Goal: Communication & Community: Answer question/provide support

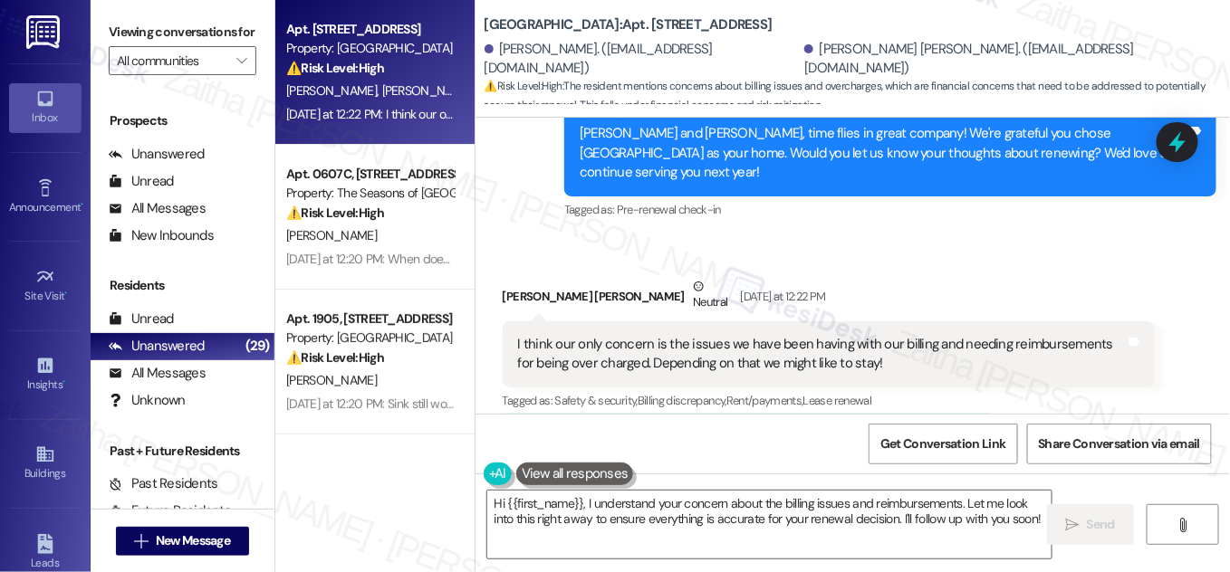
scroll to position [456, 0]
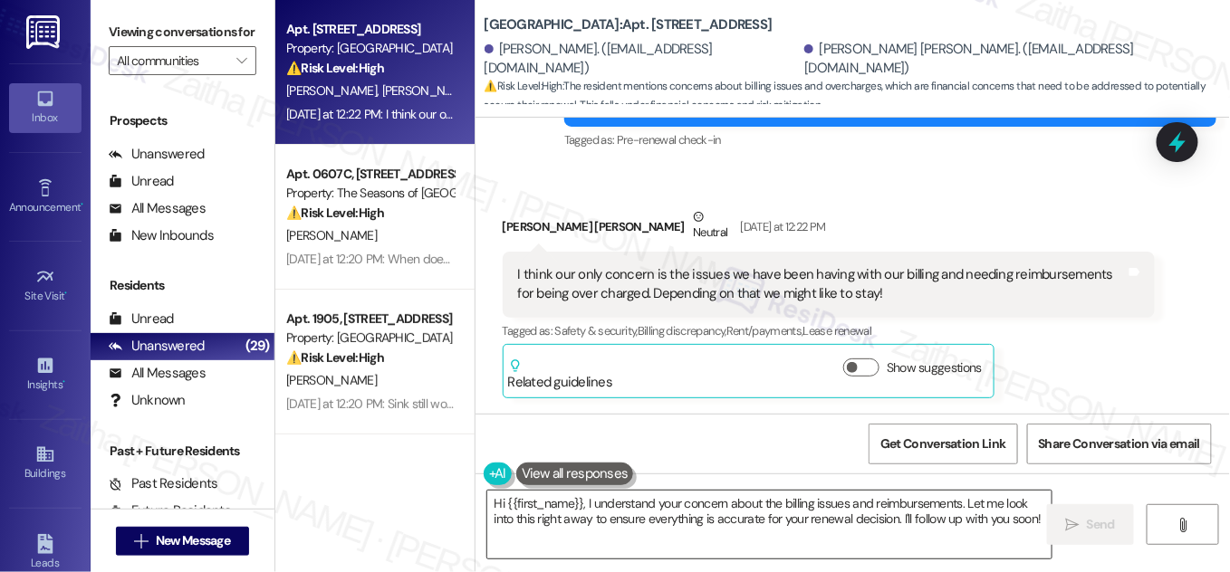
click at [492, 501] on textarea "Hi {{first_name}}, I understand your concern about the billing issues and reimb…" at bounding box center [769, 525] width 564 height 68
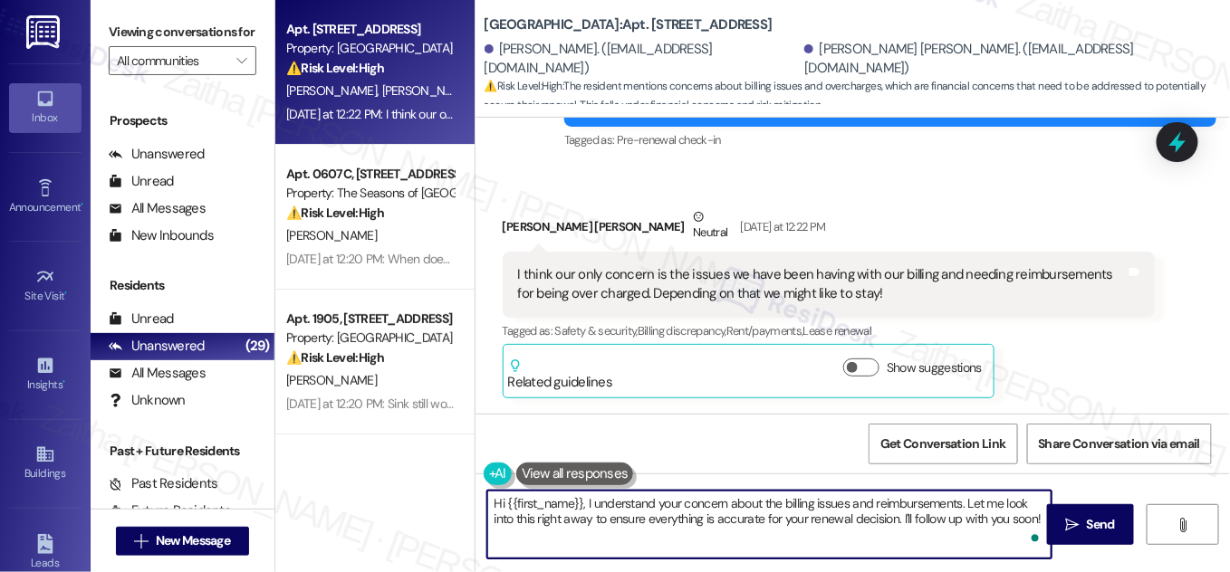
click at [495, 502] on textarea "Hi {{first_name}}, I understand your concern about the billing issues and reimb…" at bounding box center [769, 525] width 564 height 68
drag, startPoint x: 580, startPoint y: 504, endPoint x: 486, endPoint y: 502, distance: 93.3
click at [487, 502] on textarea "Hi {{first_name}}, I understand your concern about the billing issues and reimb…" at bounding box center [769, 525] width 564 height 68
click at [510, 208] on div "Mchale Anderson Neutral Yesterday at 12:22 PM" at bounding box center [829, 229] width 652 height 44
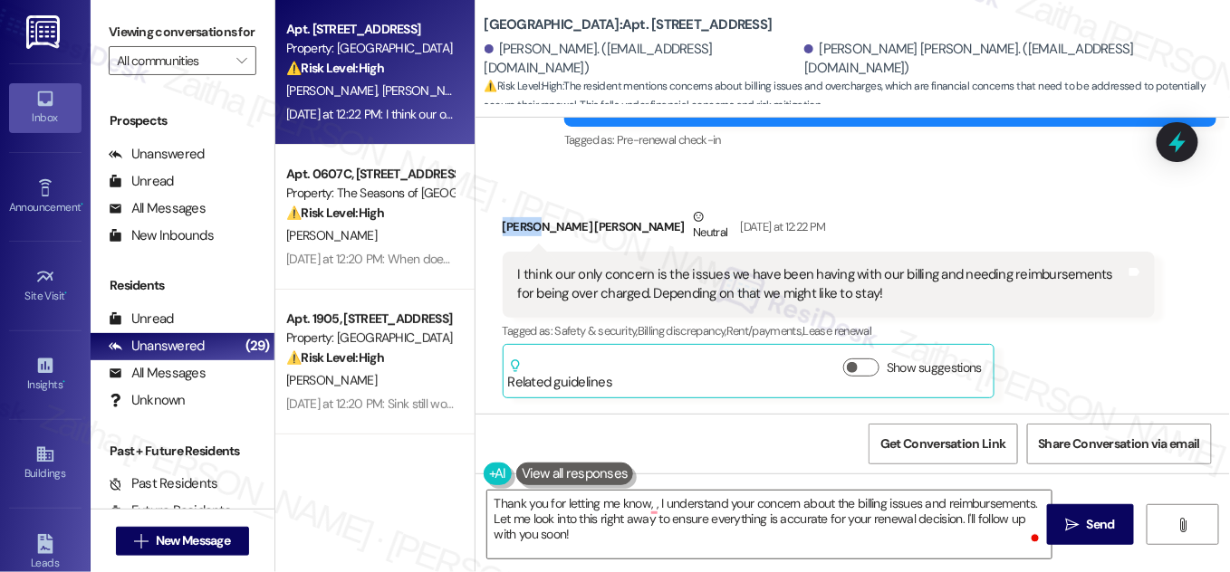
click at [510, 208] on div "Mchale Anderson Neutral Yesterday at 12:22 PM" at bounding box center [829, 229] width 652 height 44
copy div "Mchale"
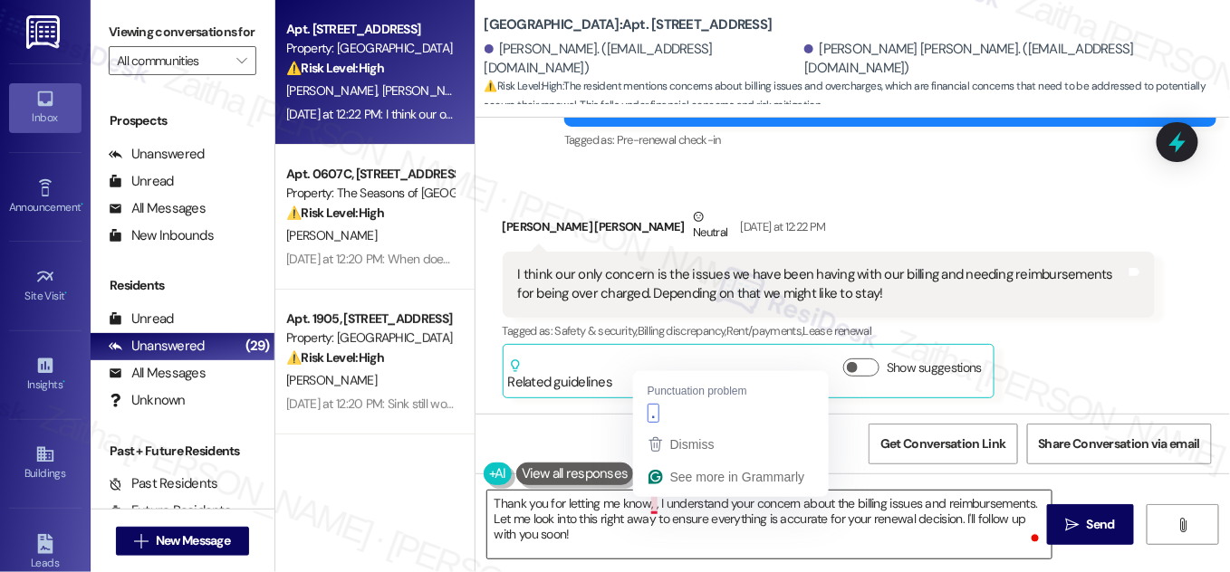
click at [647, 505] on textarea "Thank you for letting me know, , I understand your concern about the billing is…" at bounding box center [769, 525] width 564 height 68
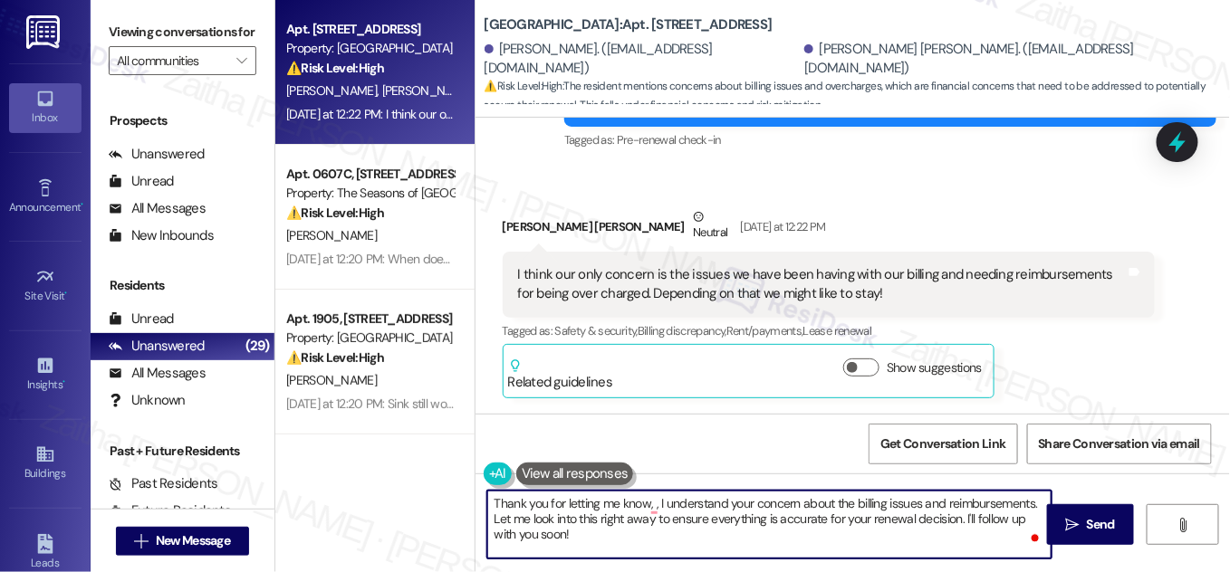
click at [654, 505] on textarea "Thank you for letting me know, , I understand your concern about the billing is…" at bounding box center [769, 525] width 564 height 68
paste textarea "Mchale"
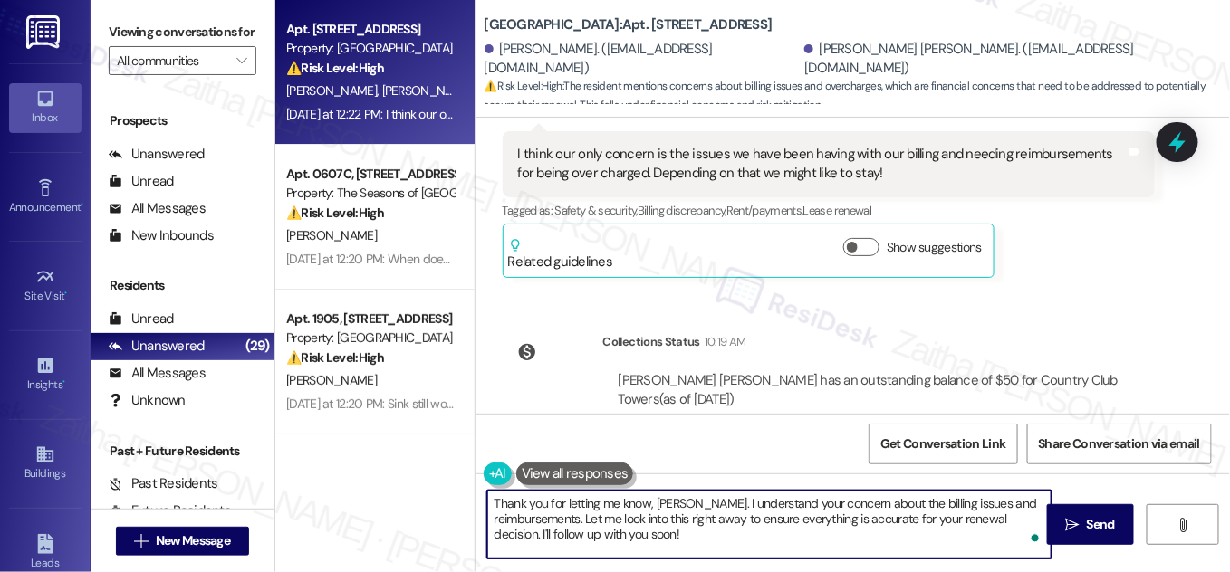
scroll to position [494, 0]
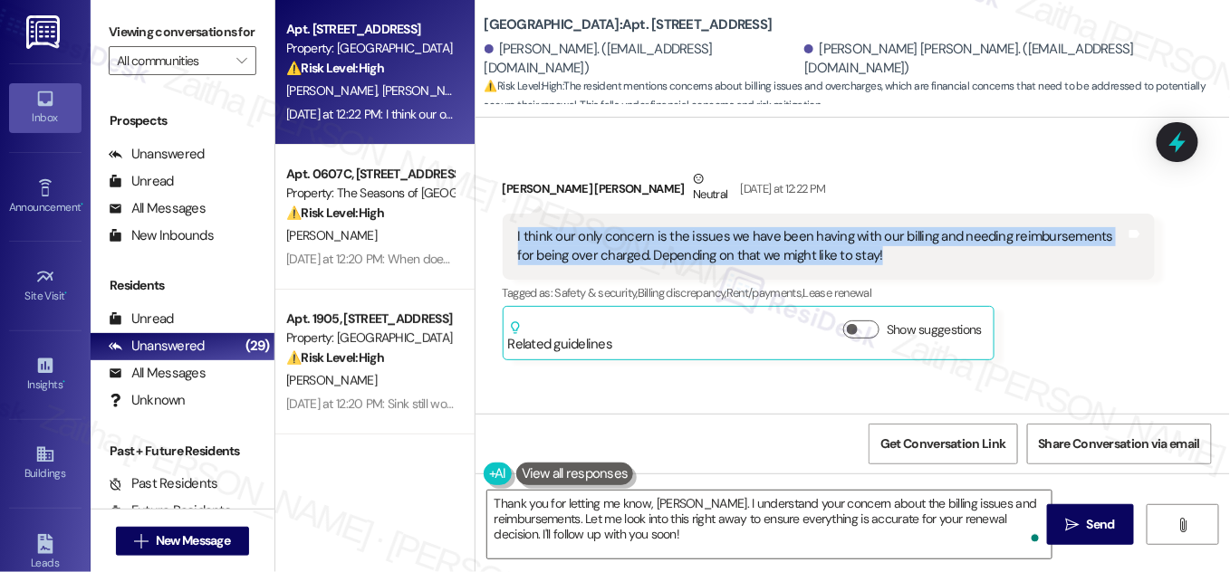
drag, startPoint x: 508, startPoint y: 211, endPoint x: 897, endPoint y: 249, distance: 390.4
click at [897, 249] on div "I think our only concern is the issues we have been having with our billing and…" at bounding box center [829, 247] width 652 height 66
copy div "I think our only concern is the issues we have been having with our billing and…"
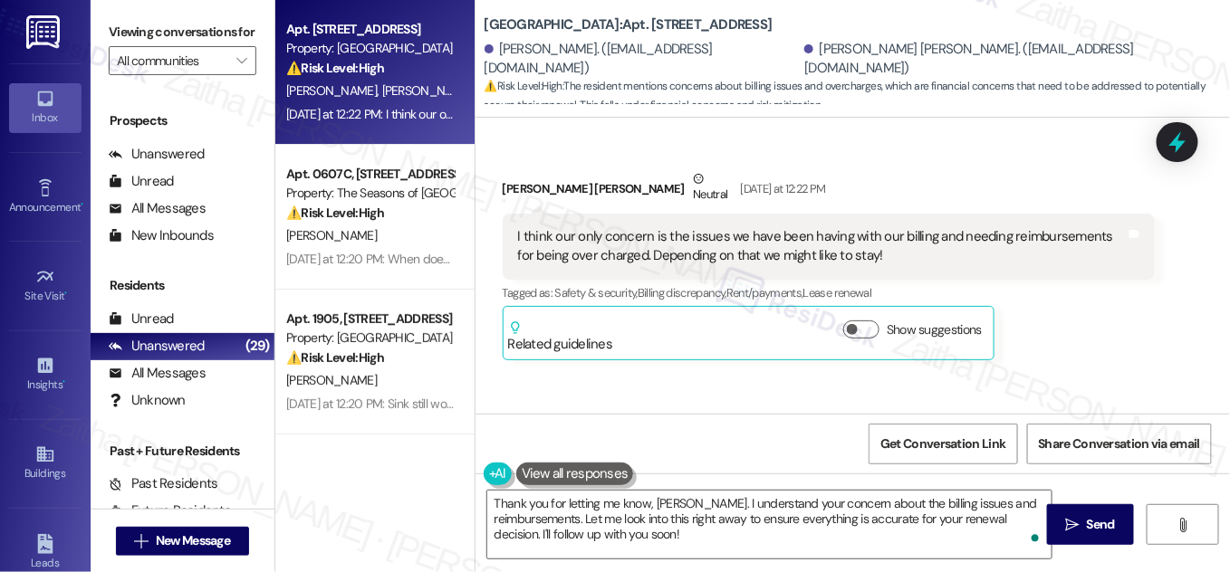
click at [1157, 306] on div "Received via SMS Mchale Anderson Neutral Yesterday at 12:22 PM I think our only…" at bounding box center [828, 265] width 679 height 218
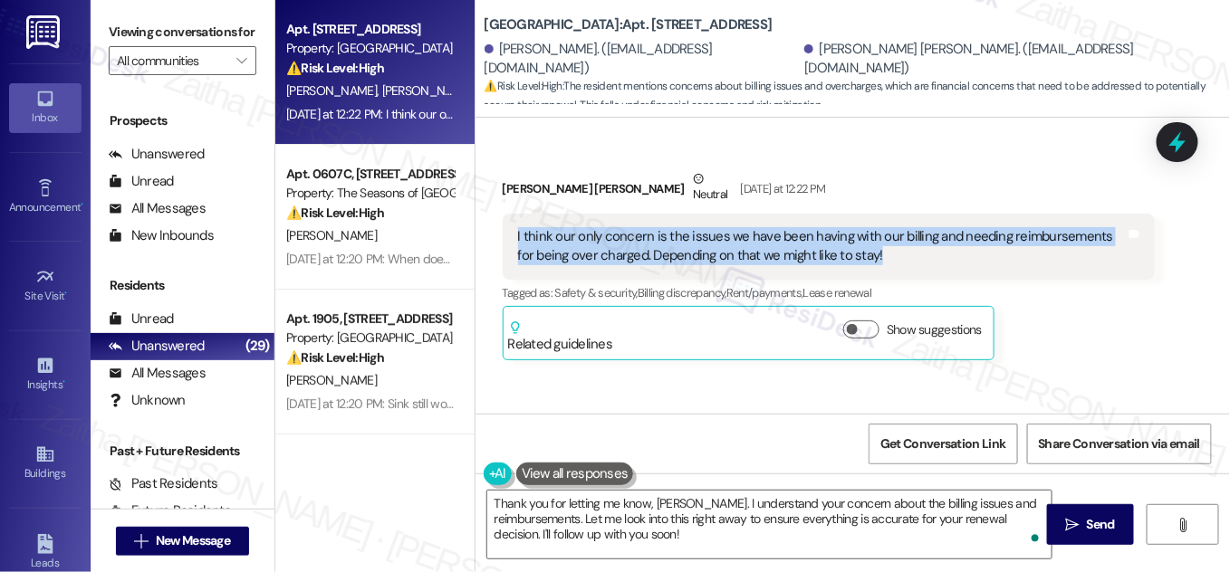
drag, startPoint x: 506, startPoint y: 219, endPoint x: 867, endPoint y: 246, distance: 361.5
click at [867, 246] on div "I think our only concern is the issues we have been having with our billing and…" at bounding box center [829, 247] width 652 height 66
copy div "I think our only concern is the issues we have been having with our billing and…"
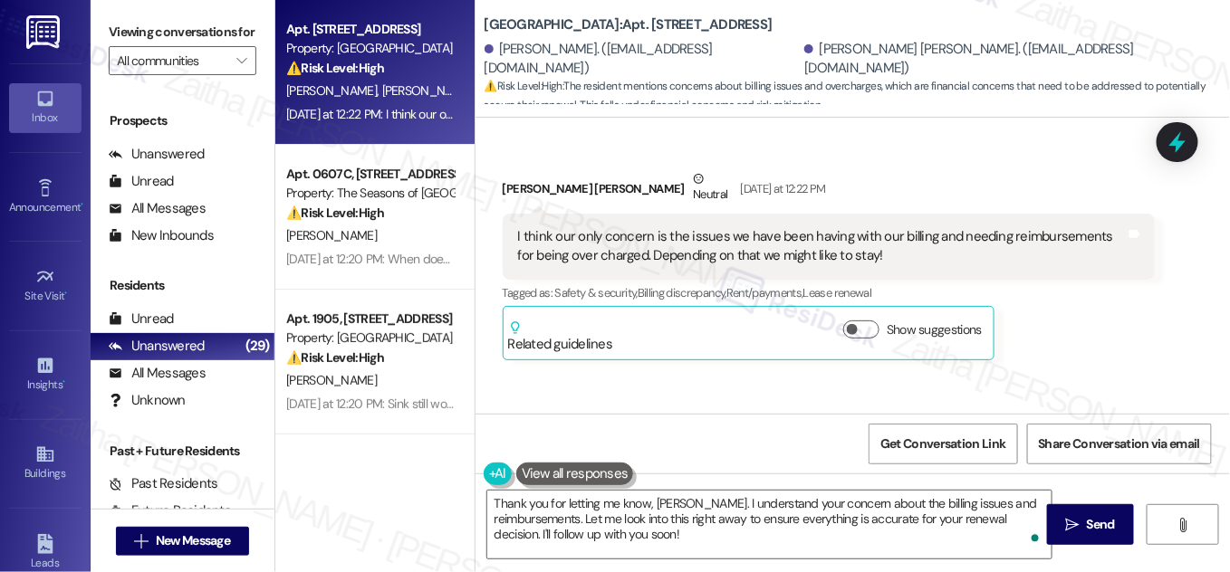
click at [879, 156] on div "Received via SMS Mchale Anderson Neutral Yesterday at 12:22 PM I think our only…" at bounding box center [828, 265] width 679 height 218
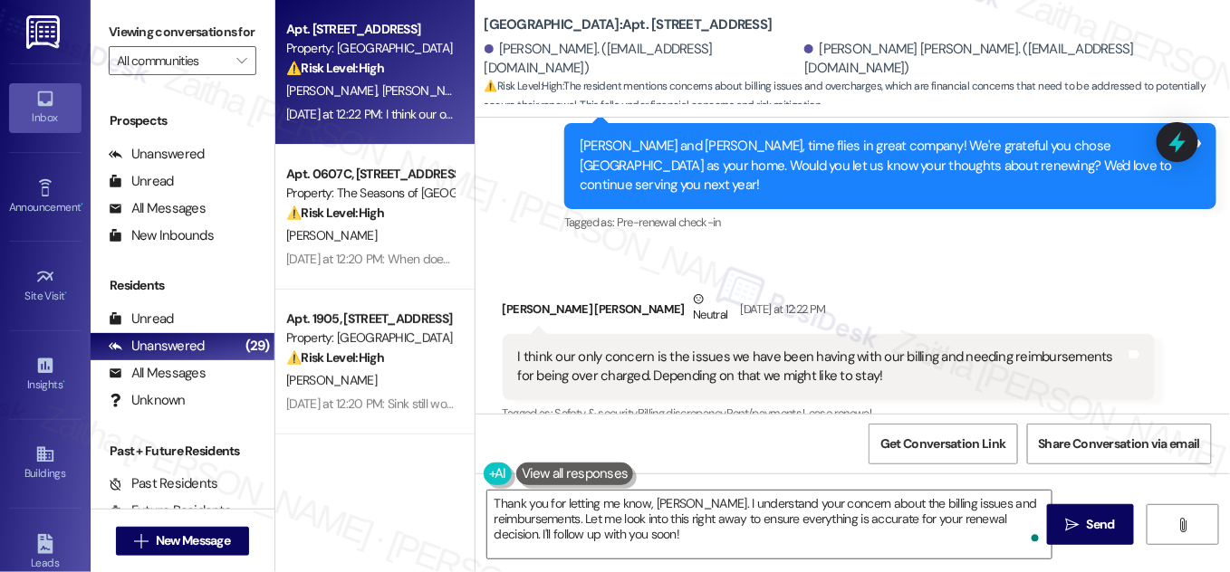
scroll to position [456, 0]
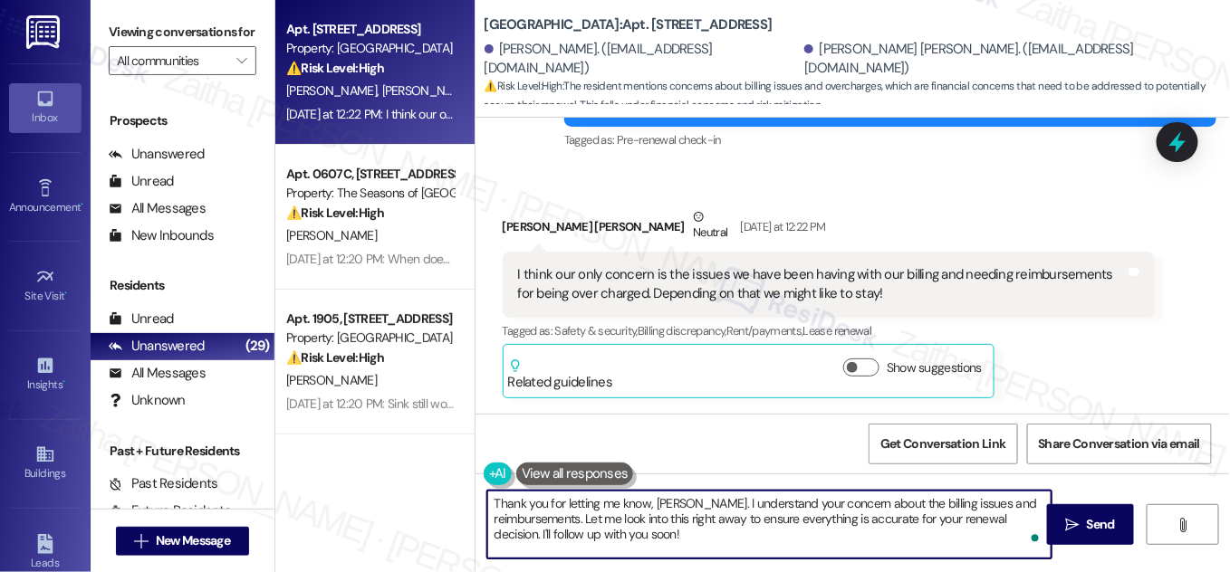
drag, startPoint x: 581, startPoint y: 518, endPoint x: 701, endPoint y: 545, distance: 123.5
click at [701, 545] on textarea "Thank you for letting me know, Mchale. I understand your concern about the bill…" at bounding box center [769, 525] width 564 height 68
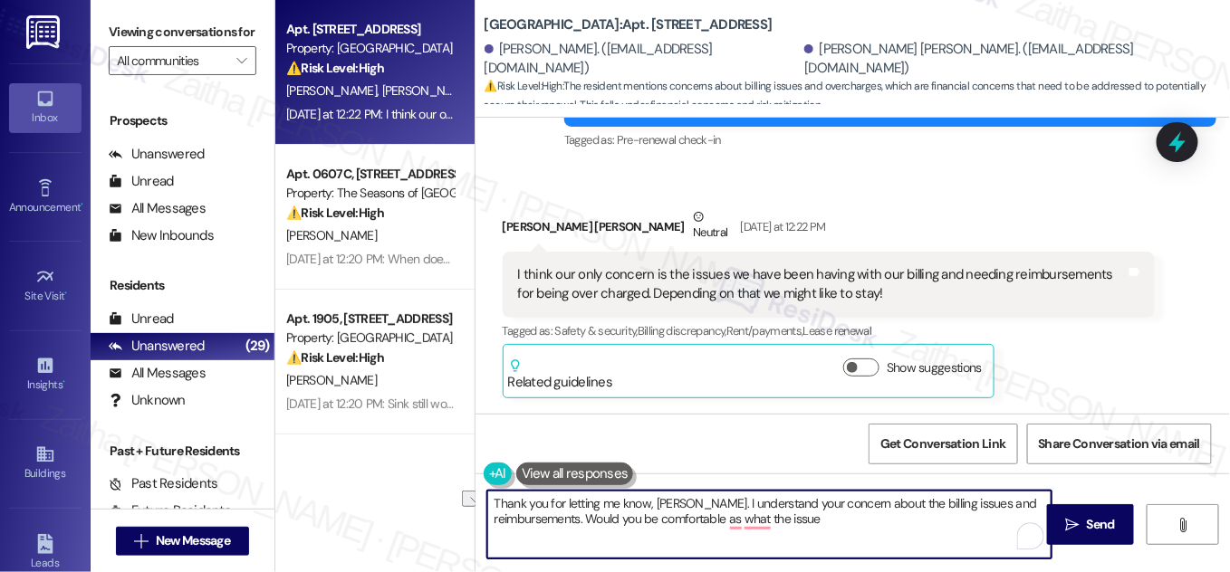
drag, startPoint x: 588, startPoint y: 524, endPoint x: 831, endPoint y: 535, distance: 243.0
click at [831, 535] on textarea "Thank you for letting me know, Mchale. I understand your concern about the bill…" at bounding box center [769, 525] width 564 height 68
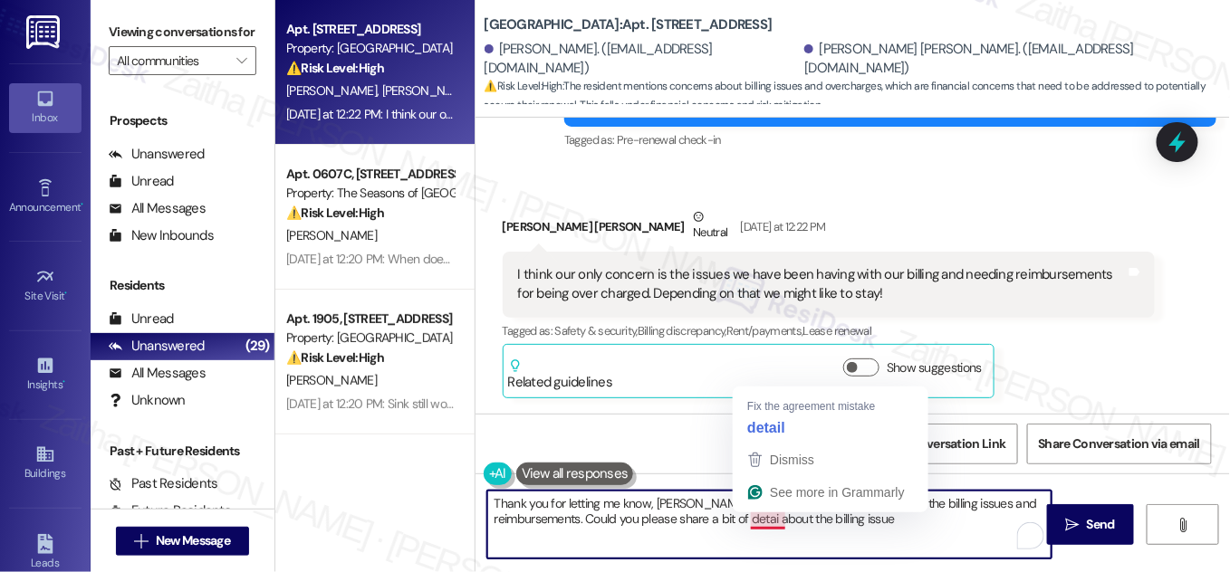
type textarea "Thank you for letting me know, Mchale. I understand your concern about the bill…"
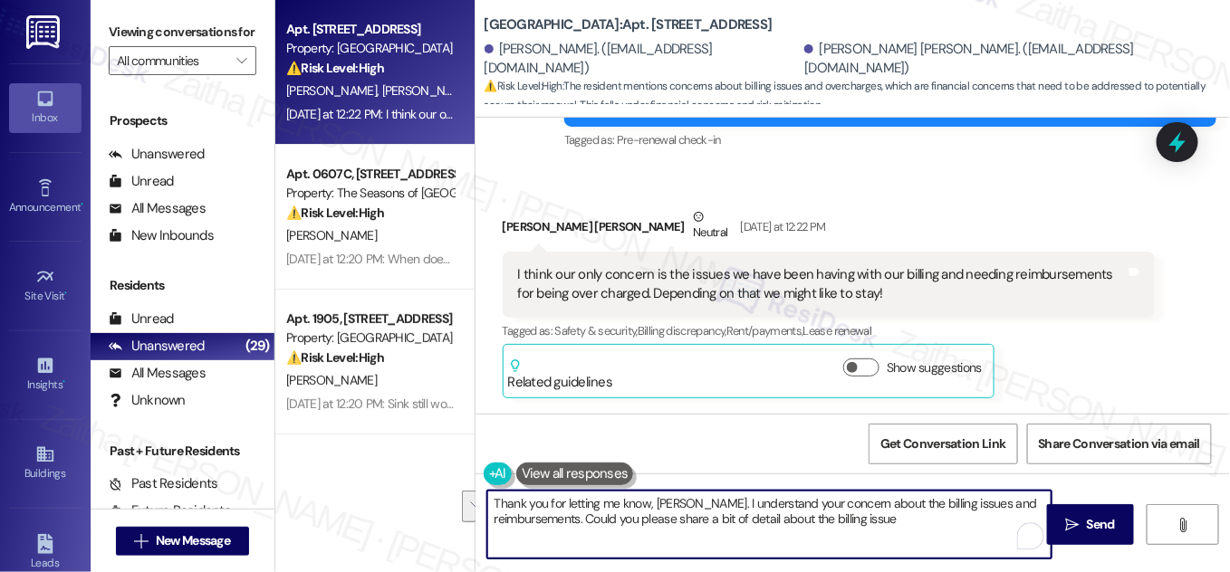
drag, startPoint x: 864, startPoint y: 526, endPoint x: 491, endPoint y: 502, distance: 373.9
click at [491, 502] on textarea "Thank you for letting me know, Mchale. I understand your concern about the bill…" at bounding box center [769, 525] width 564 height 68
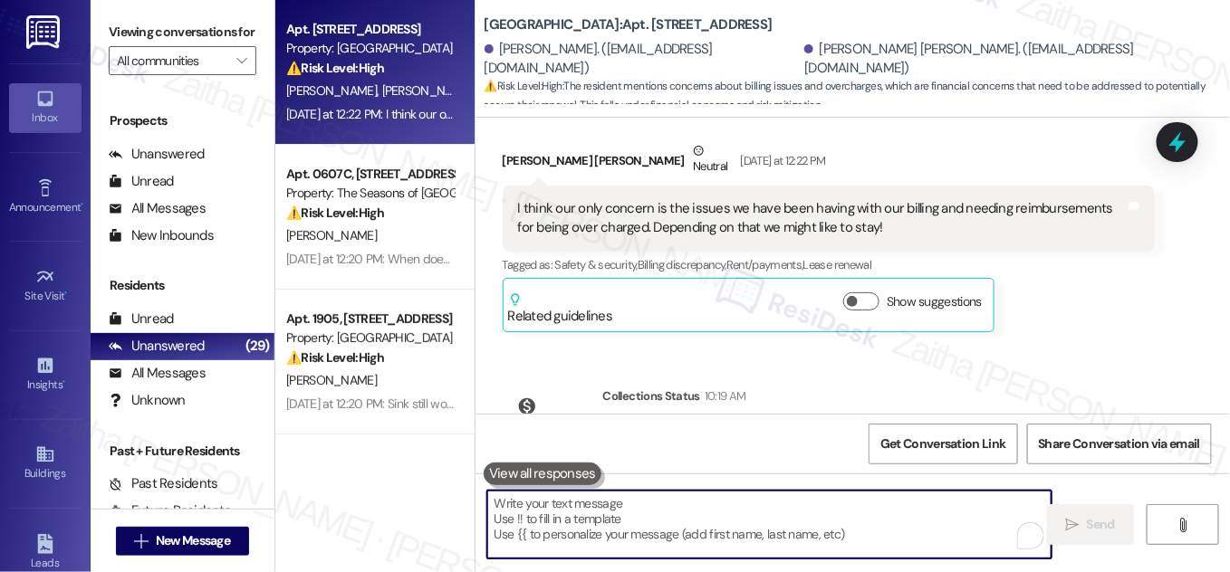
scroll to position [620, 0]
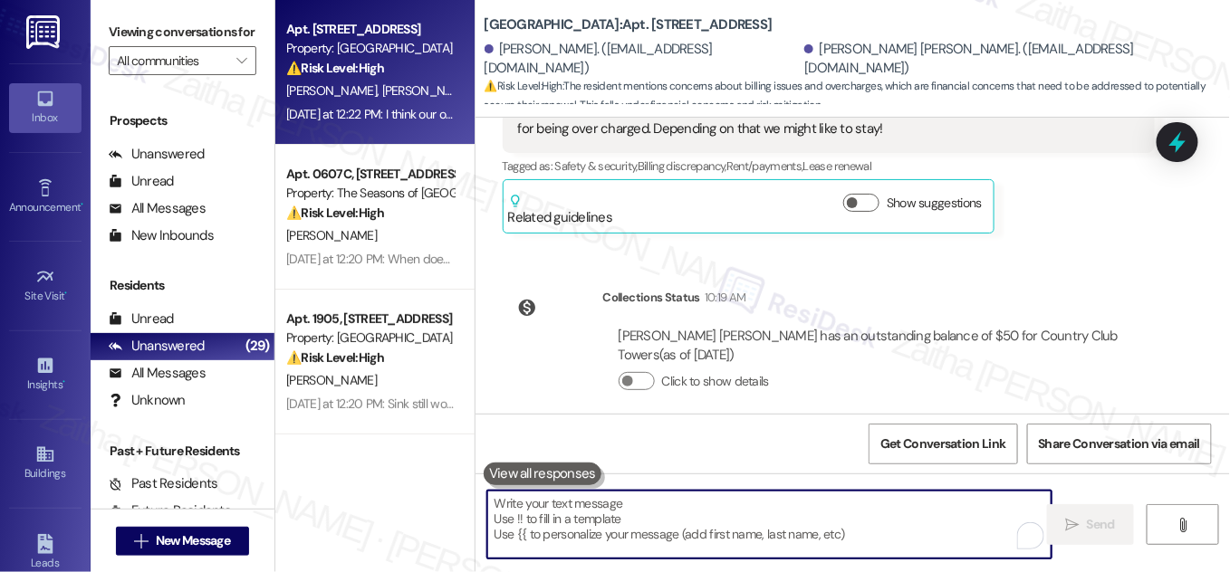
type textarea "Thank you for letting me know, Mchale. I understand your concern about the bill…"
click at [618, 523] on textarea "To enrich screen reader interactions, please activate Accessibility in Grammarl…" at bounding box center [769, 525] width 564 height 68
paste textarea "Thank you for letting me know, Mchale. I understand your concern about the bill…"
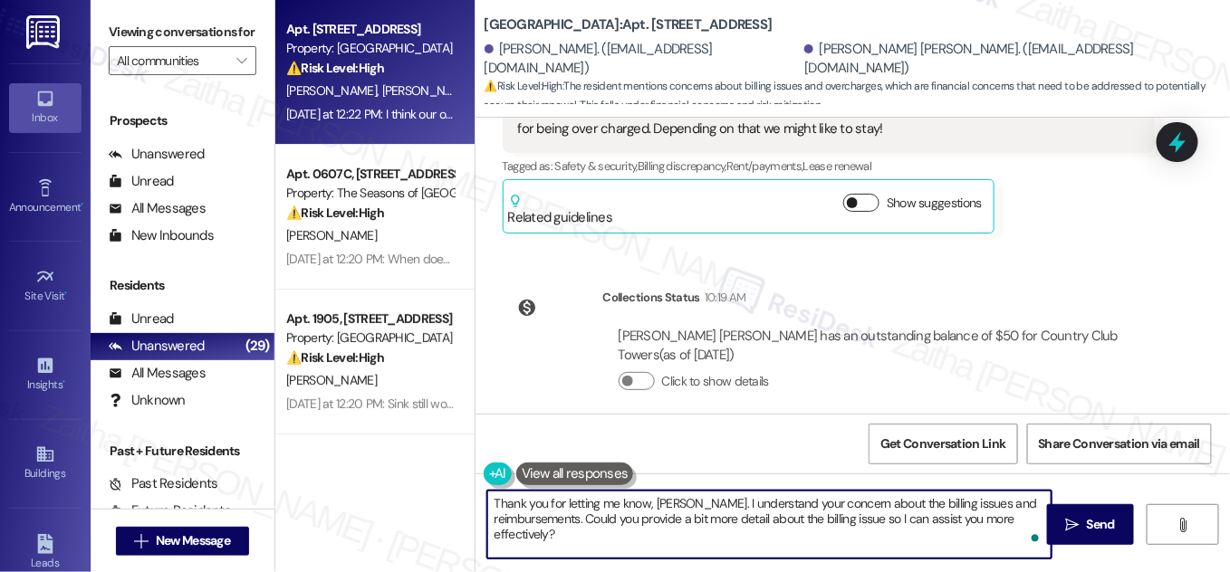
type textarea "Thank you for letting me know, Mchale. I understand your concern about the bill…"
click at [868, 194] on button "Show suggestions" at bounding box center [861, 203] width 36 height 18
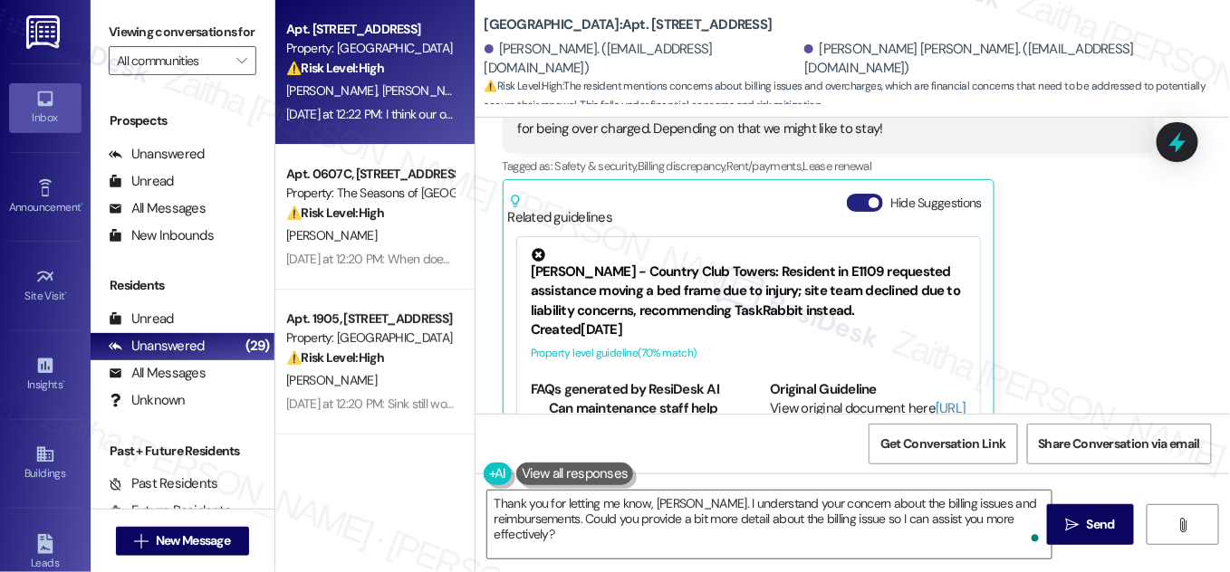
click at [856, 194] on button "Hide Suggestions" at bounding box center [865, 203] width 36 height 18
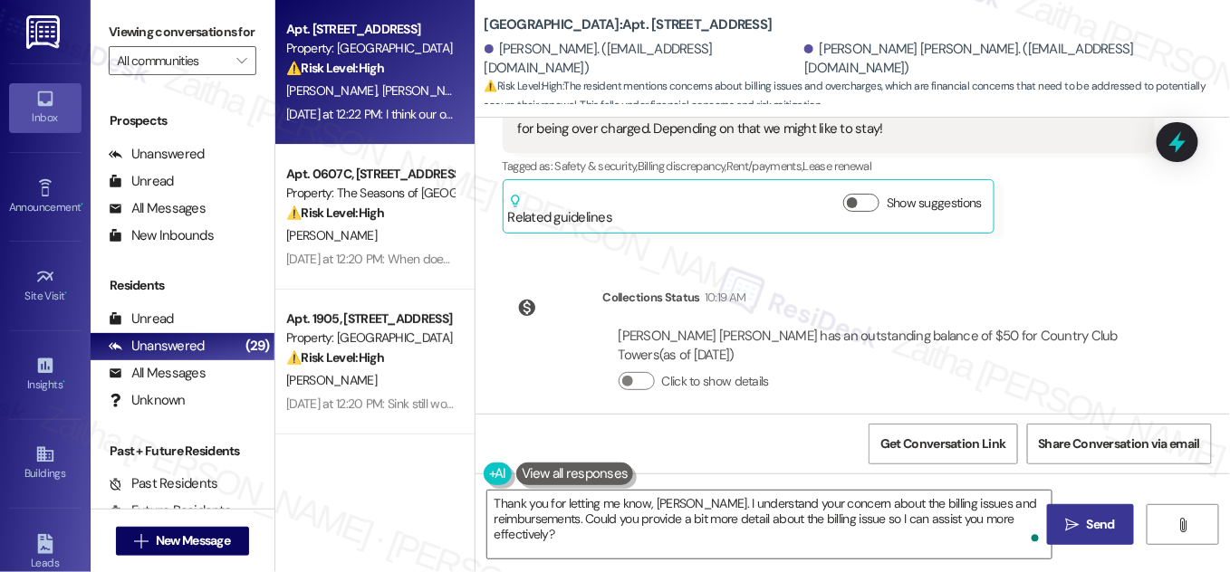
click at [1091, 526] on span "Send" at bounding box center [1101, 524] width 28 height 19
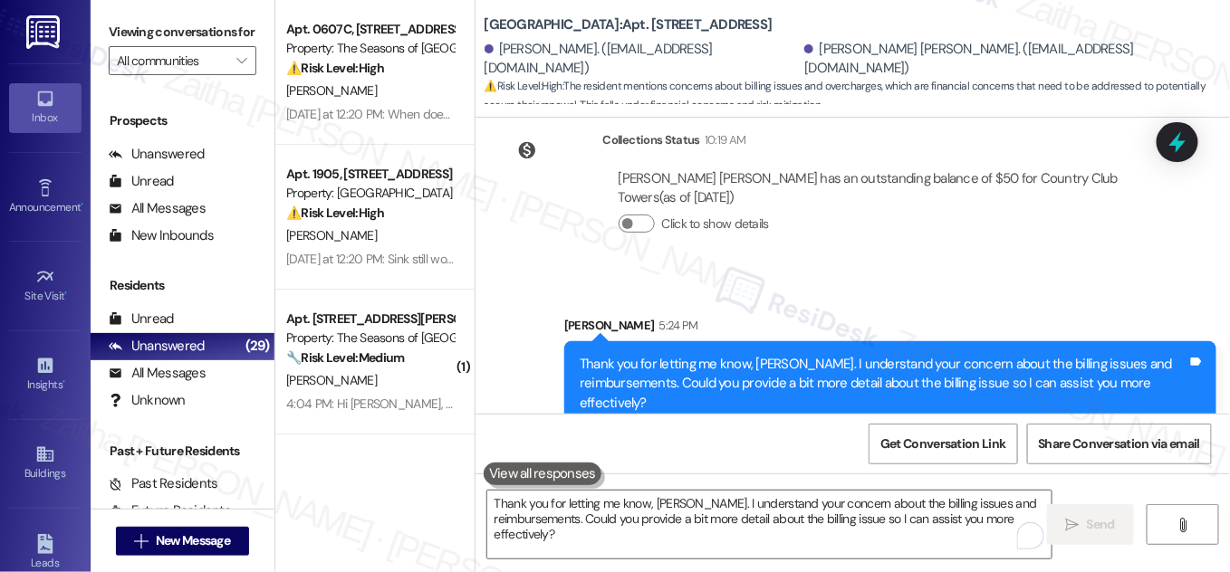
scroll to position [784, 0]
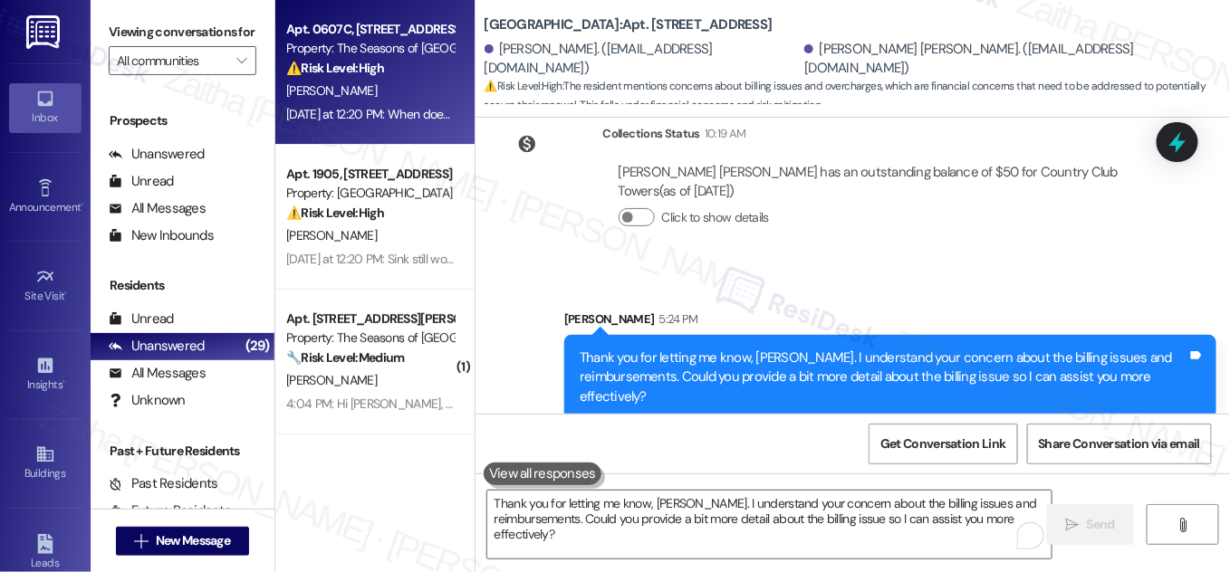
click at [428, 91] on div "D. Hulst" at bounding box center [369, 91] width 171 height 23
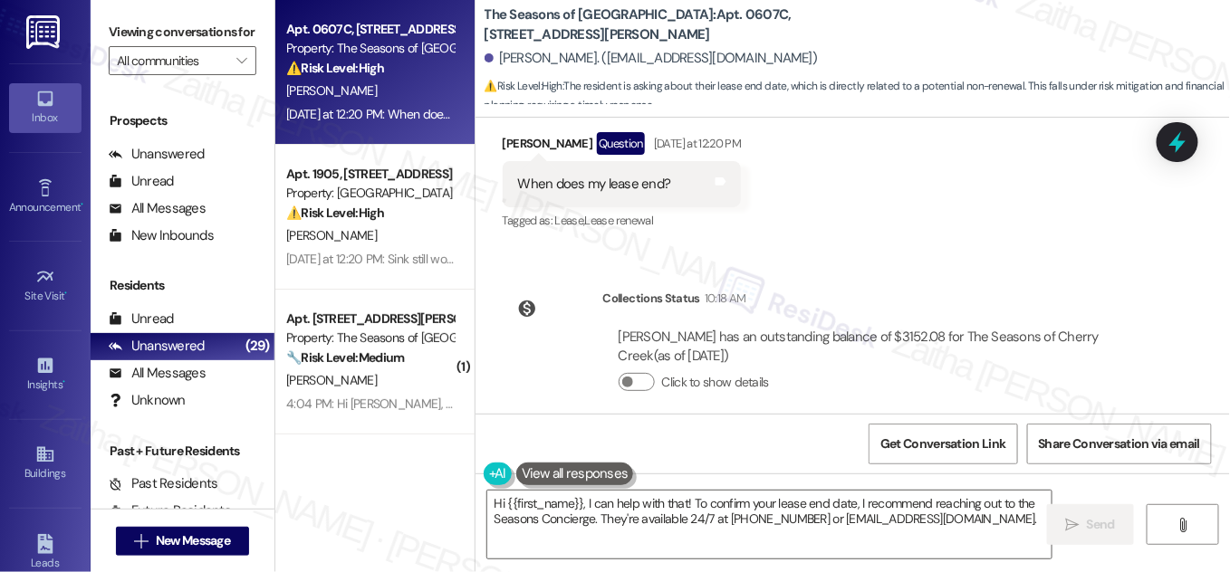
scroll to position [862, 0]
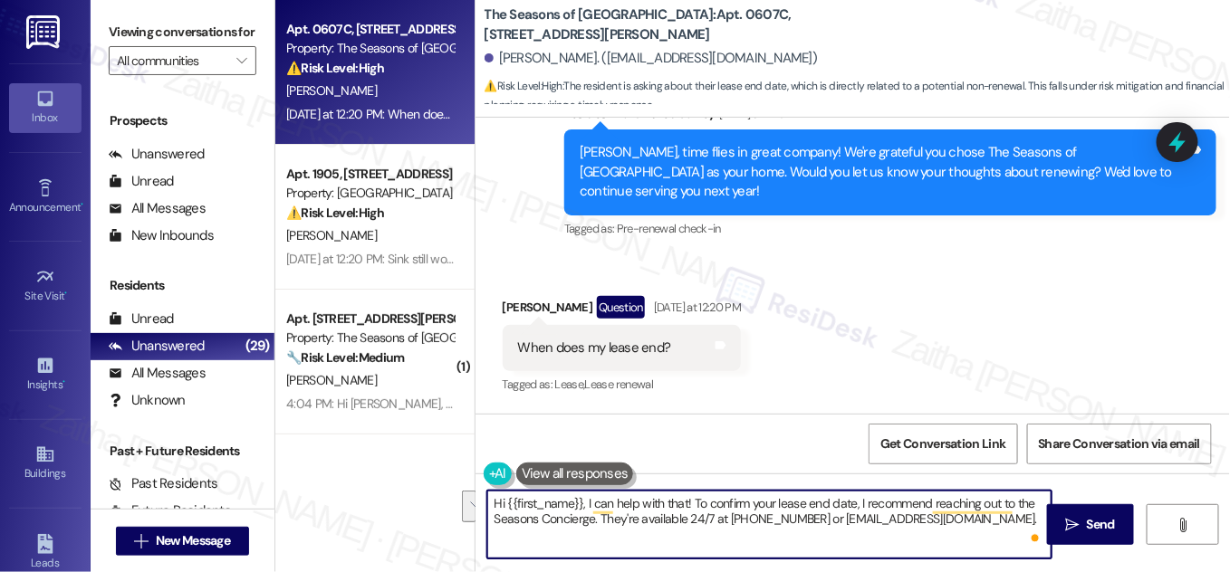
drag, startPoint x: 581, startPoint y: 500, endPoint x: 726, endPoint y: 518, distance: 146.0
click at [726, 518] on textarea "Hi {{first_name}}, I can help with that! To confirm your lease end date, I reco…" at bounding box center [769, 525] width 564 height 68
click at [678, 506] on textarea "Hi {{first_name}}, I can help with that! To confirm your lease end date, I reco…" at bounding box center [769, 525] width 564 height 68
drag, startPoint x: 688, startPoint y: 502, endPoint x: 1025, endPoint y: 528, distance: 337.9
click at [1025, 528] on div "Hi {{first_name}}, I can help with that! To confirm your lease end date, I reco…" at bounding box center [769, 525] width 566 height 70
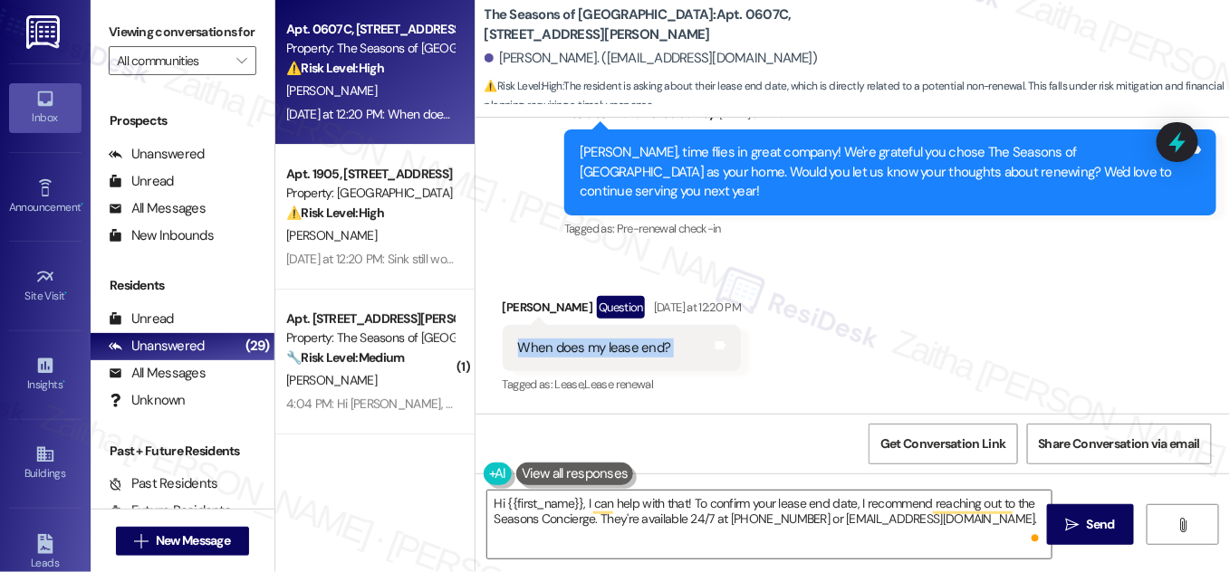
drag, startPoint x: 514, startPoint y: 322, endPoint x: 726, endPoint y: 325, distance: 212.0
click at [726, 325] on div "Received via SMS David Hulst Question Yesterday at 12:20 PM When does my lease …" at bounding box center [622, 348] width 266 height 130
copy div "When does my lease end? Tags and notes"
click at [798, 277] on div "Received via SMS David Hulst Question Yesterday at 12:20 PM When does my lease …" at bounding box center [852, 333] width 754 height 157
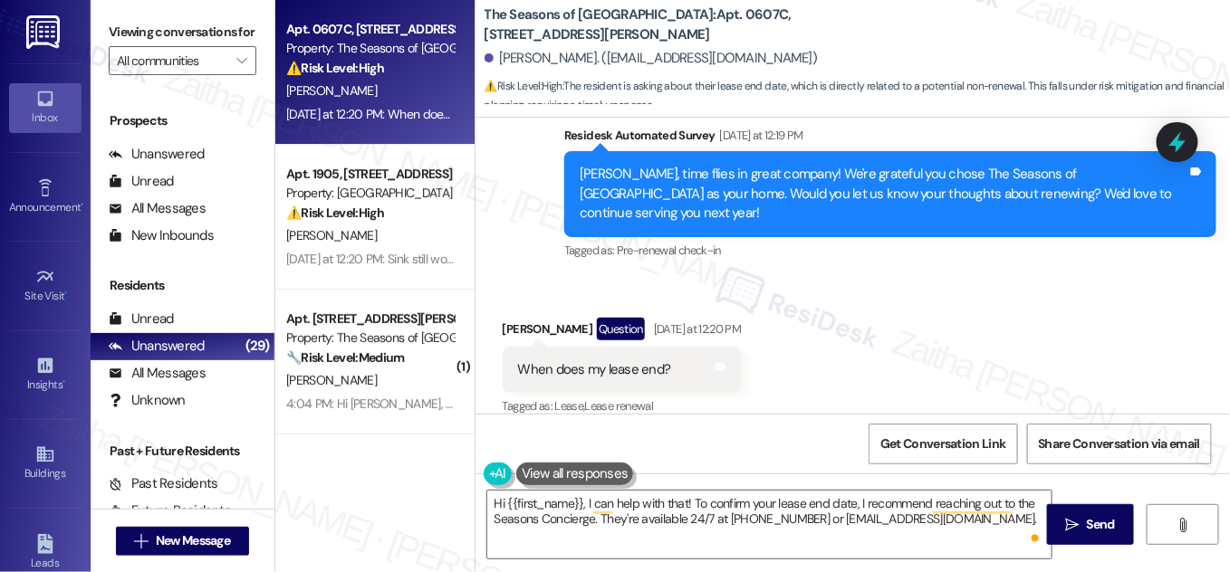
scroll to position [1026, 0]
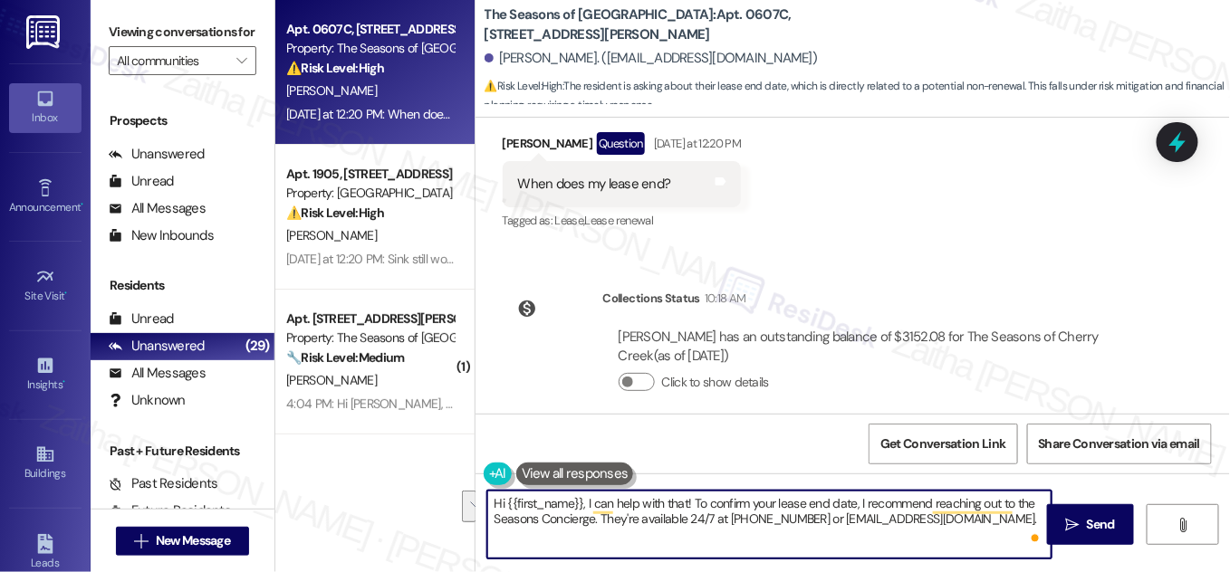
click at [1026, 533] on html "Inbox Go to Inbox Announcement • Send A Text Announcement Site Visit • Go to Si…" at bounding box center [615, 286] width 1230 height 572
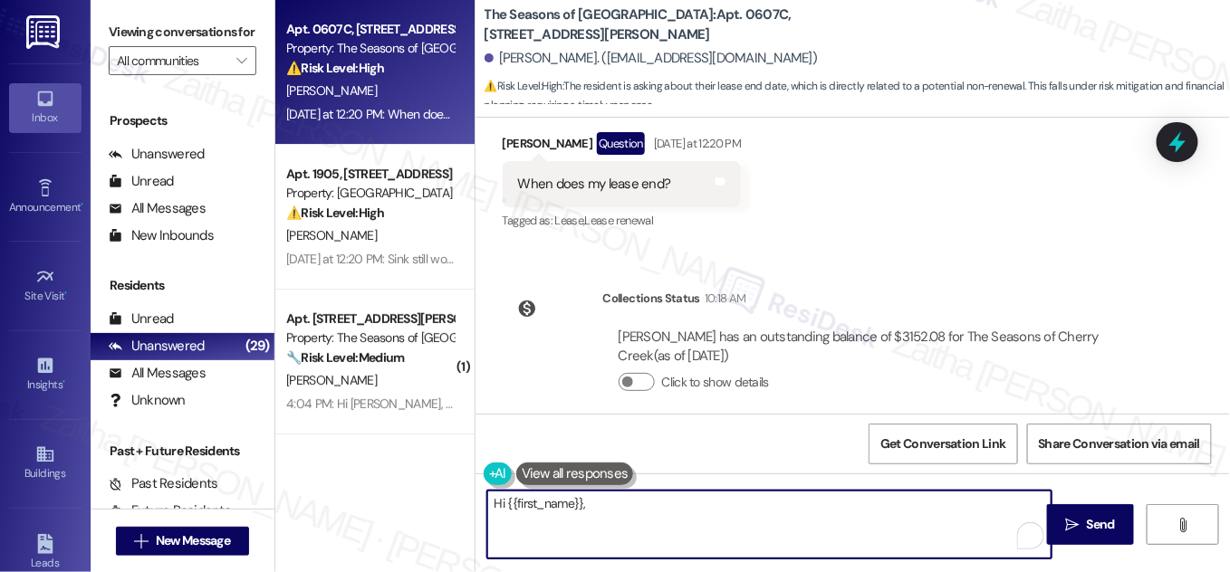
paste textarea "I understand you’d like to know your lease end date. I’ll check with the team a…"
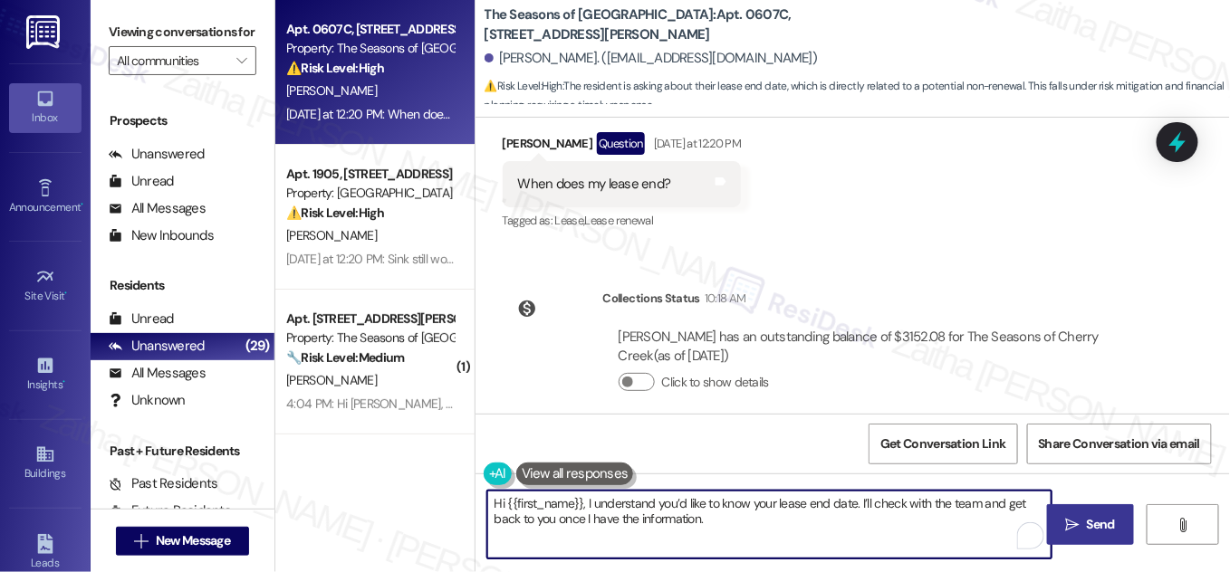
type textarea "Hi {{first_name}}, I understand you’d like to know your lease end date. I’ll ch…"
click at [1084, 522] on span "Send" at bounding box center [1100, 524] width 35 height 19
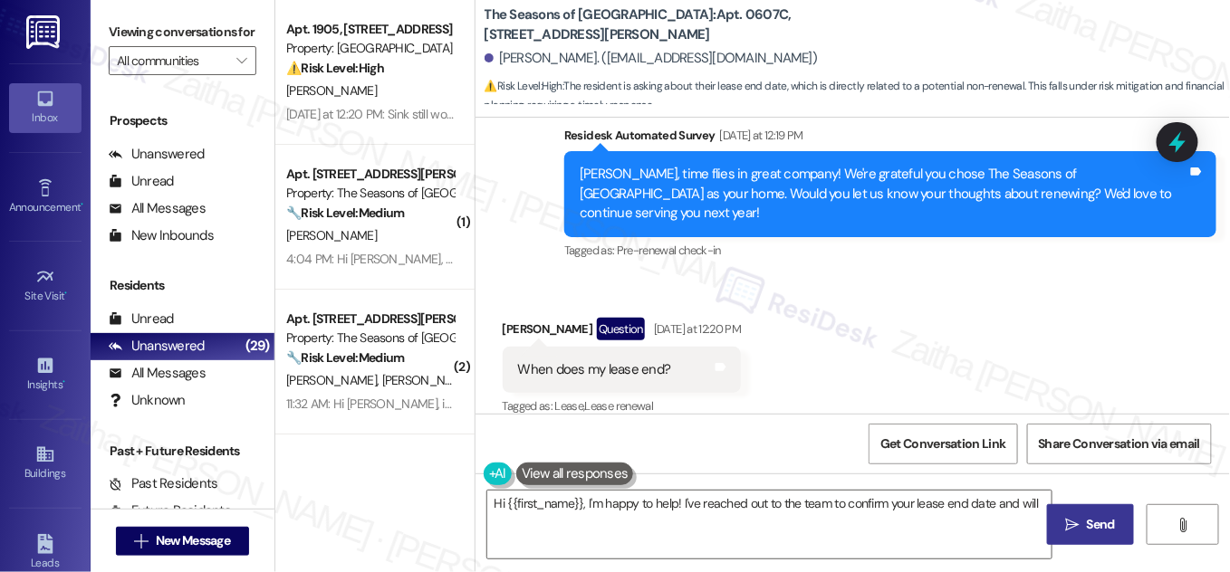
scroll to position [1172, 0]
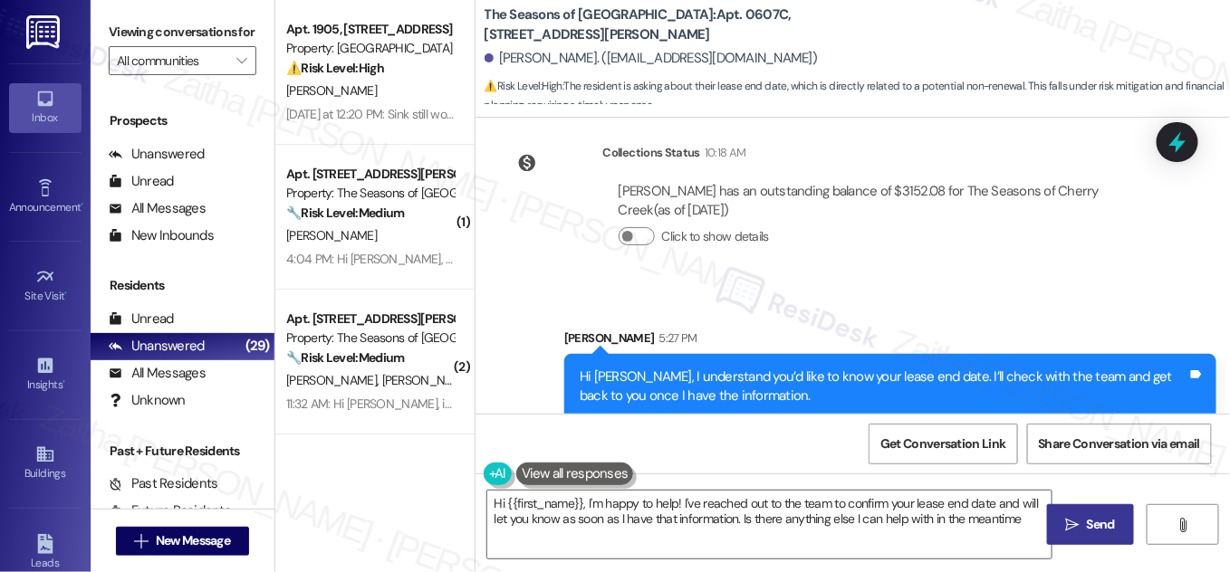
type textarea "Hi {{first_name}}, I'm happy to help! I've reached out to the team to confirm y…"
click at [1173, 147] on icon at bounding box center [1178, 143] width 22 height 28
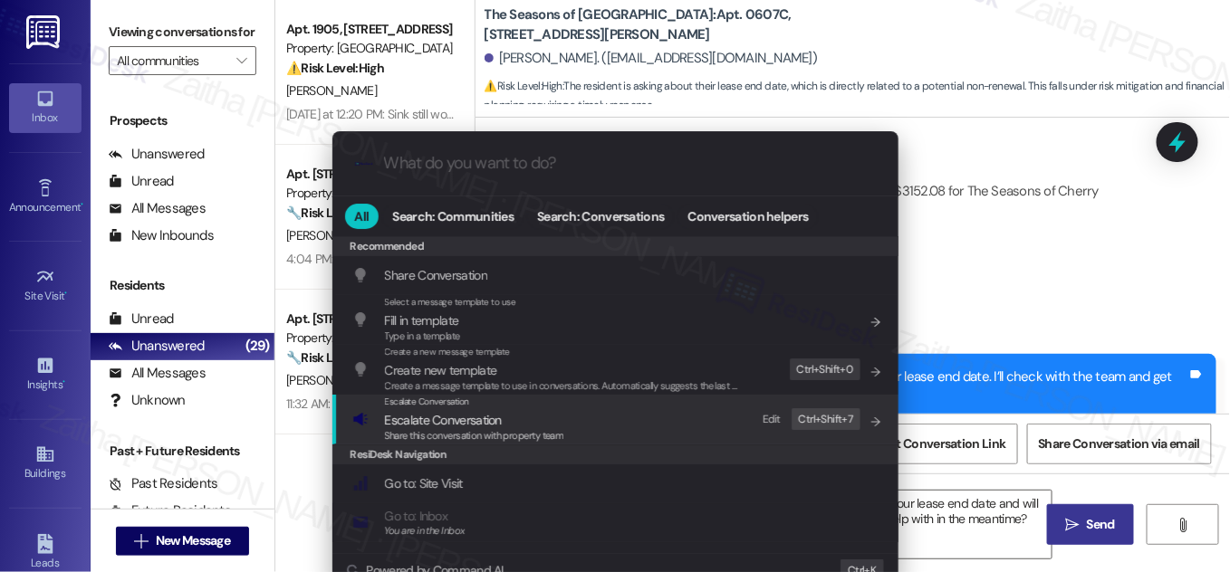
click at [410, 428] on div "Share this conversation with property team" at bounding box center [474, 436] width 179 height 16
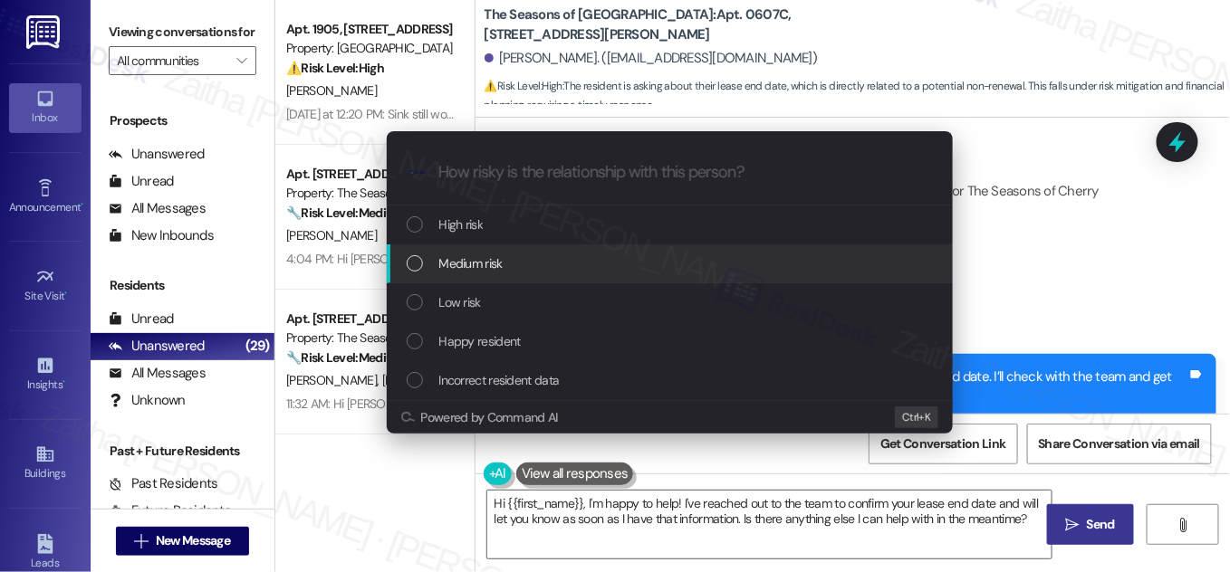
click at [502, 266] on span "Medium risk" at bounding box center [470, 264] width 63 height 20
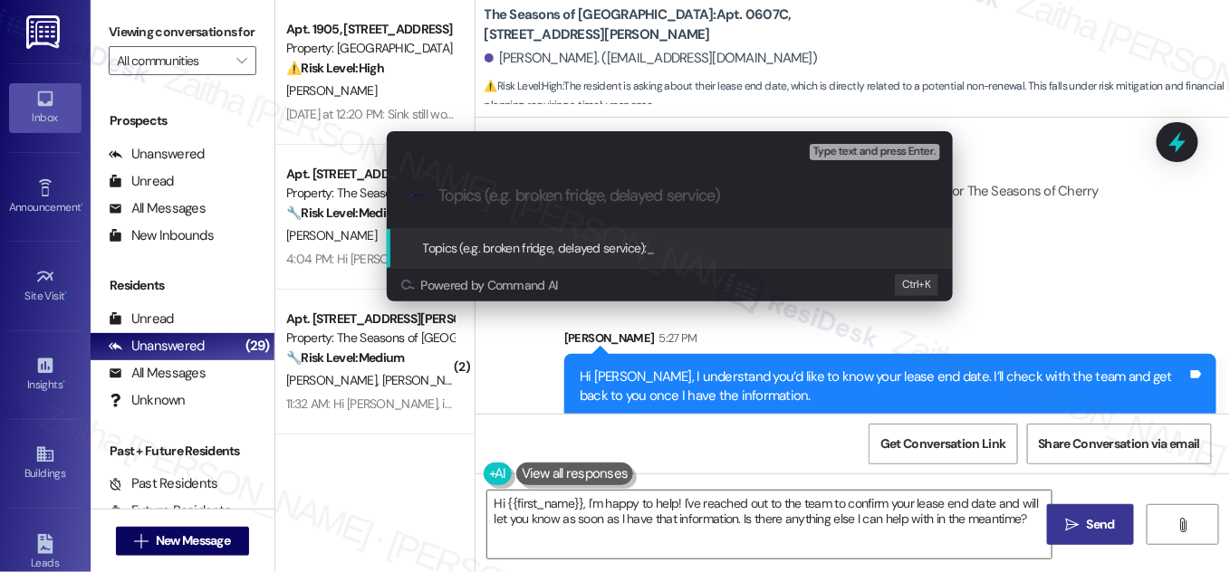
paste input "Lease End Date Inquiry"
type input "Lease End Date Inquiry"
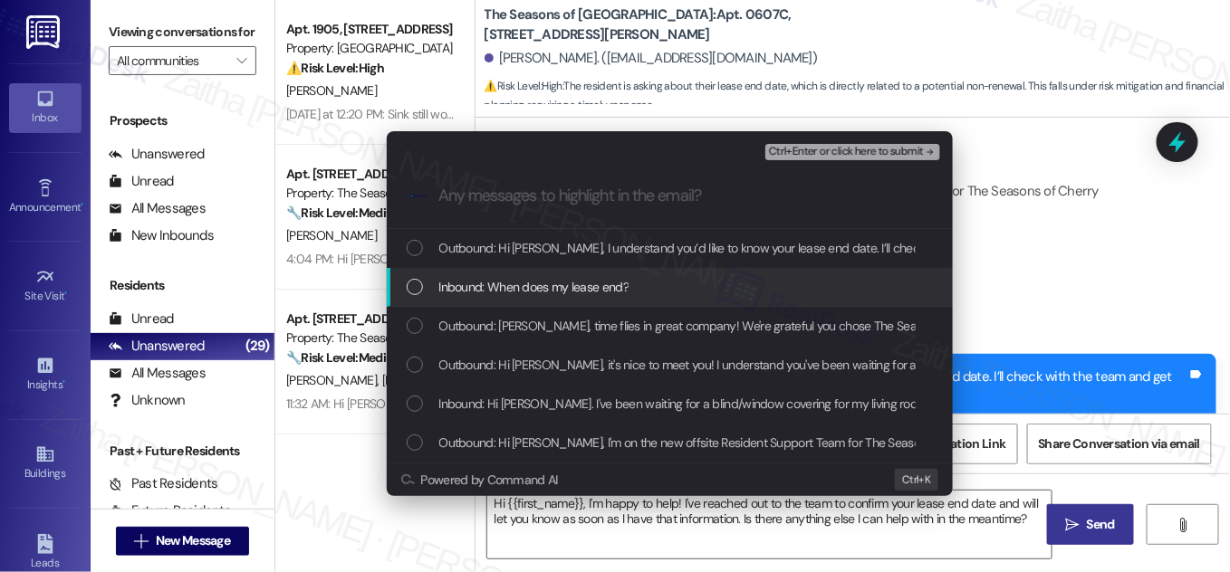
click at [412, 284] on div "List of options" at bounding box center [415, 287] width 16 height 16
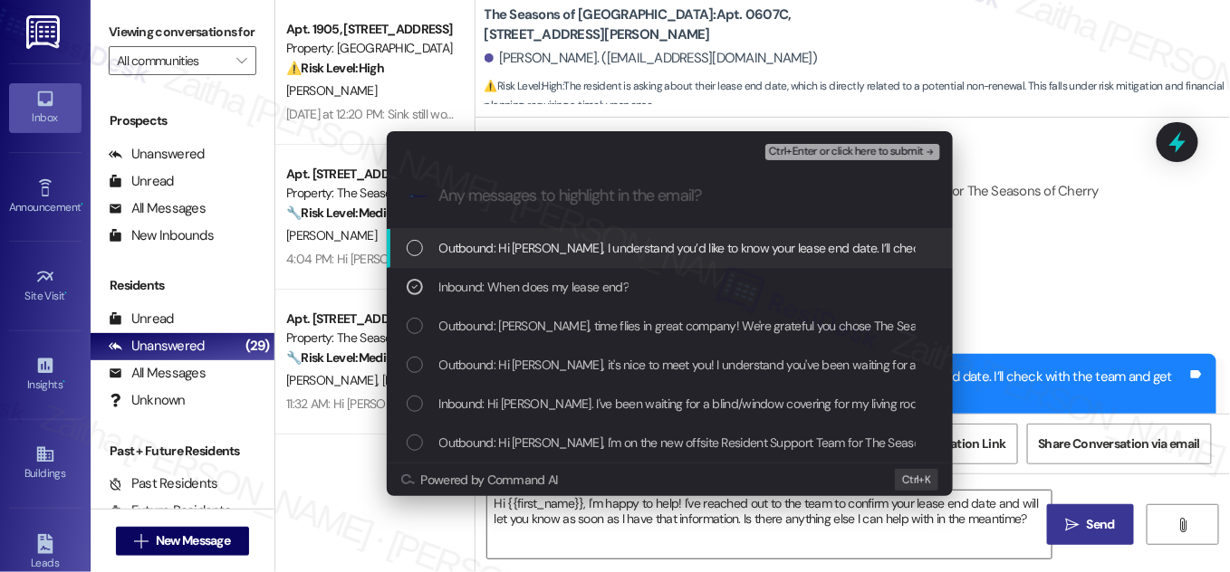
click at [813, 149] on span "Ctrl+Enter or click here to submit" at bounding box center [846, 152] width 155 height 13
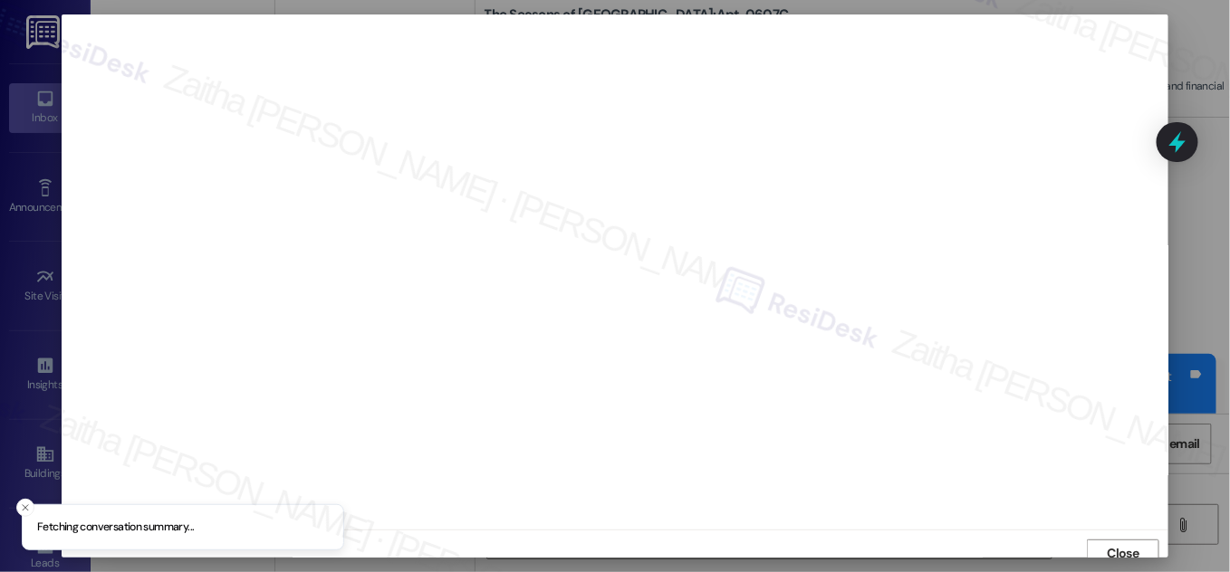
scroll to position [10, 0]
click at [1118, 540] on span "Close" at bounding box center [1124, 543] width 32 height 19
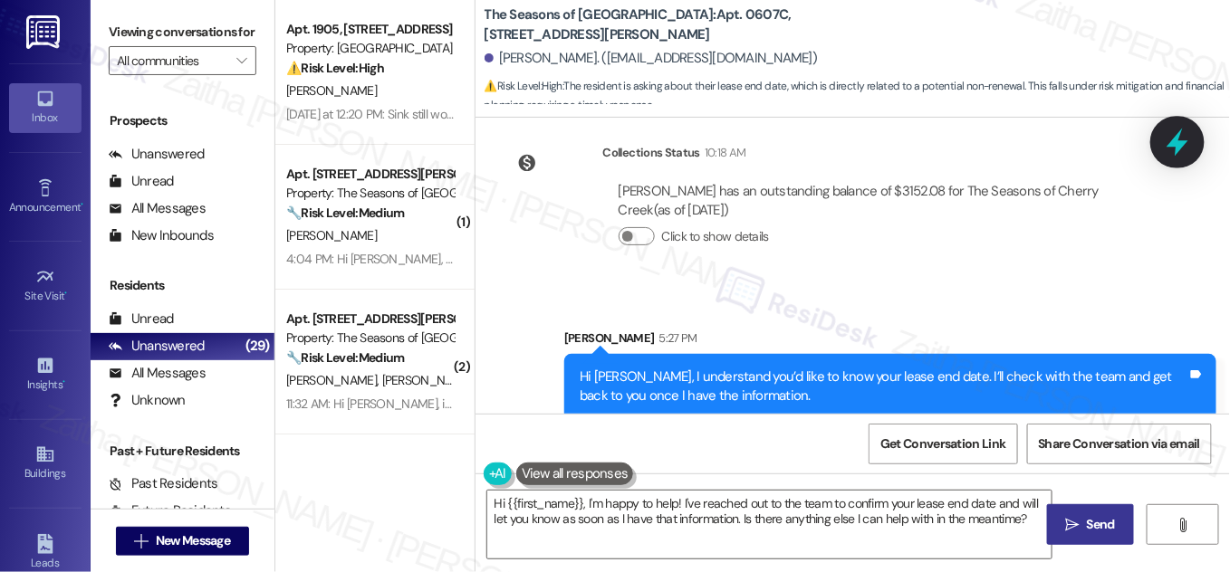
click at [1175, 139] on icon at bounding box center [1178, 143] width 22 height 28
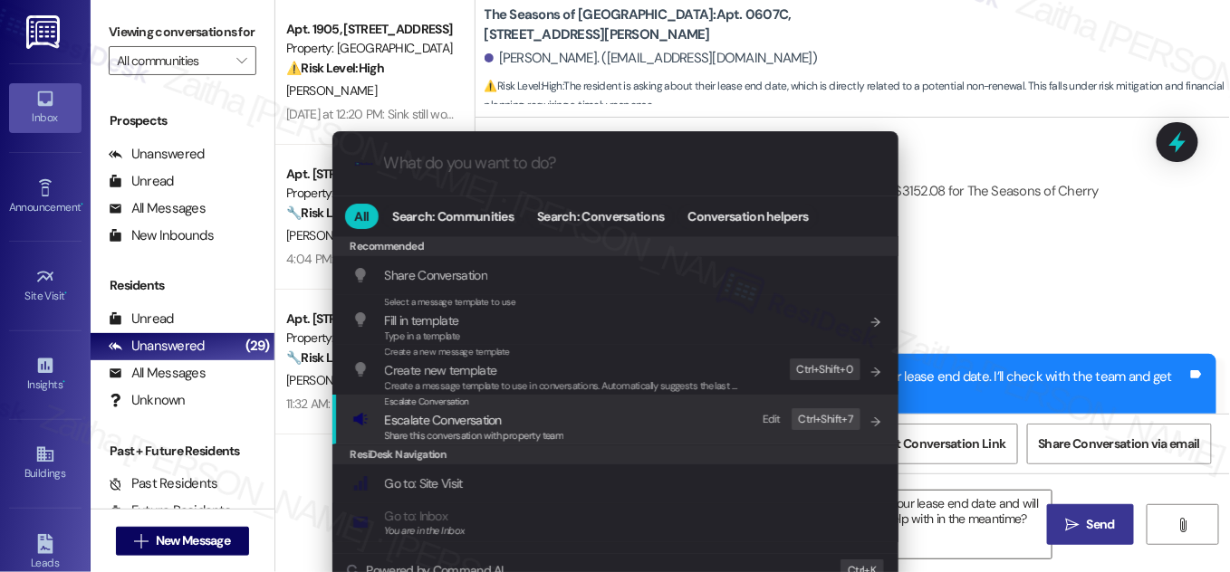
click at [469, 412] on span "Escalate Conversation" at bounding box center [443, 420] width 117 height 16
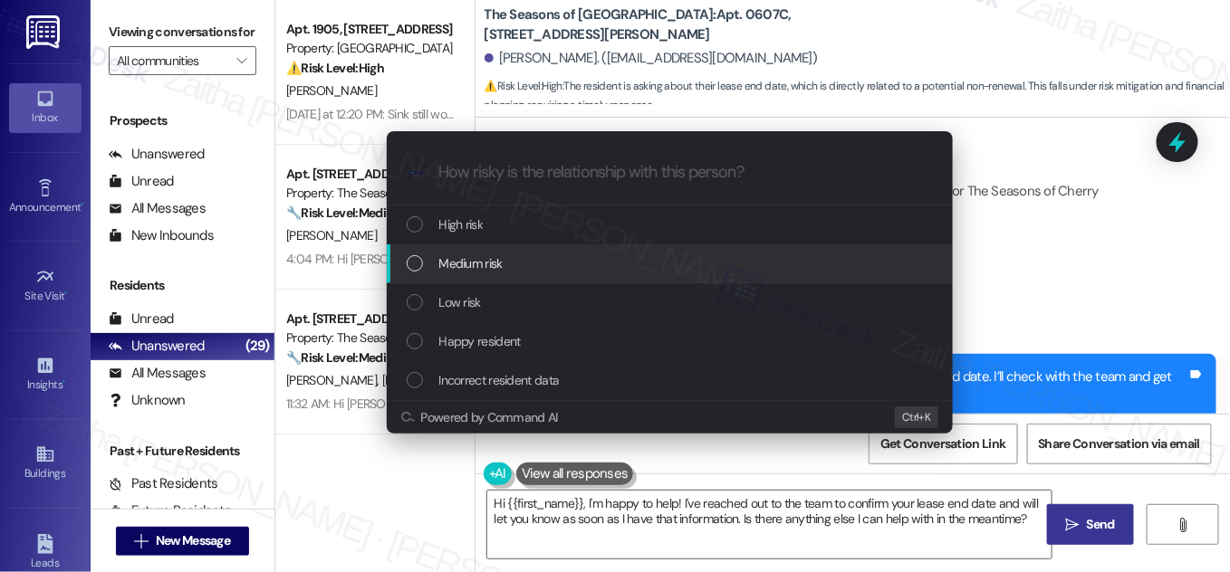
click at [516, 263] on div "Medium risk" at bounding box center [672, 264] width 530 height 20
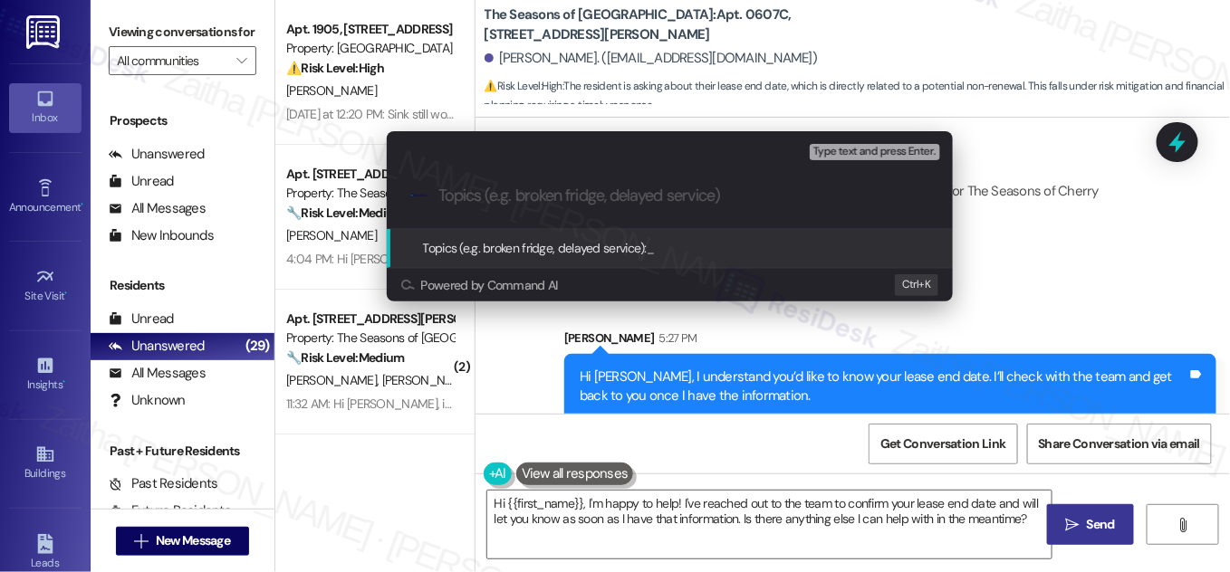
paste input "Lease End Date Inquiry"
type input "Lease End Date Inquiry"
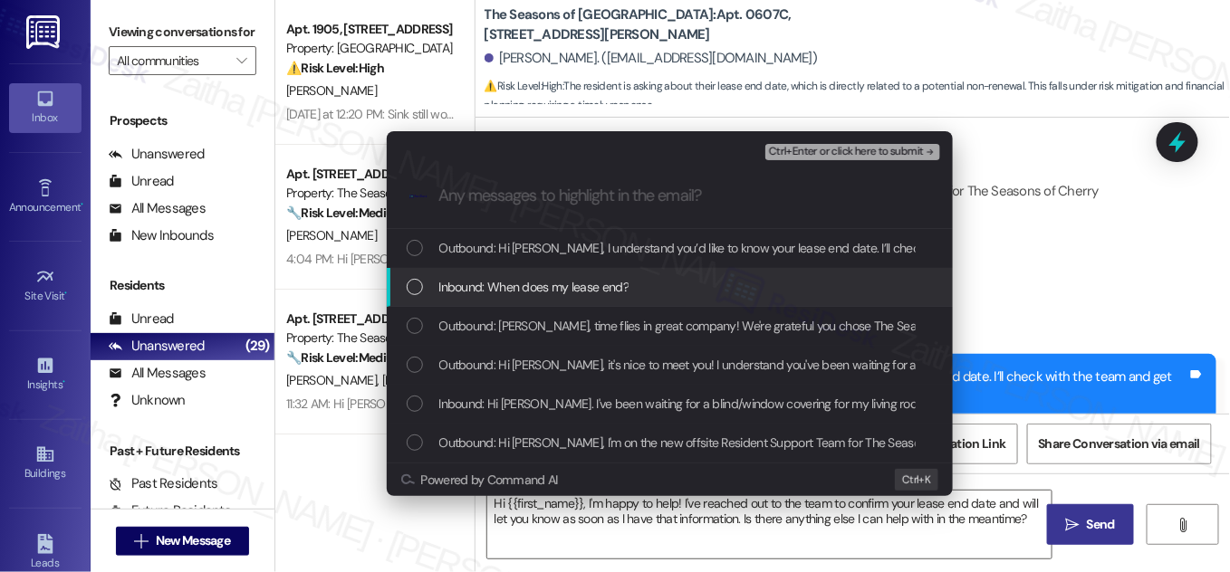
click at [408, 289] on div "List of options" at bounding box center [415, 287] width 16 height 16
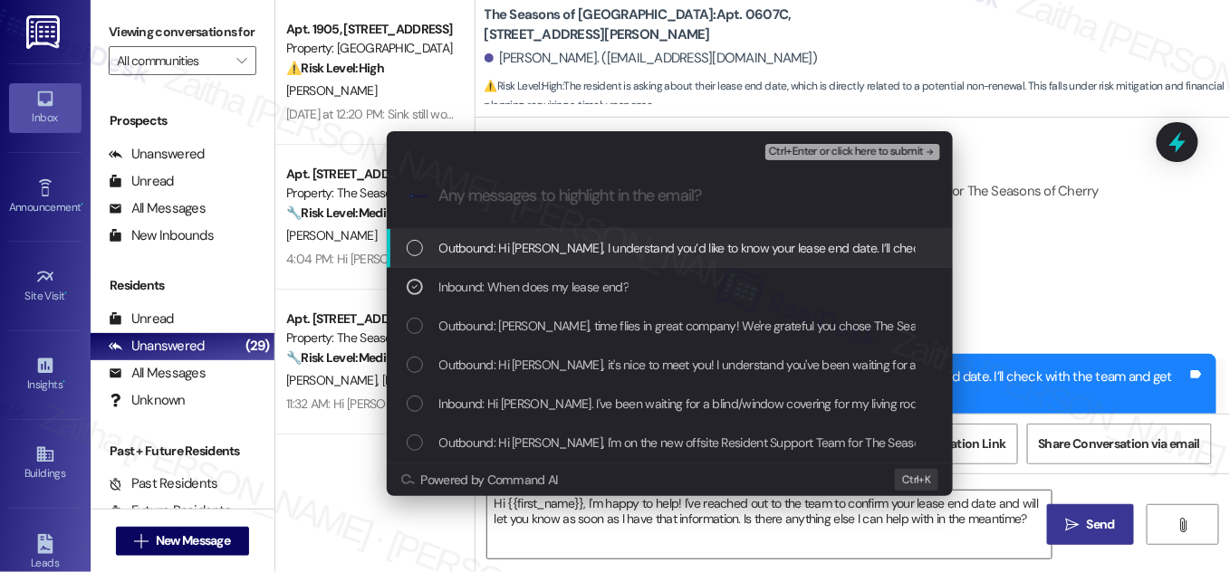
click at [850, 150] on span "Ctrl+Enter or click here to submit" at bounding box center [846, 152] width 155 height 13
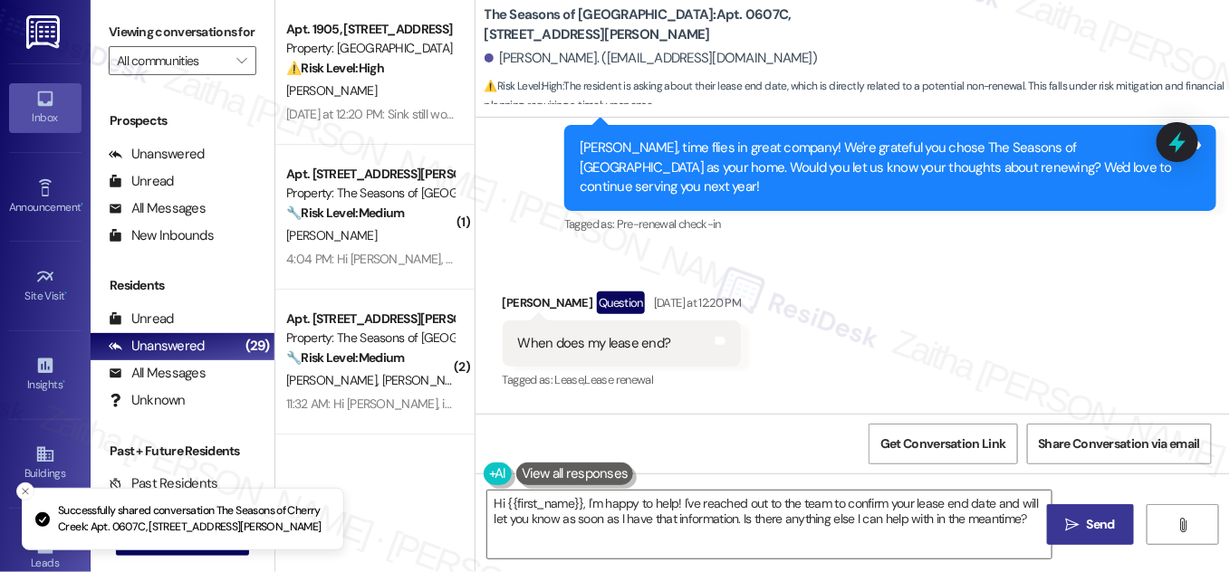
scroll to position [840, 0]
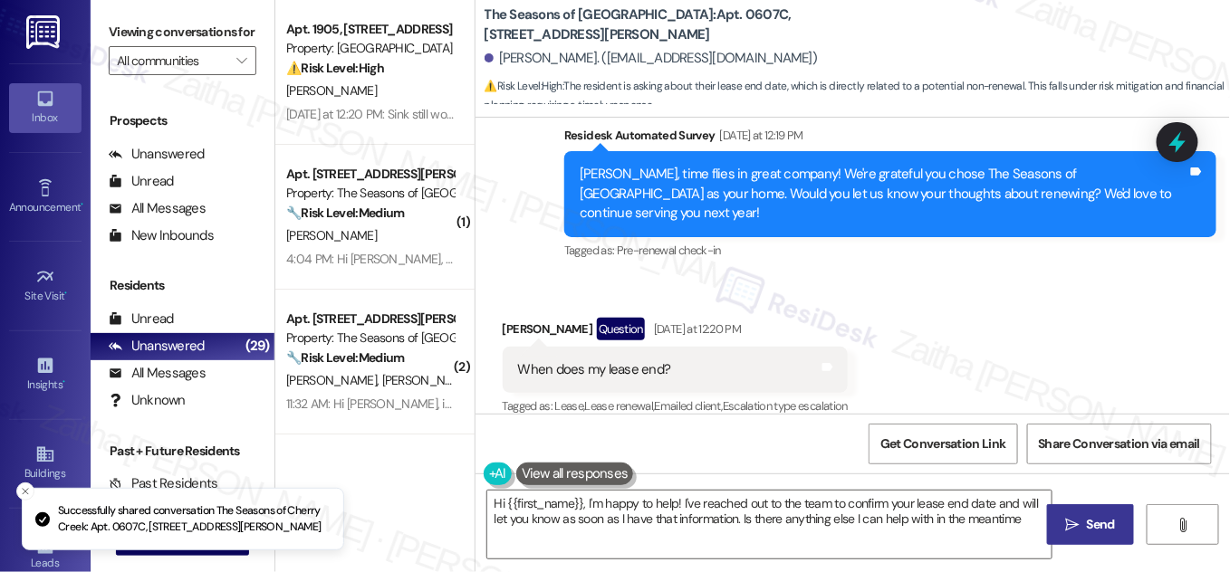
type textarea "Hi {{first_name}}, I'm happy to help! I've reached out to the team to confirm y…"
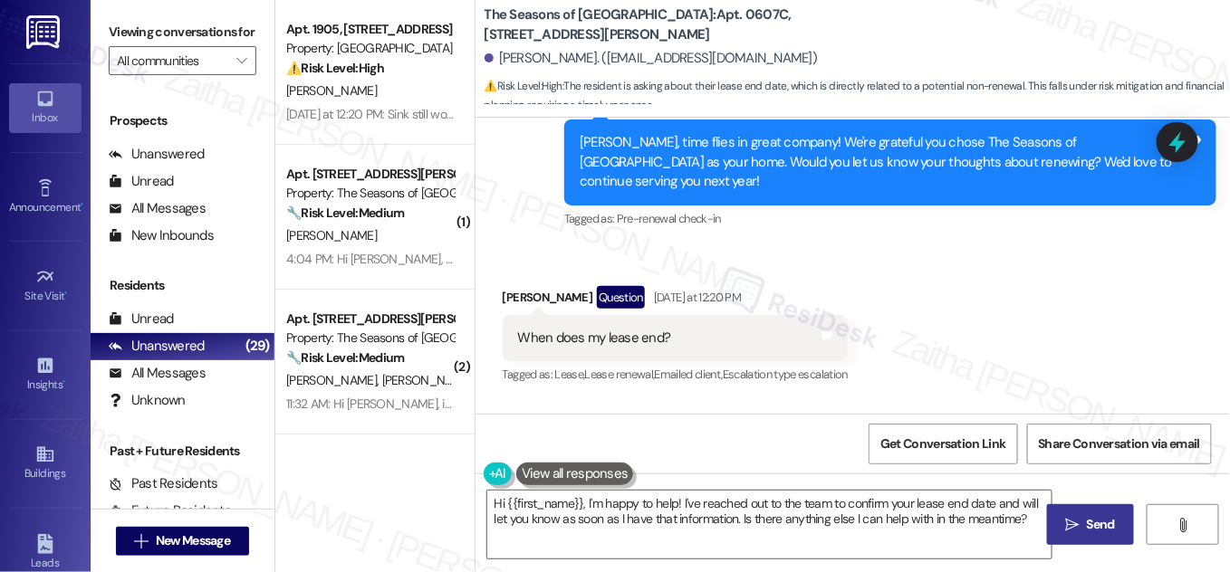
scroll to position [869, 0]
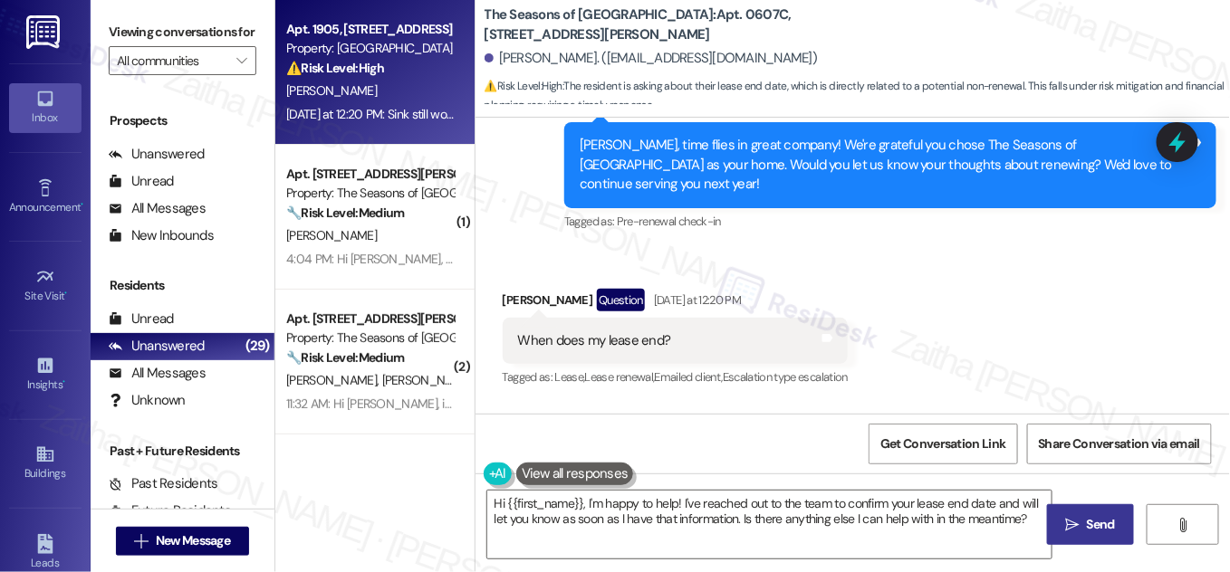
click at [414, 86] on div "M. Nierenberg" at bounding box center [369, 91] width 171 height 23
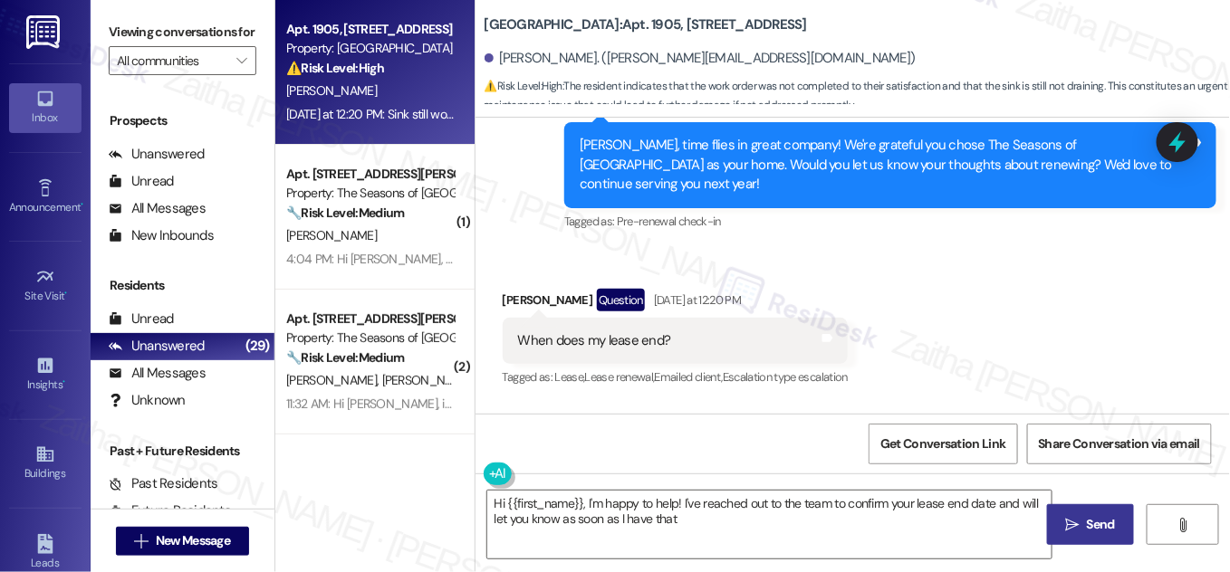
scroll to position [637, 0]
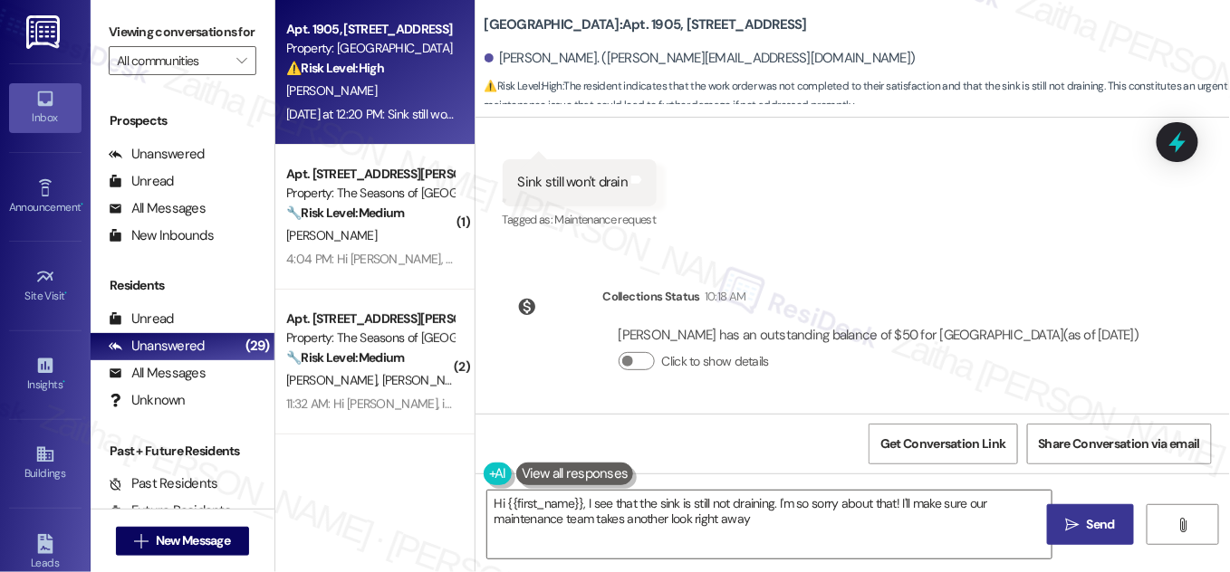
type textarea "Hi {{first_name}}, I see that the sink is still not draining. I'm so sorry abou…"
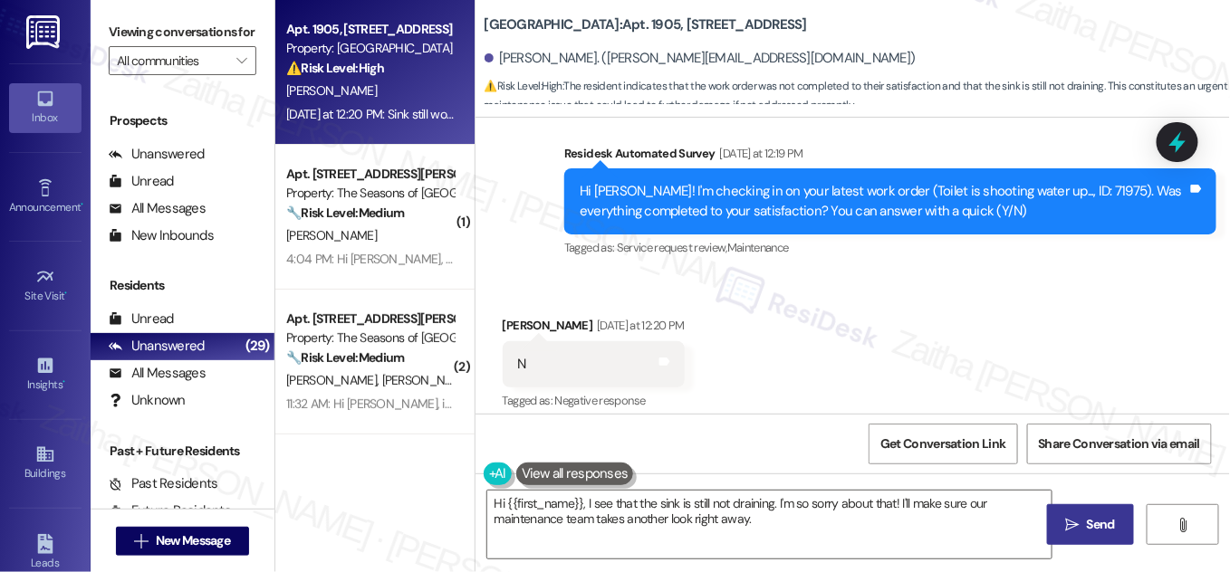
scroll to position [307, 0]
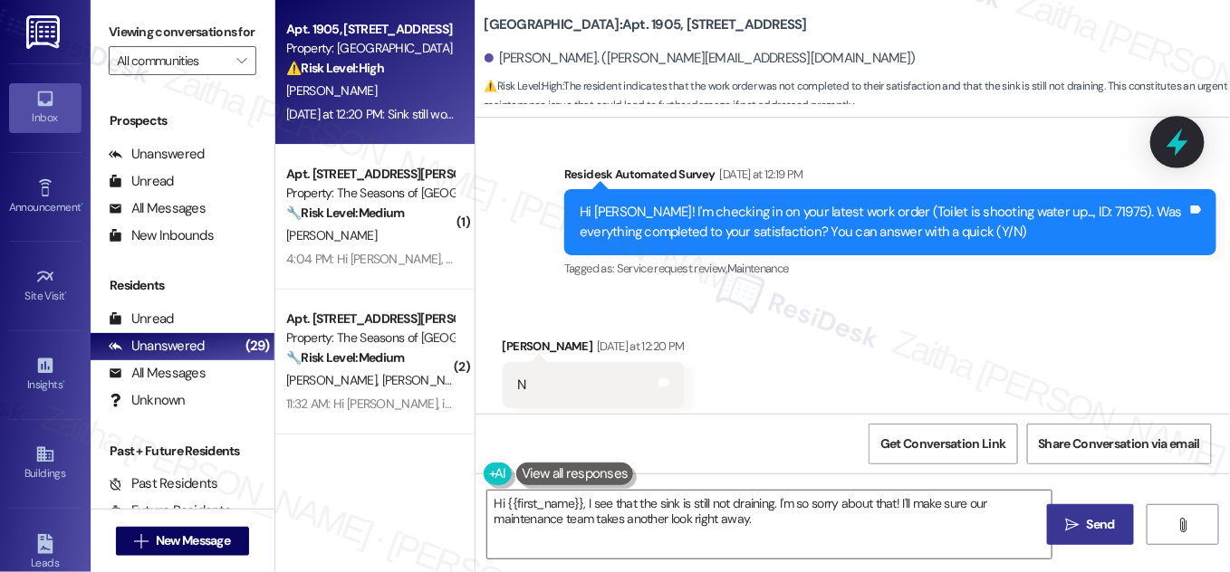
click at [1169, 141] on icon at bounding box center [1177, 142] width 31 height 31
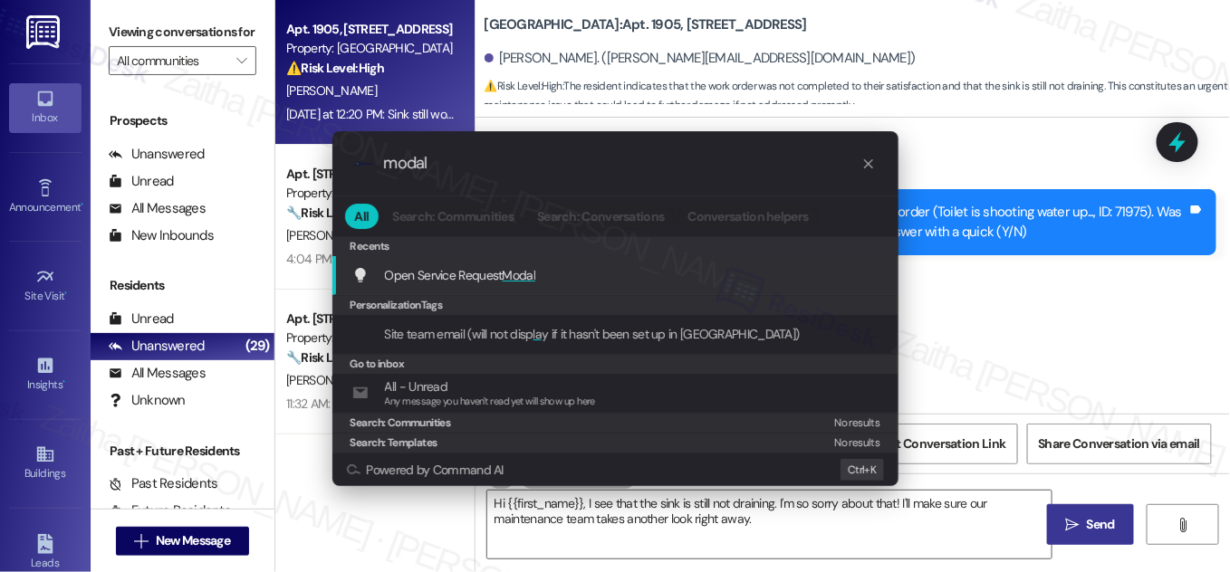
type input "modal"
click at [512, 269] on span "Modal" at bounding box center [520, 275] width 34 height 16
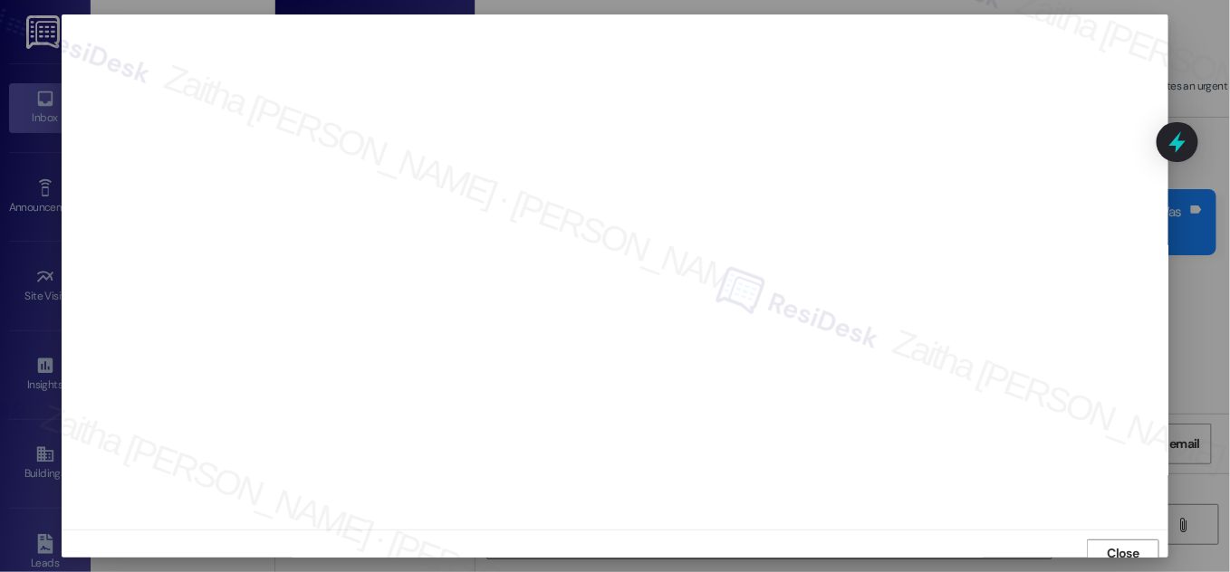
scroll to position [10, 0]
click at [1110, 550] on span "Close" at bounding box center [1124, 543] width 32 height 19
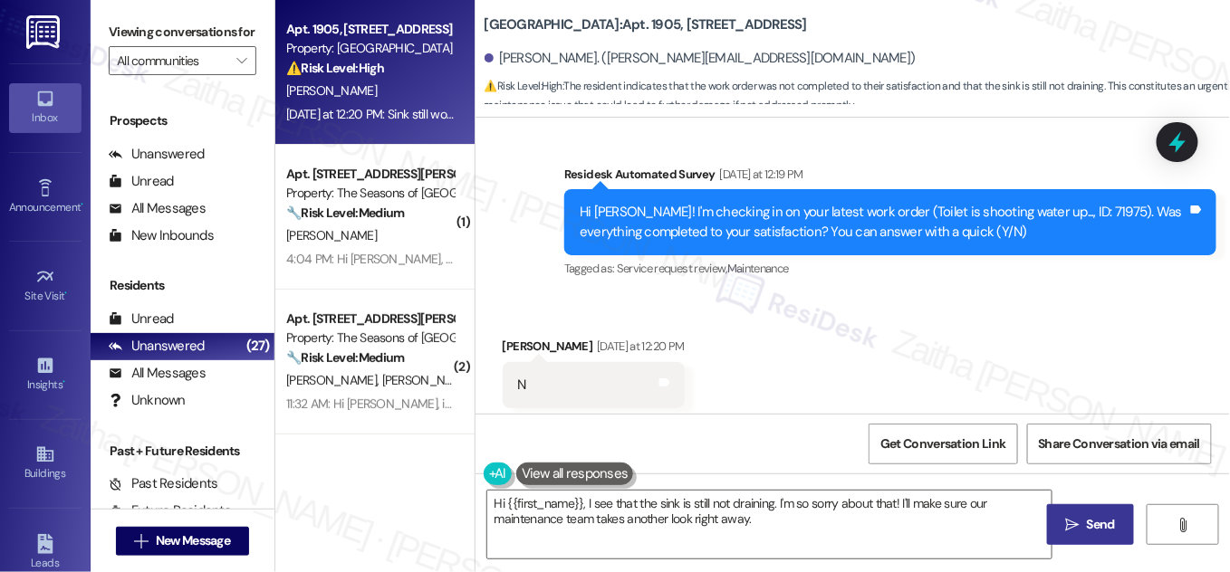
scroll to position [637, 0]
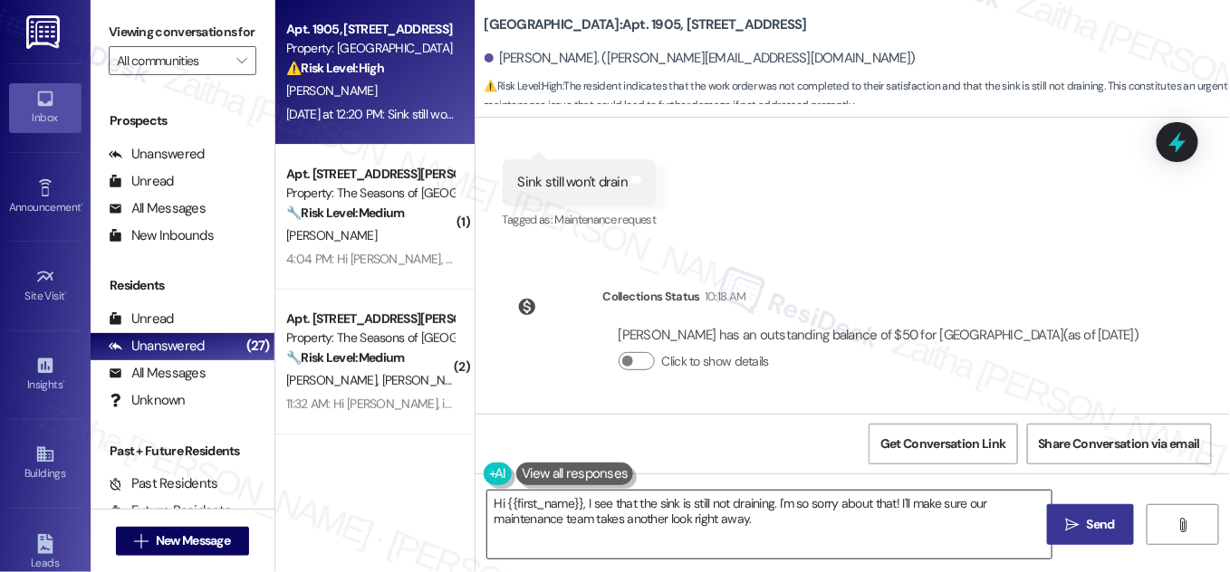
click at [495, 504] on textarea "Hi {{first_name}}, I see that the sink is still not draining. I'm so sorry abou…" at bounding box center [769, 525] width 564 height 68
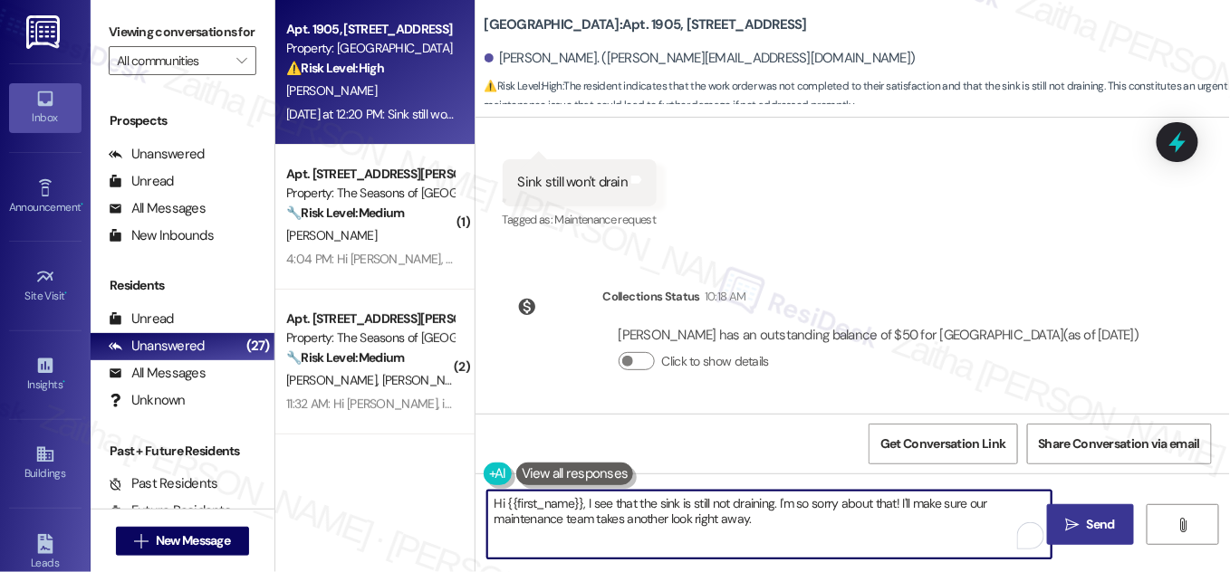
click at [495, 504] on textarea "Hi {{first_name}}, I see that the sink is still not draining. I'm so sorry abou…" at bounding box center [769, 525] width 564 height 68
click at [706, 501] on textarea "Thanks for the feedback, {{first_name}}, I see that the sink is still not drain…" at bounding box center [769, 525] width 564 height 68
drag, startPoint x: 1018, startPoint y: 502, endPoint x: 1008, endPoint y: 518, distance: 19.1
click at [1008, 518] on textarea "Thanks for the feedback, {{first_name}}. I see that the sink is still not drain…" at bounding box center [769, 525] width 564 height 68
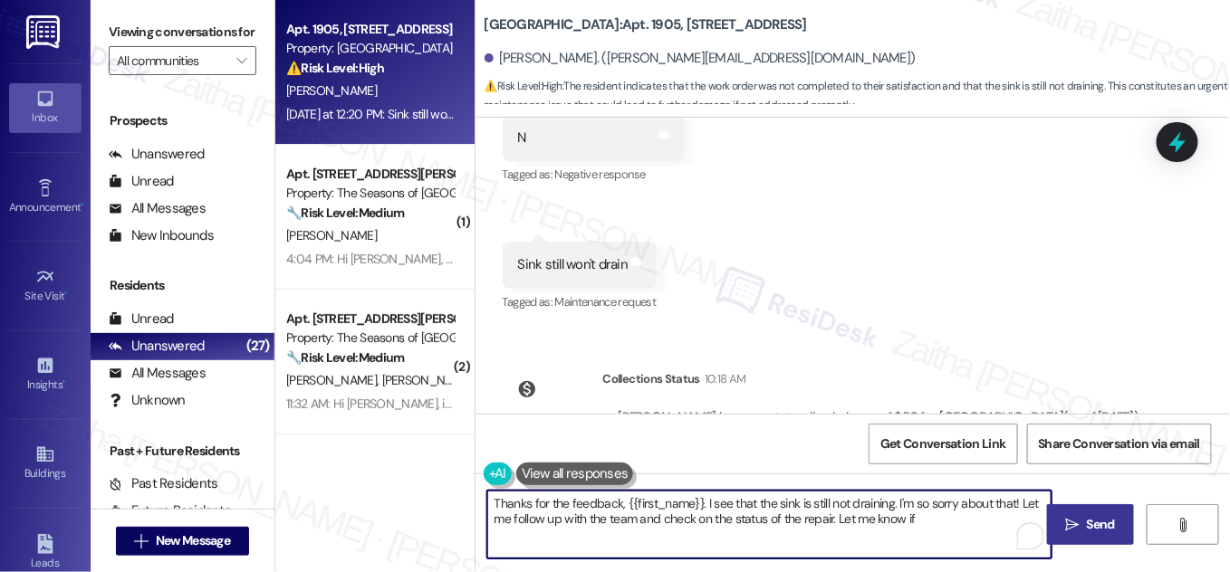
scroll to position [472, 0]
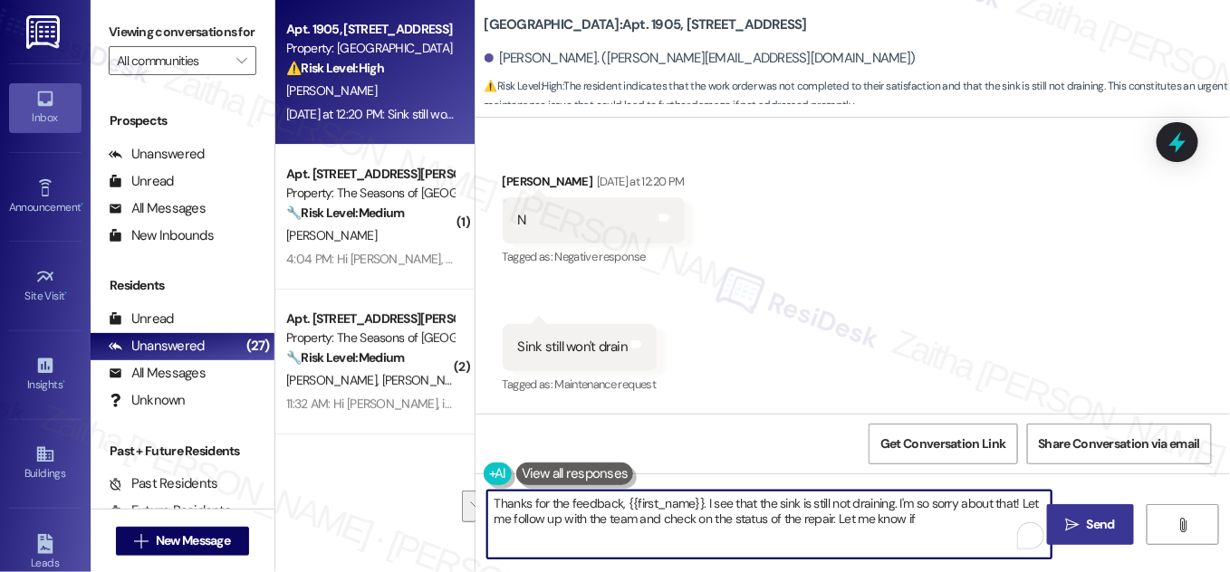
drag, startPoint x: 1014, startPoint y: 502, endPoint x: 1002, endPoint y: 531, distance: 31.6
click at [1002, 531] on textarea "Thanks for the feedback, {{first_name}}. I see that the sink is still not drain…" at bounding box center [769, 525] width 564 height 68
type textarea "Thanks for the feedback, {{first_name}}. I see that the sink is still not drain…"
drag, startPoint x: 493, startPoint y: 503, endPoint x: 859, endPoint y: 540, distance: 368.7
click at [859, 540] on textarea "Thanks for the feedback, {{first_name}}. I see that the sink is still not drain…" at bounding box center [769, 525] width 564 height 68
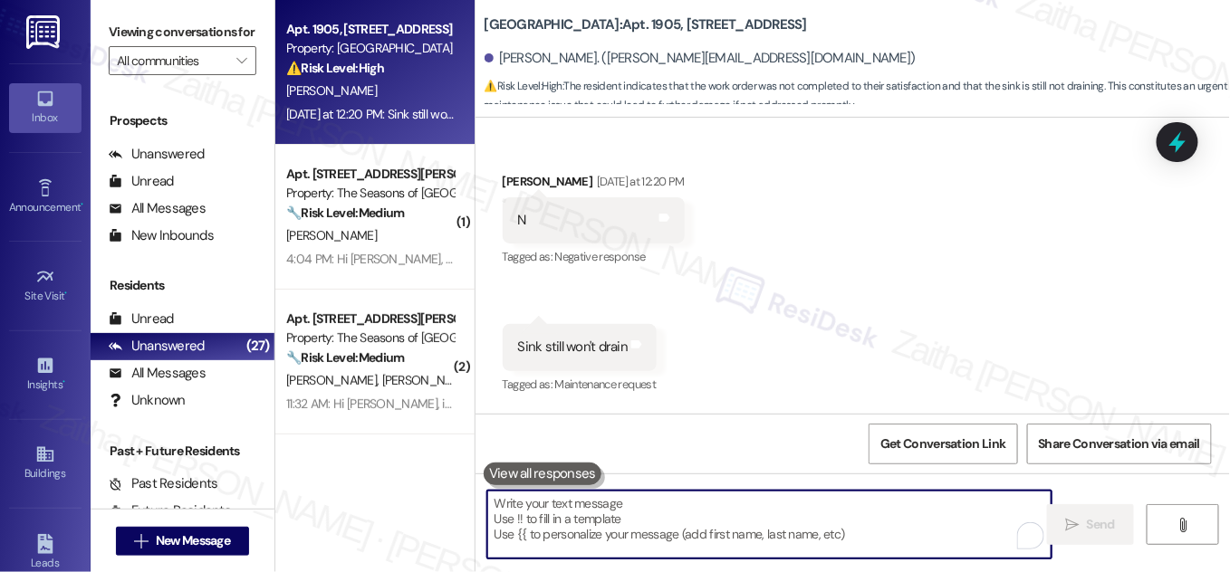
paste textarea "Thank you for your feedback, {{first_name}}. I’m sorry to hear the sink is stil…"
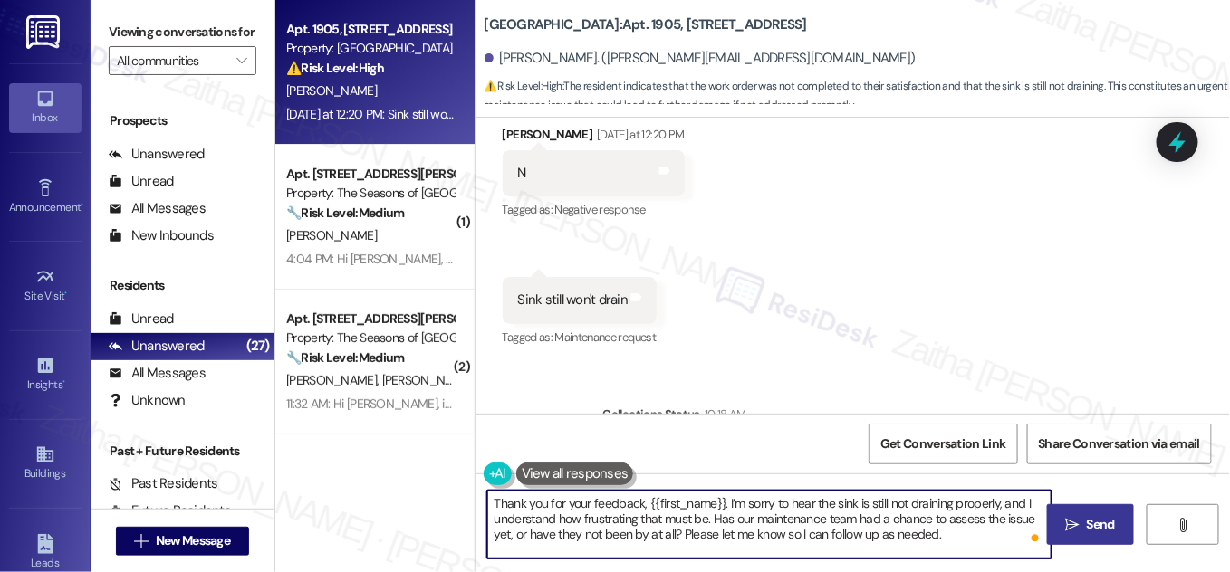
scroll to position [637, 0]
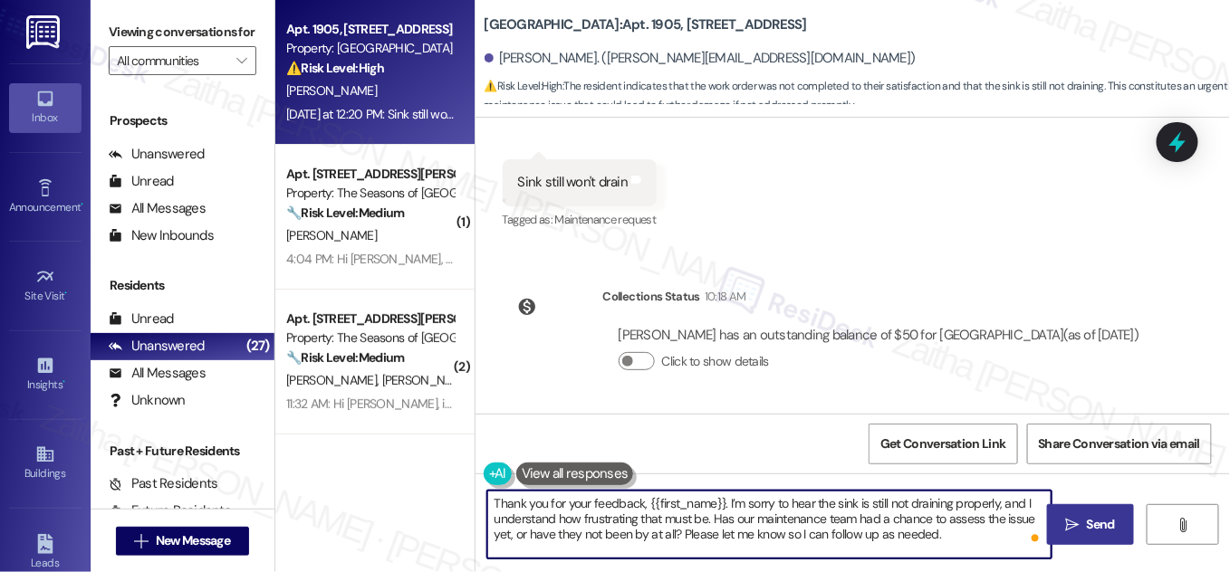
type textarea "Thank you for your feedback, {{first_name}}. I’m sorry to hear the sink is stil…"
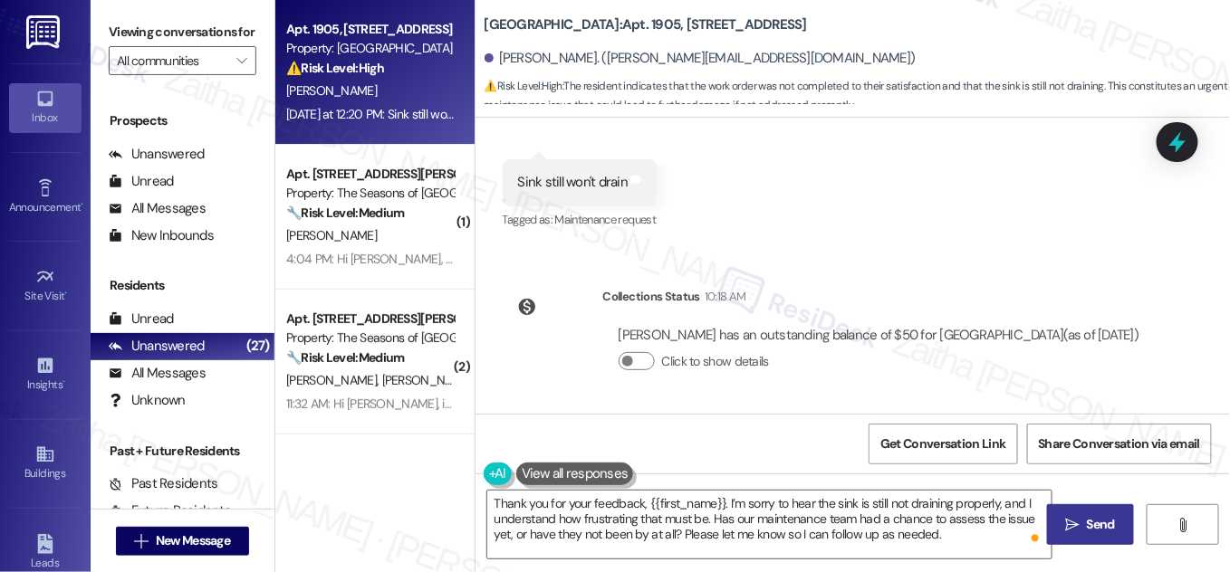
click at [1109, 523] on span "Send" at bounding box center [1101, 524] width 28 height 19
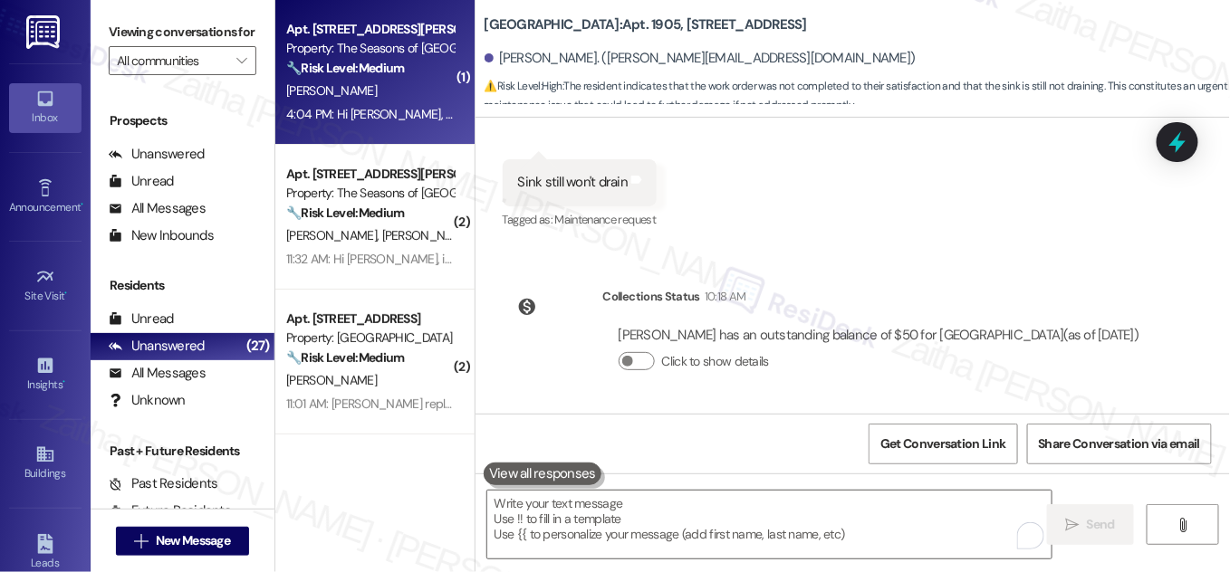
click at [427, 100] on div "L. Ransom" at bounding box center [369, 91] width 171 height 23
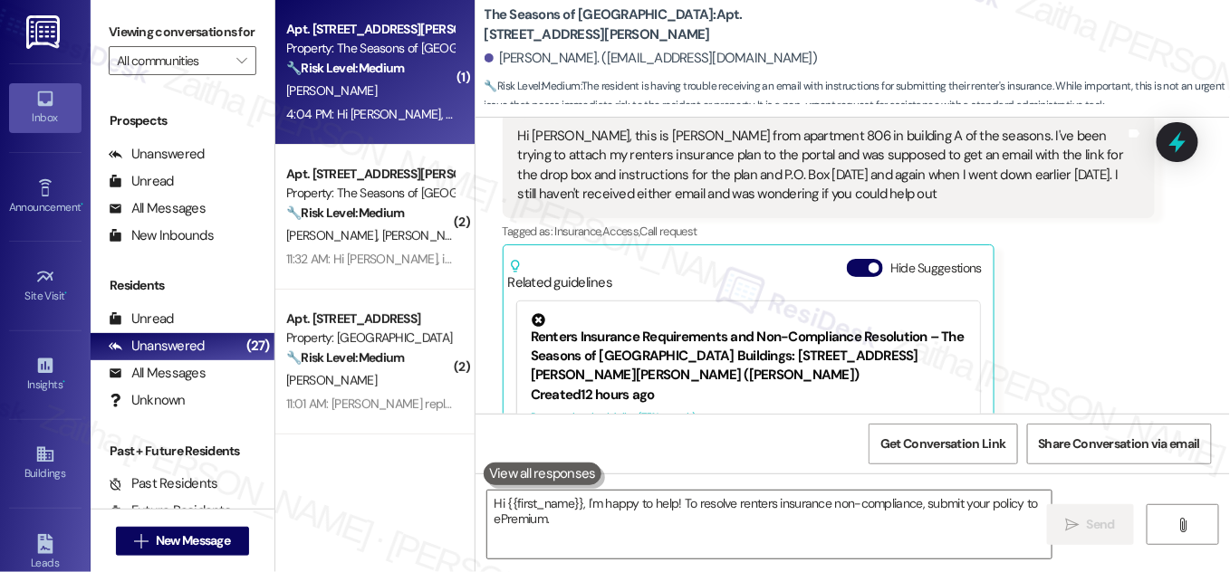
scroll to position [337, 0]
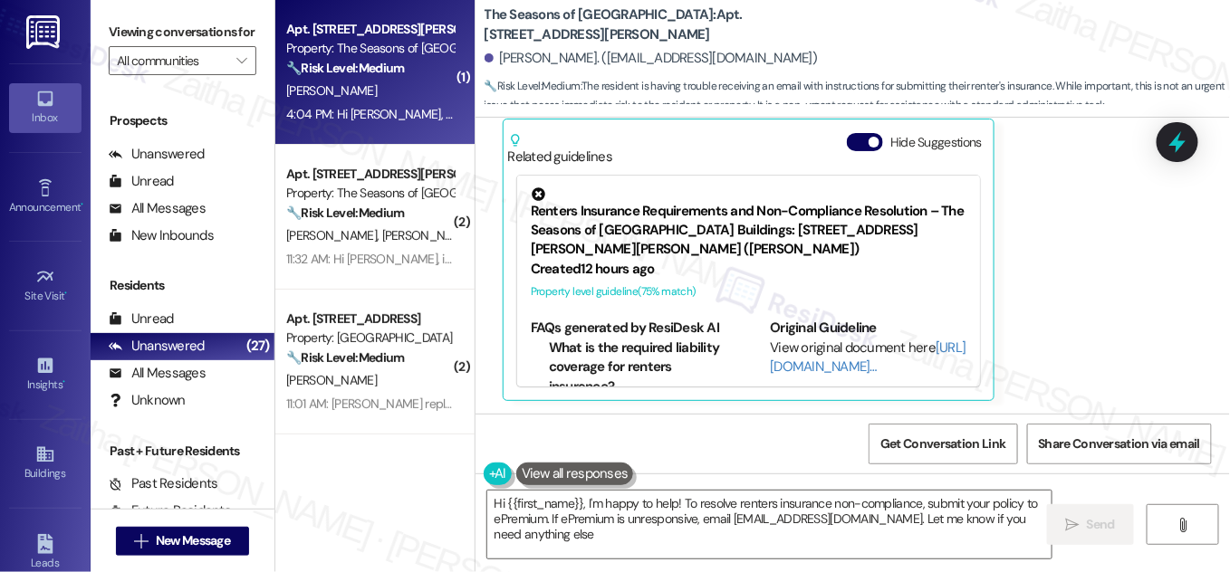
type textarea "Hi {{first_name}}, I'm happy to help! To resolve renters insurance non-complian…"
click at [862, 144] on button "Hide Suggestions" at bounding box center [865, 142] width 36 height 18
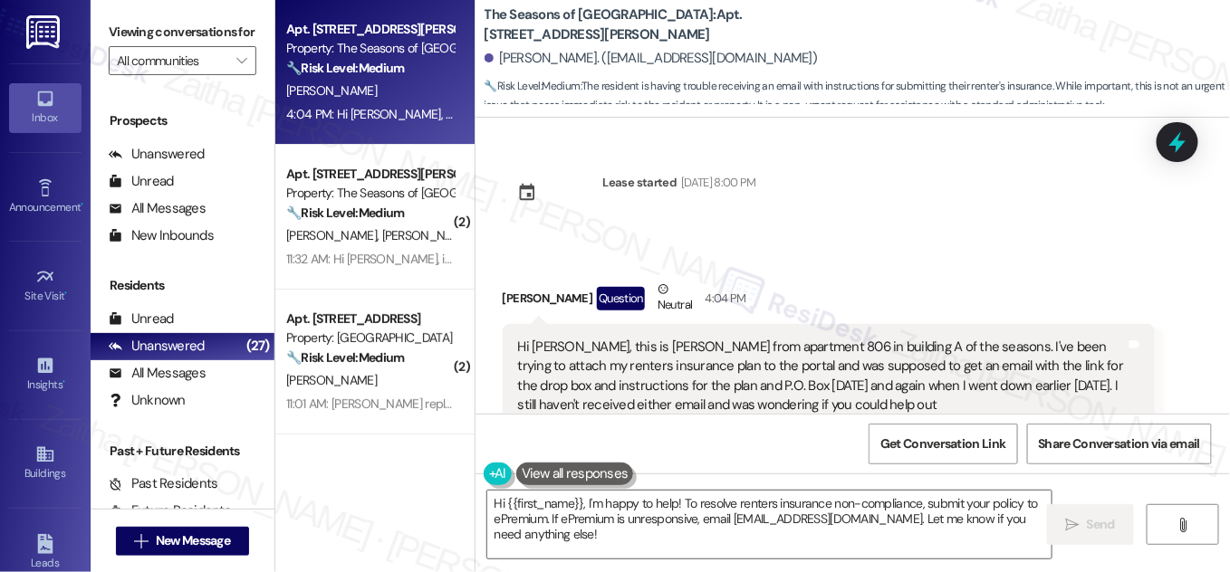
scroll to position [109, 0]
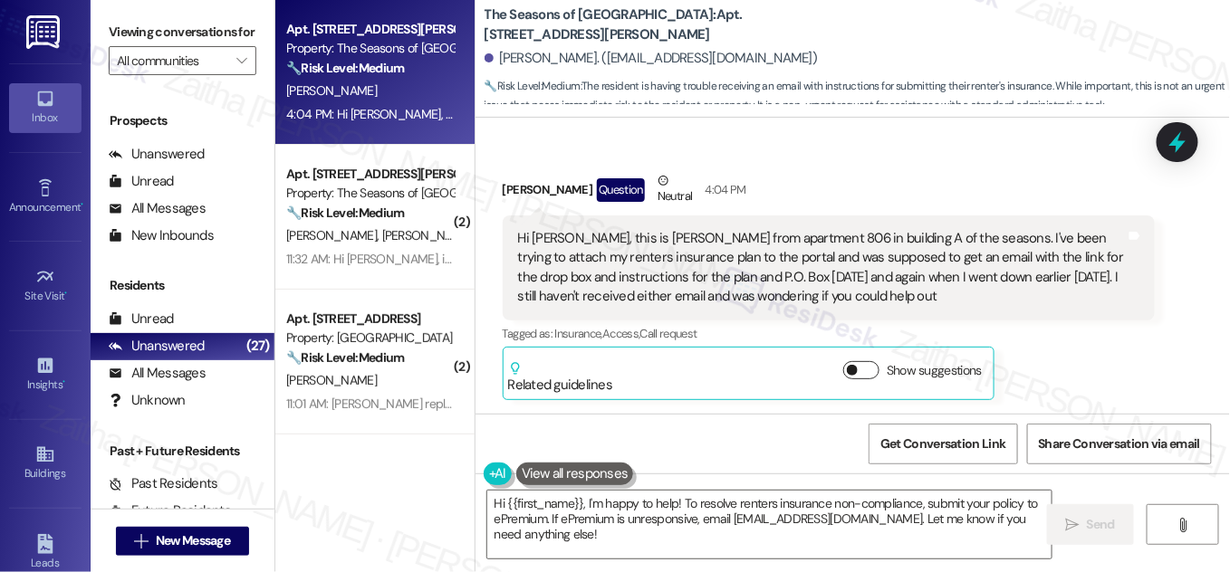
click at [867, 371] on button "Show suggestions" at bounding box center [861, 370] width 36 height 18
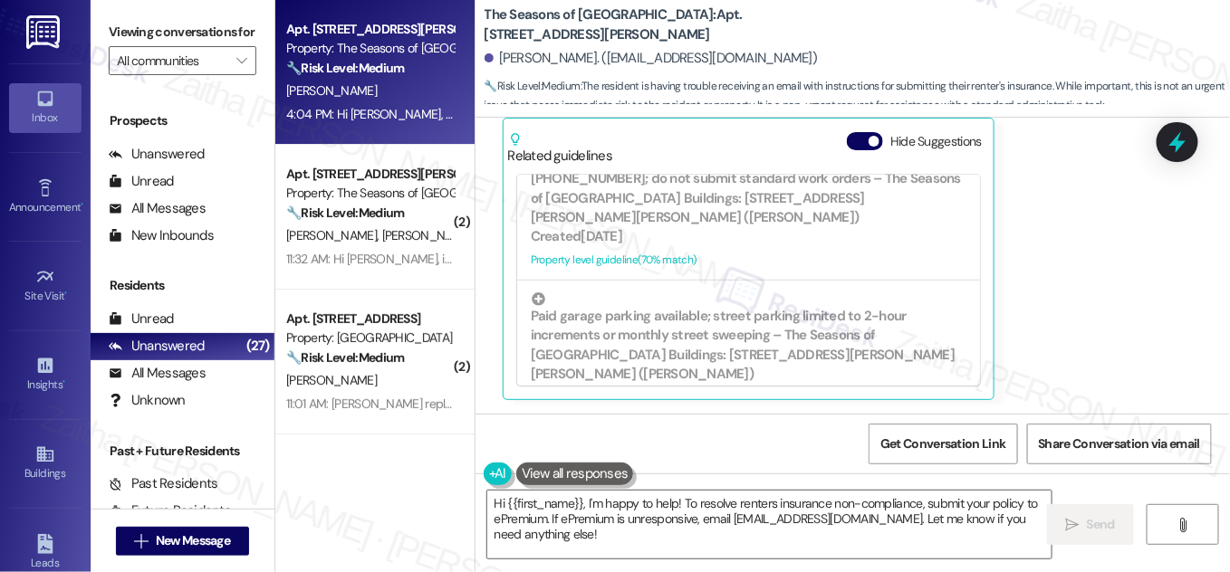
scroll to position [658, 0]
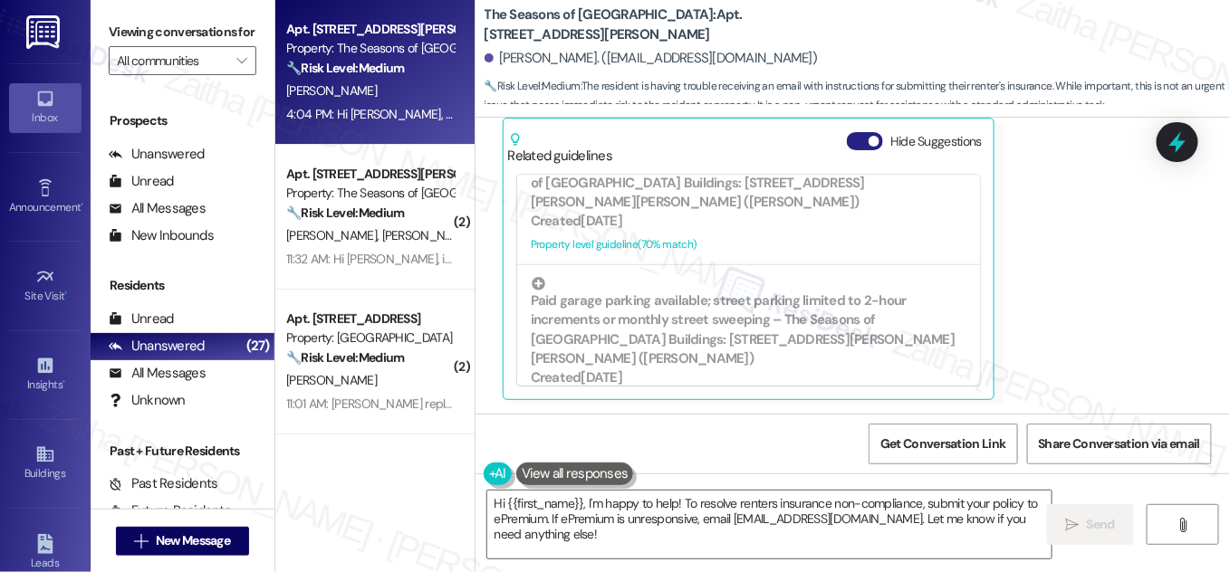
click at [855, 141] on button "Hide Suggestions" at bounding box center [865, 141] width 36 height 18
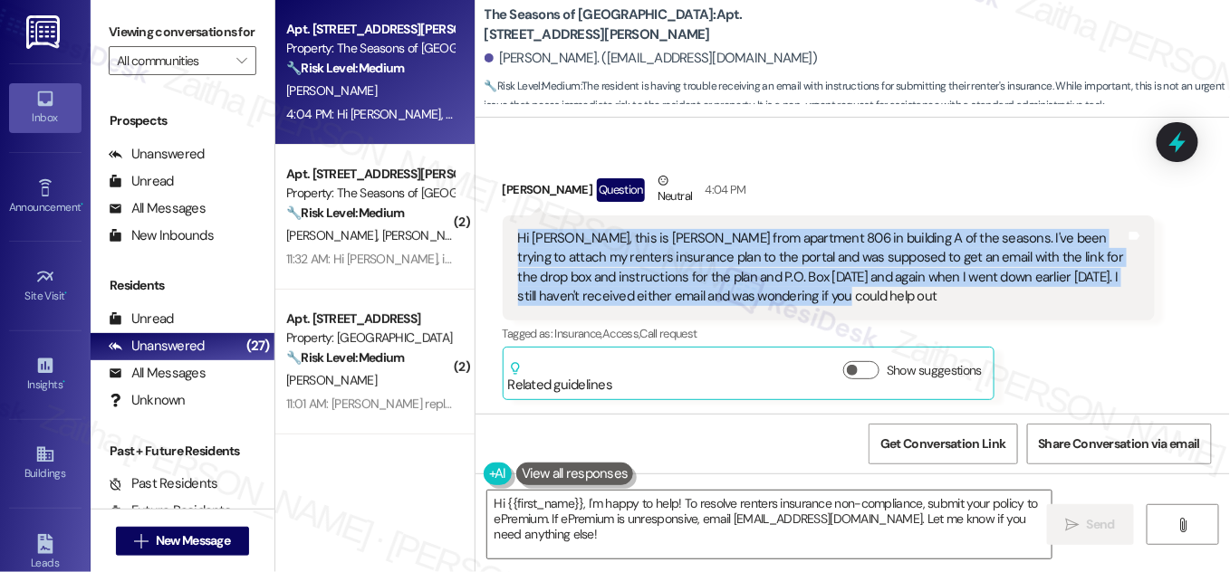
drag, startPoint x: 513, startPoint y: 230, endPoint x: 878, endPoint y: 311, distance: 373.8
click at [878, 311] on div "Hi Sarah, this is Liam from apartment 806 in building A of the seasons. I've be…" at bounding box center [829, 268] width 652 height 105
copy div "Hi Sarah, this is Liam from apartment 806 in building A of the seasons. I've be…"
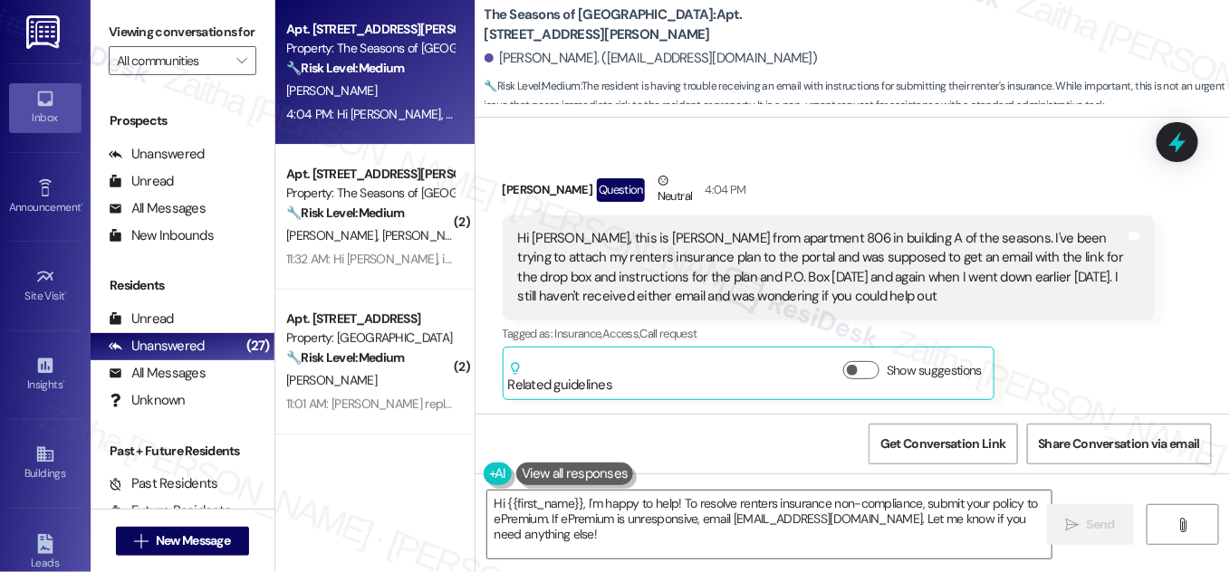
click at [833, 176] on div "Liam Ransom Question Neutral 4:04 PM" at bounding box center [829, 193] width 652 height 44
click at [858, 369] on button "Show suggestions" at bounding box center [861, 370] width 36 height 18
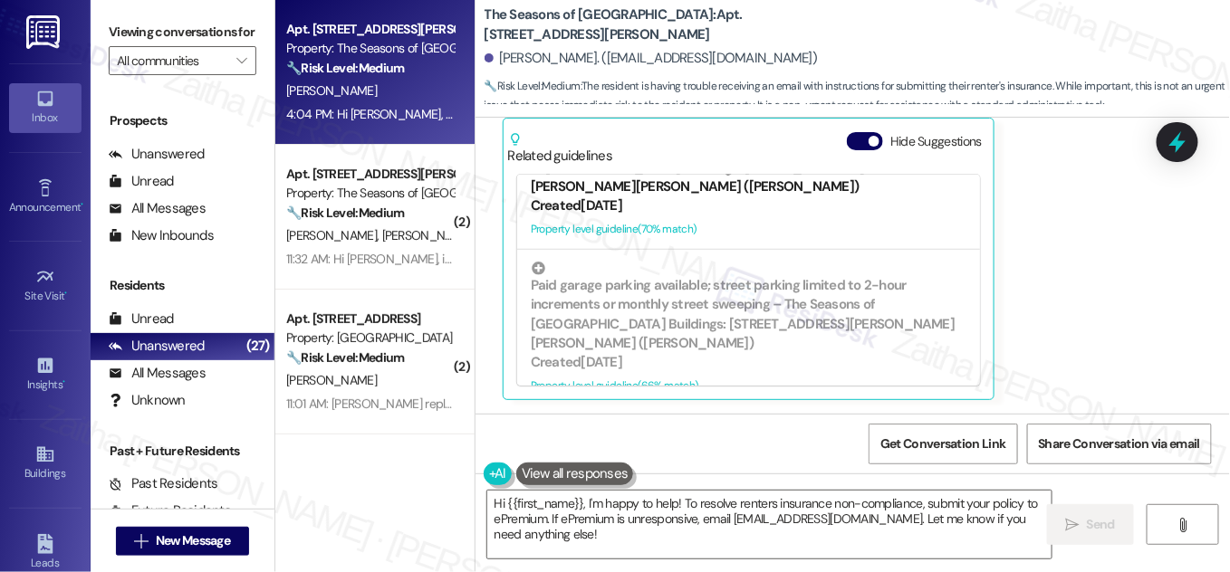
scroll to position [427, 0]
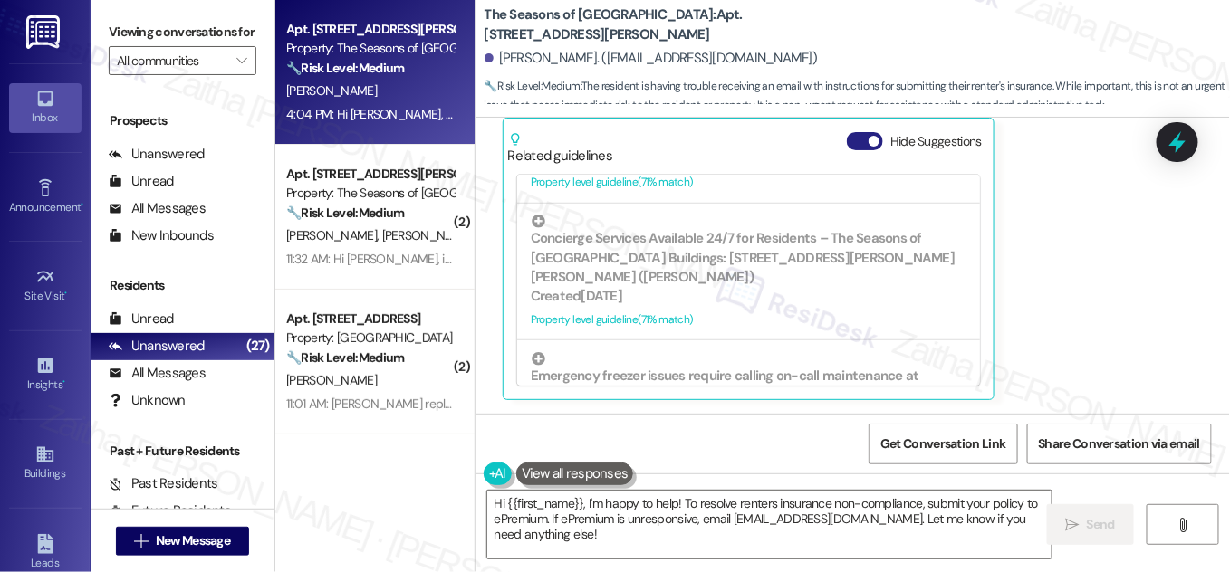
click at [859, 137] on button "Hide Suggestions" at bounding box center [865, 141] width 36 height 18
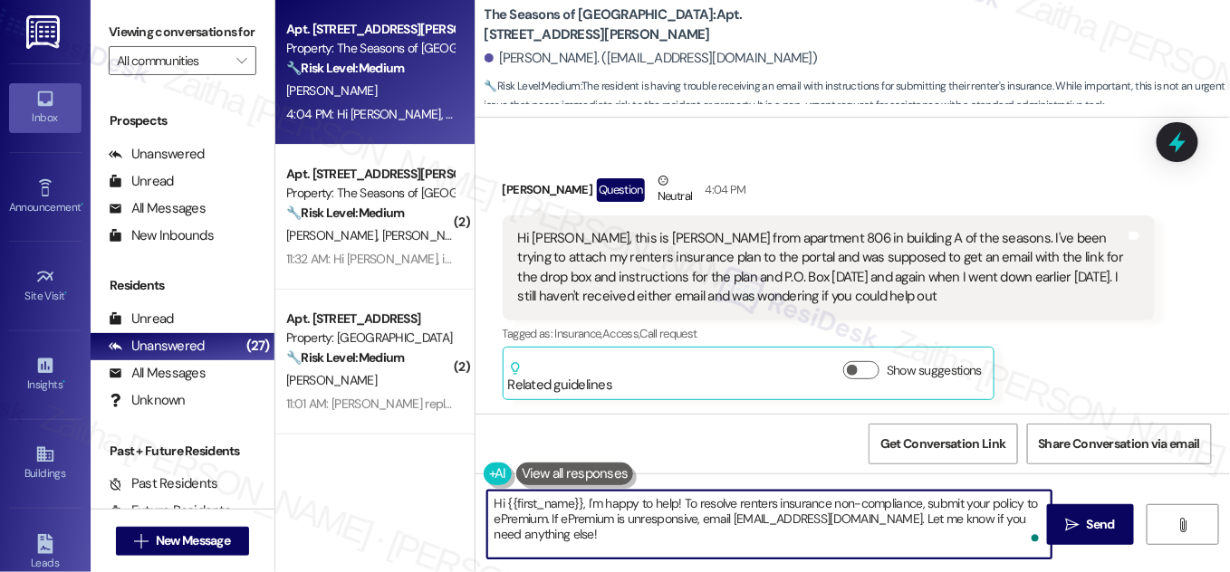
drag, startPoint x: 493, startPoint y: 505, endPoint x: 591, endPoint y: 552, distance: 109.0
click at [591, 552] on textarea "Hi {{first_name}}, I'm happy to help! To resolve renters insurance non-complian…" at bounding box center [769, 525] width 564 height 68
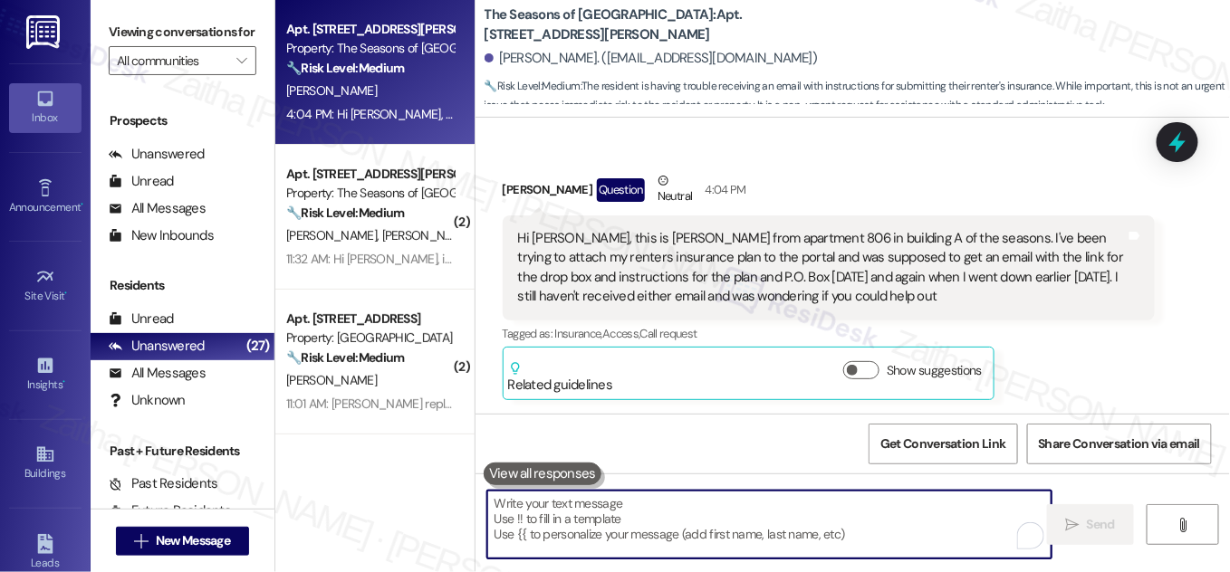
paste textarea "Hi Liam, thanks for reaching out. I’m sorry you haven’t received the email yet.…"
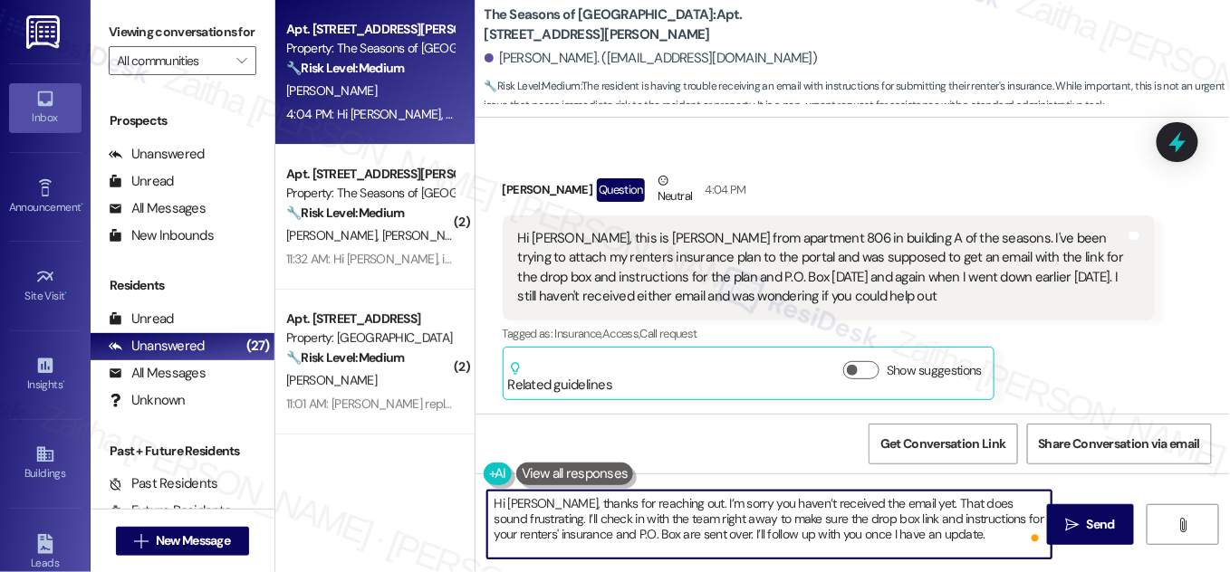
click at [675, 518] on textarea "Hi Liam, thanks for reaching out. I’m sorry you haven’t received the email yet.…" at bounding box center [769, 525] width 564 height 68
drag, startPoint x: 624, startPoint y: 518, endPoint x: 712, endPoint y: 518, distance: 87.9
click at [712, 518] on textarea "Hi Liam, thanks for reaching out. I’m sorry you haven’t received the email yet.…" at bounding box center [769, 525] width 564 height 68
drag, startPoint x: 485, startPoint y: 498, endPoint x: 910, endPoint y: 534, distance: 426.3
click at [910, 534] on textarea "Hi Liam, thanks for reaching out. I’m sorry you haven’t received the email yet.…" at bounding box center [769, 525] width 564 height 68
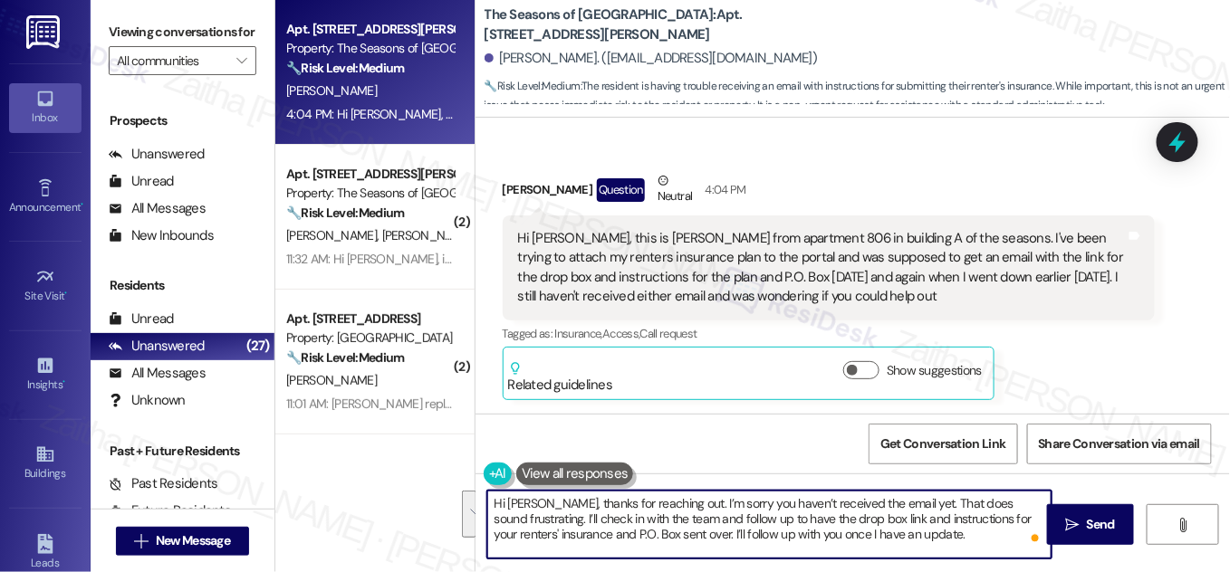
type textarea "Hi Liam, thanks for reaching out. I’m sorry you haven’t received the email yet.…"
click at [649, 505] on textarea "Hi Liam, thanks for reaching out. I’m sorry you haven’t received the email yet.…" at bounding box center [769, 525] width 564 height 68
drag, startPoint x: 558, startPoint y: 516, endPoint x: 940, endPoint y: 526, distance: 382.3
click at [937, 528] on textarea "Hi Liam, thanks for reaching out. I’m sorry you haven’t received the email yet.…" at bounding box center [769, 525] width 564 height 68
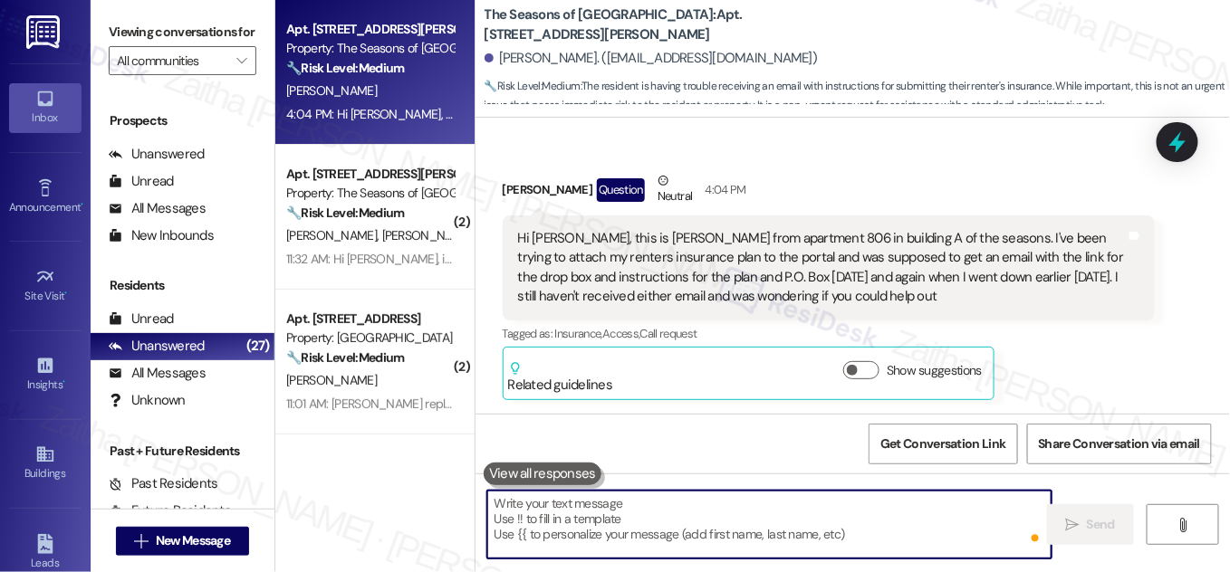
paste textarea "Hi Liam, thanks for reaching out. I’m sorry you haven’t received the email yet—…"
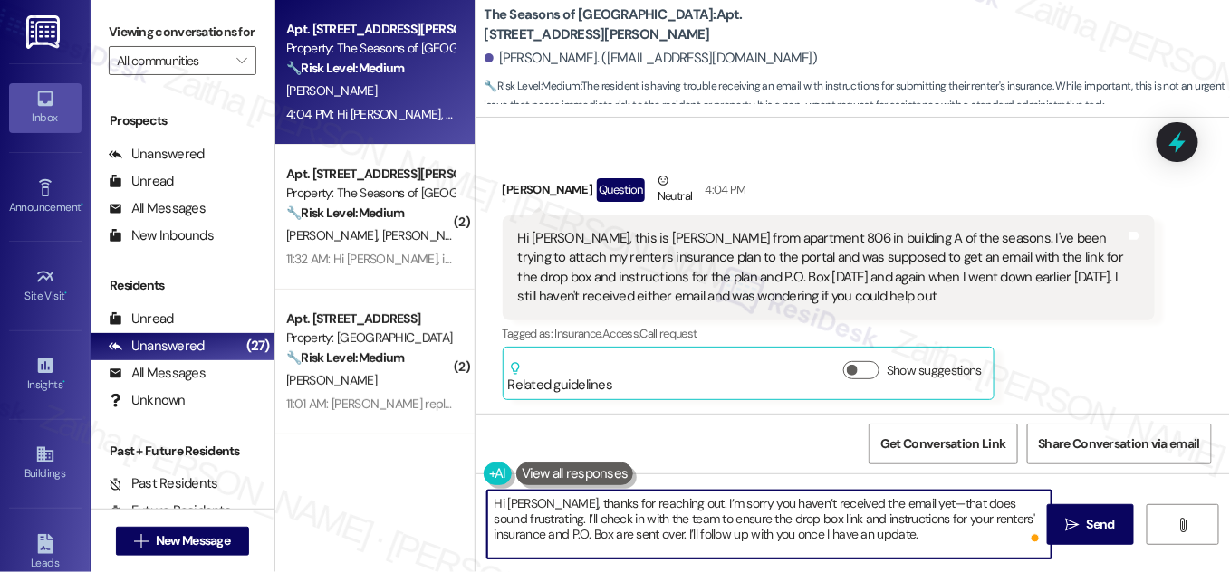
click at [900, 498] on textarea "Hi Liam, thanks for reaching out. I’m sorry you haven’t received the email yet—…" at bounding box center [769, 525] width 564 height 68
click at [653, 518] on textarea "Hi Liam, thanks for reaching out. I’m sorry you haven’t received the email yet.…" at bounding box center [769, 525] width 564 height 68
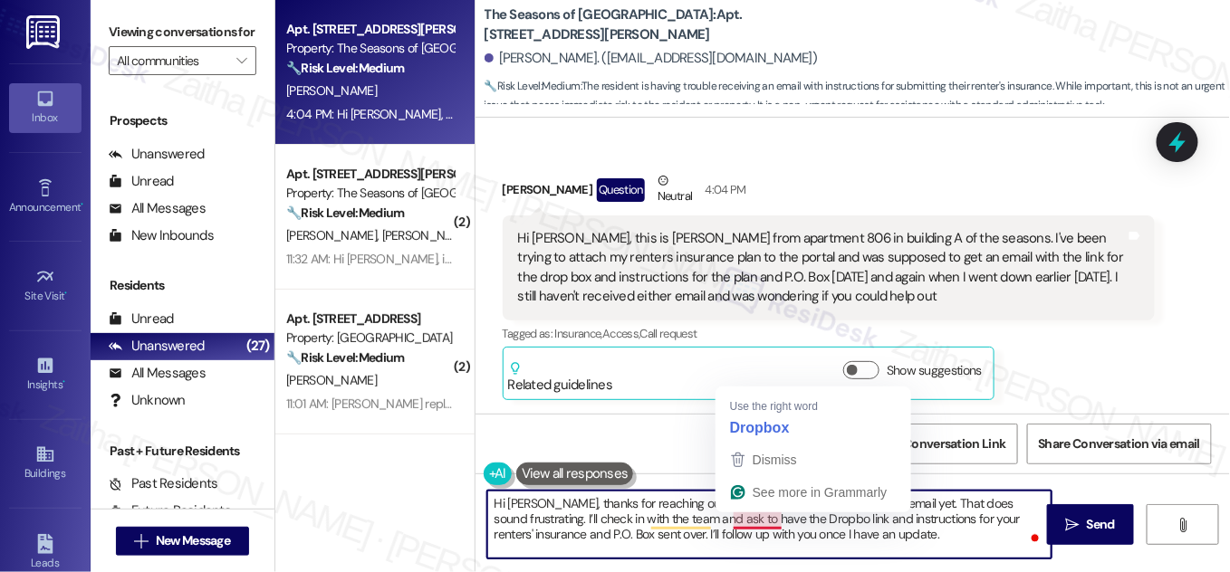
type textarea "Hi Liam, thanks for reaching out. I’m sorry you haven’t received the email yet.…"
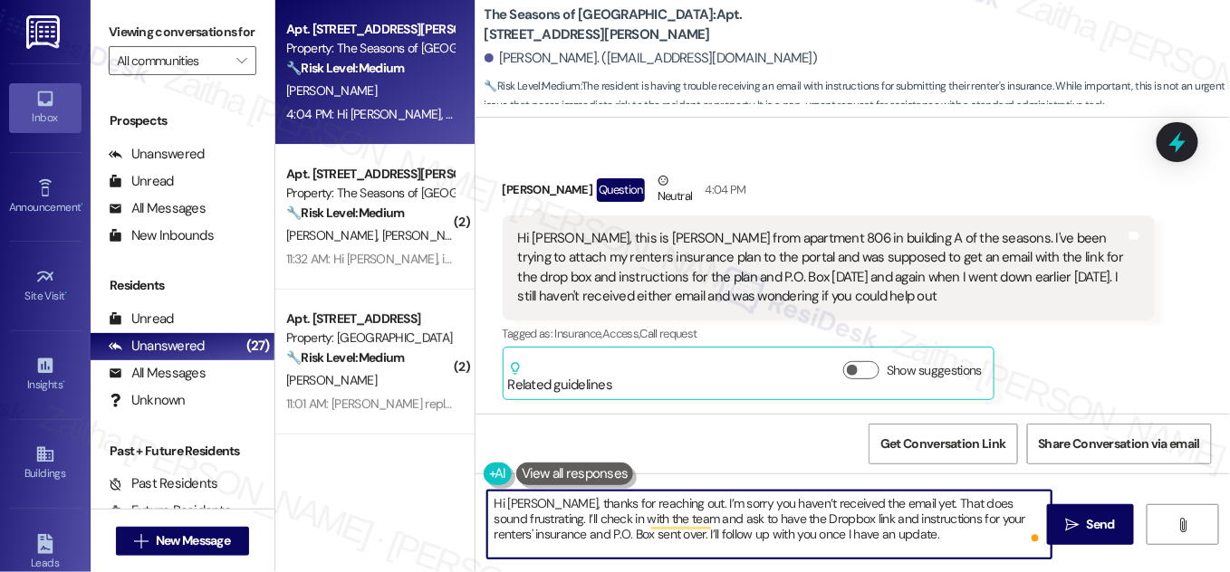
click at [639, 517] on textarea "Hi Liam, thanks for reaching out. I’m sorry you haven’t received the email yet.…" at bounding box center [769, 525] width 564 height 68
click at [638, 515] on textarea "Hi Liam, thanks for reaching out. I’m sorry you haven’t received the email yet.…" at bounding box center [769, 525] width 564 height 68
click at [637, 515] on textarea "Hi Liam, thanks for reaching out. I’m sorry you haven’t received the email yet.…" at bounding box center [769, 525] width 564 height 68
click at [636, 514] on textarea "Hi Liam, thanks for reaching out. I’m sorry you haven’t received the email yet.…" at bounding box center [769, 525] width 564 height 68
click at [586, 516] on textarea "Hi Liam, thanks for reaching out. I’m sorry you haven’t received the email yet.…" at bounding box center [769, 525] width 564 height 68
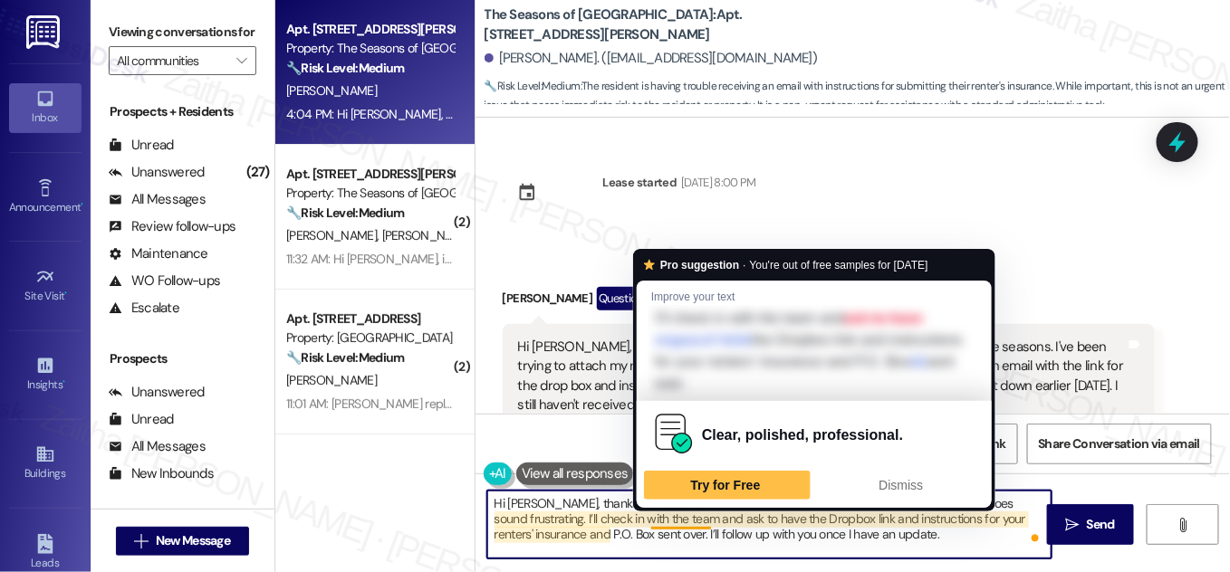
scroll to position [109, 0]
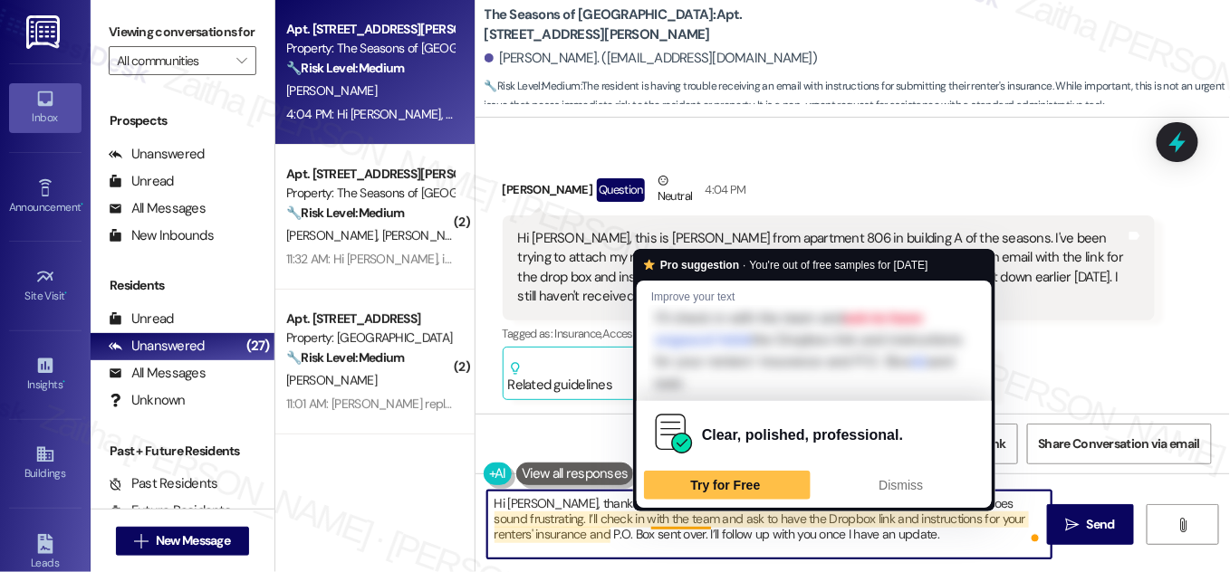
click at [654, 518] on textarea "Hi [PERSON_NAME], thanks for reaching out. I’m sorry you haven’t received the e…" at bounding box center [769, 525] width 564 height 68
click at [654, 518] on textarea "Hi Liam, thanks for reaching out. I’m sorry you haven’t received the email yet.…" at bounding box center [769, 525] width 564 height 68
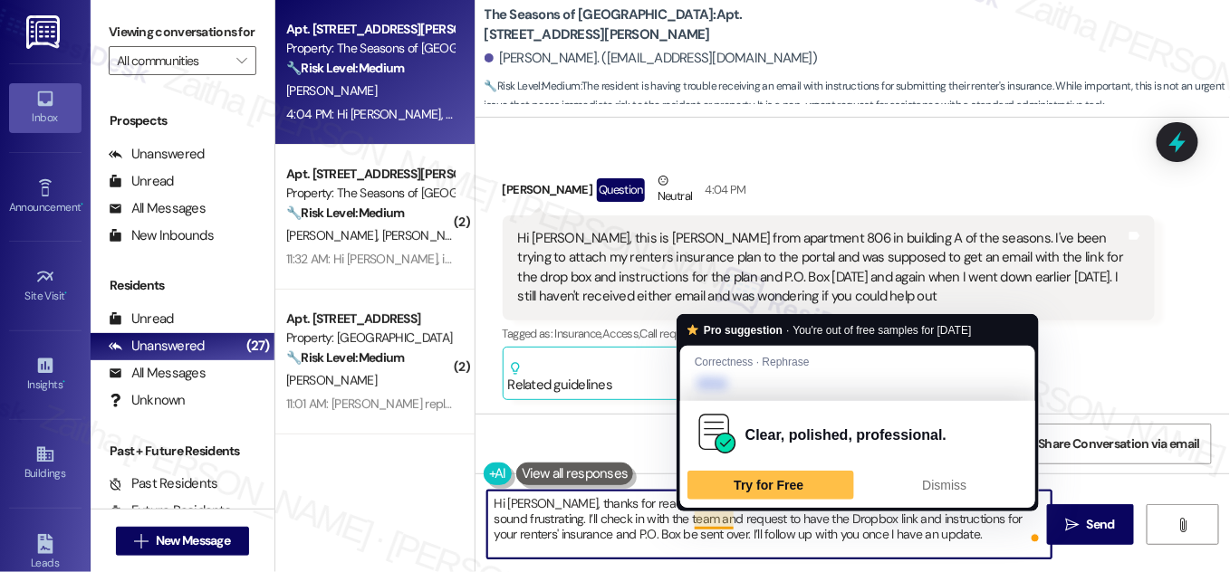
click at [707, 516] on textarea "Hi Liam, thanks for reaching out. I’m sorry you haven’t received the email yet.…" at bounding box center [769, 525] width 564 height 68
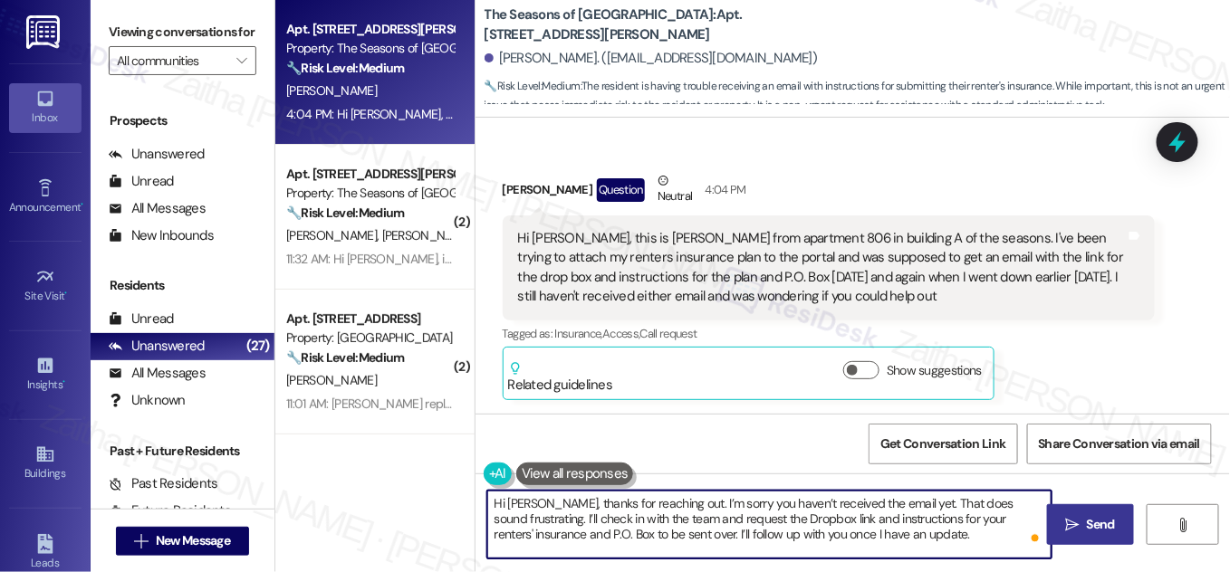
type textarea "Hi Liam, thanks for reaching out. I’m sorry you haven’t received the email yet.…"
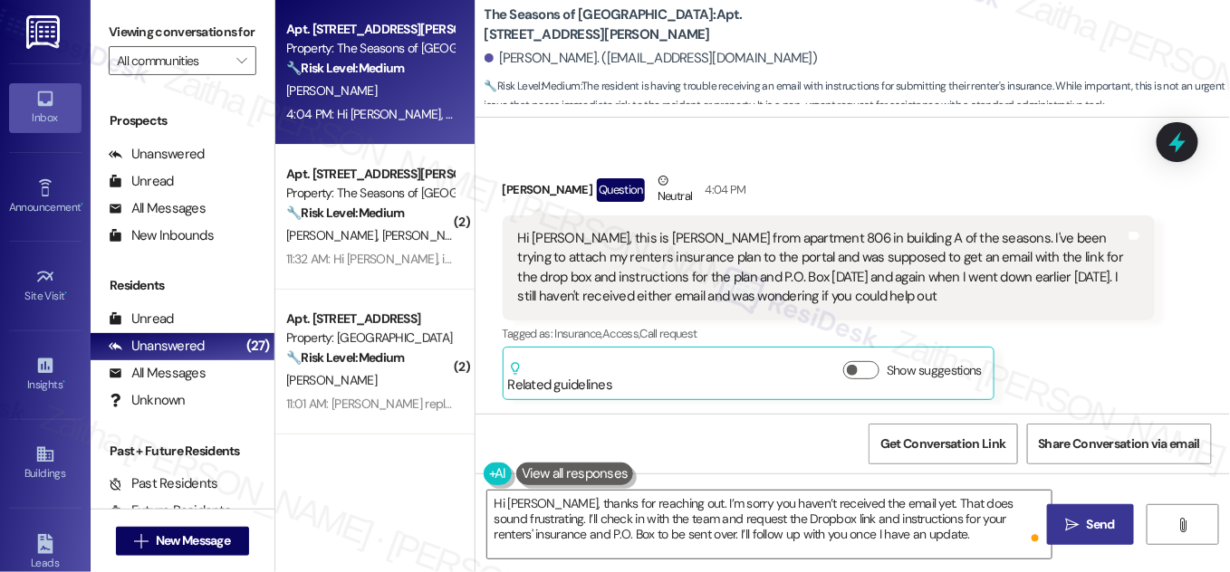
click at [1104, 523] on span "Send" at bounding box center [1101, 524] width 28 height 19
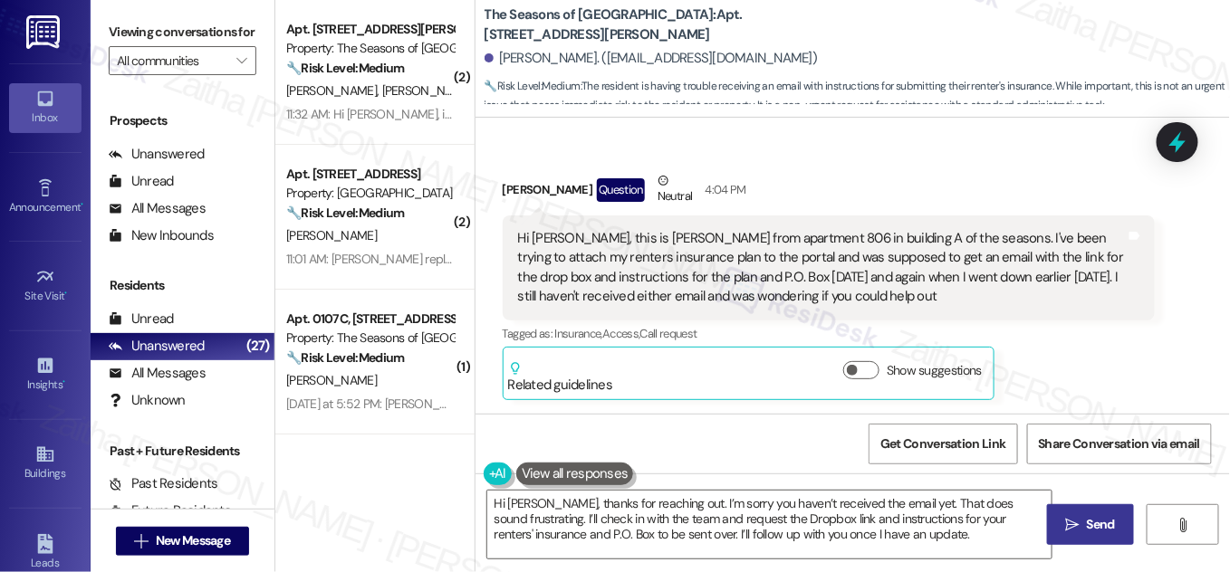
scroll to position [274, 0]
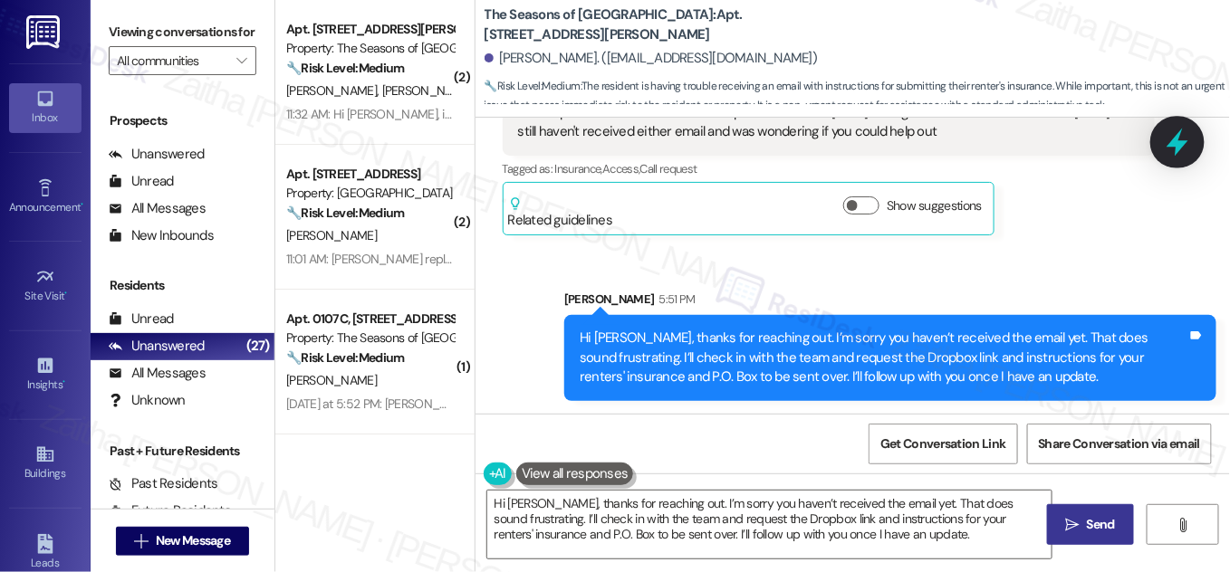
click at [1185, 140] on icon at bounding box center [1177, 142] width 31 height 31
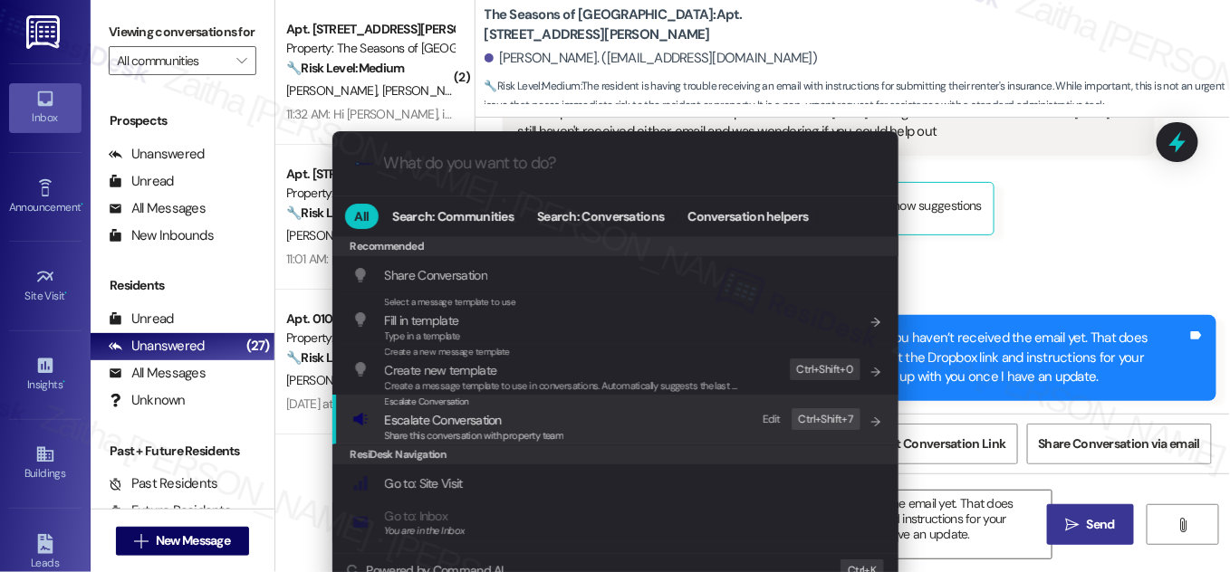
click at [422, 422] on span "Escalate Conversation" at bounding box center [443, 420] width 117 height 16
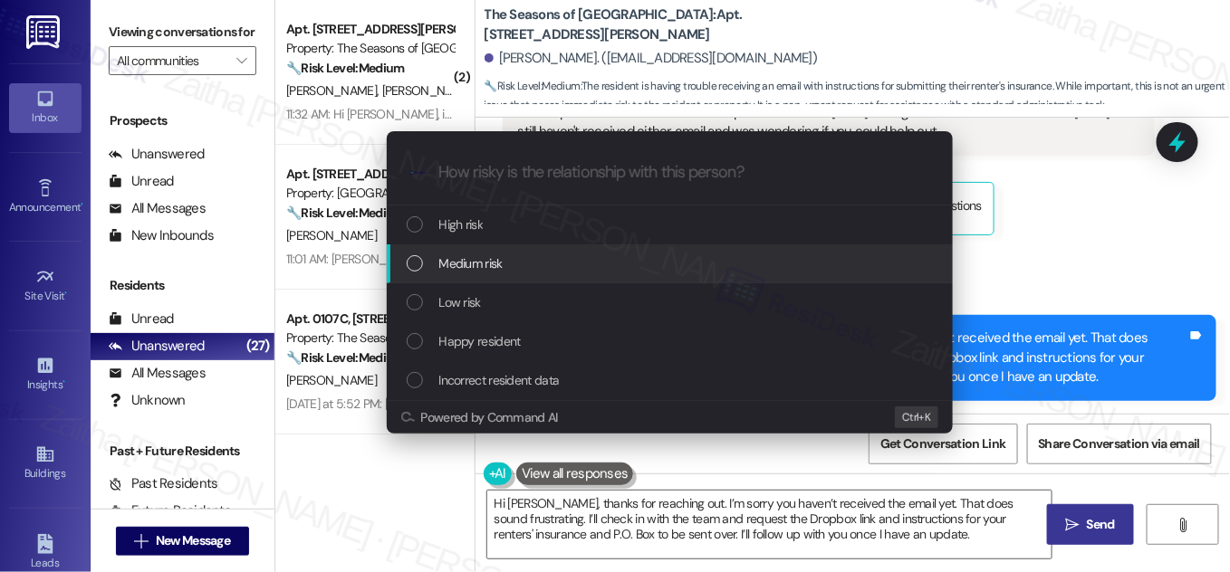
click at [1115, 231] on div "Escalate Conversation How risky is the relationship with this person? Topics (e…" at bounding box center [615, 286] width 1230 height 572
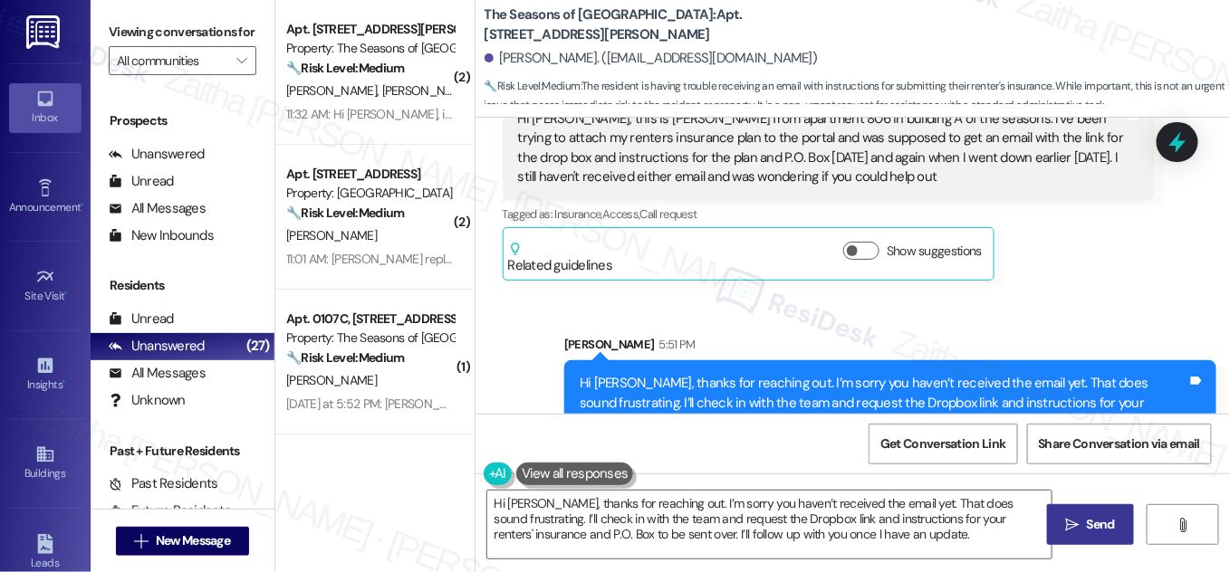
scroll to position [191, 0]
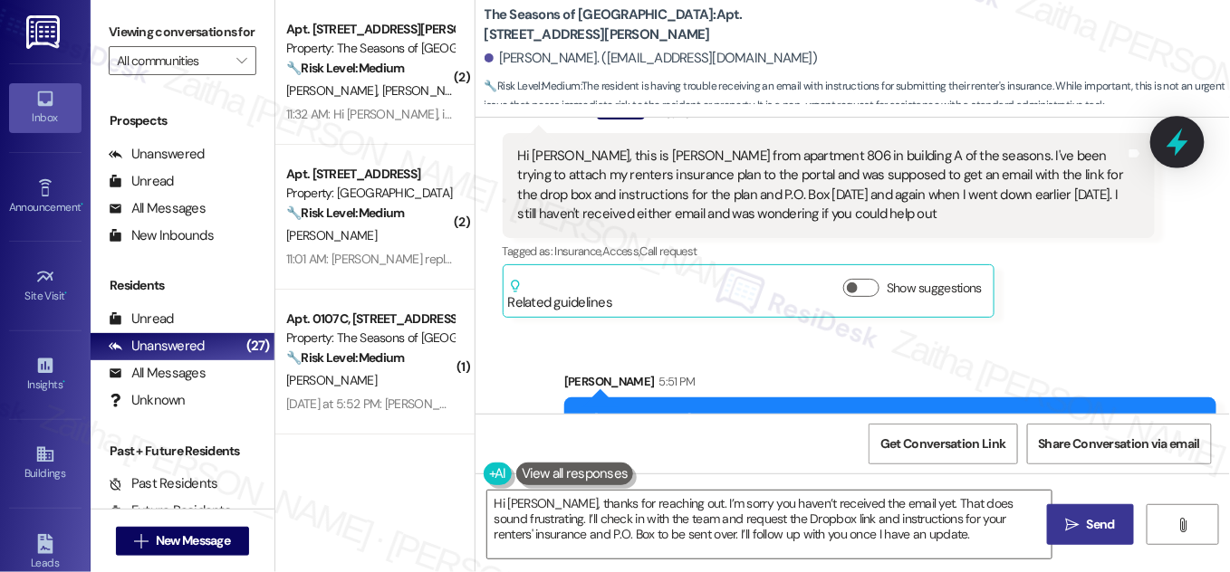
click at [1161, 141] on div at bounding box center [1177, 142] width 54 height 52
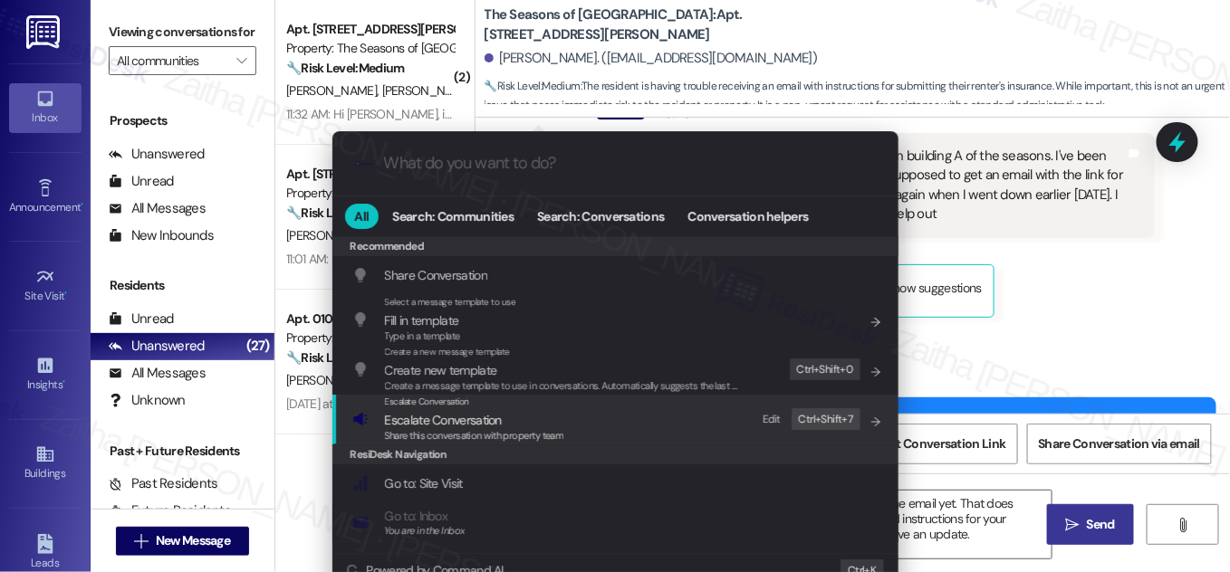
click at [450, 418] on span "Escalate Conversation" at bounding box center [443, 420] width 117 height 16
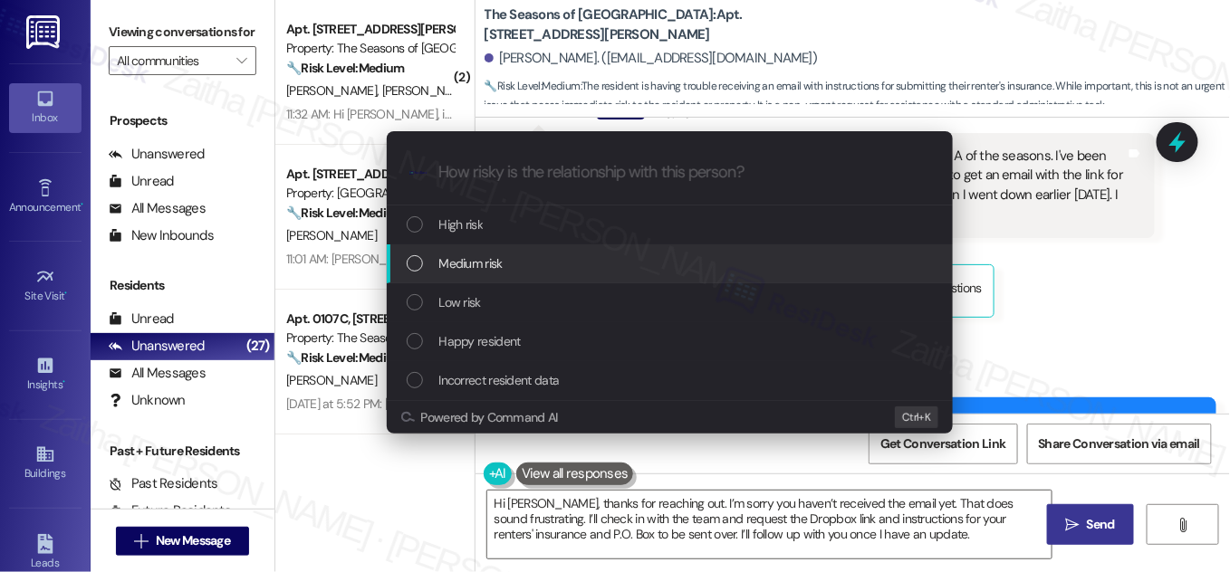
click at [473, 264] on span "Medium risk" at bounding box center [470, 264] width 63 height 20
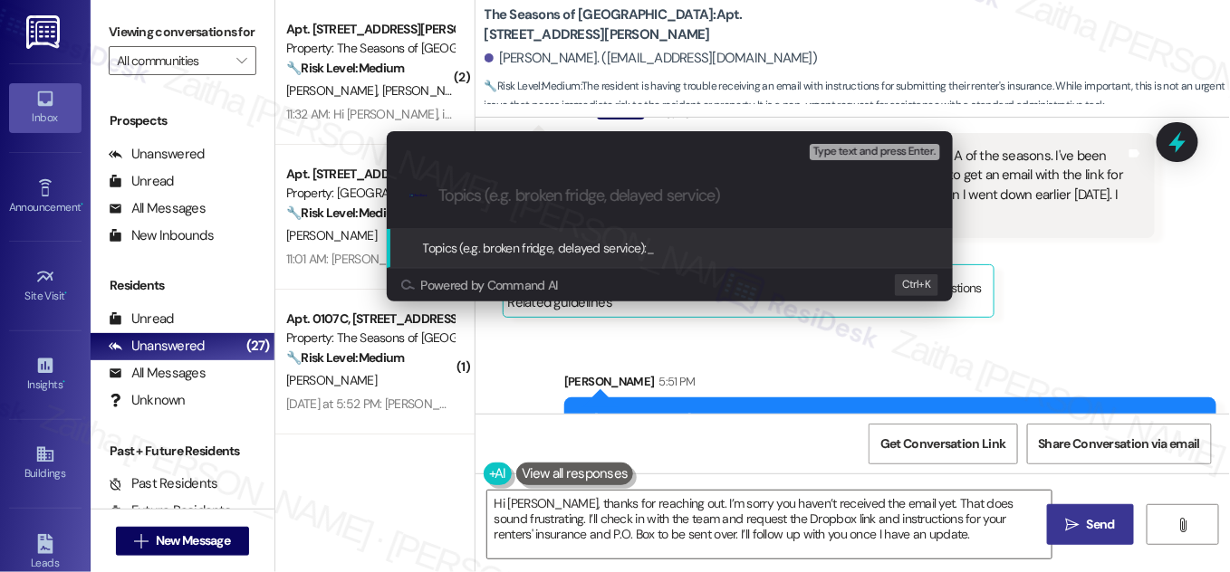
paste input "Follow-Up on Renters Insurance & P.O. Box Instructions"
type input "Follow-Up on Renters Insurance & P.O. Box Instructions"
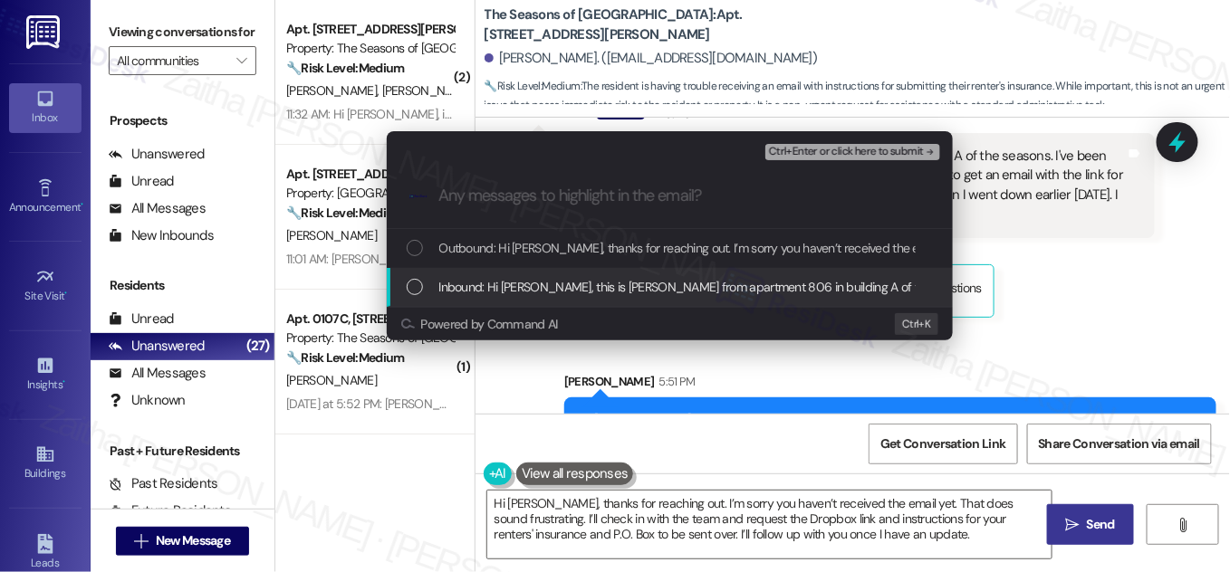
click at [419, 286] on div "List of options" at bounding box center [415, 287] width 16 height 16
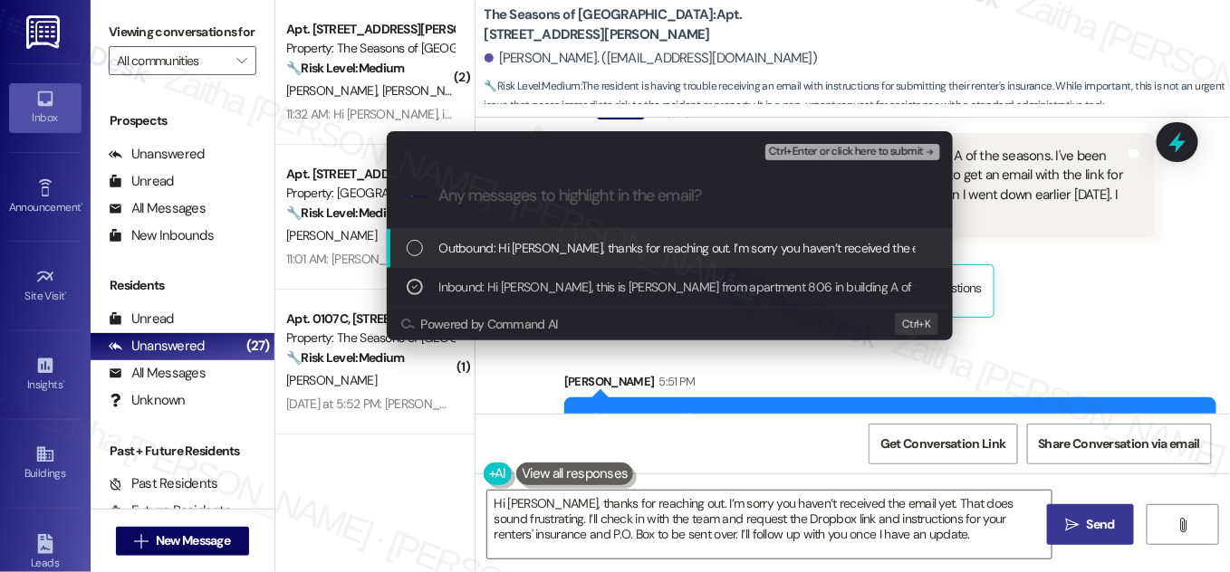
click at [836, 151] on span "Ctrl+Enter or click here to submit" at bounding box center [846, 152] width 155 height 13
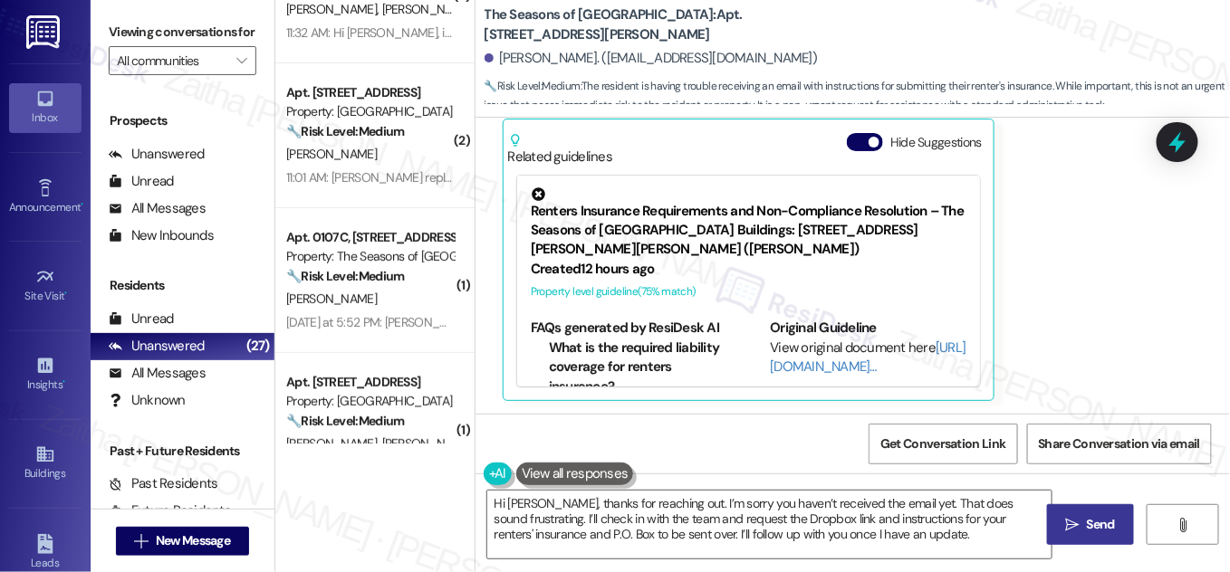
scroll to position [164, 0]
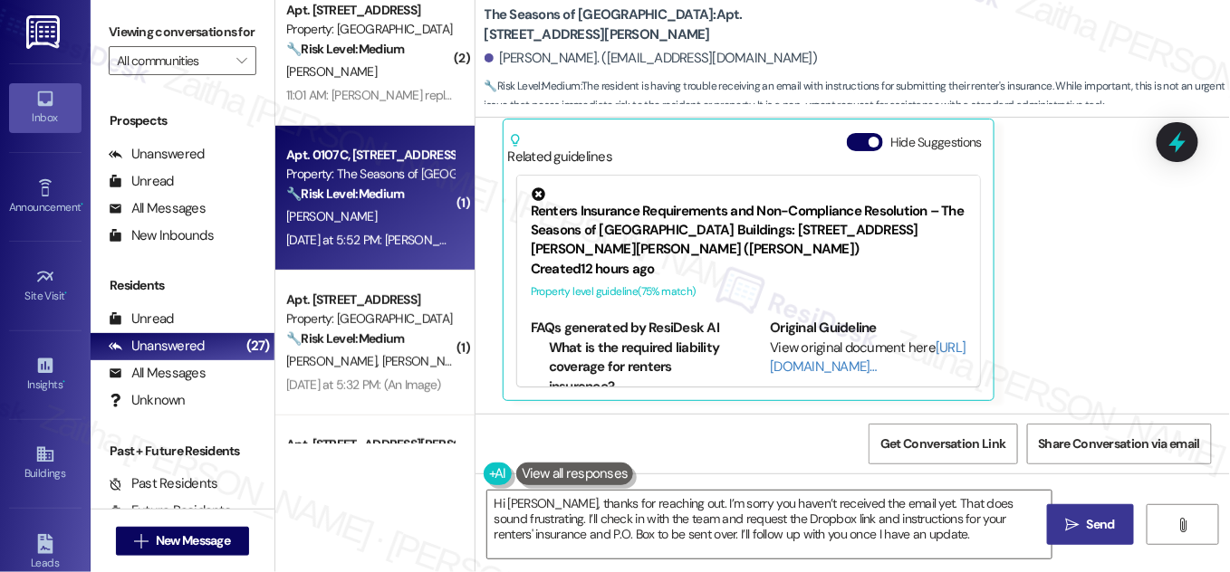
click at [384, 212] on div "J. Atkinson" at bounding box center [369, 217] width 171 height 23
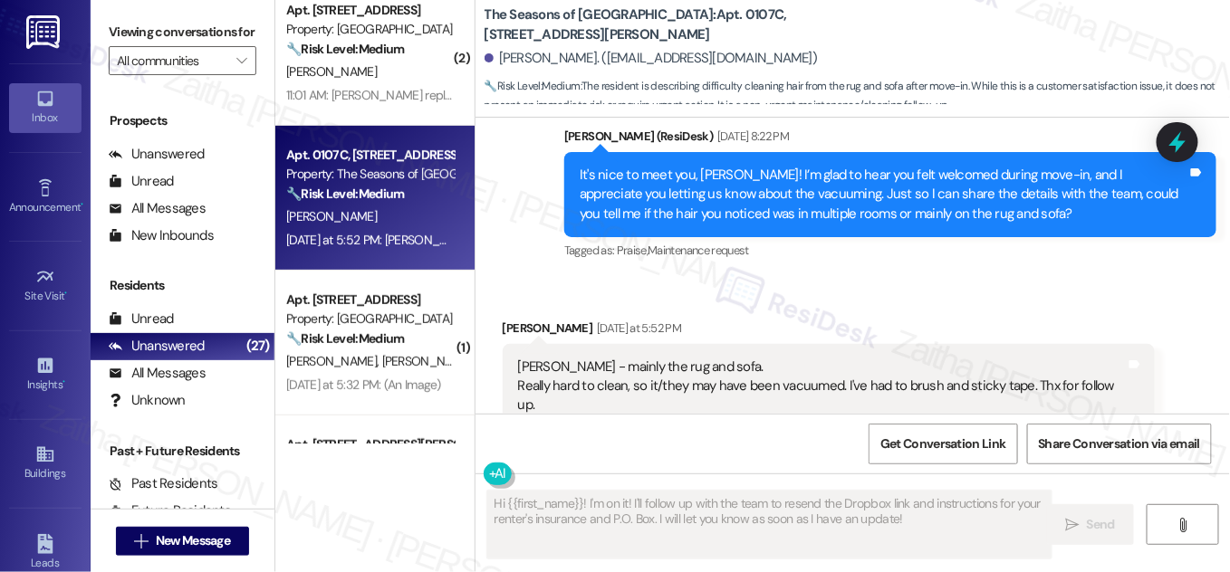
scroll to position [637, 0]
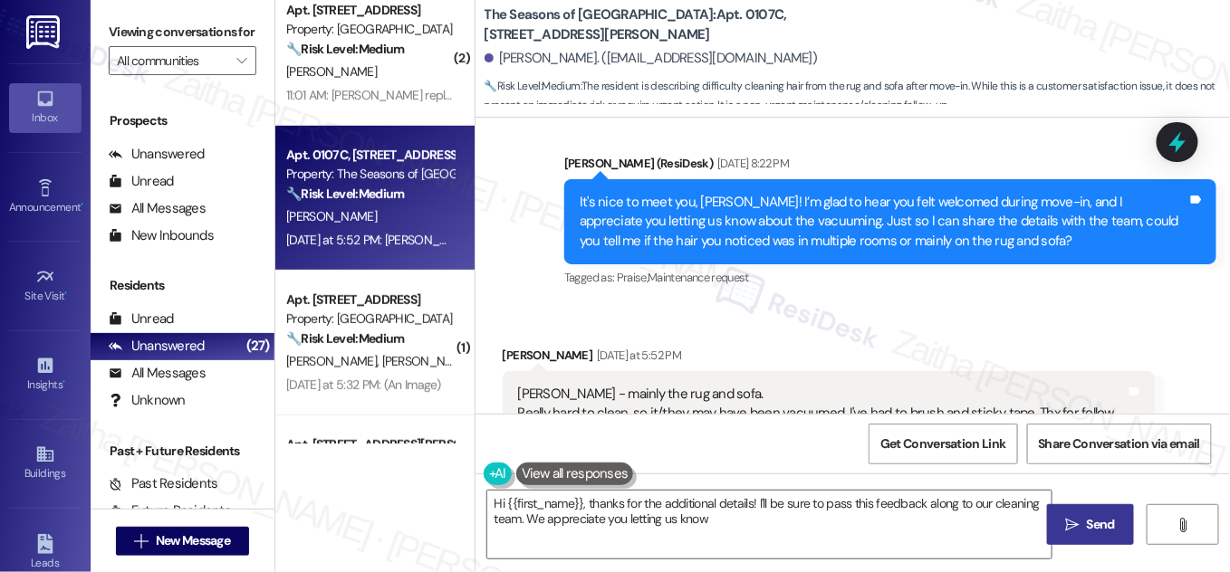
type textarea "Hi {{first_name}}, thanks for the additional details! I'll be sure to pass this…"
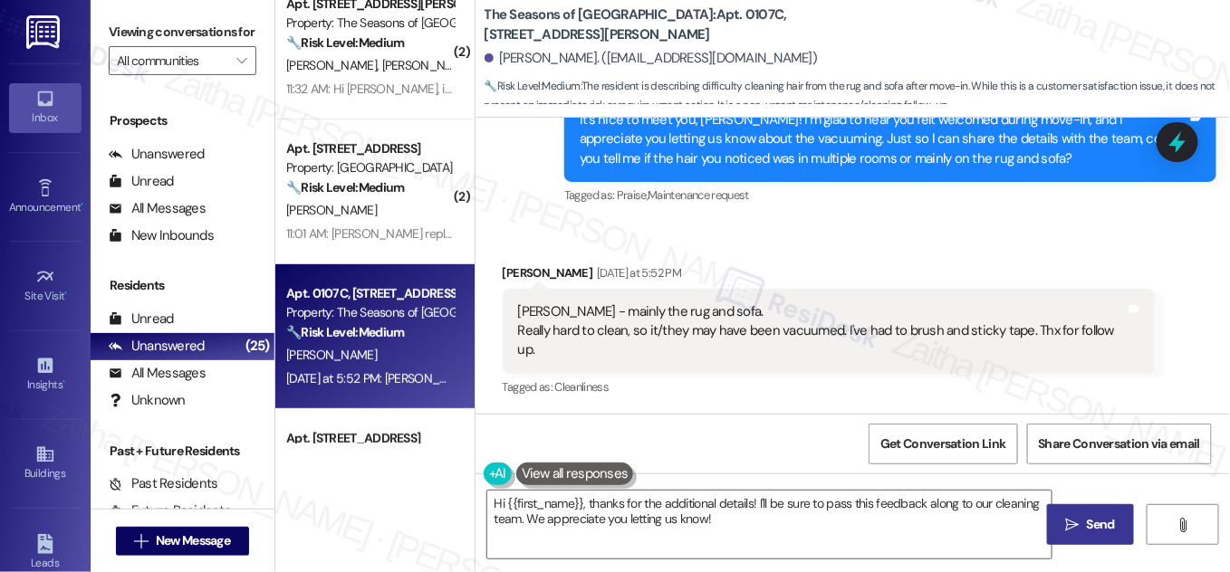
scroll to position [0, 0]
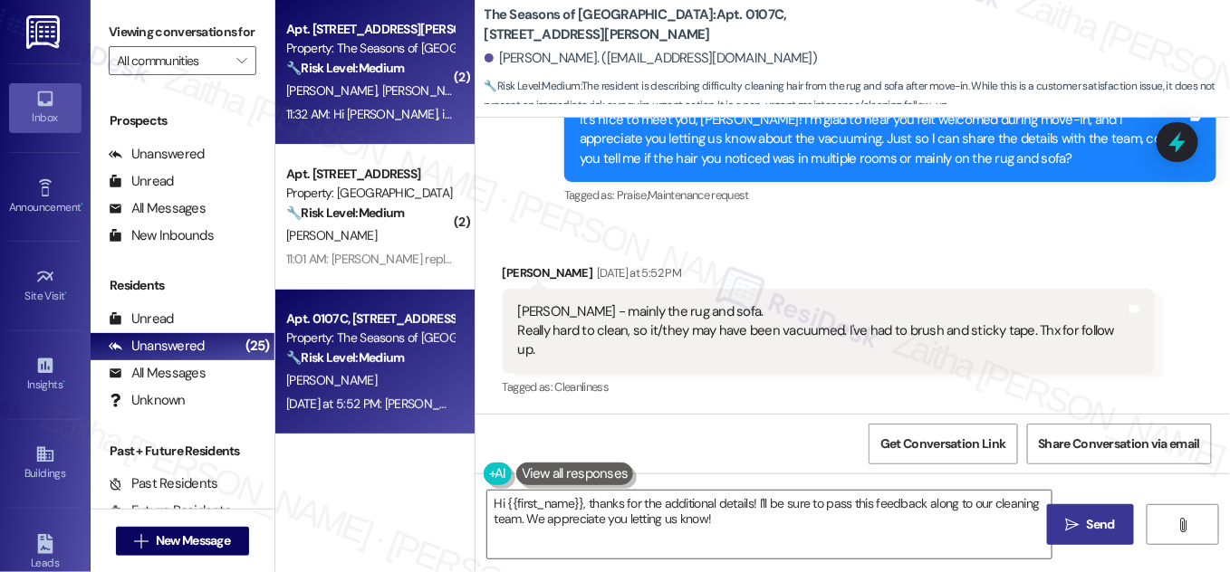
click at [419, 94] on div "T. Herron K. Meredith" at bounding box center [369, 91] width 171 height 23
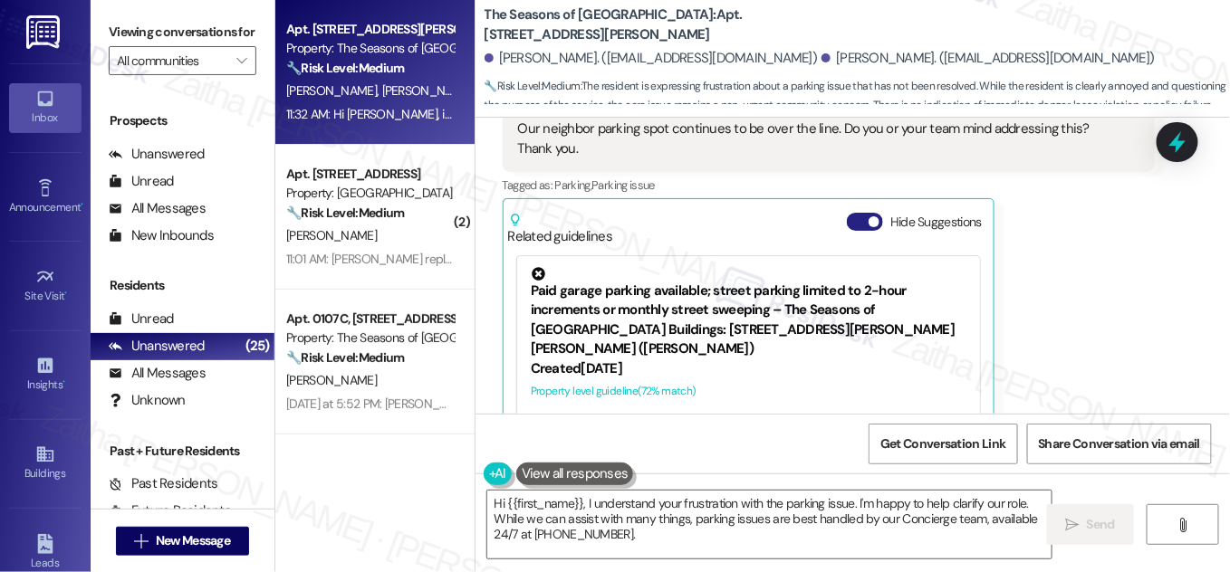
click at [861, 213] on button "Hide Suggestions" at bounding box center [865, 222] width 36 height 18
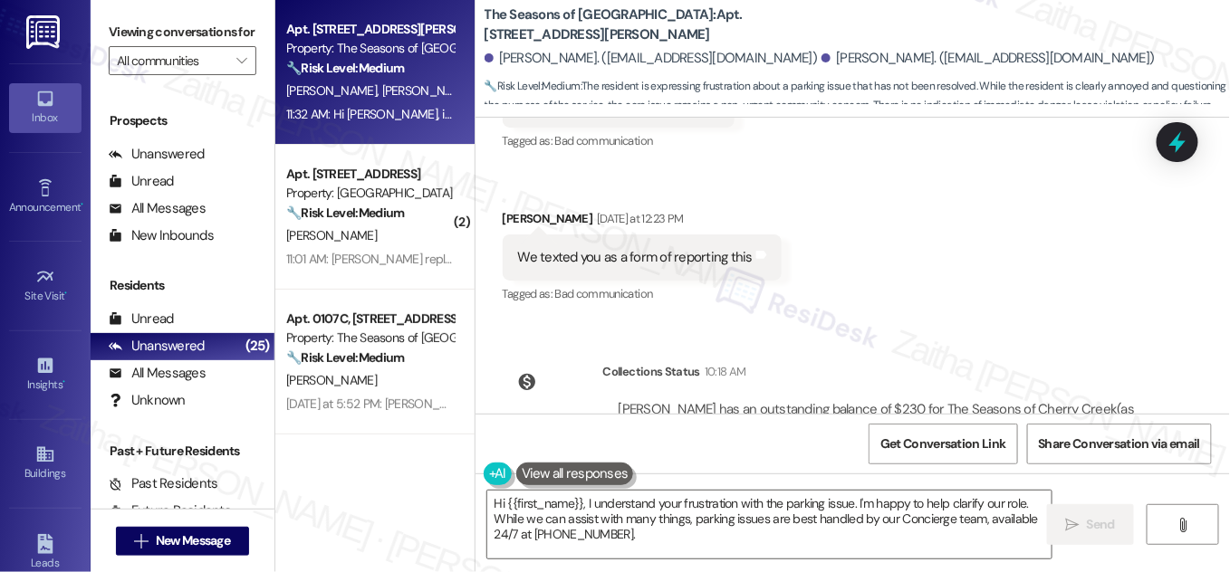
scroll to position [3581, 0]
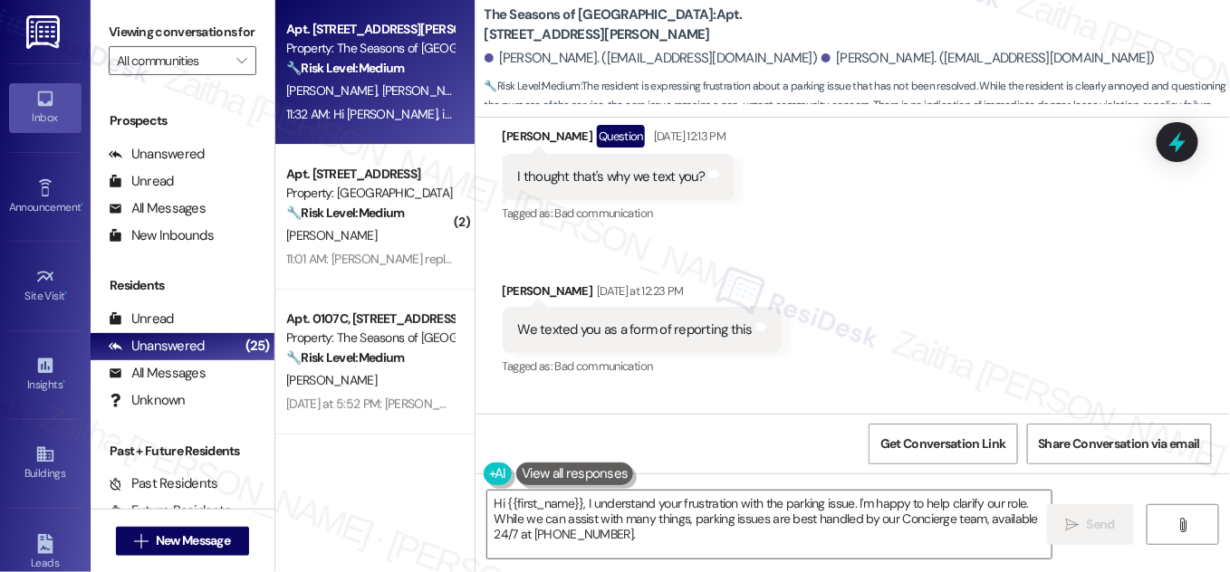
click at [512, 282] on div "Taylor Herron Yesterday at 12:23 PM" at bounding box center [642, 294] width 279 height 25
copy div "Taylor"
click at [558, 500] on textarea "Hi {{first_name}}, I understand your frustration with the parking issue. I'm ha…" at bounding box center [769, 525] width 564 height 68
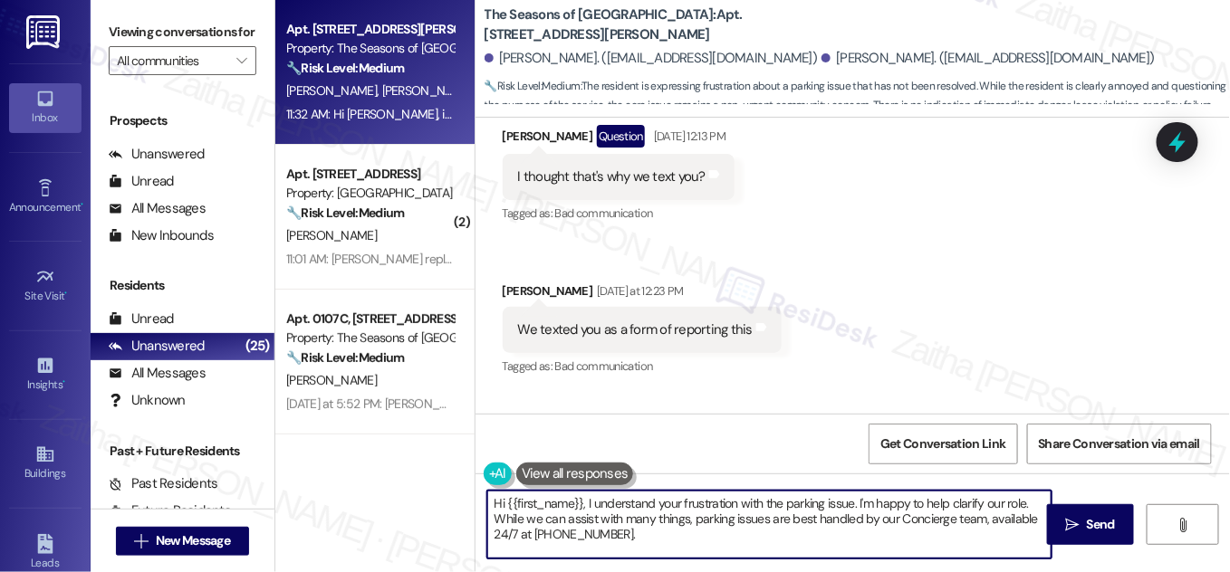
click at [558, 500] on textarea "Hi {{first_name}}, I understand your frustration with the parking issue. I'm ha…" at bounding box center [769, 525] width 564 height 68
click at [547, 504] on textarea "Hi {{first_name}}, I understand your frustration with the parking issue. I'm ha…" at bounding box center [769, 525] width 564 height 68
paste textarea "Taylor"
drag, startPoint x: 811, startPoint y: 501, endPoint x: 813, endPoint y: 540, distance: 39.0
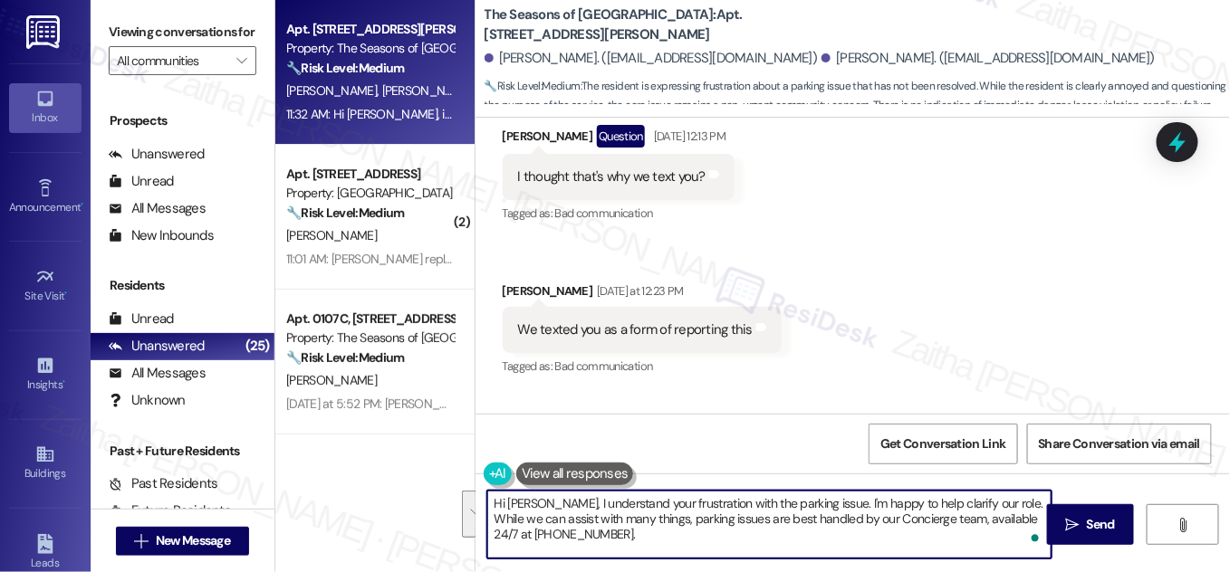
click at [813, 540] on textarea "Hi Taylor, I understand your frustration with the parking issue. I'm happy to h…" at bounding box center [769, 525] width 564 height 68
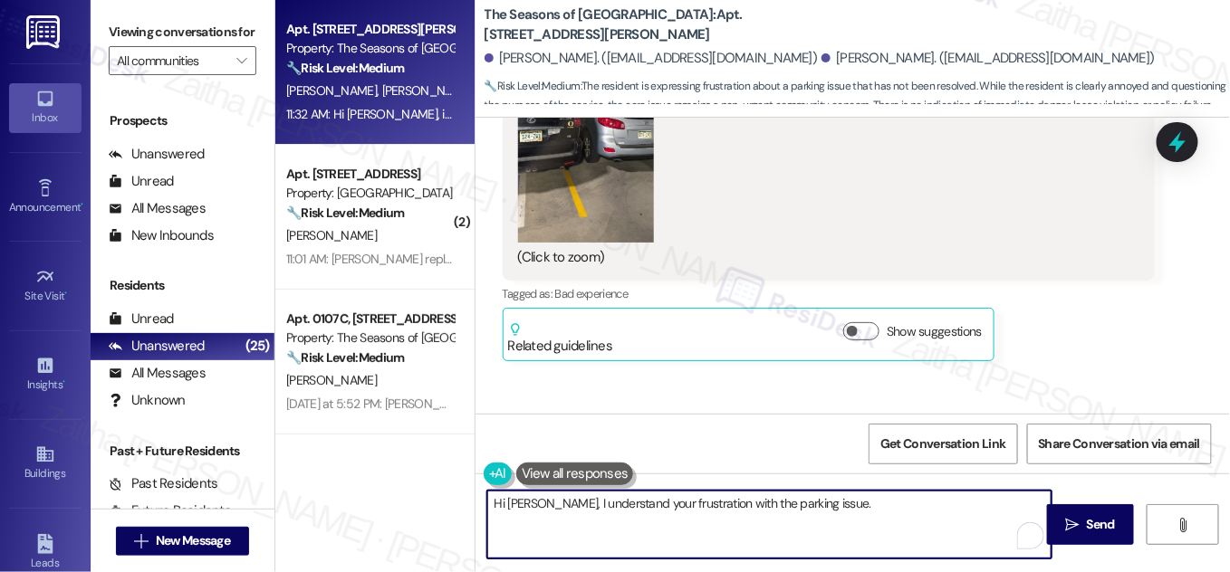
scroll to position [3005, 0]
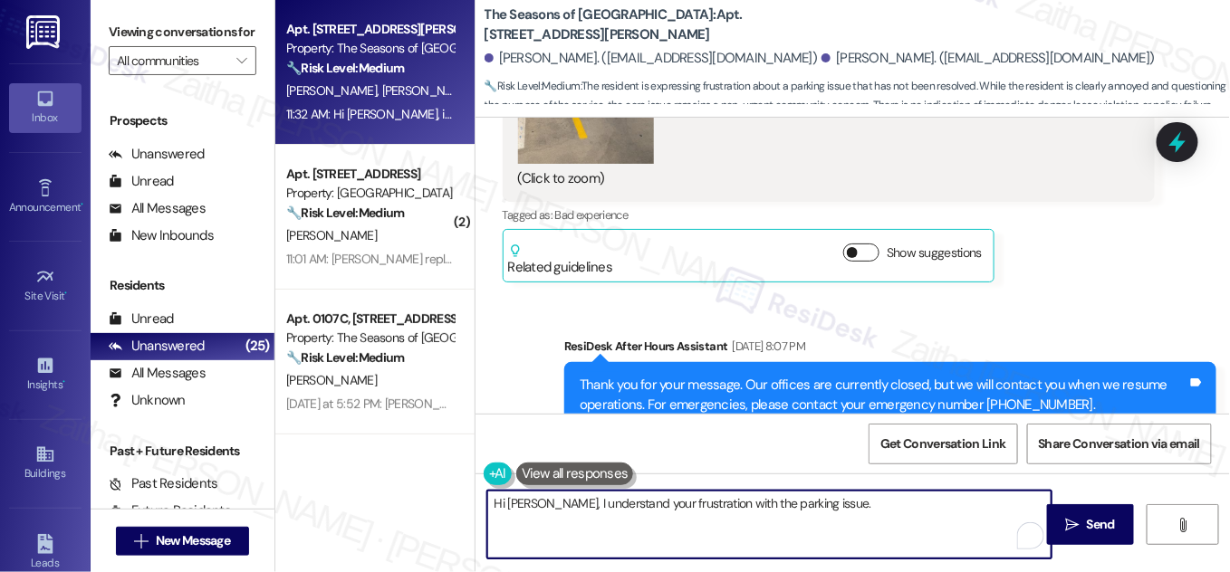
type textarea "Hi Taylor, I understand your frustration with the parking issue."
click at [869, 244] on button "Show suggestions" at bounding box center [861, 253] width 36 height 18
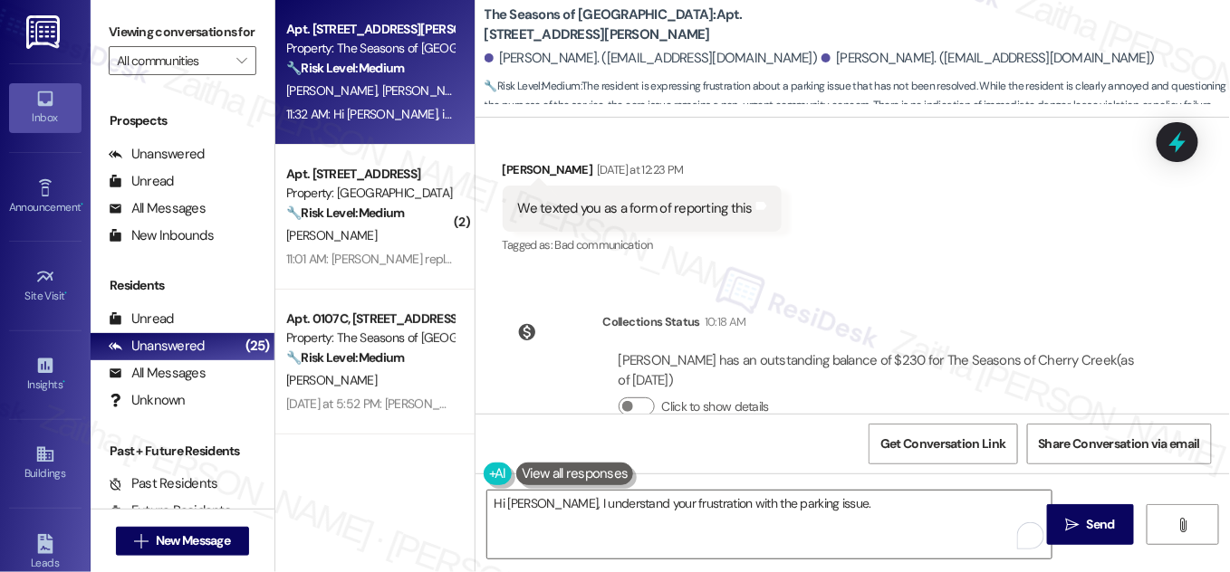
scroll to position [4140, 0]
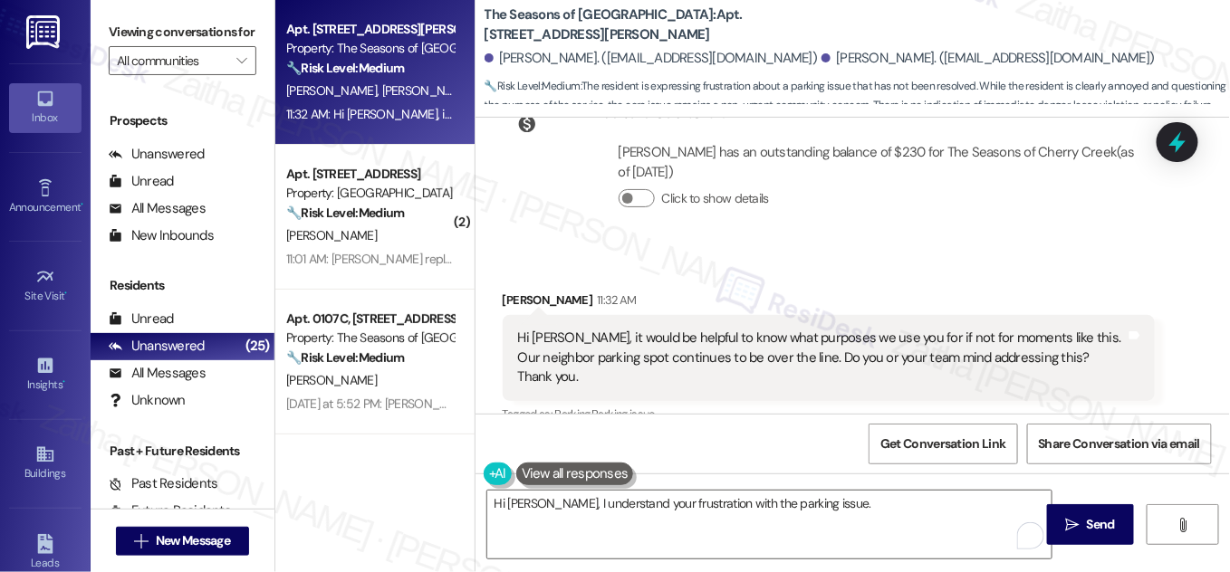
click at [871, 442] on button "Show suggestions" at bounding box center [861, 451] width 36 height 18
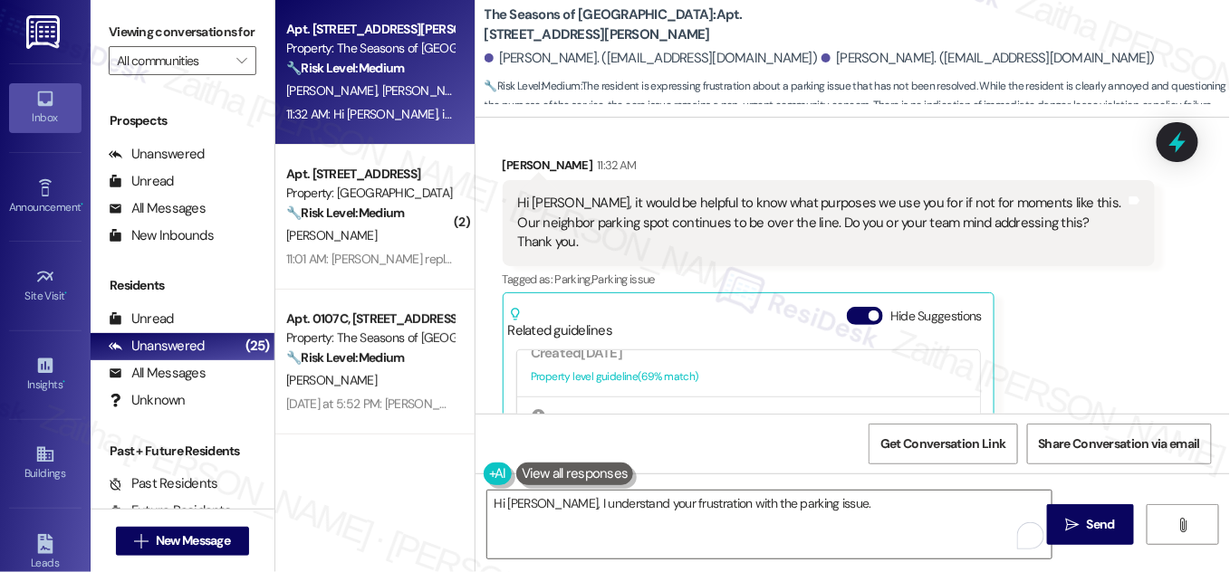
scroll to position [4369, 0]
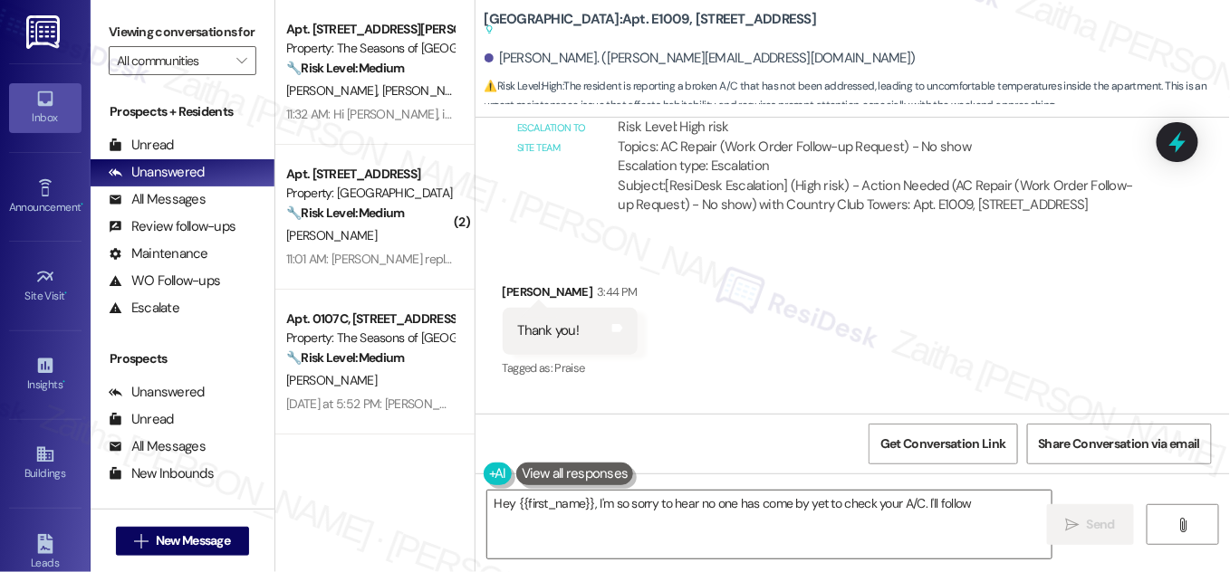
scroll to position [3213, 0]
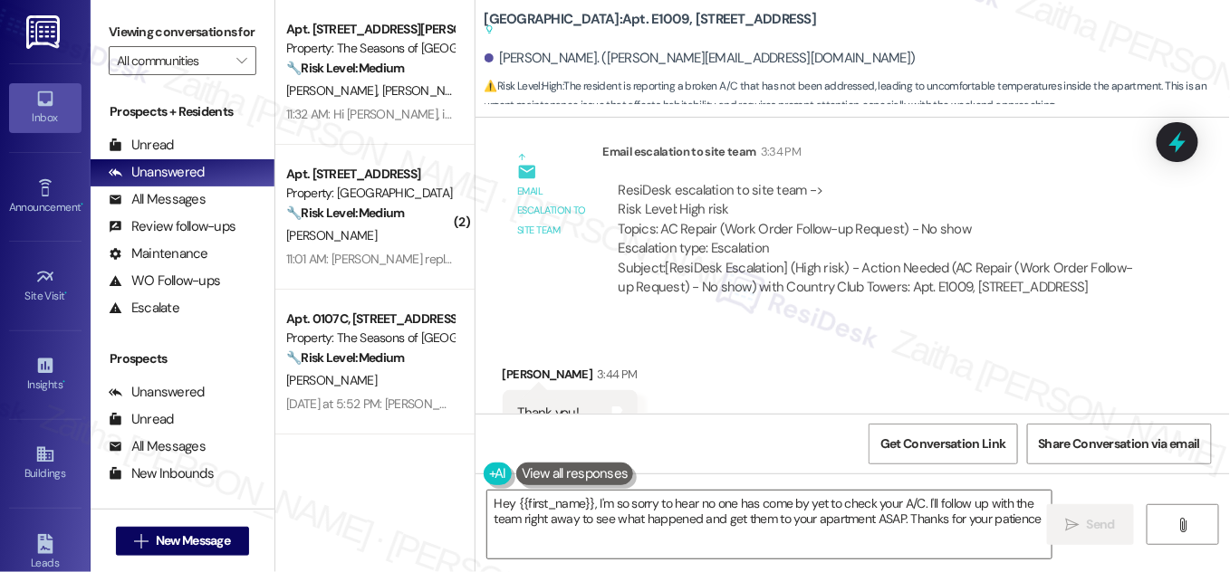
type textarea "Hey {{first_name}}, I'm so sorry to hear no one has come by yet to check your A…"
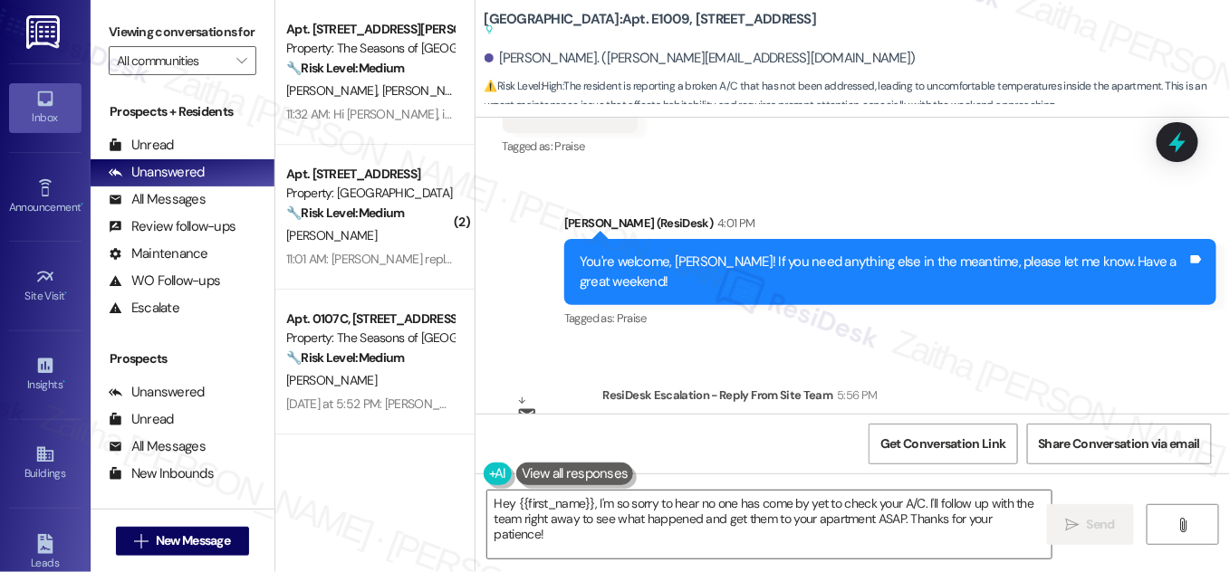
scroll to position [3654, 0]
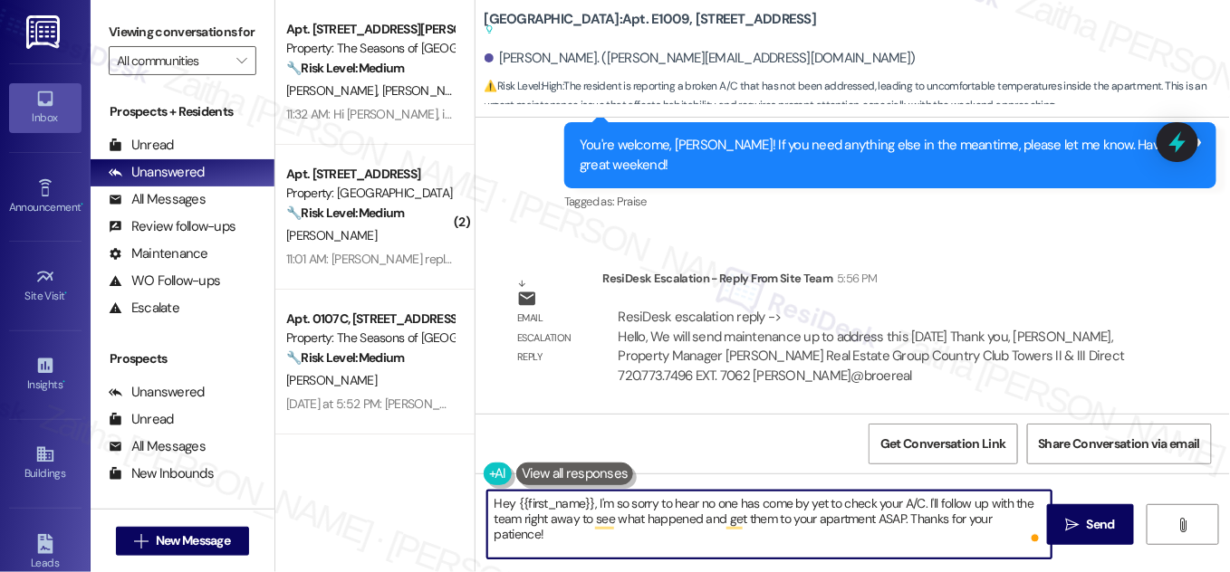
drag, startPoint x: 487, startPoint y: 504, endPoint x: 1030, endPoint y: 543, distance: 543.9
click at [1036, 543] on div "Hey {{first_name}}, I'm so sorry to hear no one has come by yet to check your A…" at bounding box center [769, 525] width 566 height 70
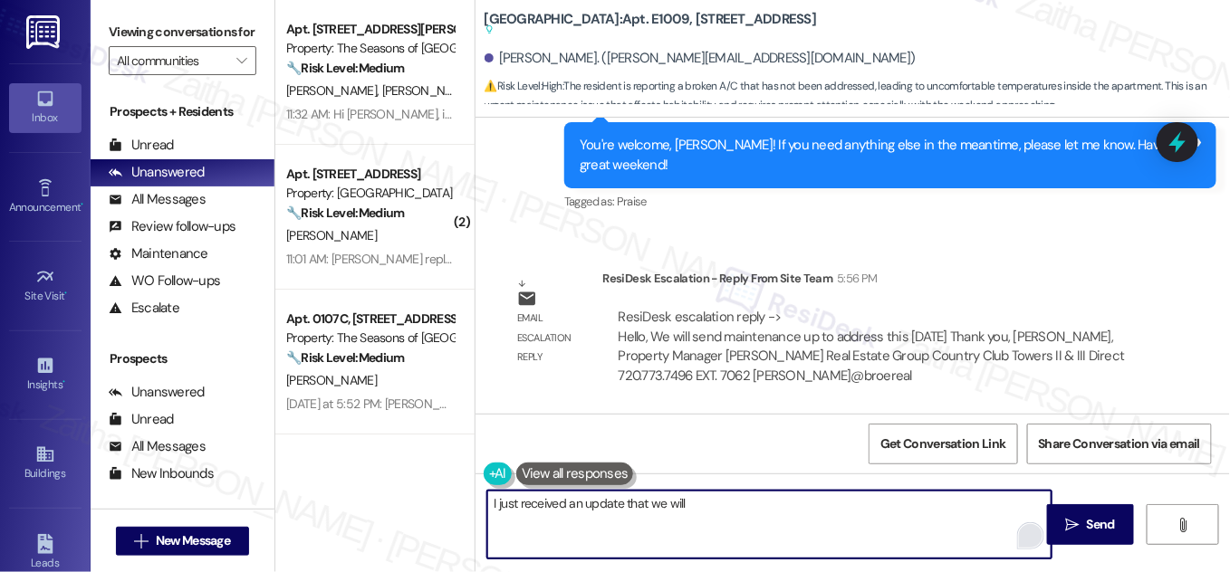
click at [722, 504] on textarea "I just received an update that we will" at bounding box center [769, 525] width 564 height 68
drag, startPoint x: 949, startPoint y: 514, endPoint x: 487, endPoint y: 541, distance: 462.7
click at [487, 541] on textarea "I just received an update that we will send maintenance up to address this issu…" at bounding box center [769, 525] width 564 height 68
type textarea "I just received an update that we will send maintenance up to address this issu…"
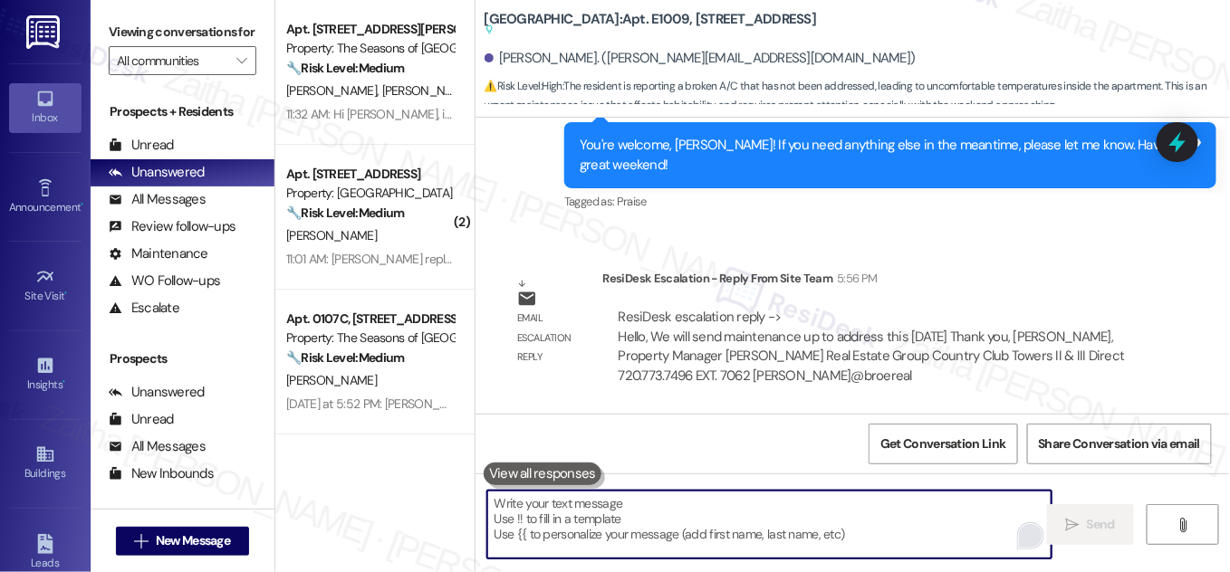
paste textarea "I just received an update that maintenance will be sent up today to address thi…"
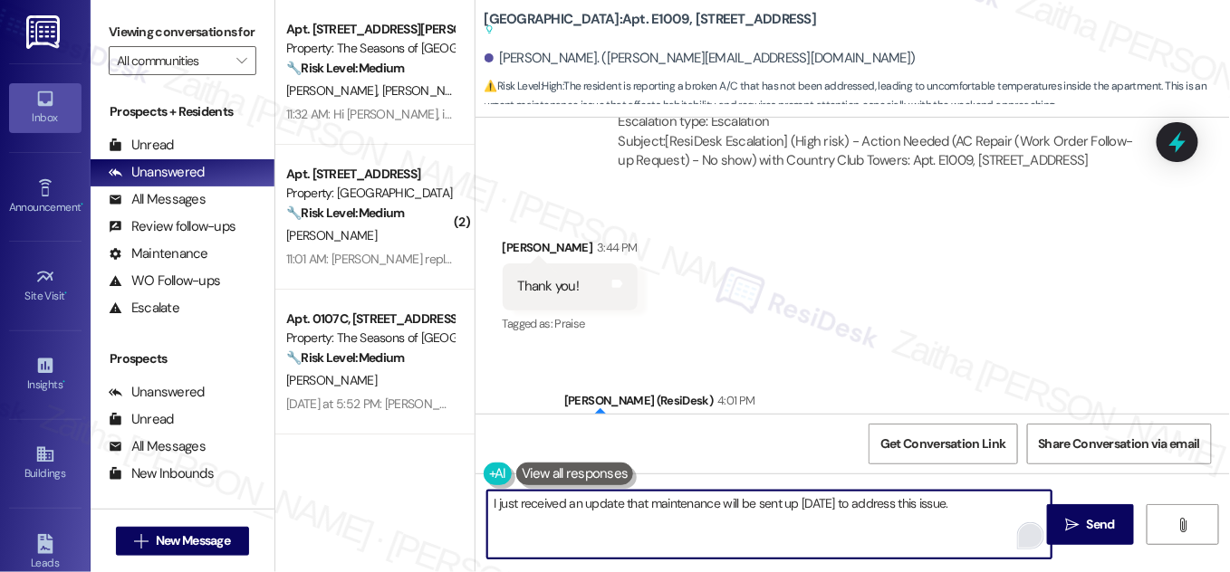
scroll to position [3324, 0]
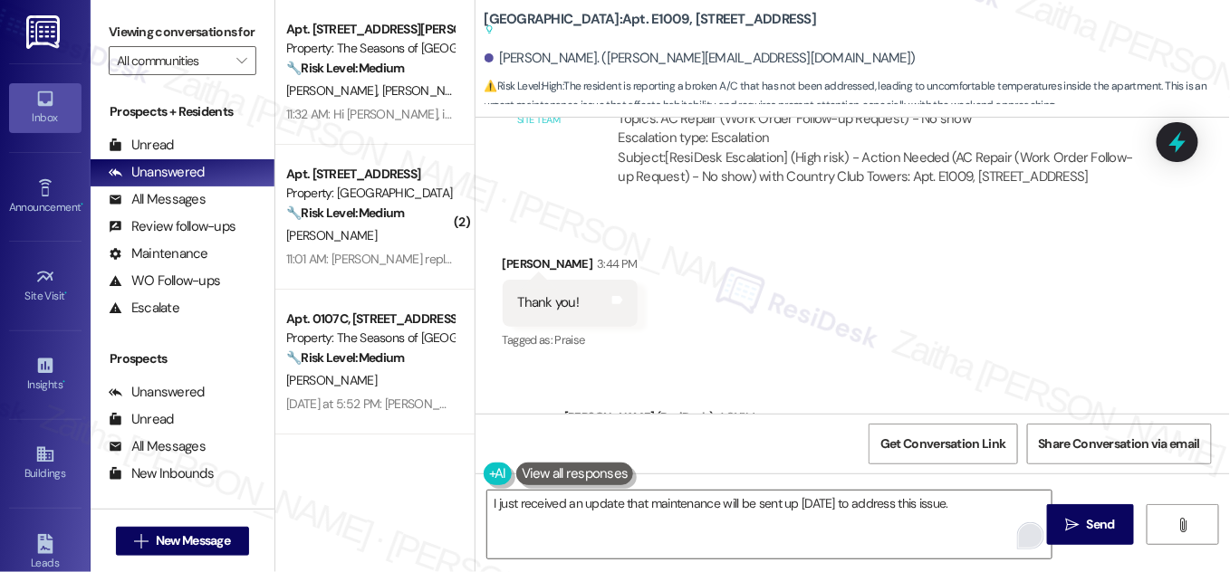
click at [519, 280] on div "Chase Hanby 3:44 PM" at bounding box center [570, 266] width 135 height 25
copy div "Chase"
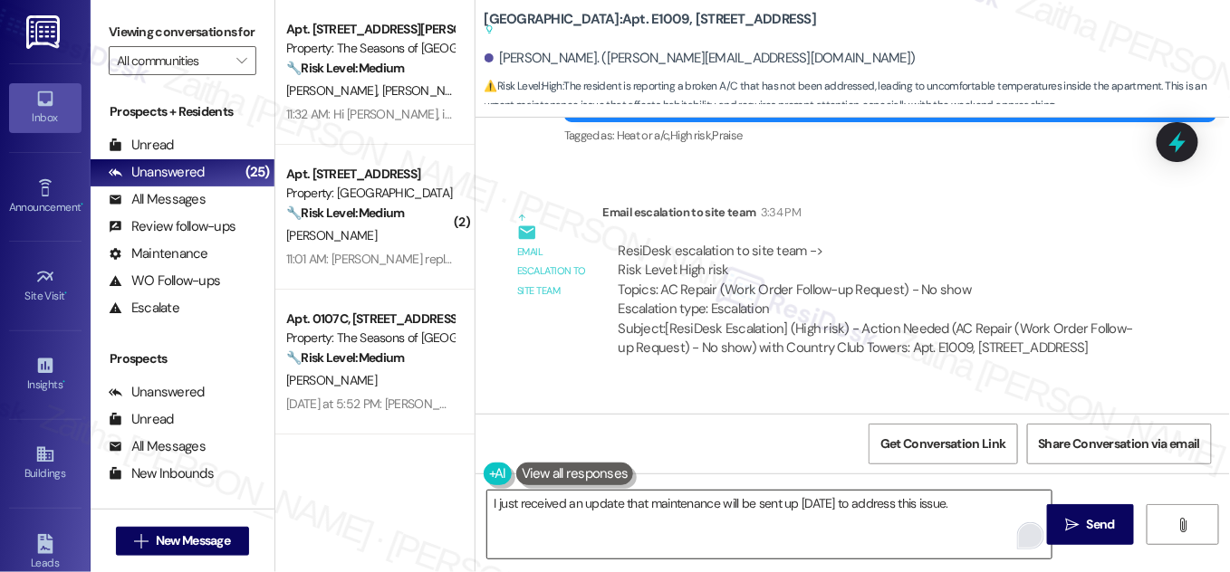
scroll to position [3489, 0]
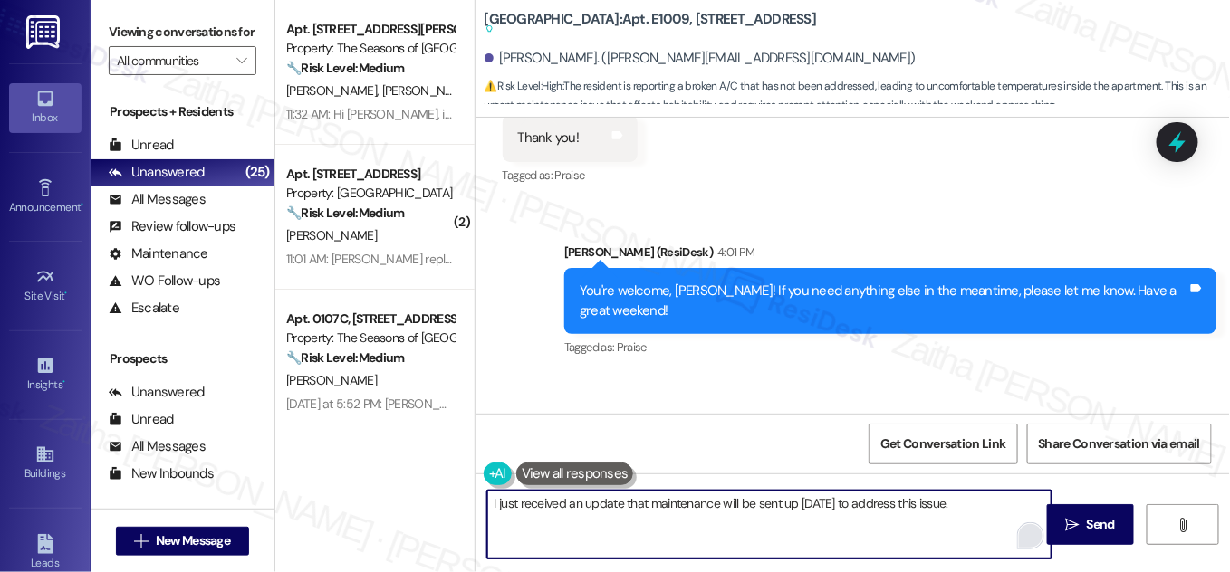
click at [488, 506] on textarea "I just received an update that maintenance will be sent up today to address thi…" at bounding box center [769, 525] width 564 height 68
paste textarea "Chase"
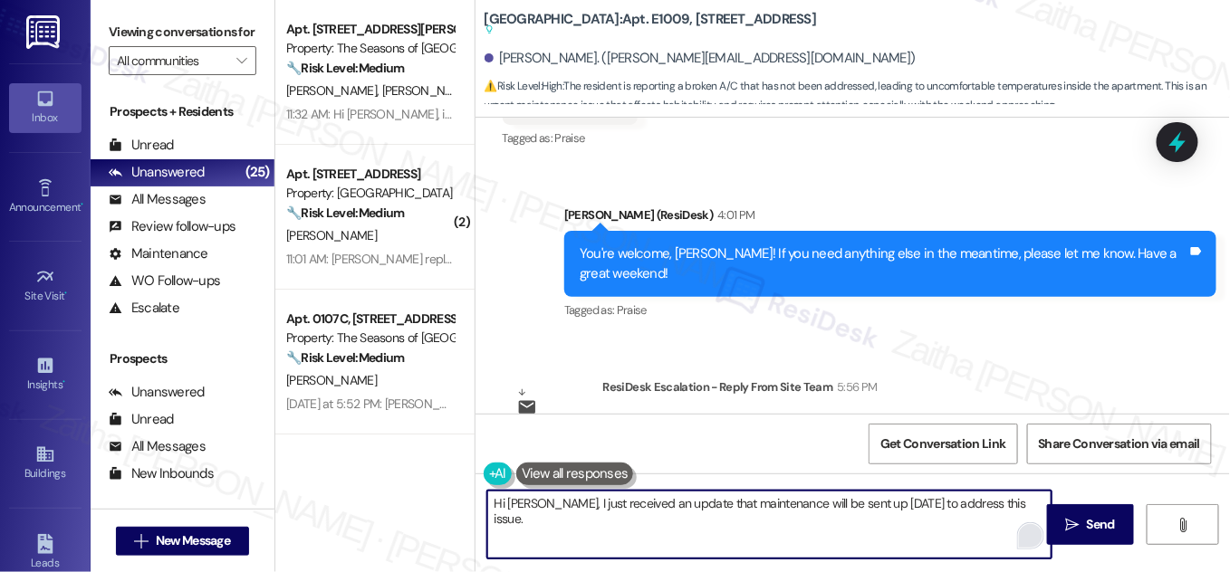
scroll to position [3654, 0]
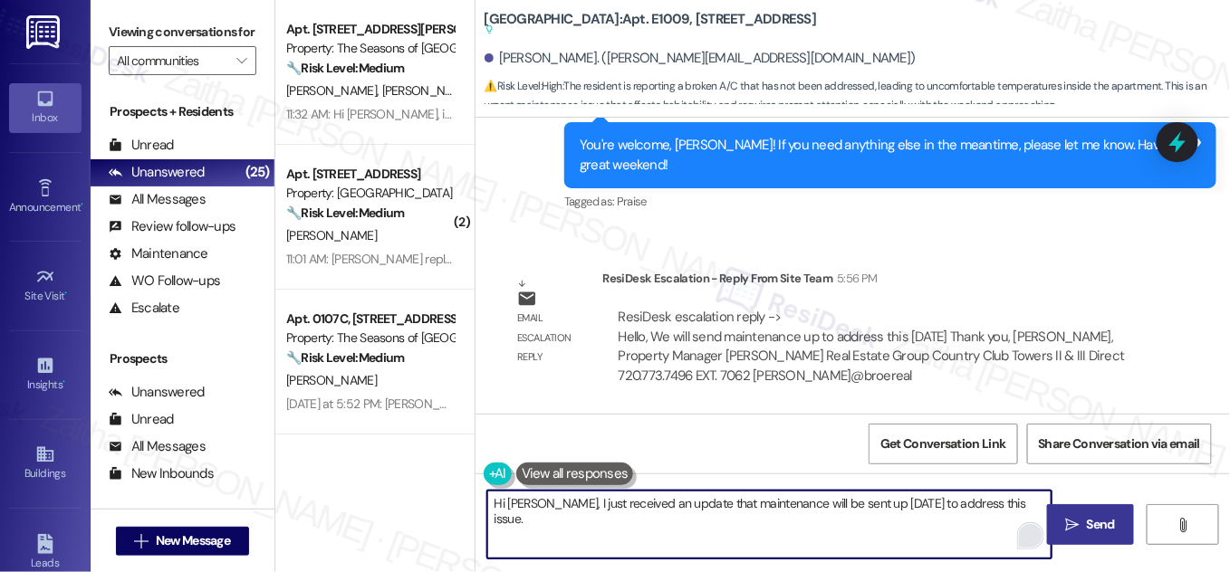
type textarea "Hi [PERSON_NAME], I just received an update that maintenance will be sent up [D…"
click at [1098, 533] on span "Send" at bounding box center [1101, 524] width 28 height 19
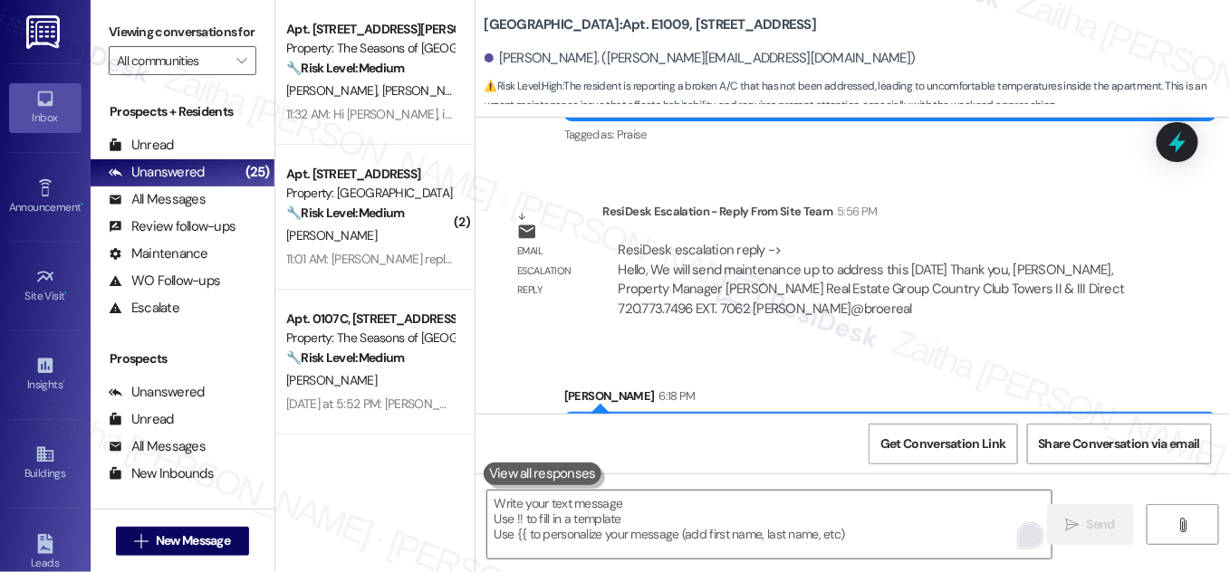
scroll to position [3779, 0]
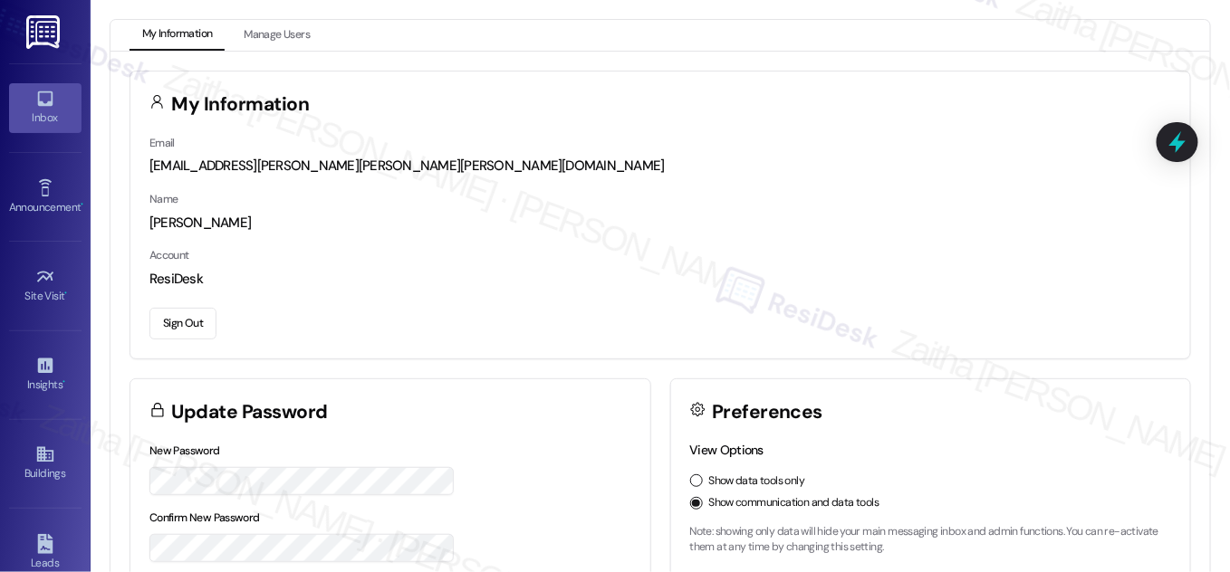
click at [35, 105] on icon at bounding box center [45, 99] width 20 height 20
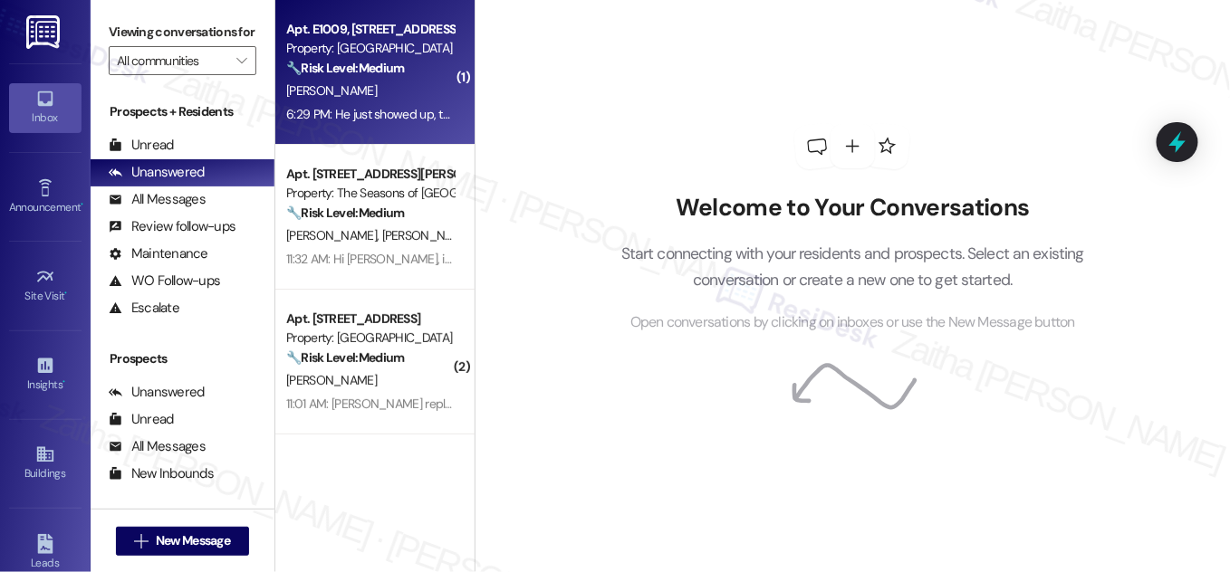
click at [384, 86] on div "C. Hanby" at bounding box center [369, 91] width 171 height 23
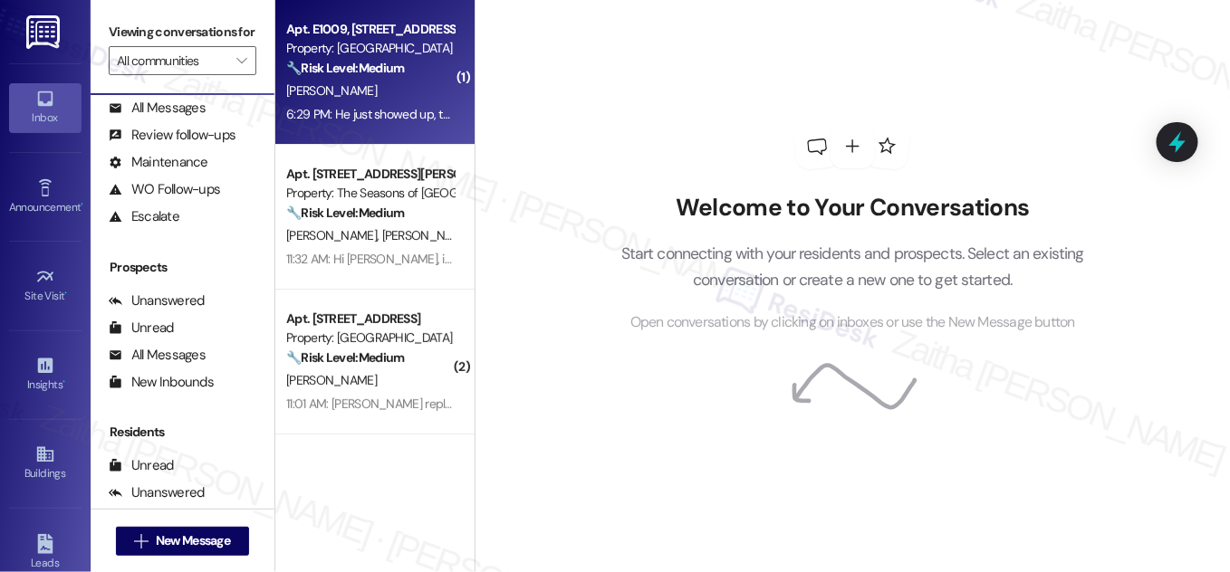
scroll to position [239, 0]
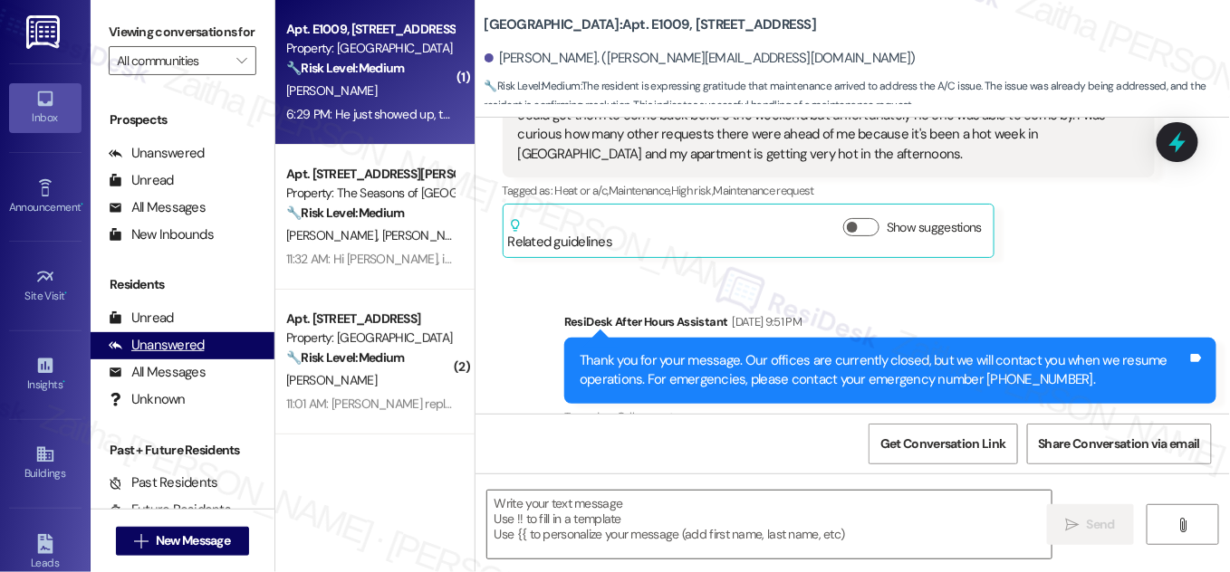
type textarea "Fetching suggested responses. Please feel free to read through the conversation…"
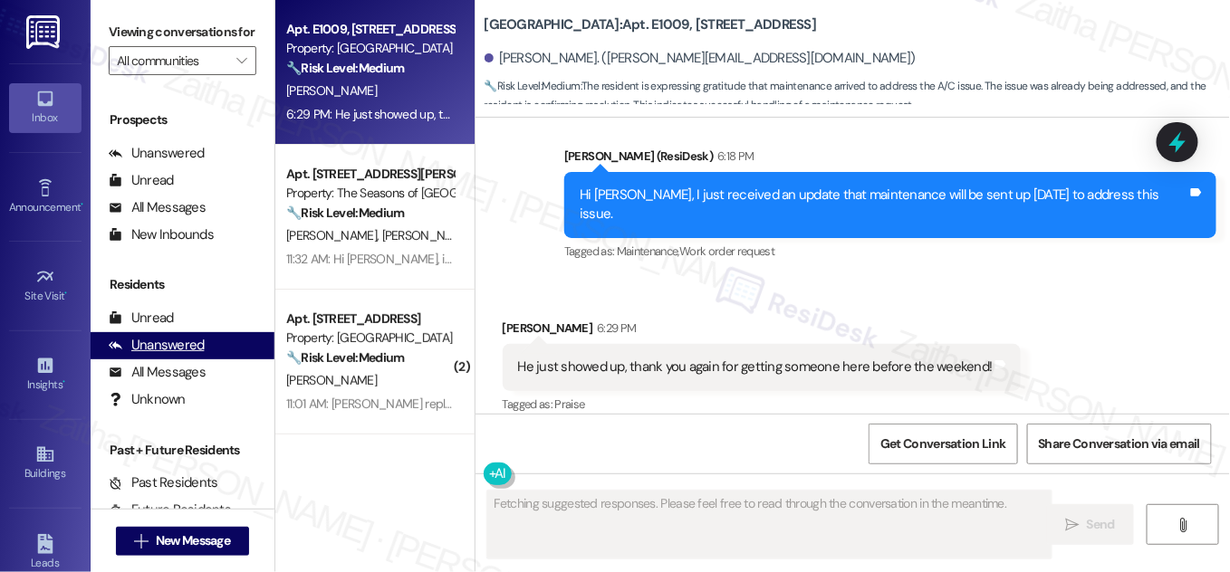
click at [180, 355] on div "Unanswered" at bounding box center [157, 345] width 96 height 19
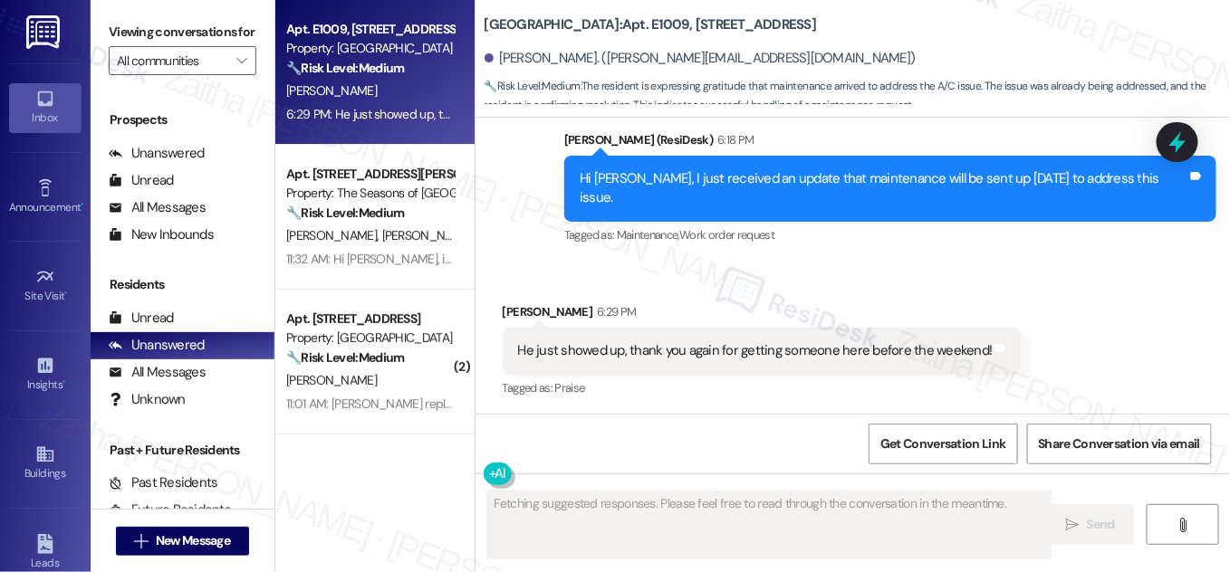
scroll to position [3959, 0]
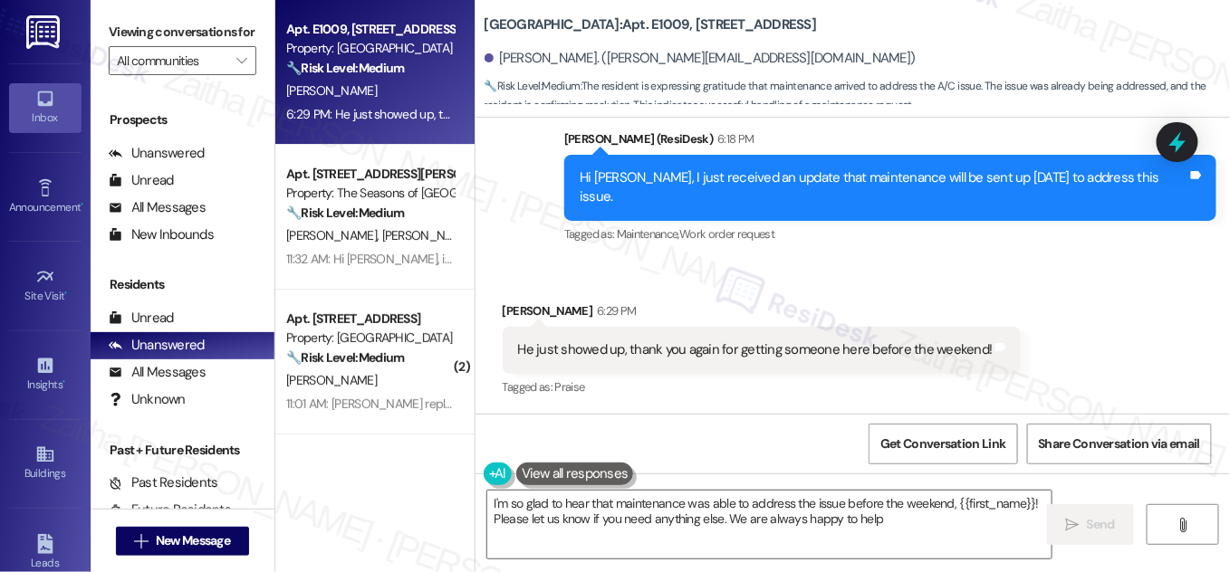
type textarea "I'm so glad to hear that maintenance was able to address the issue before the w…"
click at [896, 523] on textarea "I'm so glad to hear that maintenance was able to address the issue before the w…" at bounding box center [769, 525] width 564 height 68
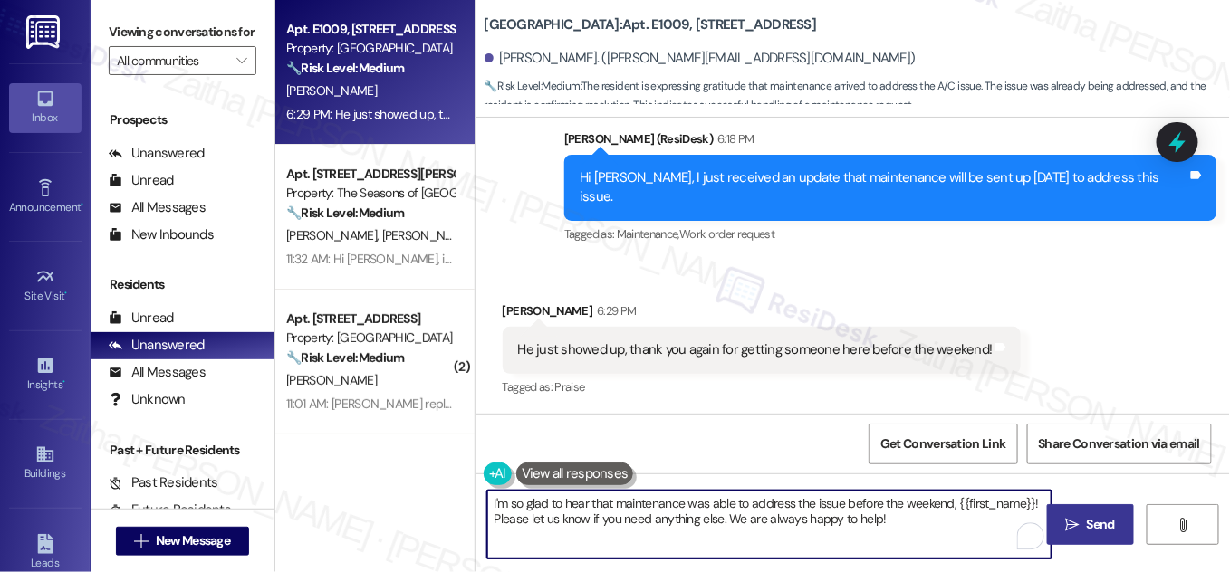
click at [1094, 516] on span "Send" at bounding box center [1101, 524] width 28 height 19
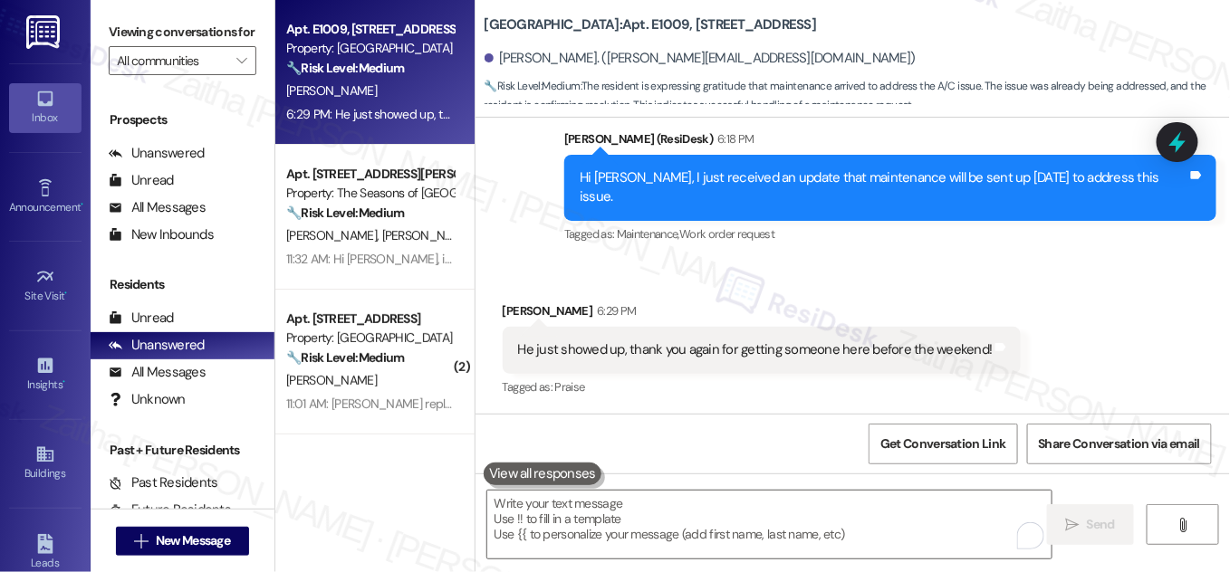
scroll to position [3958, 0]
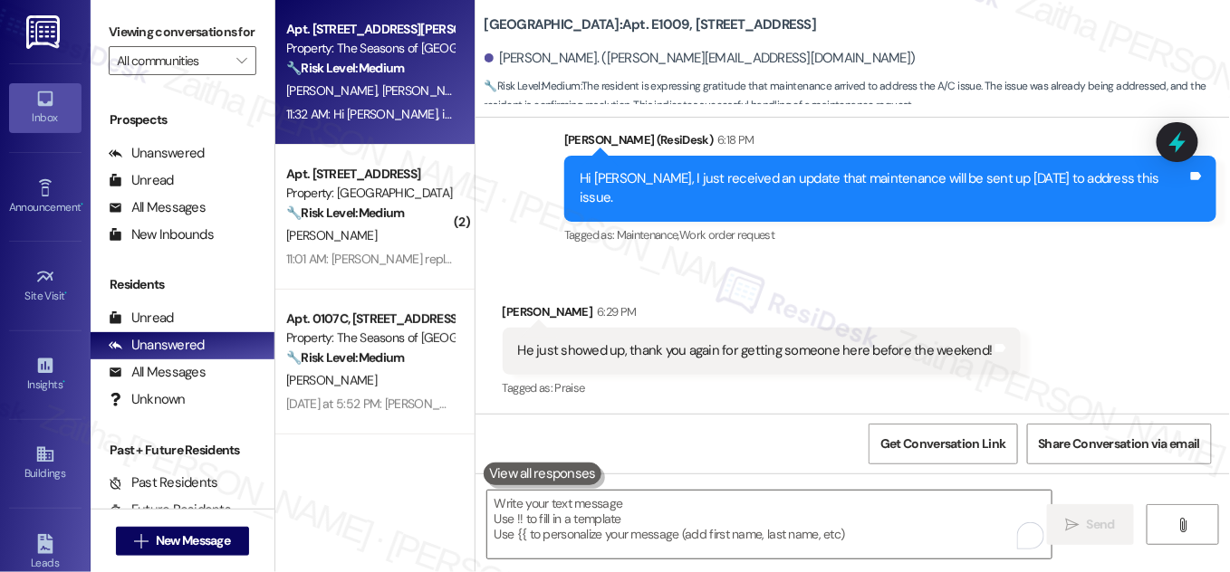
click at [413, 87] on div "T. Herron K. Meredith" at bounding box center [369, 91] width 171 height 23
type textarea "Fetching suggested responses. Please feel free to read through the conversation…"
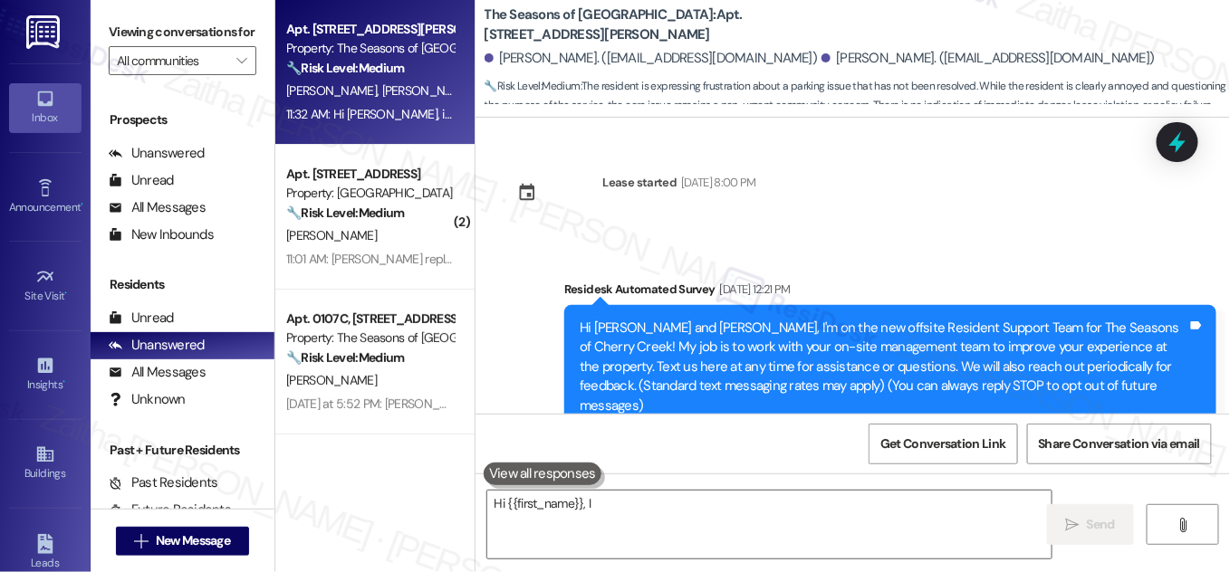
scroll to position [4140, 0]
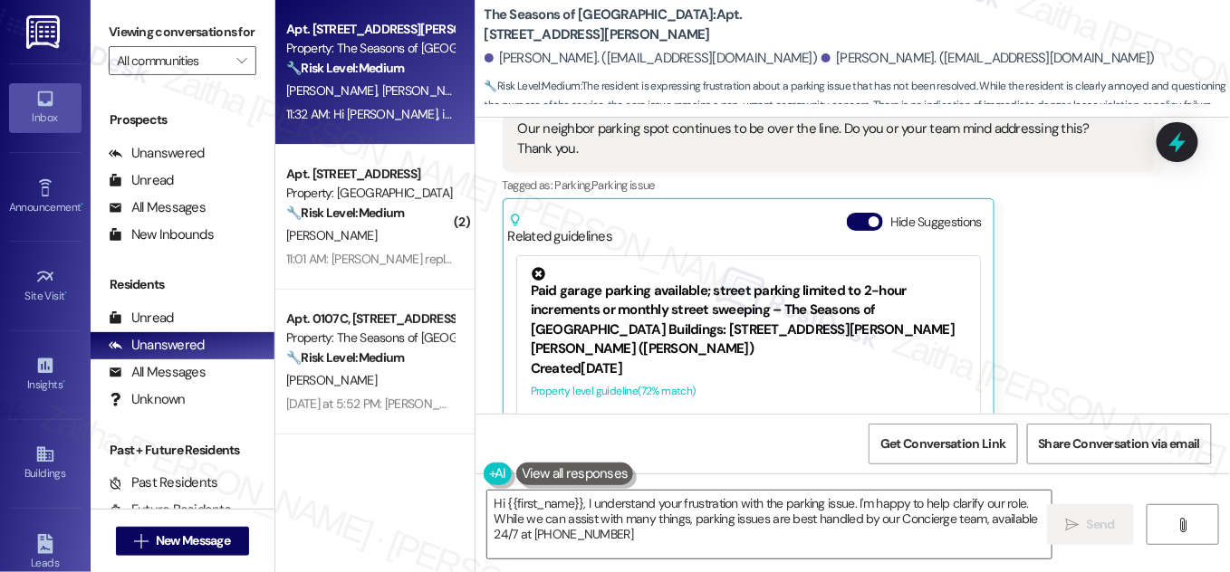
type textarea "Hi {{first_name}}, I understand your frustration with the parking issue. I'm ha…"
drag, startPoint x: 856, startPoint y: 145, endPoint x: 879, endPoint y: 197, distance: 57.2
click at [855, 213] on button "Hide Suggestions" at bounding box center [865, 222] width 36 height 18
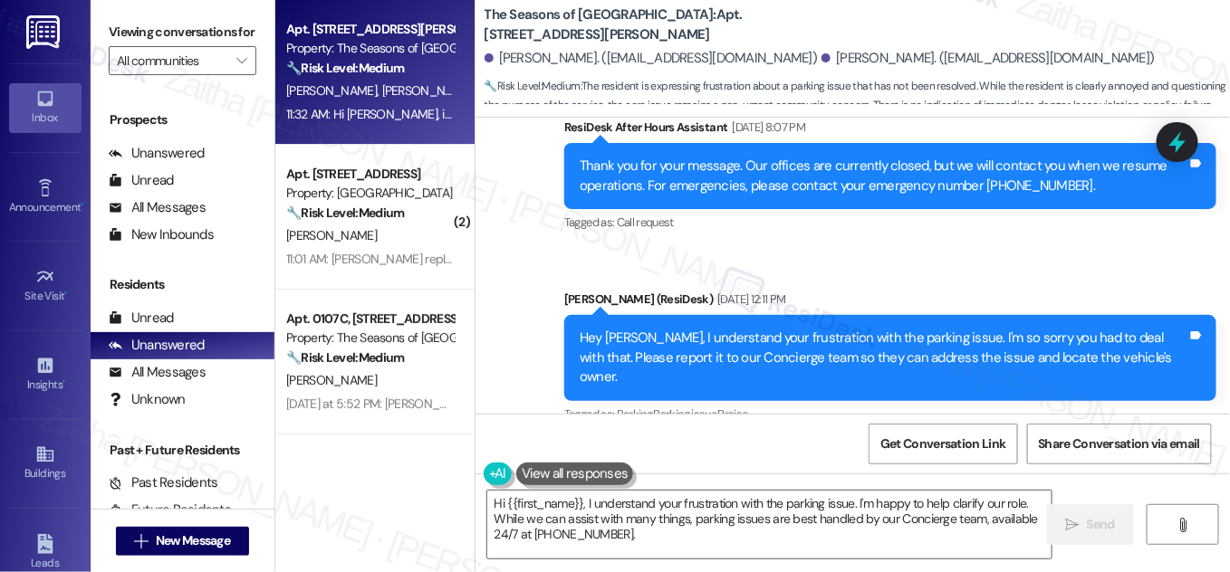
scroll to position [3253, 0]
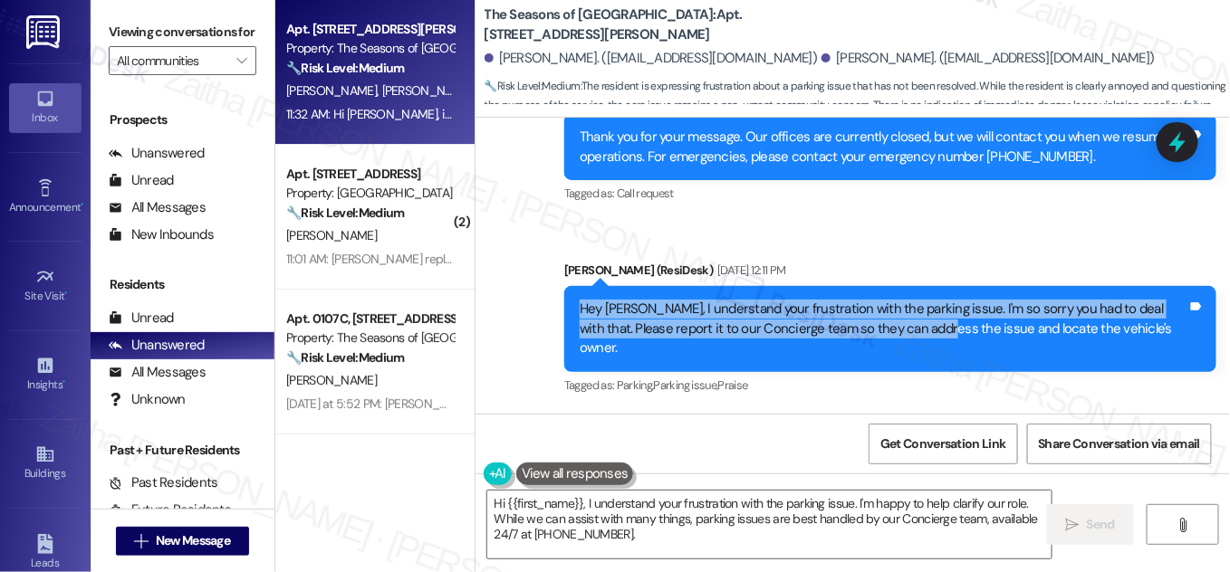
drag, startPoint x: 574, startPoint y: 261, endPoint x: 898, endPoint y: 283, distance: 325.0
click at [898, 300] on div "Hey Kyle, I understand your frustration with the parking issue. I'm so sorry yo…" at bounding box center [883, 329] width 611 height 58
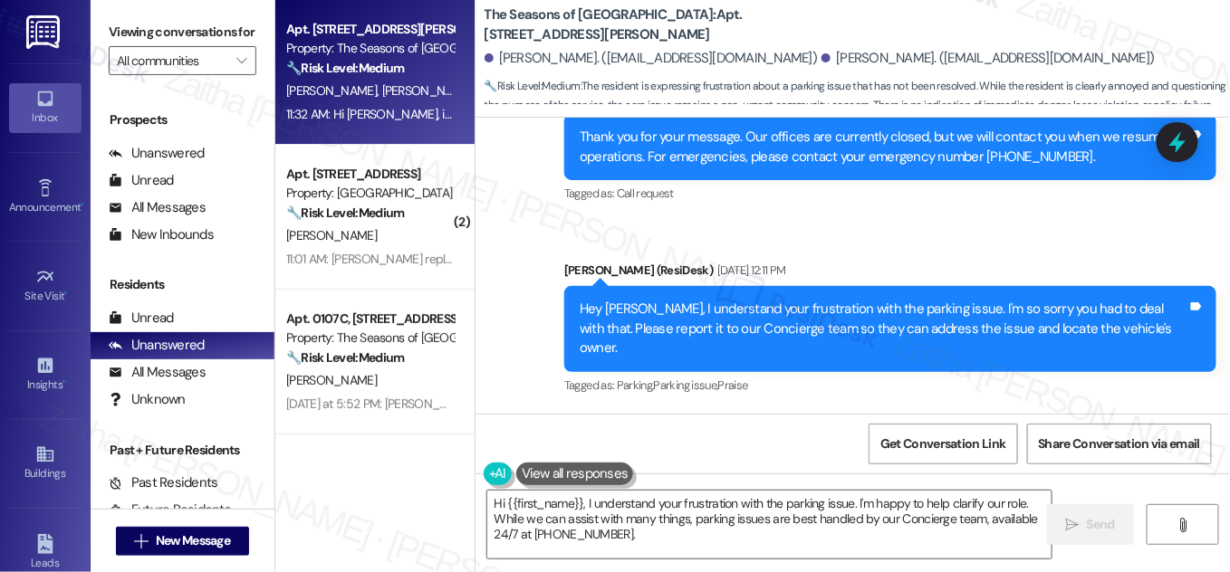
click at [940, 247] on div "Sent via SMS Sarah (ResiDesk) Aug 13, 2025 at 12:11 PM Hey Kyle, I understand y…" at bounding box center [890, 329] width 679 height 165
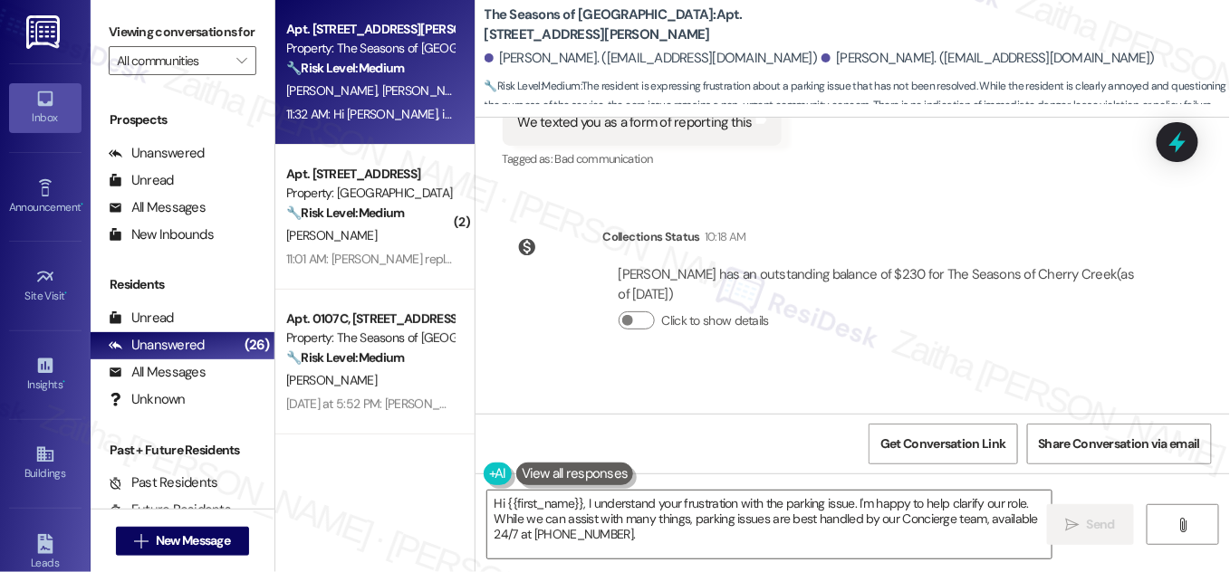
scroll to position [3911, 0]
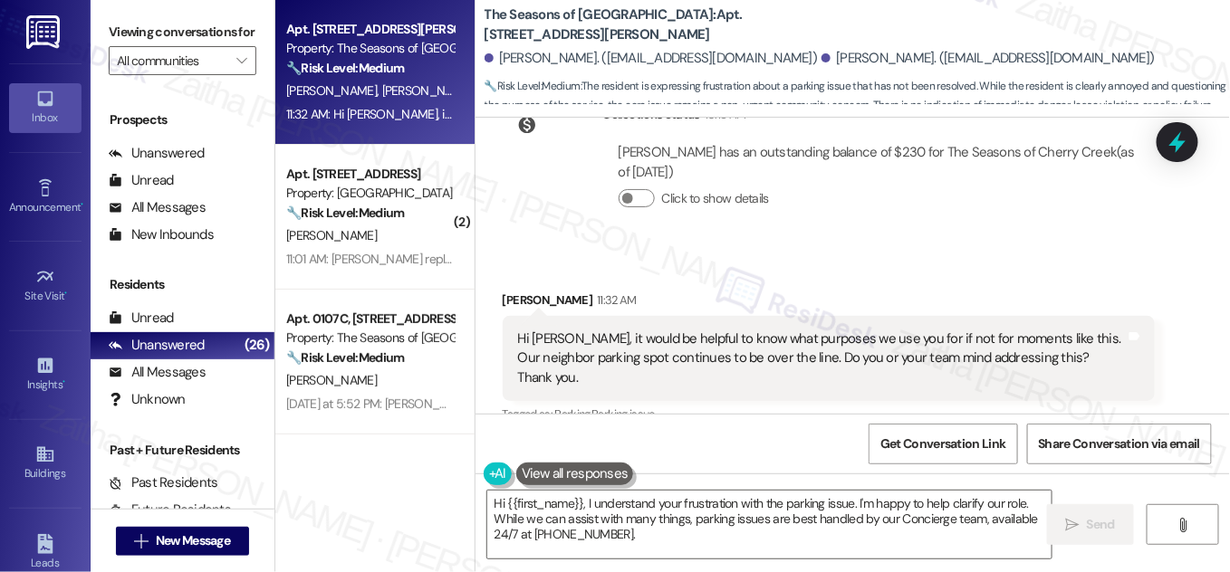
click at [868, 442] on button "Show suggestions" at bounding box center [861, 451] width 36 height 18
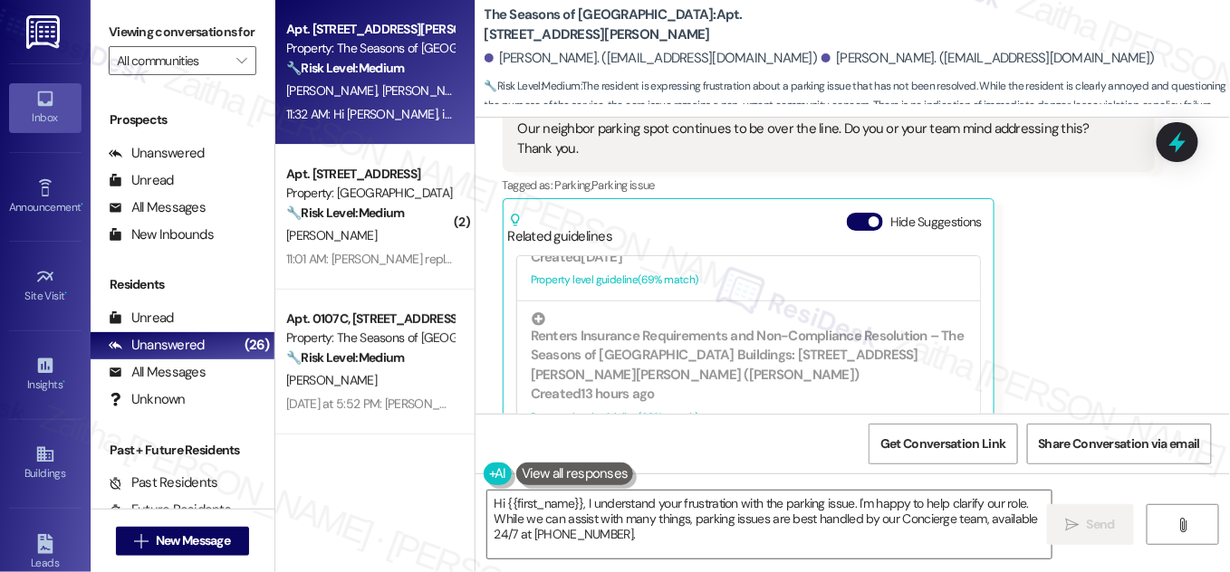
scroll to position [674, 0]
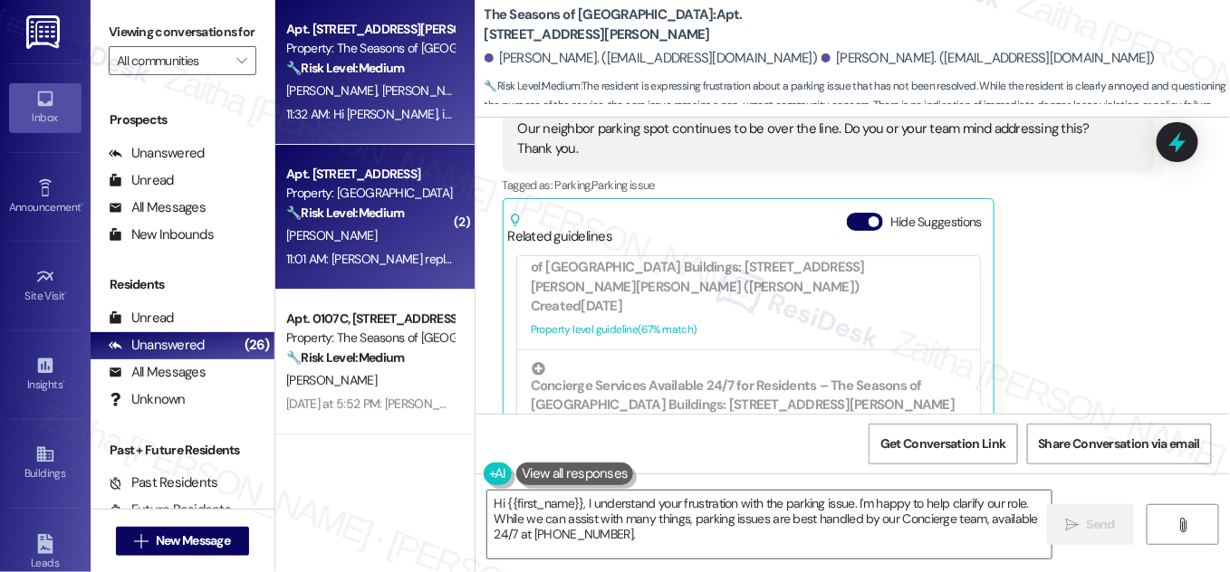
click at [400, 255] on div "11:01 AM: Pepe replacing dishwasher this am 11:01 AM: Pepe replacing dishwasher…" at bounding box center [432, 259] width 293 height 16
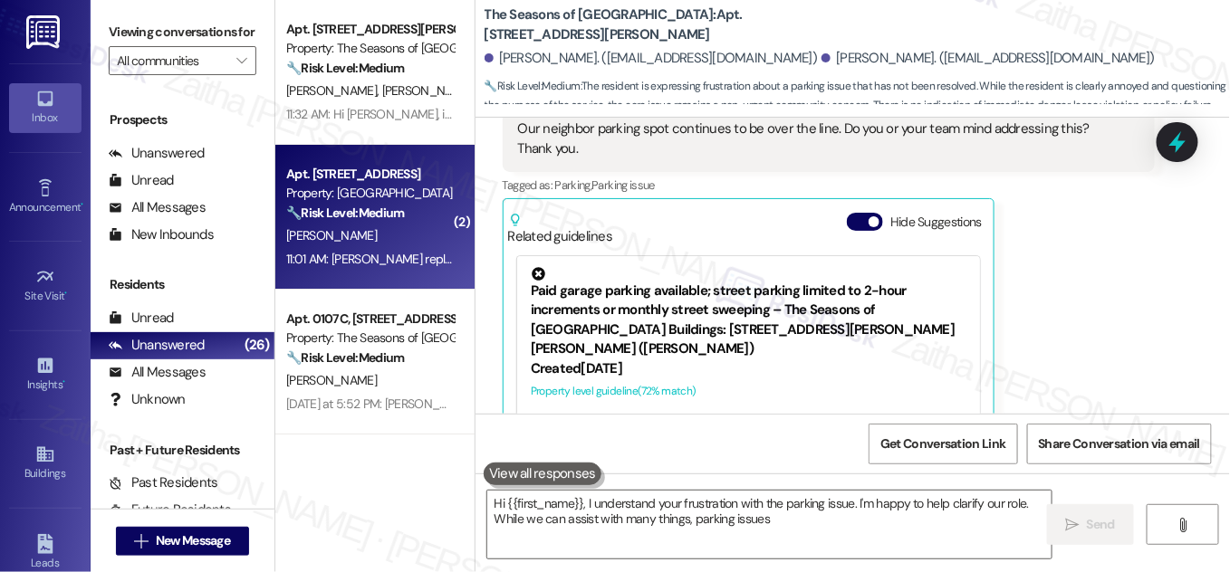
type textarea "Hi {{first_name}}, I understand your frustration with the parking issue. I'm ha…"
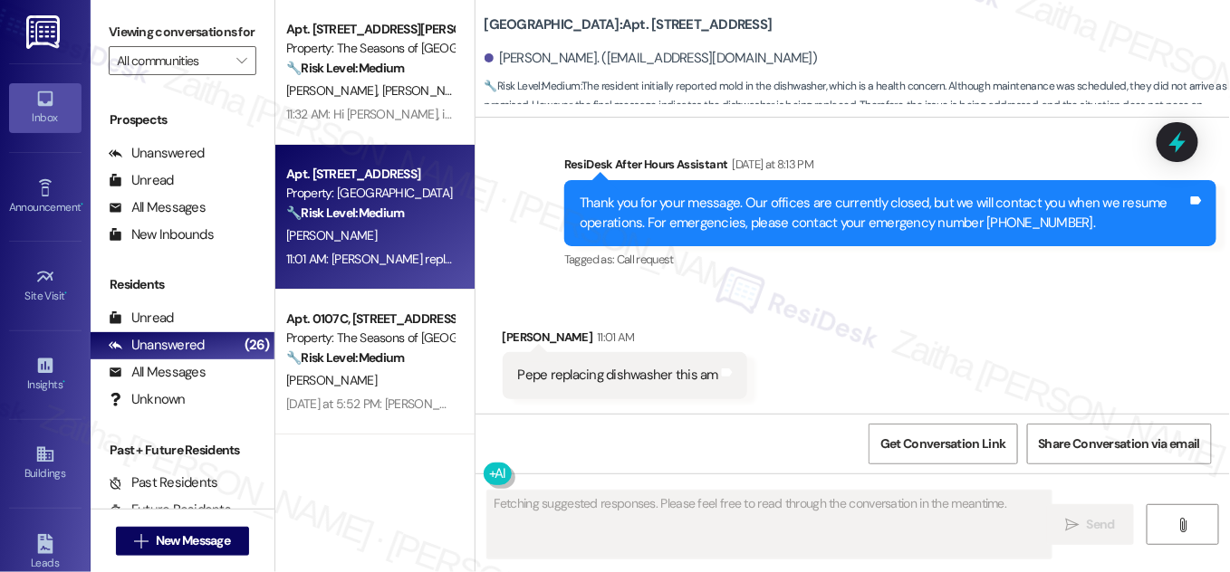
scroll to position [8605, 0]
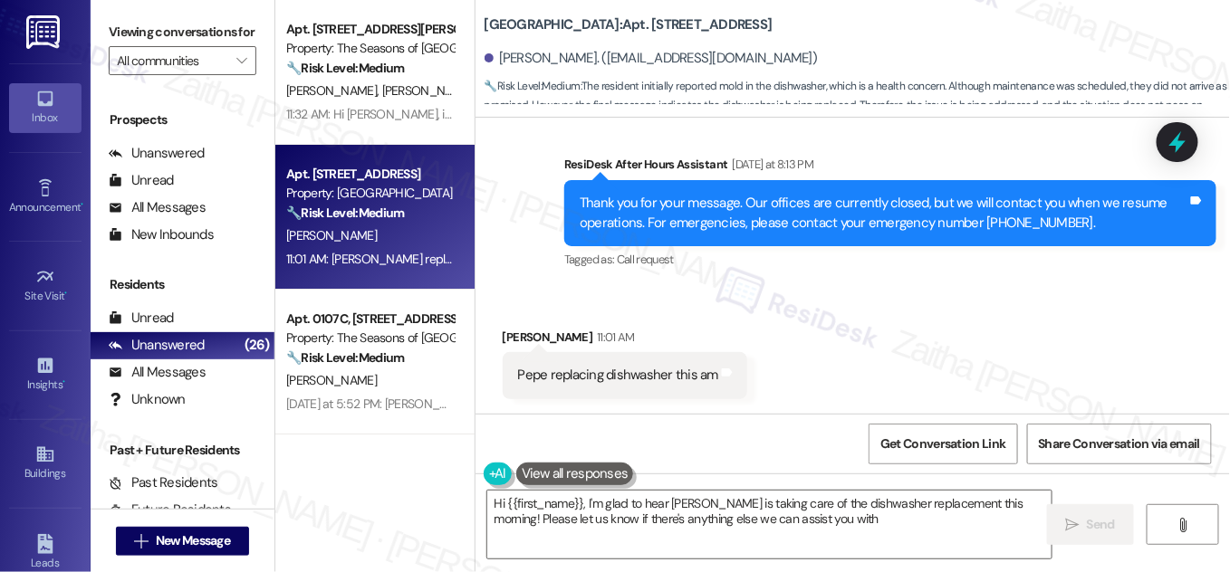
type textarea "Hi {{first_name}}, I'm glad to hear Pepe is taking care of the dishwasher repla…"
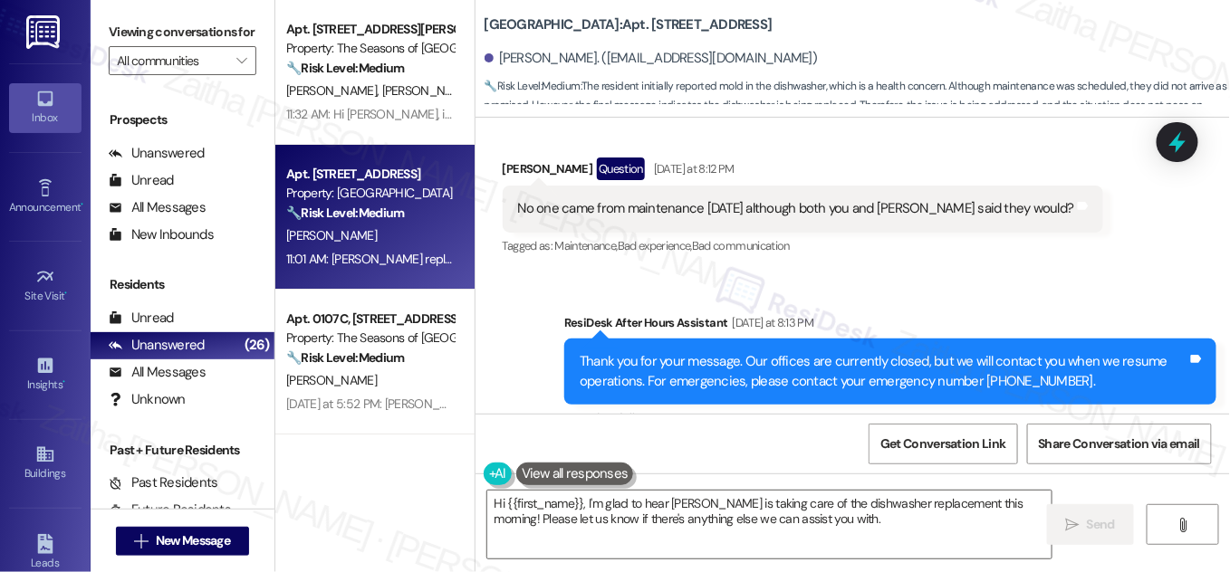
scroll to position [8441, 0]
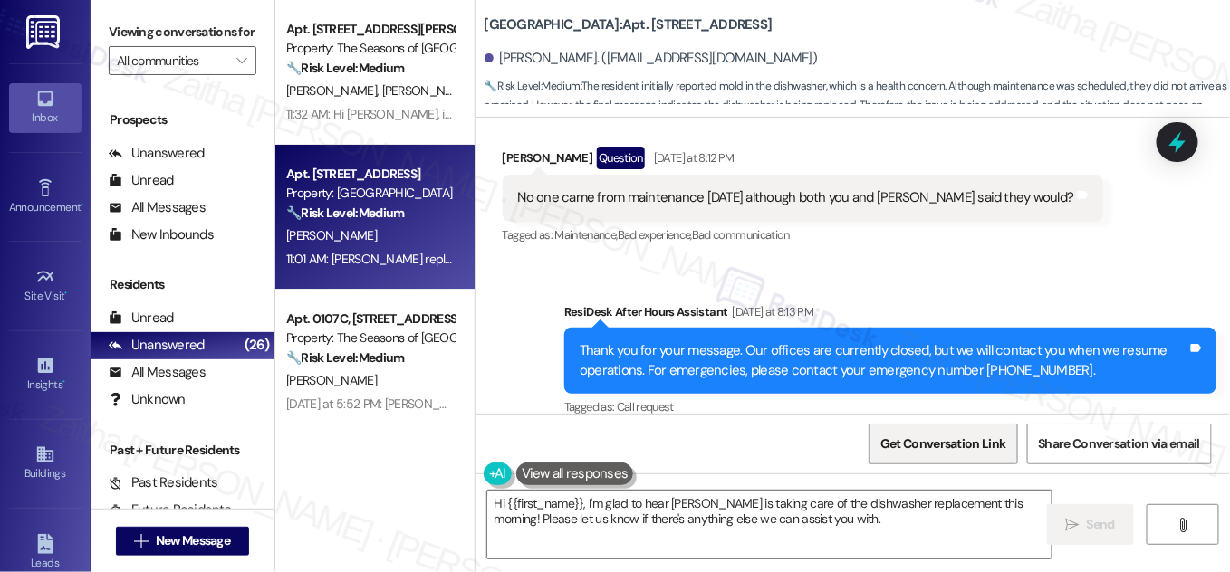
click at [945, 455] on span "Get Conversation Link" at bounding box center [943, 444] width 132 height 39
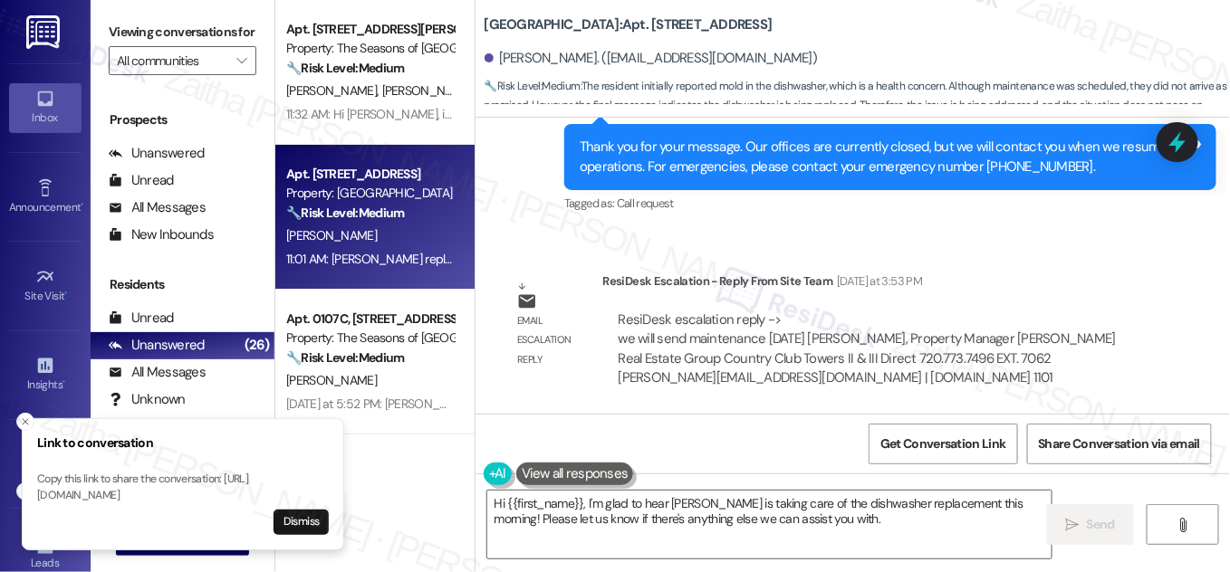
scroll to position [7947, 0]
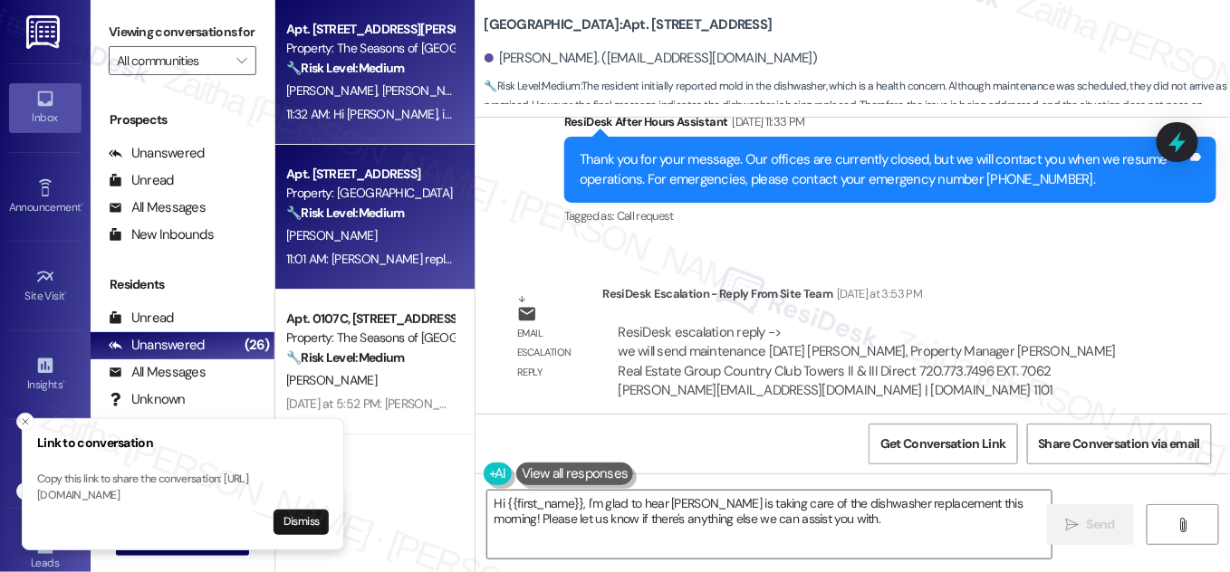
click at [410, 88] on div "T. Herron K. Meredith" at bounding box center [369, 91] width 171 height 23
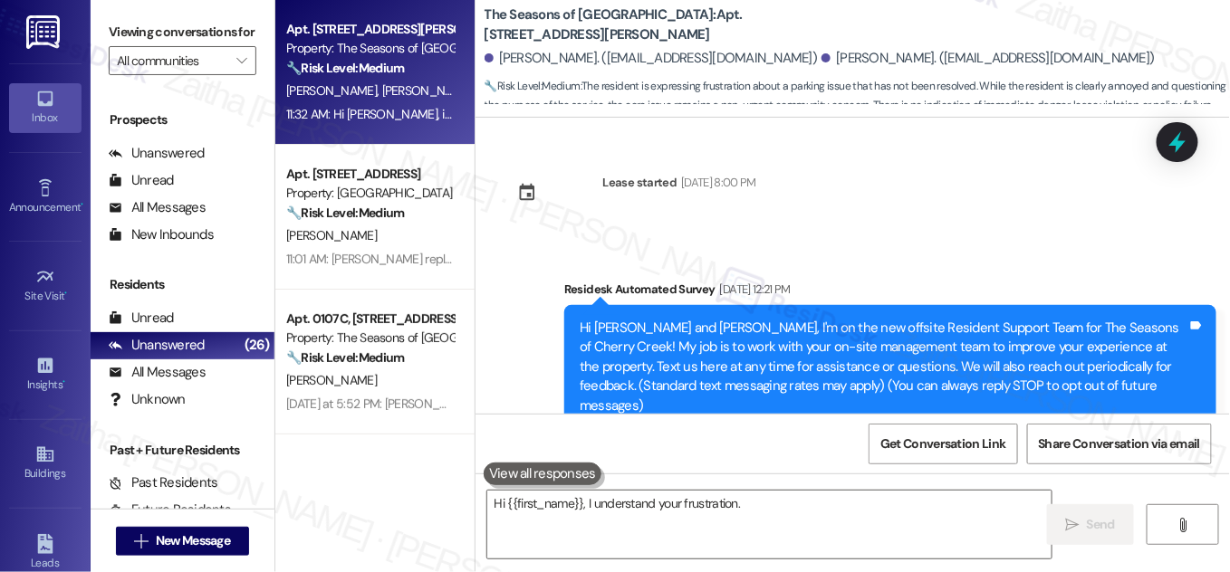
scroll to position [4139, 0]
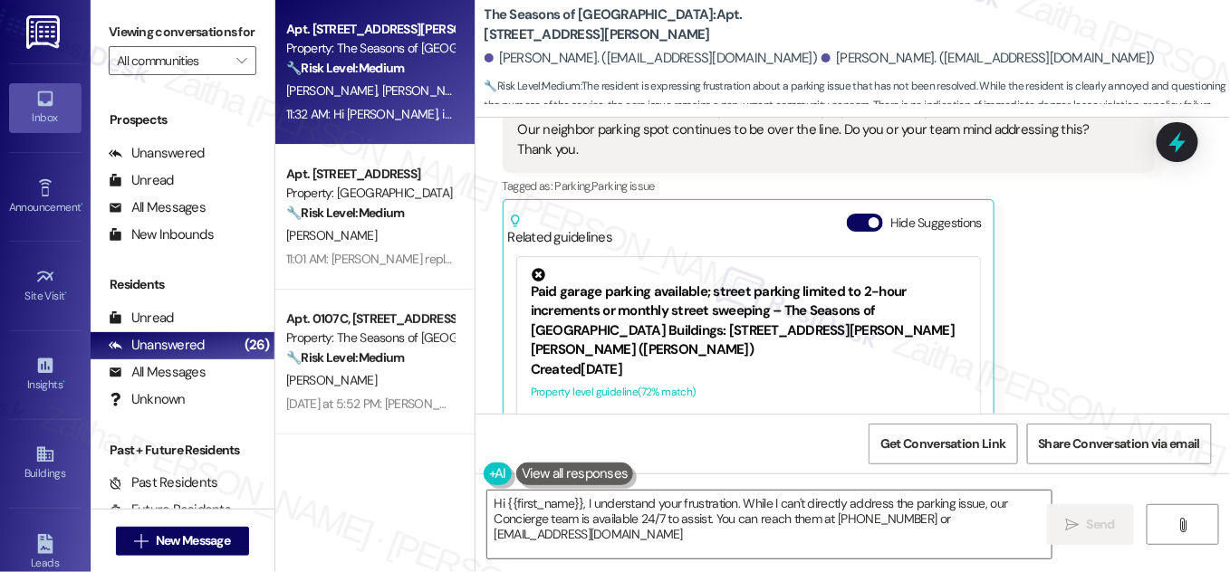
type textarea "Hi {{first_name}}, I understand your frustration. While I can't directly addres…"
click at [855, 214] on button "Hide Suggestions" at bounding box center [865, 223] width 36 height 18
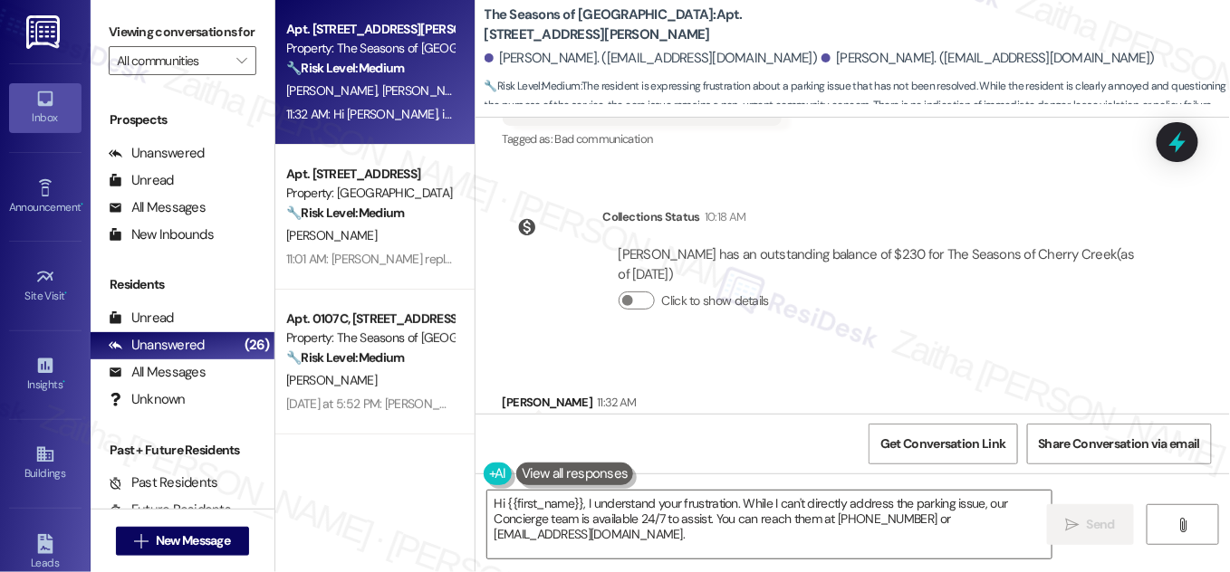
scroll to position [3911, 0]
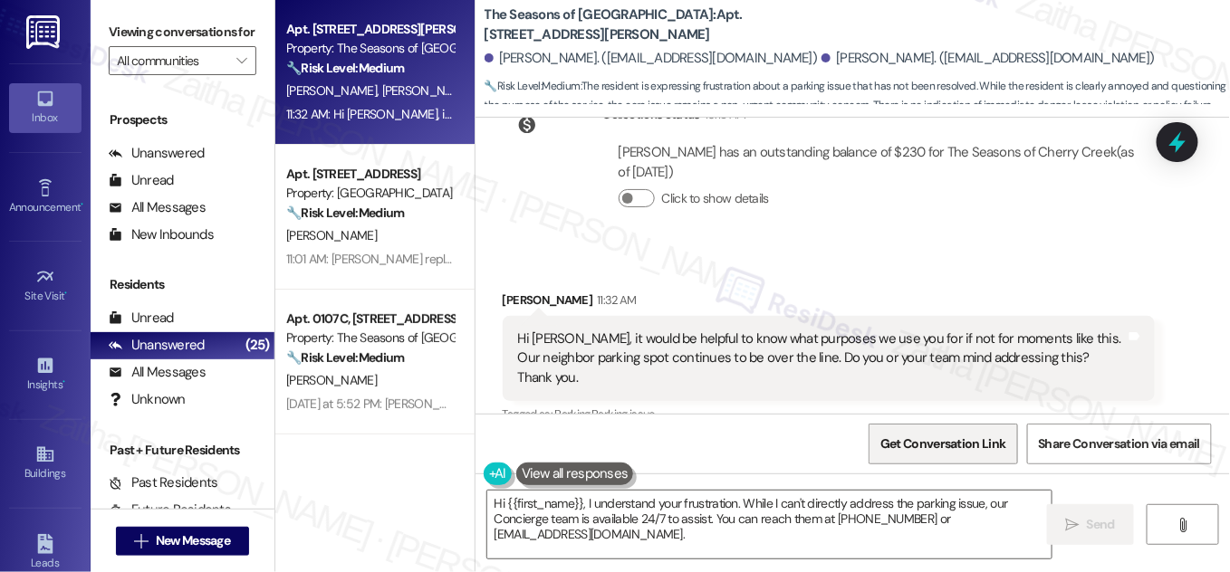
click at [922, 451] on span "Get Conversation Link" at bounding box center [942, 444] width 125 height 19
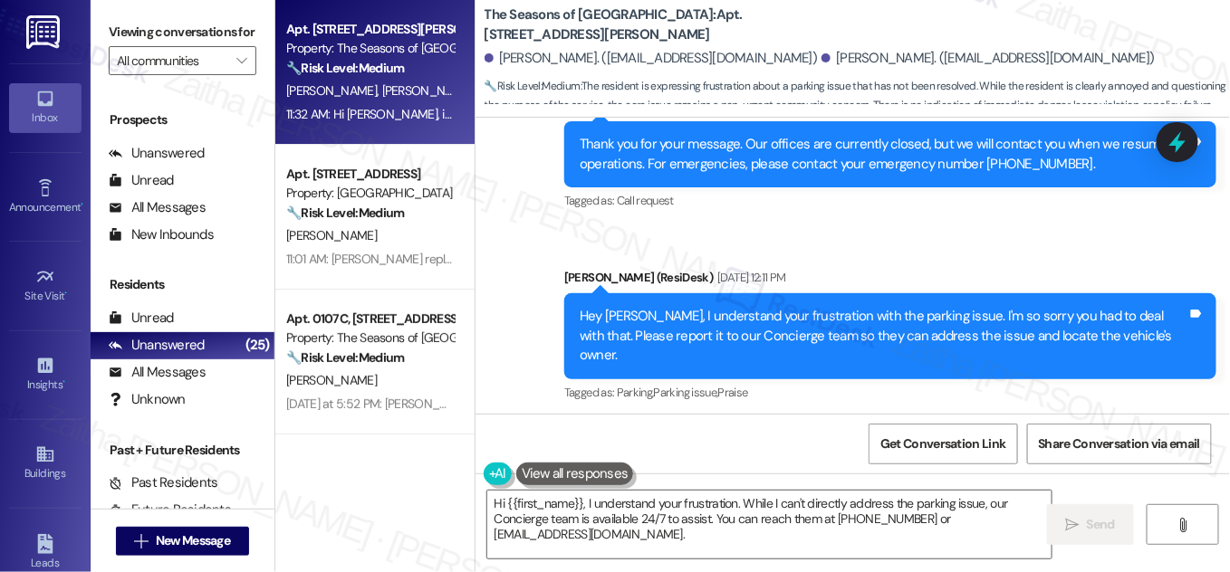
scroll to position [3335, 0]
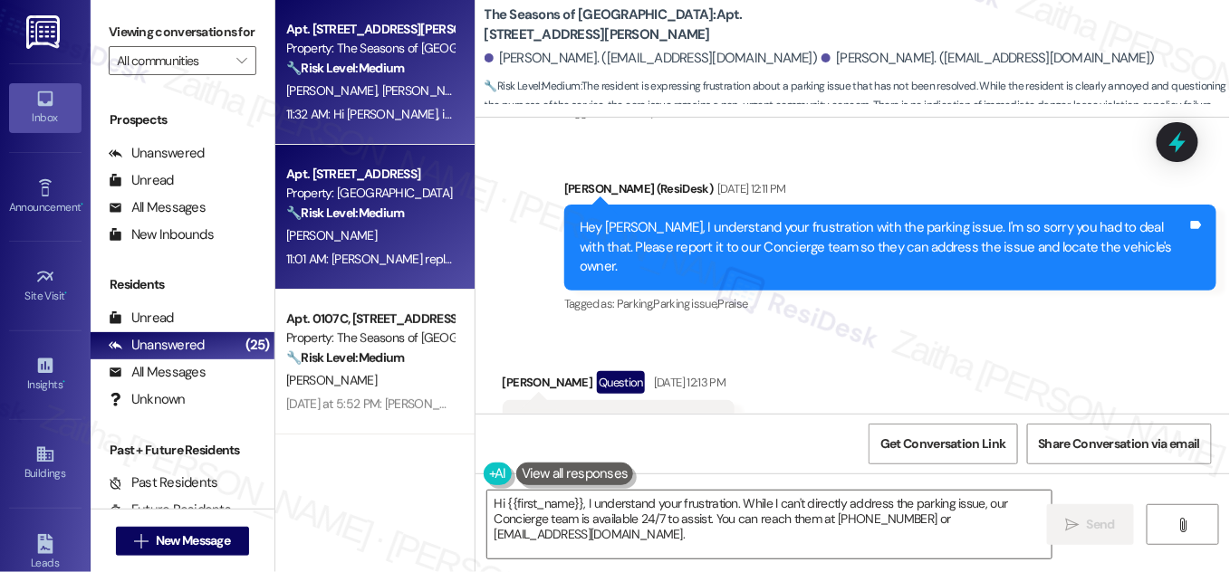
click at [425, 213] on div "🔧 Risk Level: Medium The resident initially reported mold in the dishwasher, wh…" at bounding box center [370, 213] width 168 height 19
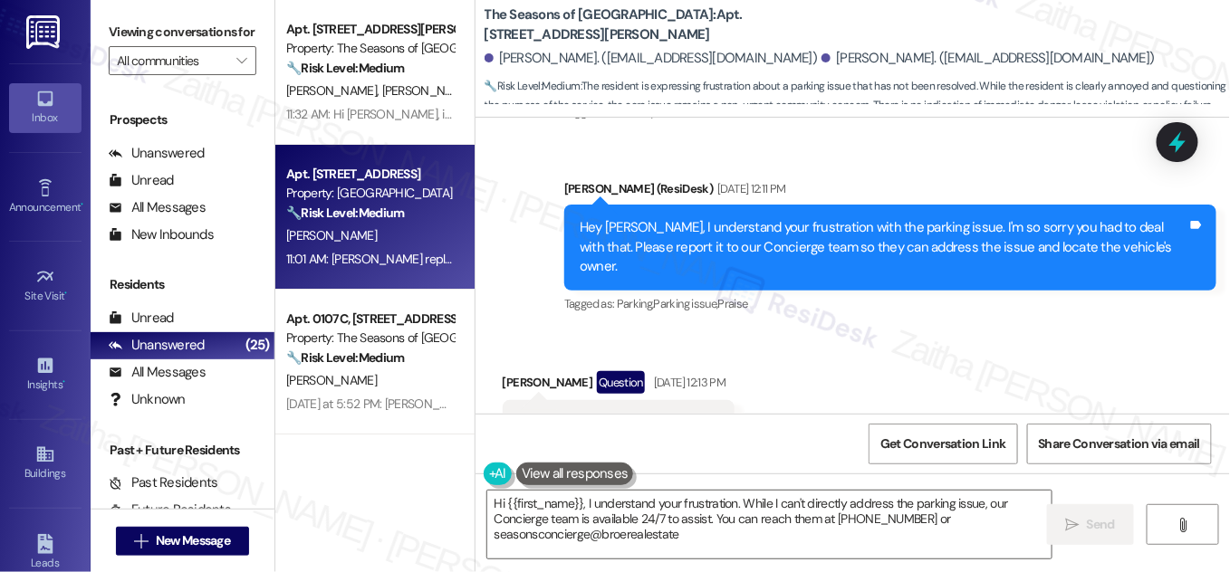
type textarea "Hi {{first_name}}, I understand your frustration. While I can't directly addres…"
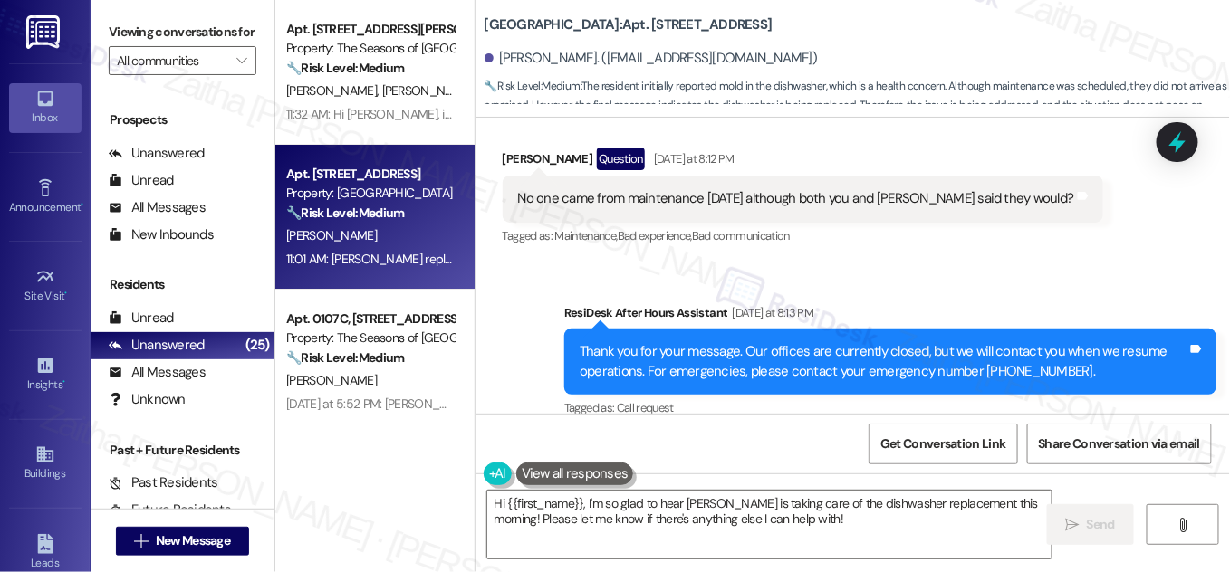
scroll to position [8605, 0]
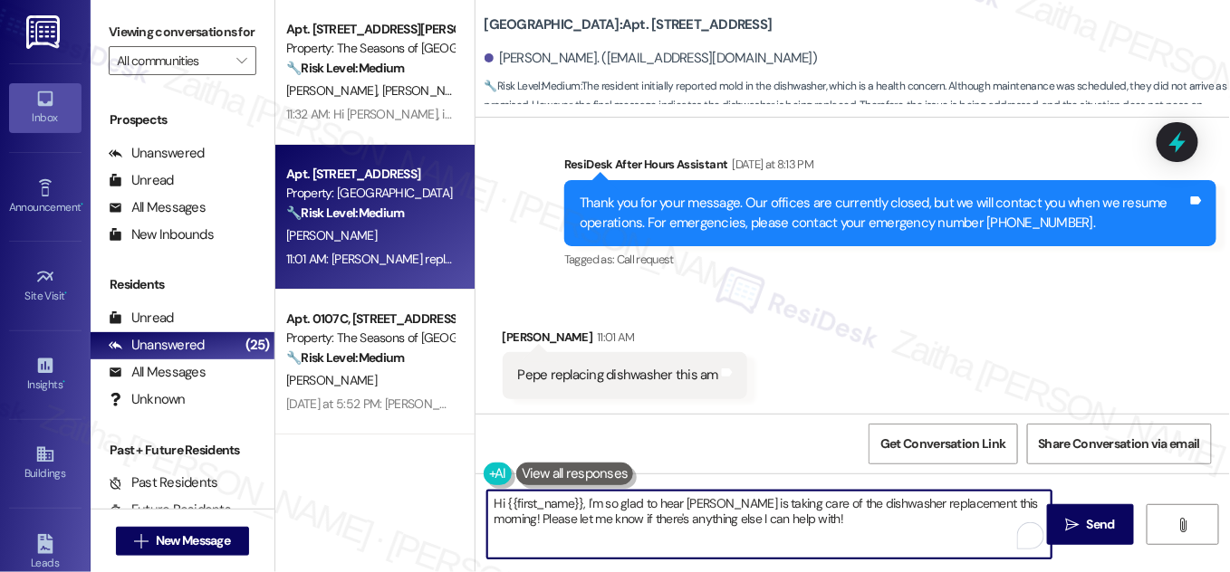
click at [495, 502] on textarea "Hi {{first_name}}, I'm so glad to hear Pepe is taking care of the dishwasher re…" at bounding box center [769, 525] width 564 height 68
click at [584, 504] on textarea "Hi {{first_name}}, I'm so glad to hear Pepe is taking care of the dishwasher re…" at bounding box center [769, 525] width 564 height 68
drag, startPoint x: 826, startPoint y: 499, endPoint x: 874, endPoint y: 497, distance: 48.0
click at [874, 497] on textarea "Hi {{first_name}}, thanks for the update! I'm so glad to hear Pepe is taking ca…" at bounding box center [769, 525] width 564 height 68
click at [676, 495] on textarea "Hi {{first_name}}, thanks for the update! I'm so glad to hear Pepe is taking ca…" at bounding box center [769, 525] width 564 height 68
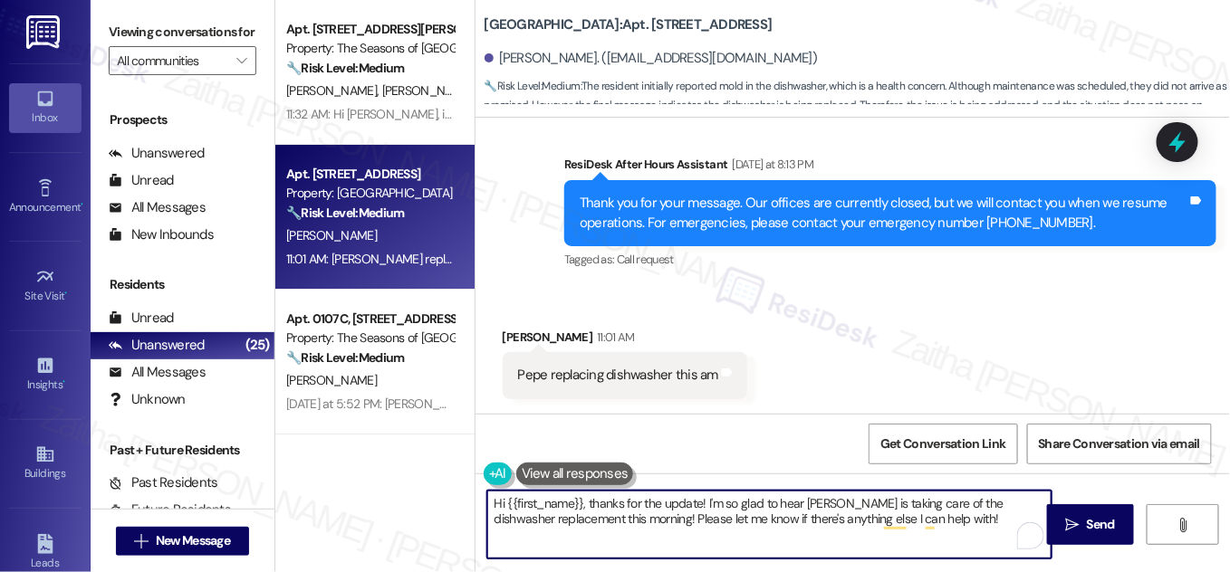
type textarea "Hi {{first_name}}, thanks for the update! I'm so glad to hear Pepe is taking ca…"
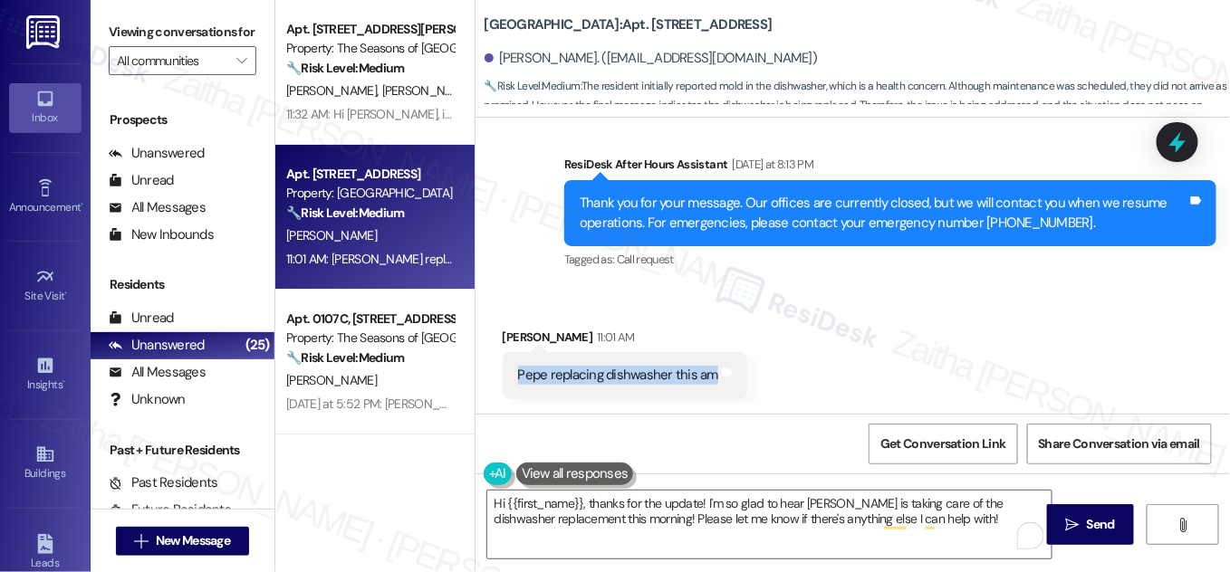
drag, startPoint x: 500, startPoint y: 379, endPoint x: 763, endPoint y: 388, distance: 262.8
click at [763, 388] on div "Received via SMS Nancy Brown 11:01 AM Pepe replacing dishwasher this am Tags an…" at bounding box center [852, 350] width 754 height 126
copy div "Pepe replacing dishwasher this am Tags and notes"
click at [832, 308] on div "Received via SMS Nancy Brown 11:01 AM Pepe replacing dishwasher this am Tags an…" at bounding box center [852, 350] width 754 height 126
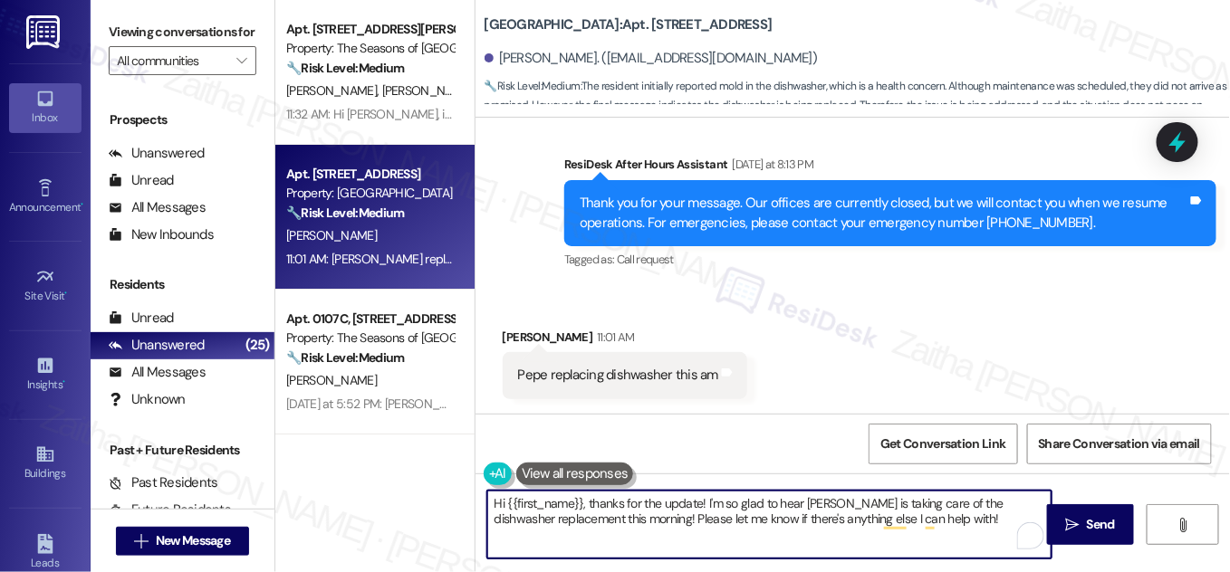
click at [970, 516] on textarea "Hi {{first_name}}, thanks for the update! I'm so glad to hear Pepe is taking ca…" at bounding box center [769, 525] width 564 height 68
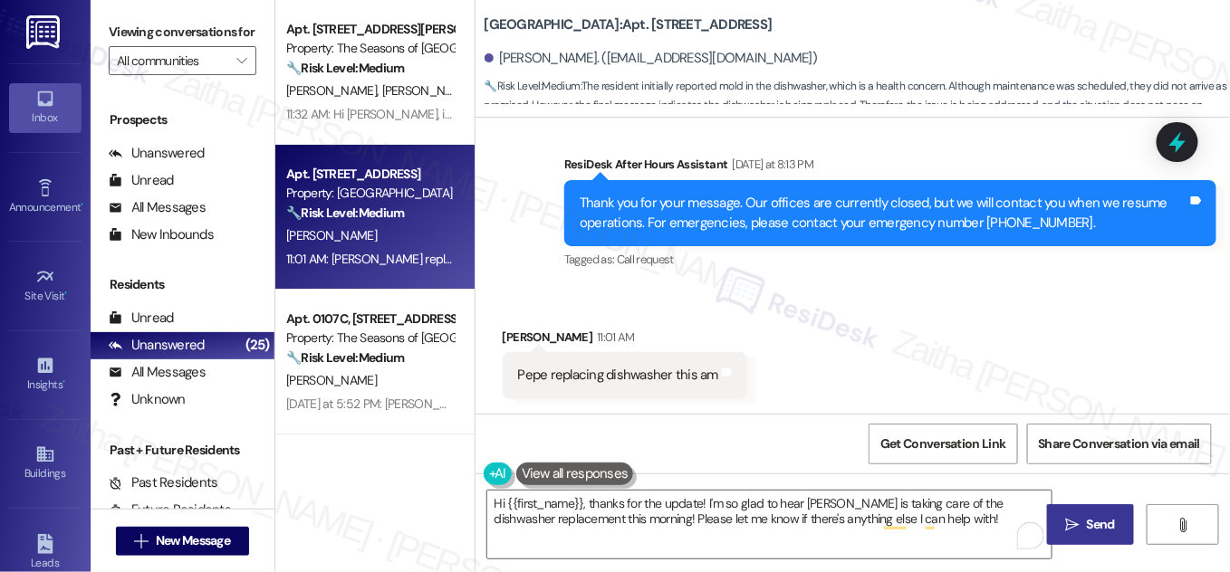
click at [1095, 512] on button " Send" at bounding box center [1091, 524] width 88 height 41
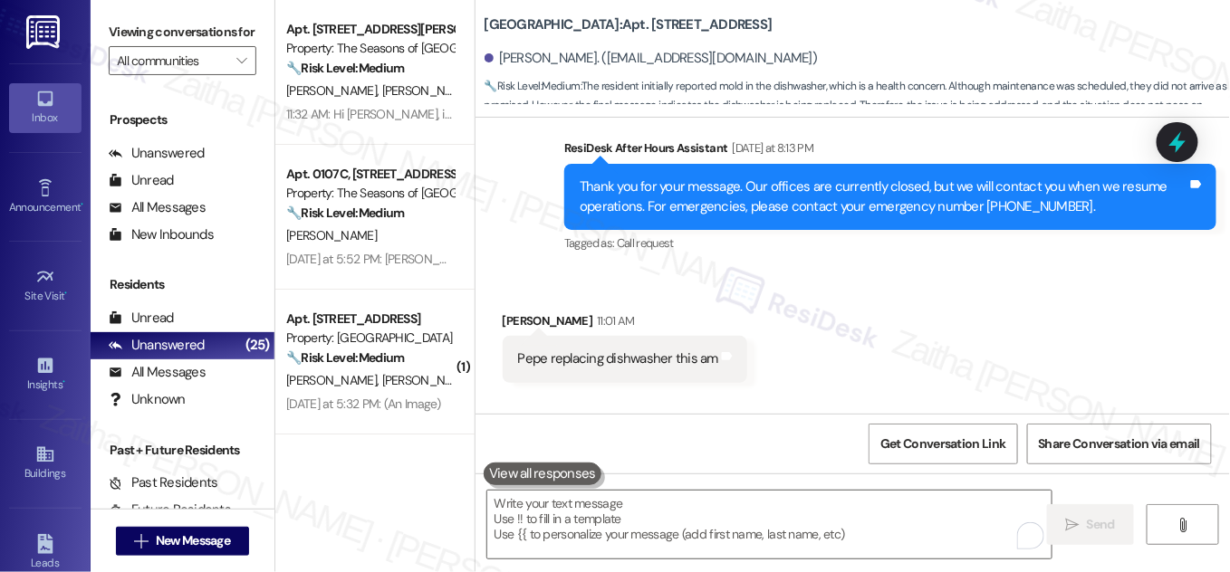
scroll to position [8687, 0]
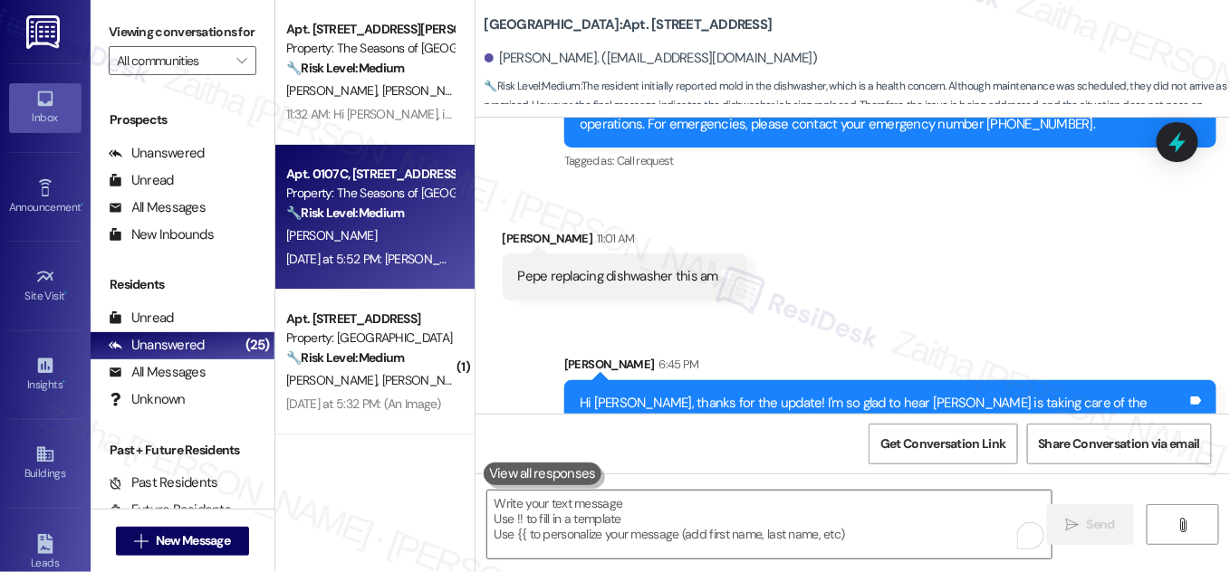
click at [428, 235] on div "J. Atkinson" at bounding box center [369, 236] width 171 height 23
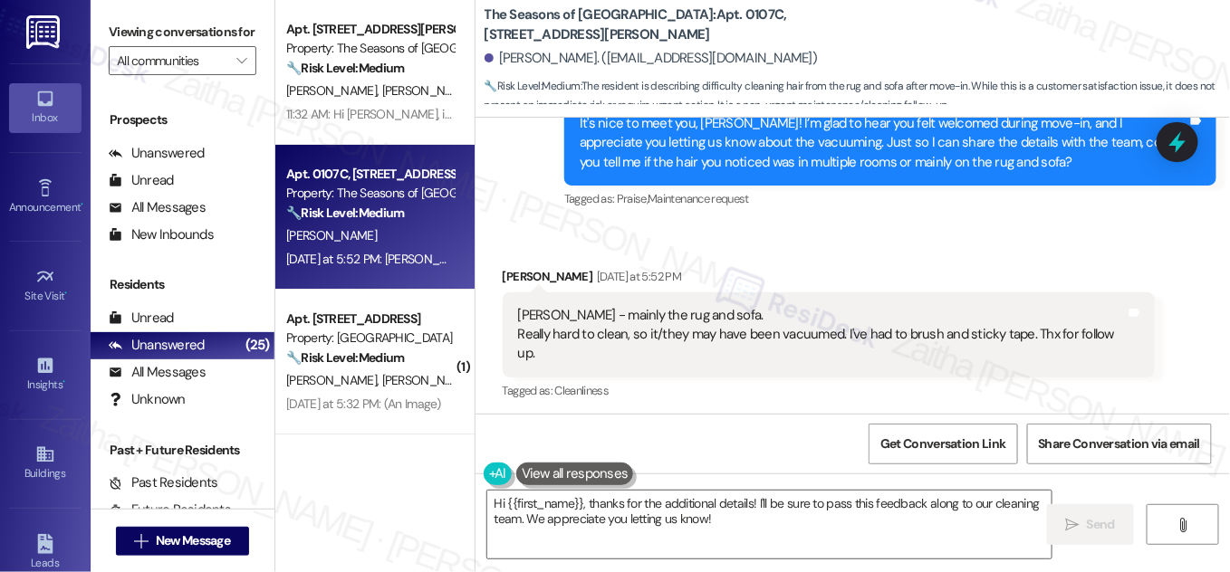
scroll to position [719, 0]
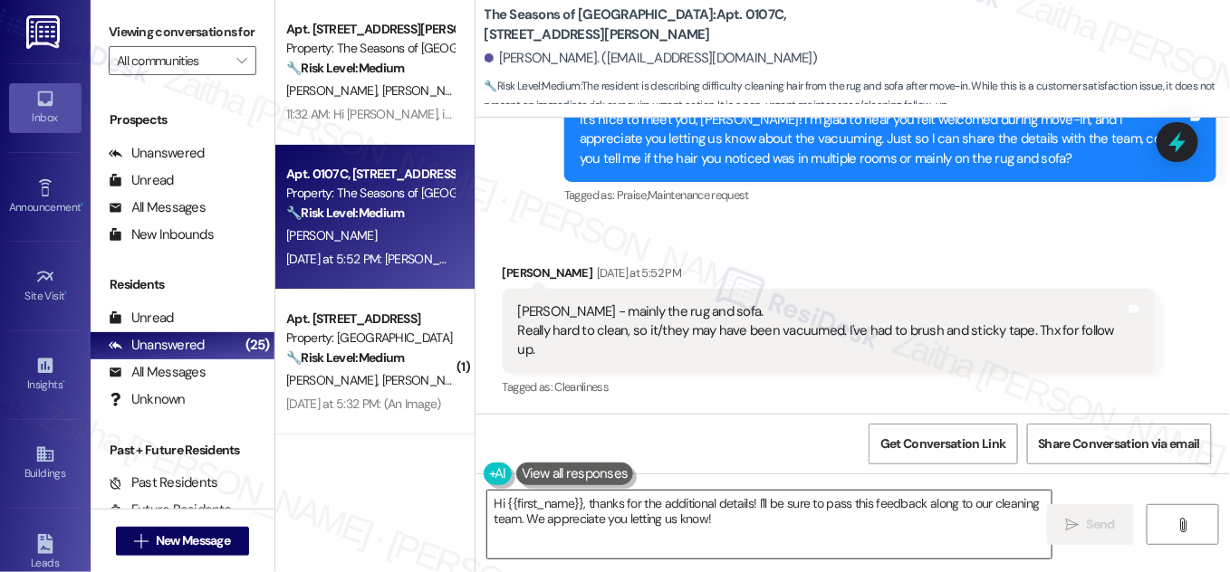
click at [997, 500] on textarea "Hi {{first_name}}, thanks for the additional details! I'll be sure to pass this…" at bounding box center [769, 525] width 564 height 68
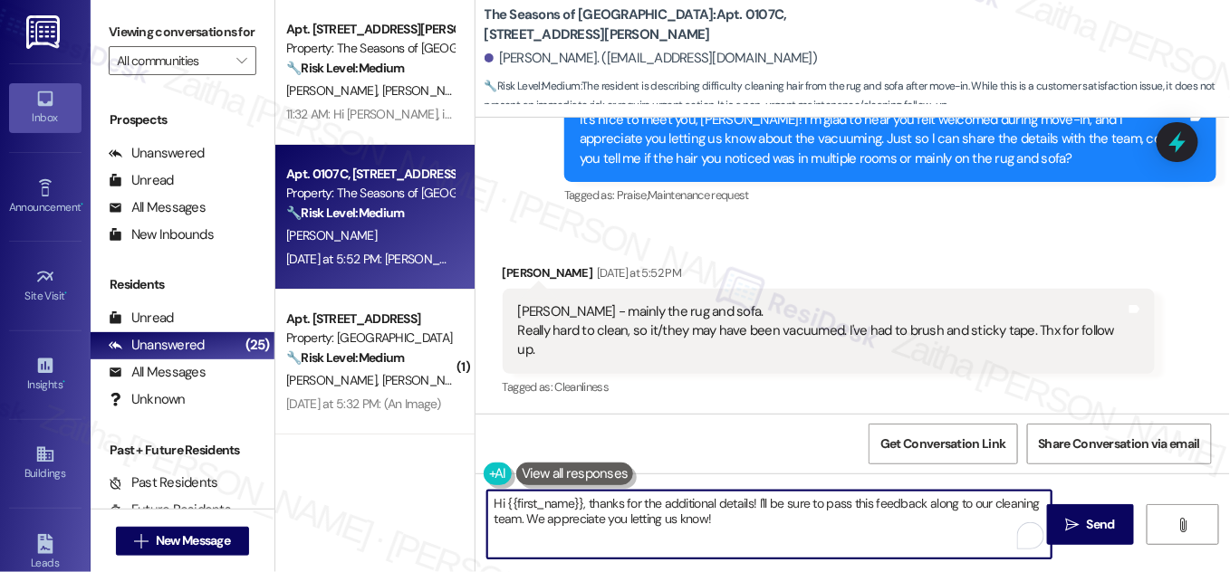
click at [997, 500] on textarea "Hi {{first_name}}, thanks for the additional details! I'll be sure to pass this…" at bounding box center [769, 525] width 564 height 68
type textarea "Hi {{first_name}}, thanks for the additional details! I'll be sure to pass this…"
click at [1068, 519] on icon "" at bounding box center [1073, 525] width 14 height 14
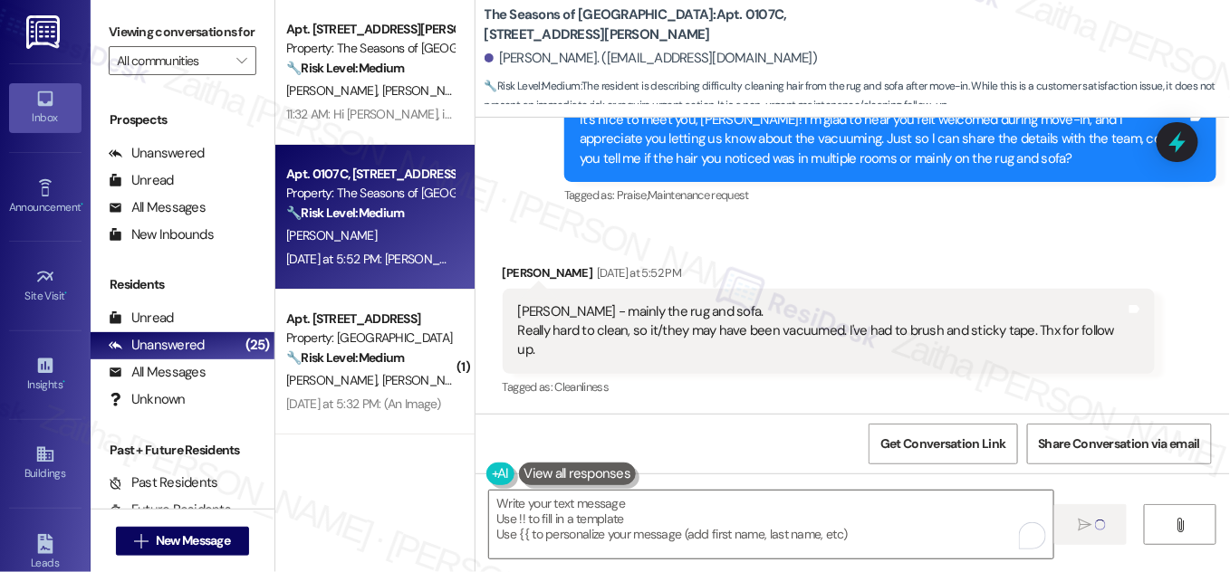
type textarea "Fetching suggested responses. Please feel free to read through the conversation…"
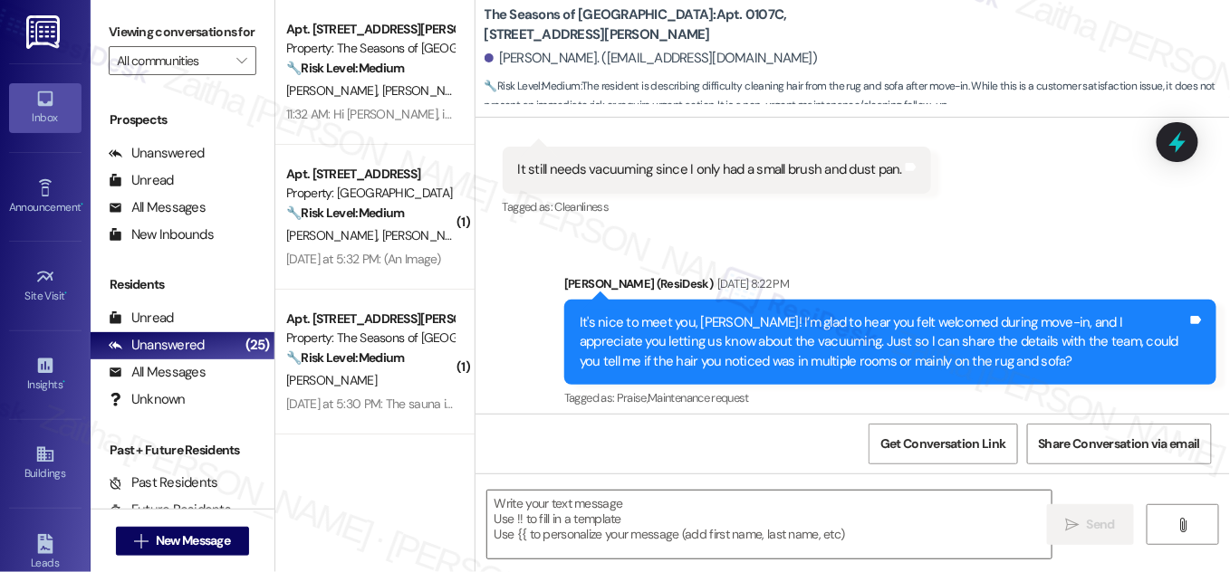
scroll to position [618, 0]
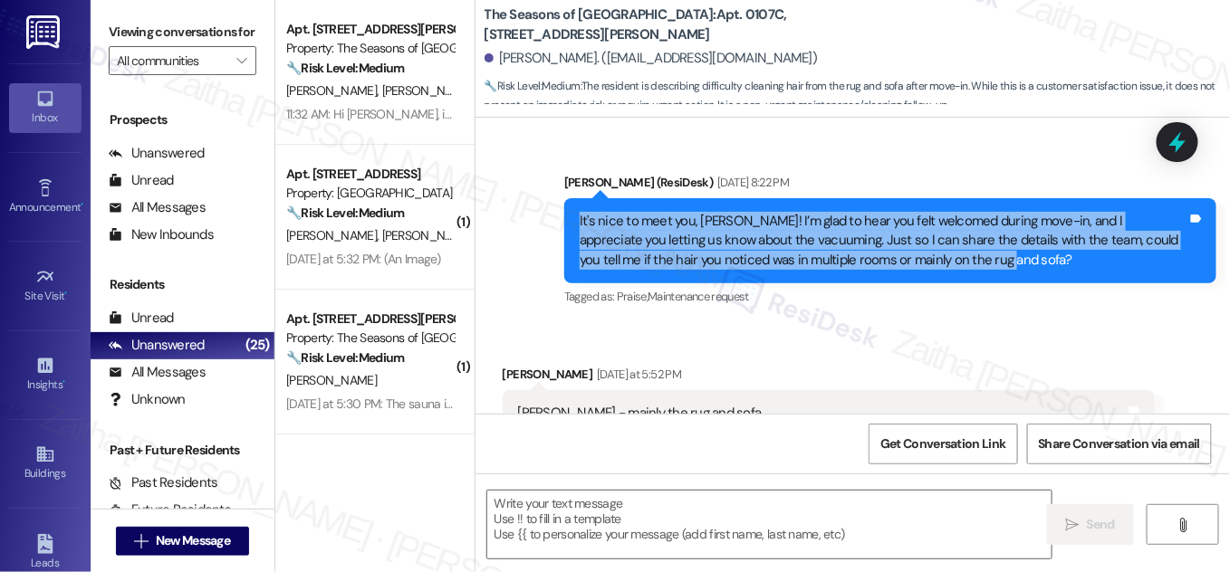
drag, startPoint x: 570, startPoint y: 215, endPoint x: 975, endPoint y: 279, distance: 410.8
click at [975, 279] on div "It's nice to meet you, Joan! I’m glad to hear you felt welcomed during move-in,…" at bounding box center [890, 240] width 652 height 85
copy div "It's nice to meet you, Joan! I’m glad to hear you felt welcomed during move-in,…"
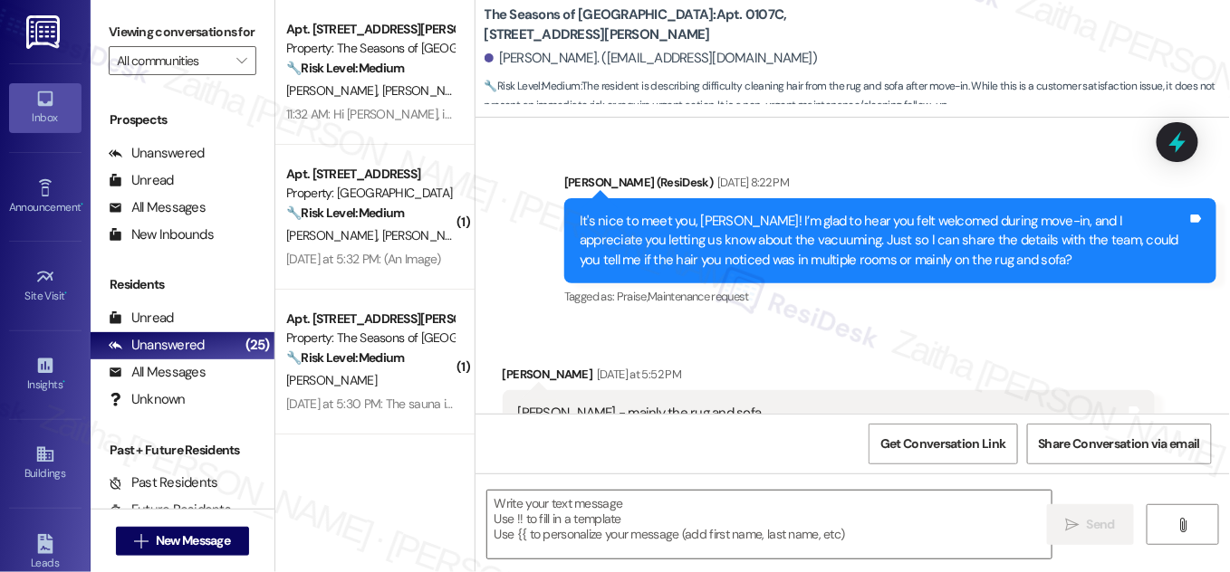
click at [927, 147] on div "Sent via SMS Sarah (ResiDesk) Aug 11, 2025 at 8:22 PM It's nice to meet you, Jo…" at bounding box center [852, 228] width 754 height 192
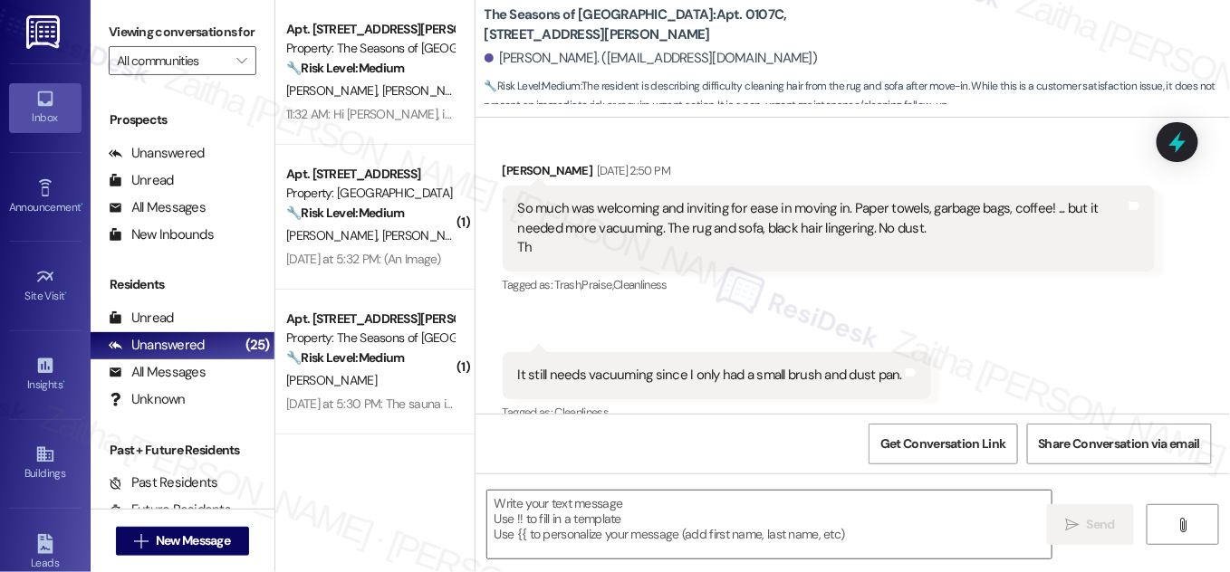
scroll to position [289, 0]
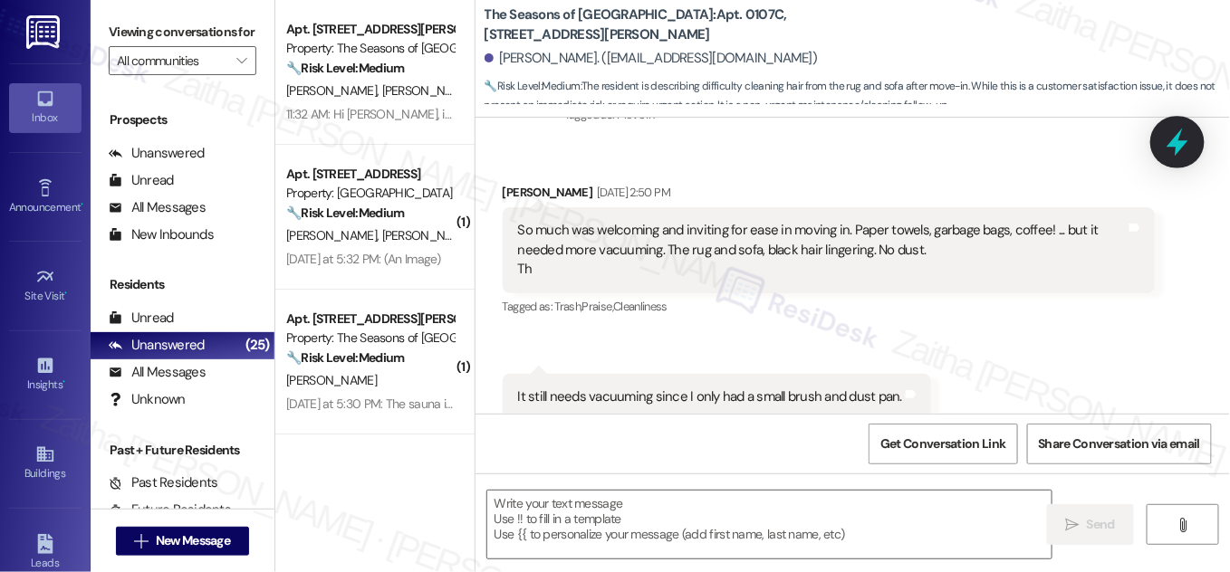
click at [1168, 141] on icon at bounding box center [1177, 142] width 31 height 31
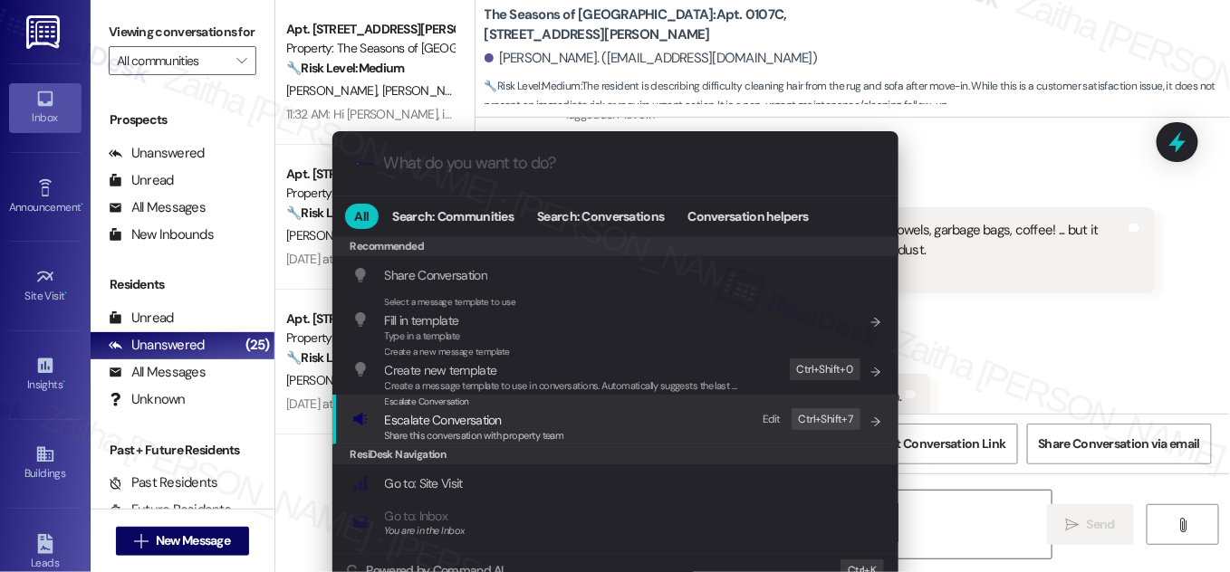
click at [425, 425] on span "Escalate Conversation" at bounding box center [443, 420] width 117 height 16
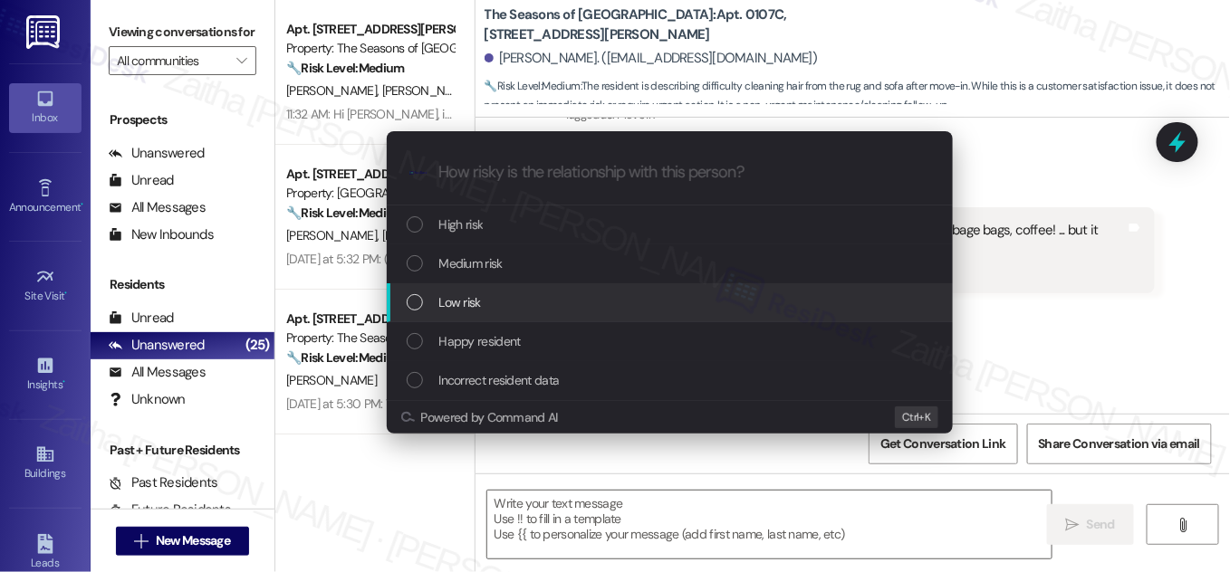
click at [470, 306] on span "Low risk" at bounding box center [460, 303] width 42 height 20
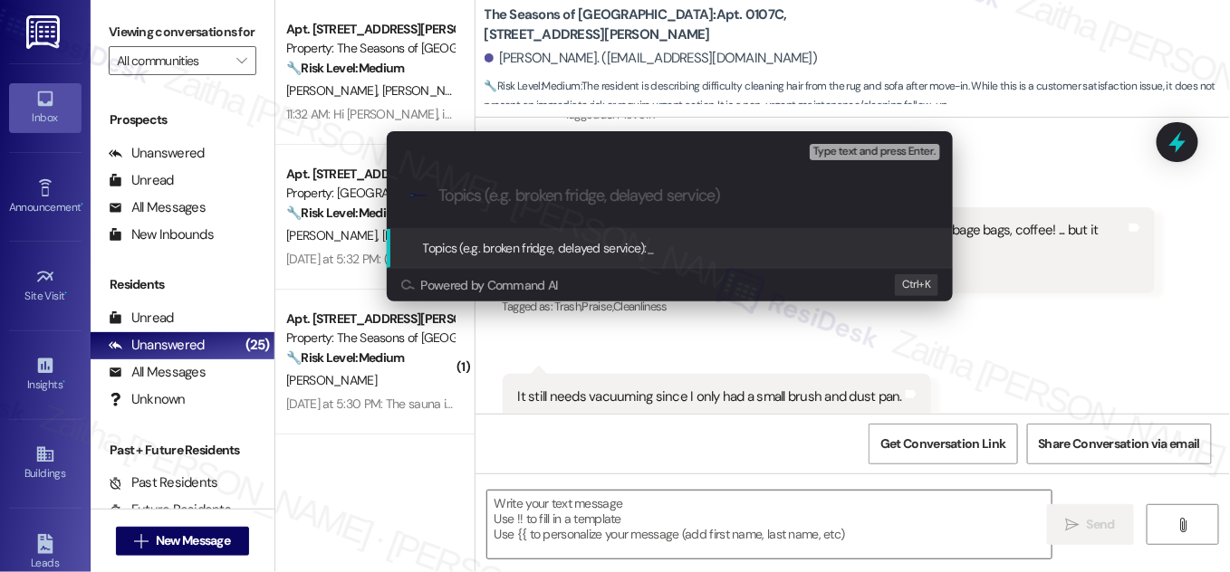
paste input "Move-In Feedback – Vacuuming Concern"
type input "Move-In Feedback – Vacuuming Concern"
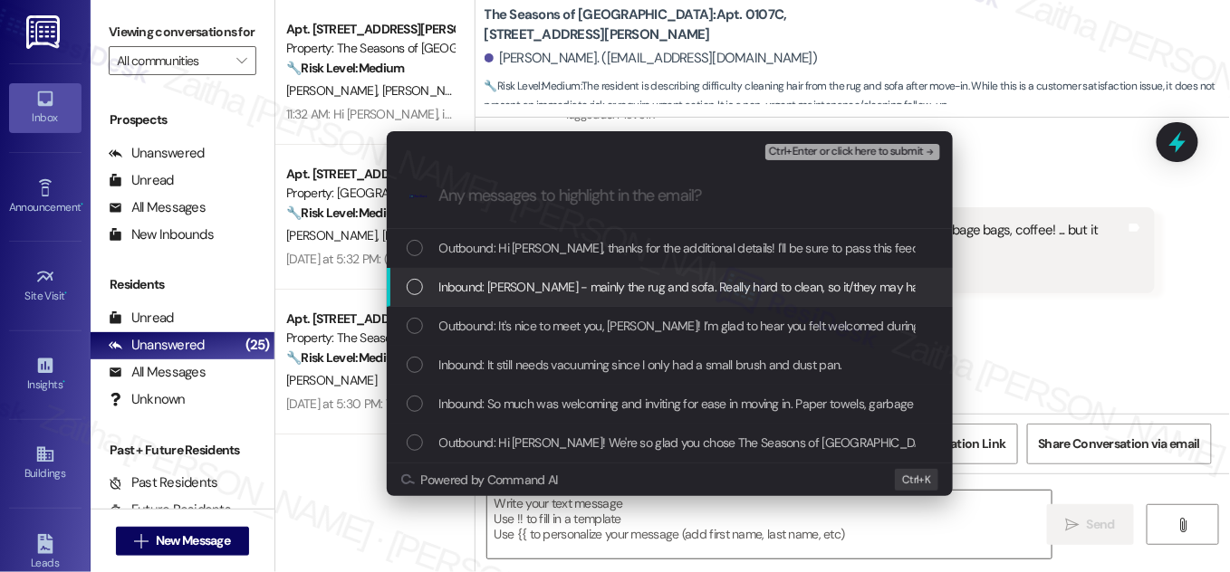
click at [424, 286] on div "Inbound: Sarah - mainly the rug and sofa. Really hard to clean, so it/they may …" at bounding box center [672, 287] width 530 height 20
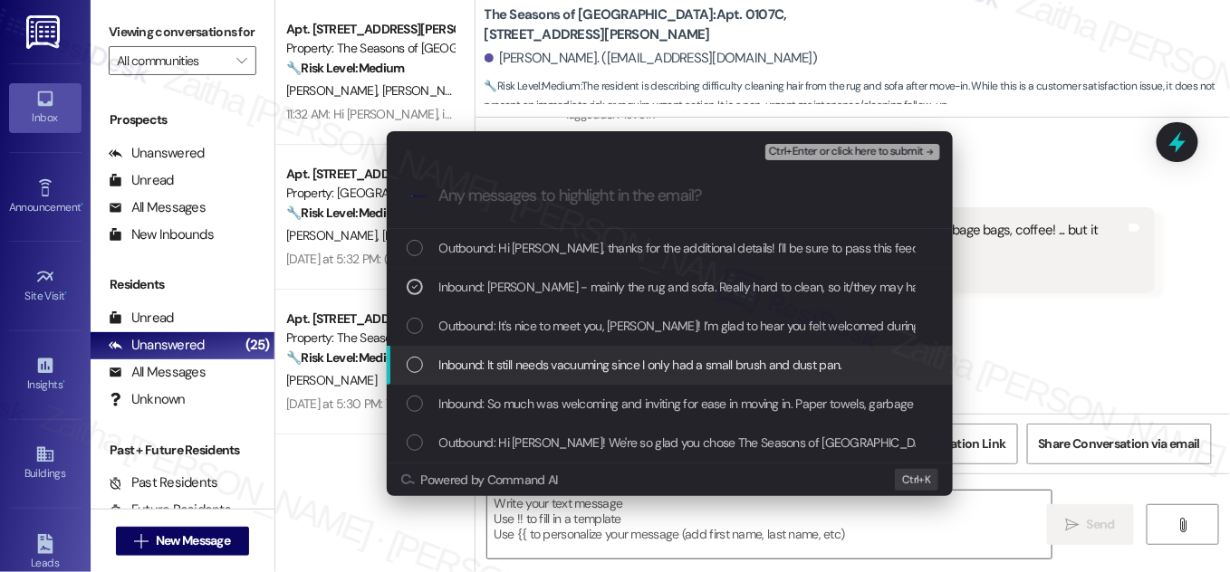
click at [418, 358] on div "List of options" at bounding box center [415, 365] width 16 height 16
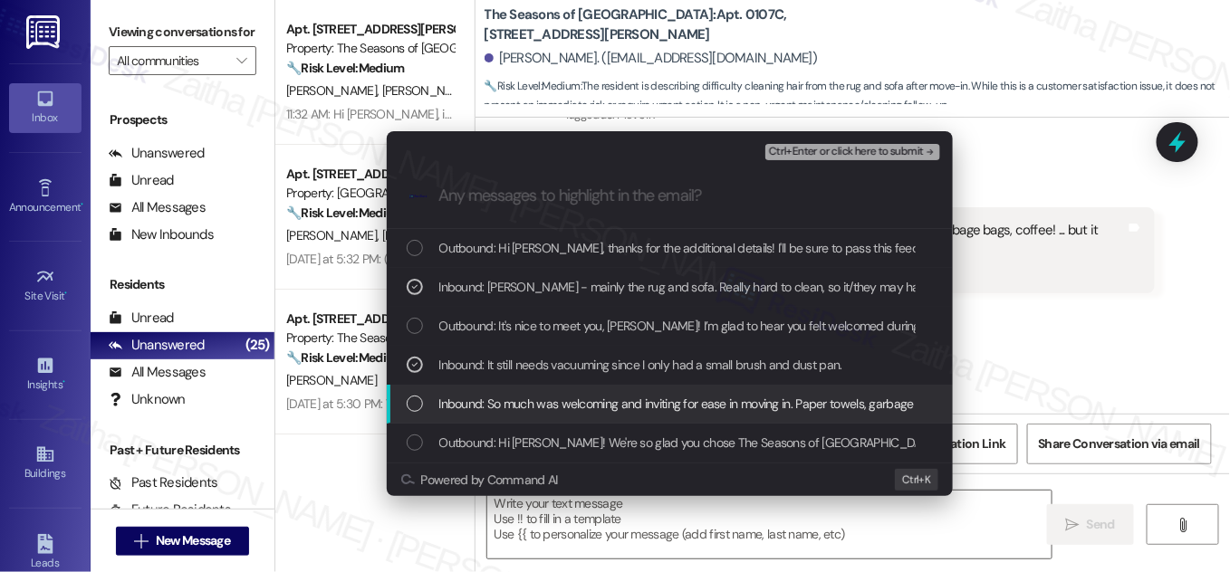
click at [423, 394] on div "Inbound: So much was welcoming and inviting for ease in moving in. Paper towels…" at bounding box center [672, 404] width 530 height 20
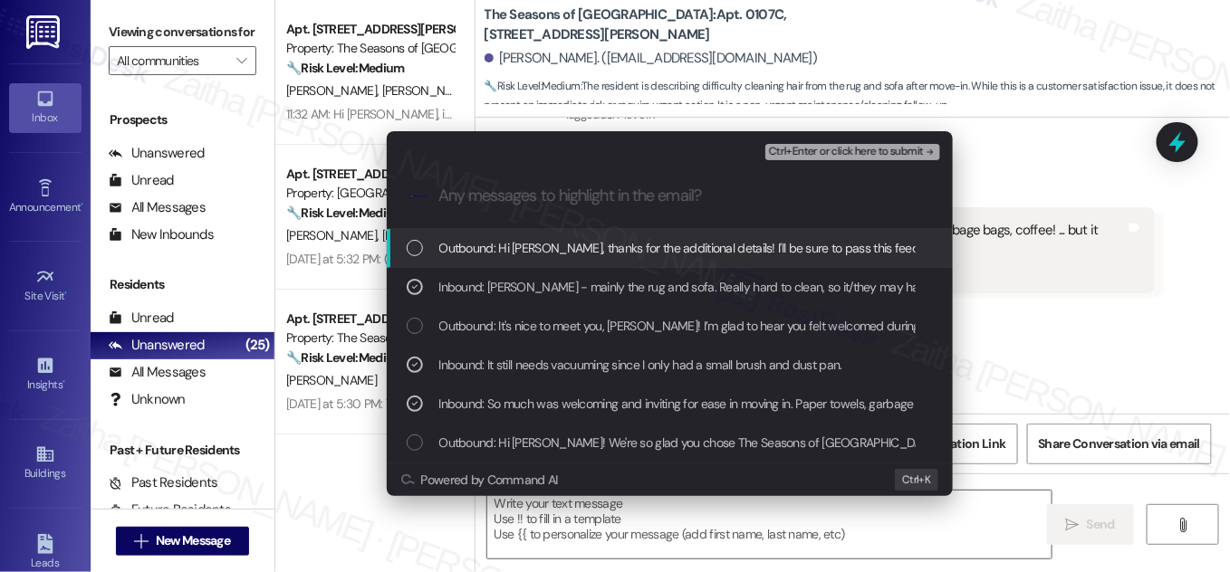
click at [831, 148] on span "Ctrl+Enter or click here to submit" at bounding box center [846, 152] width 155 height 13
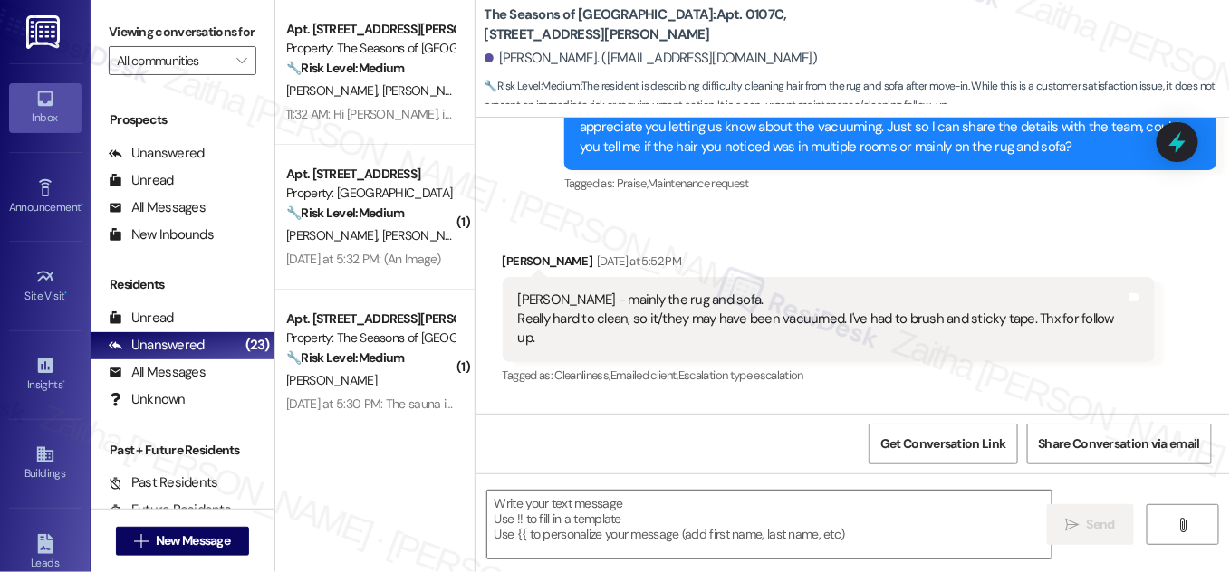
scroll to position [728, 0]
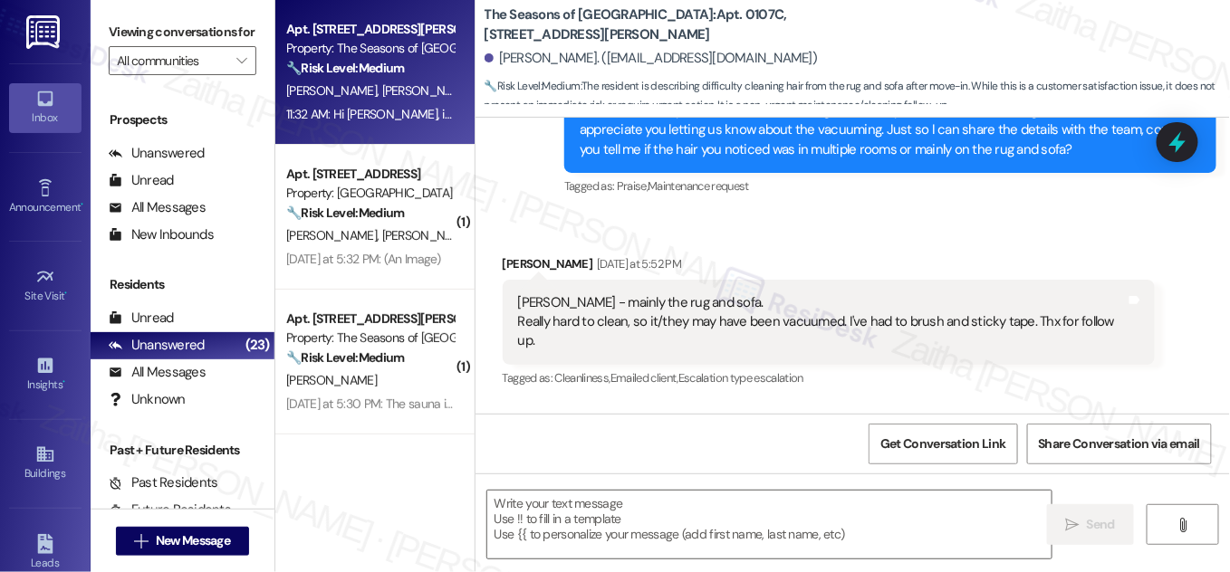
click at [399, 89] on div "T. Herron K. Meredith" at bounding box center [369, 91] width 171 height 23
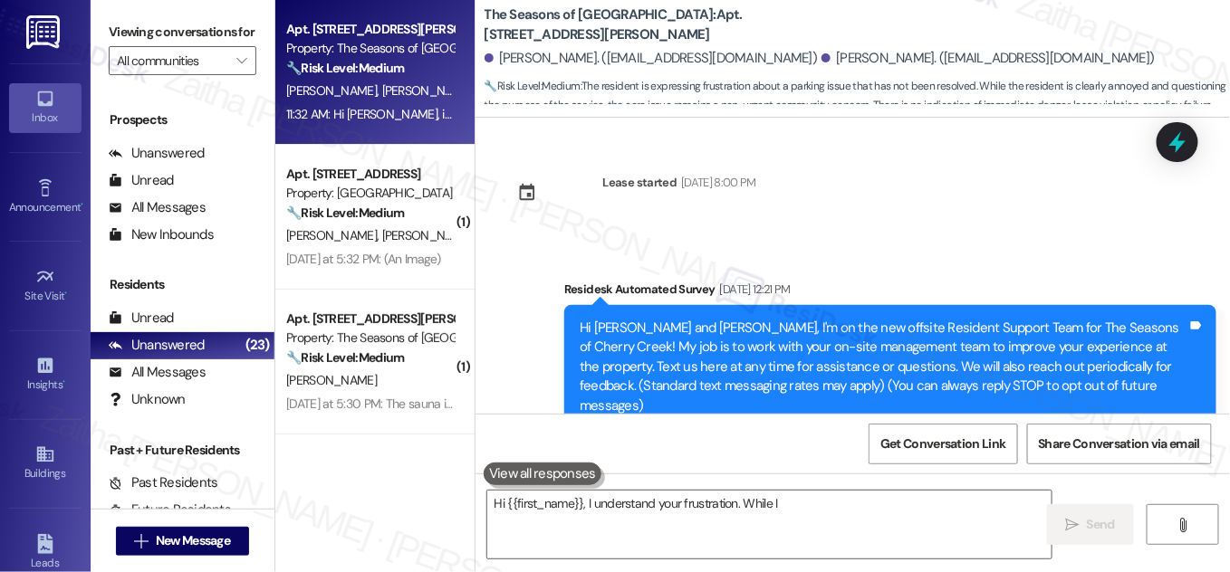
scroll to position [4139, 0]
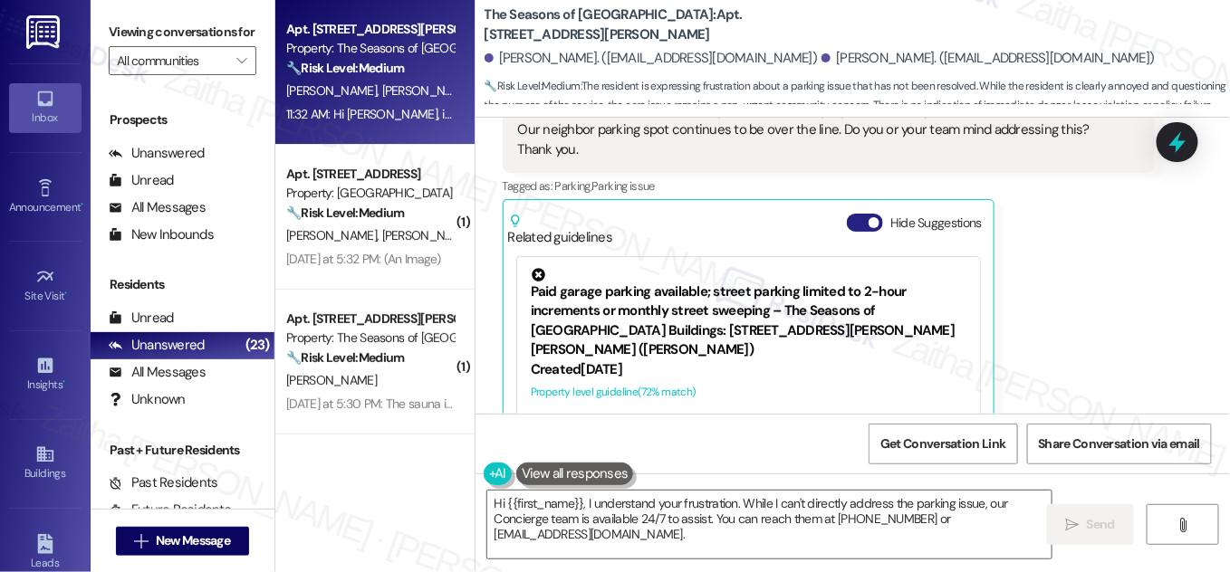
click at [854, 214] on button "Hide Suggestions" at bounding box center [865, 223] width 36 height 18
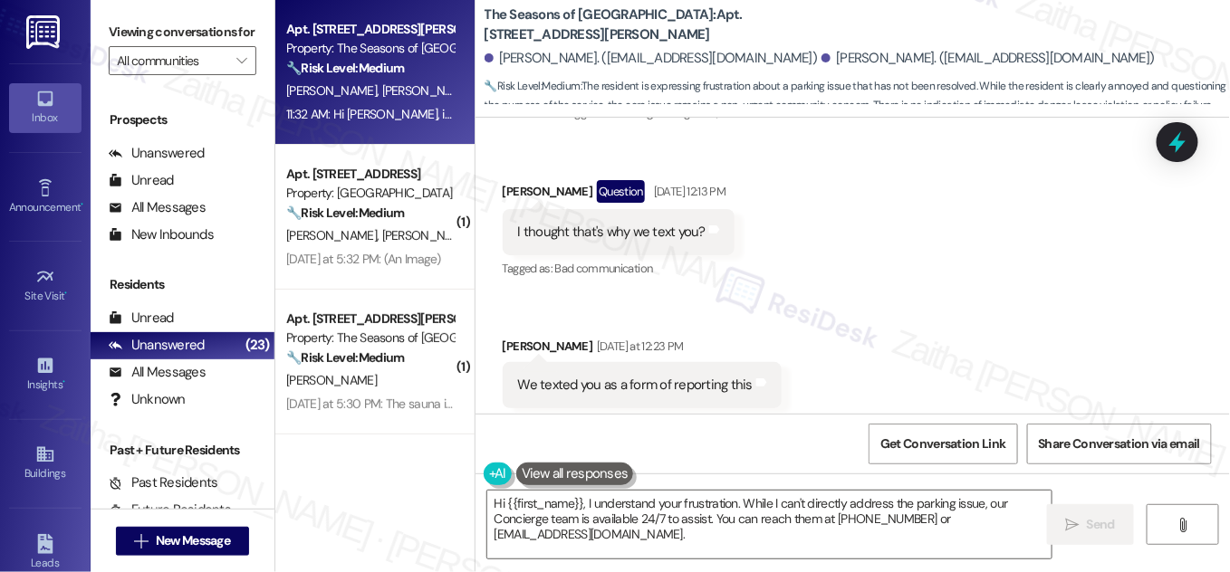
scroll to position [3500, 0]
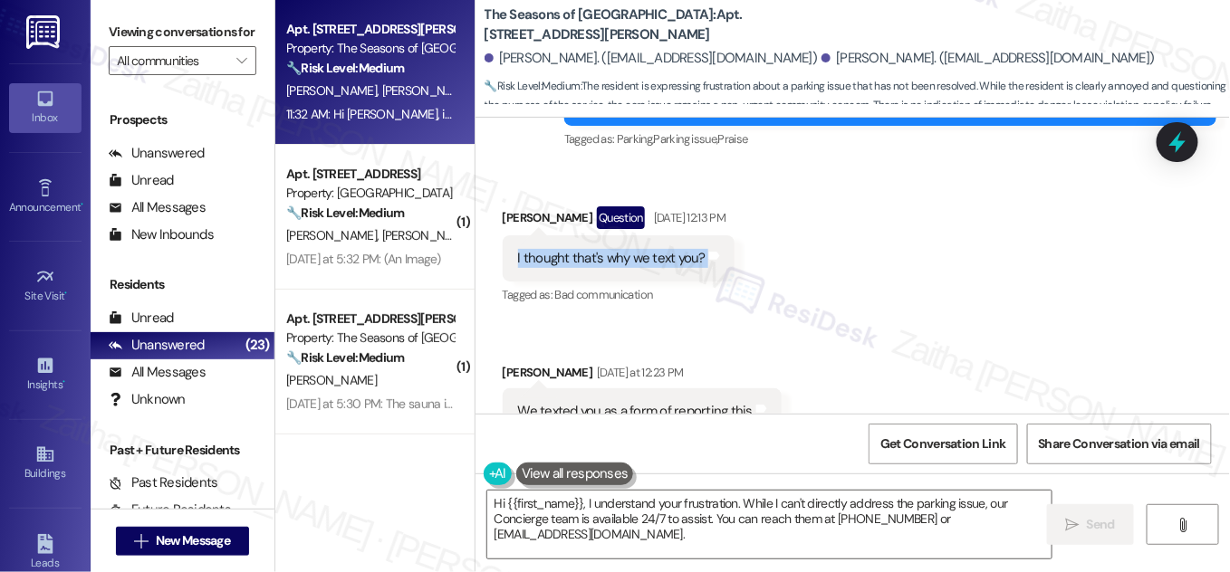
drag, startPoint x: 502, startPoint y: 192, endPoint x: 766, endPoint y: 200, distance: 264.6
click at [766, 200] on div "Received via SMS Taylor Herron Question Aug 13, 2025 at 12:13 PM I thought that…" at bounding box center [852, 321] width 754 height 310
copy div "I thought that's why we text you? Tags and notes"
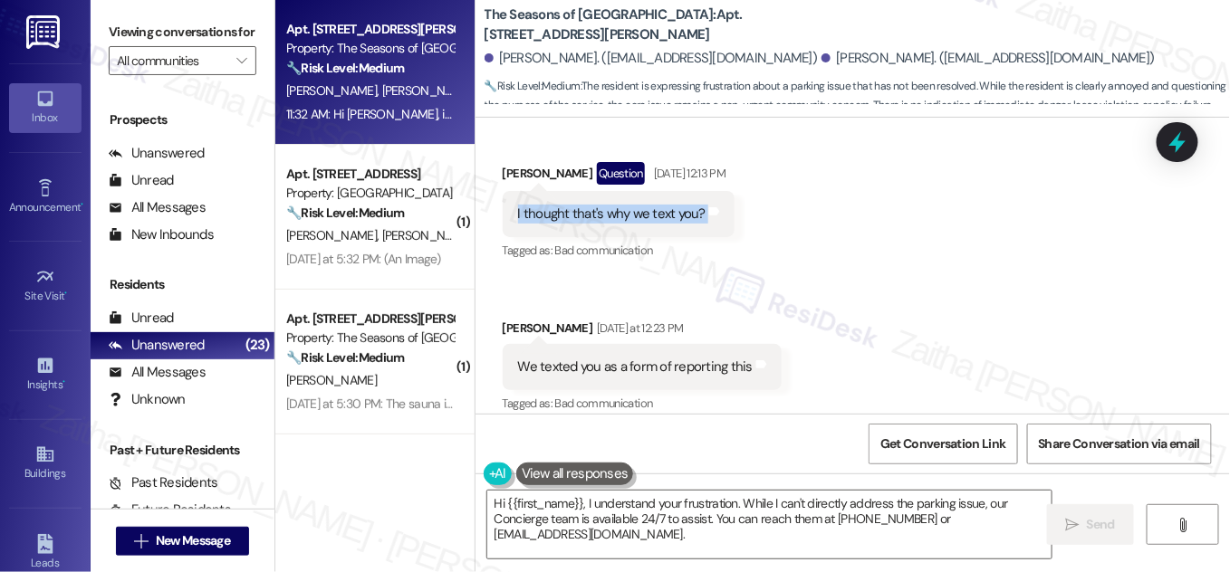
scroll to position [3581, 0]
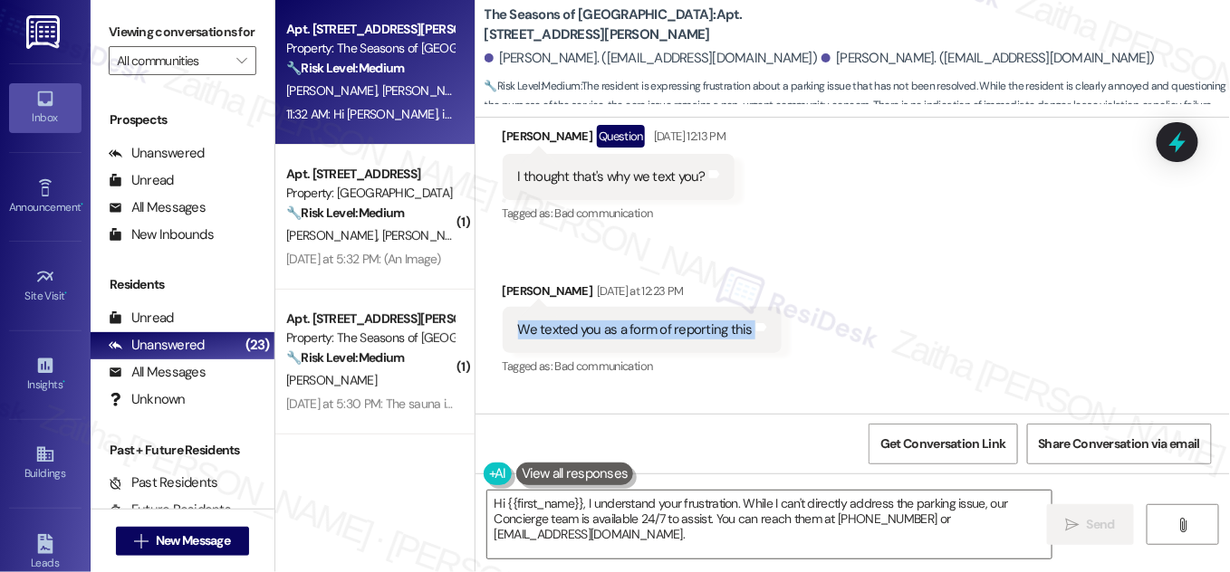
drag, startPoint x: 502, startPoint y: 271, endPoint x: 765, endPoint y: 281, distance: 263.7
click at [765, 307] on div "We texted you as a form of reporting this Tags and notes" at bounding box center [642, 330] width 279 height 46
copy div "We texted you as a form of reporting this Tags and notes"
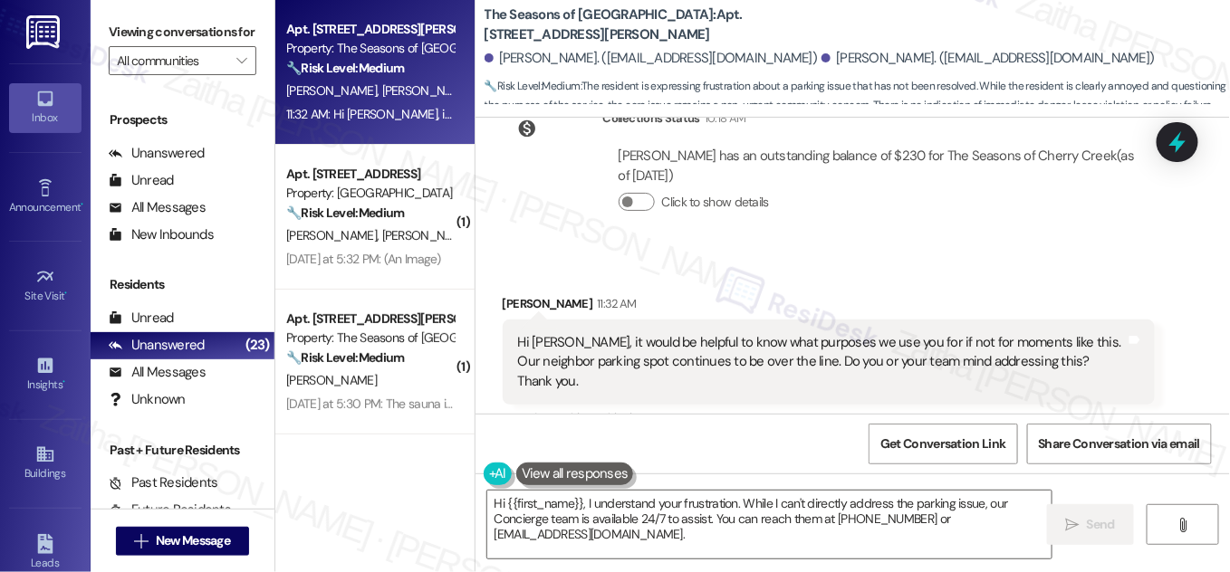
scroll to position [3911, 0]
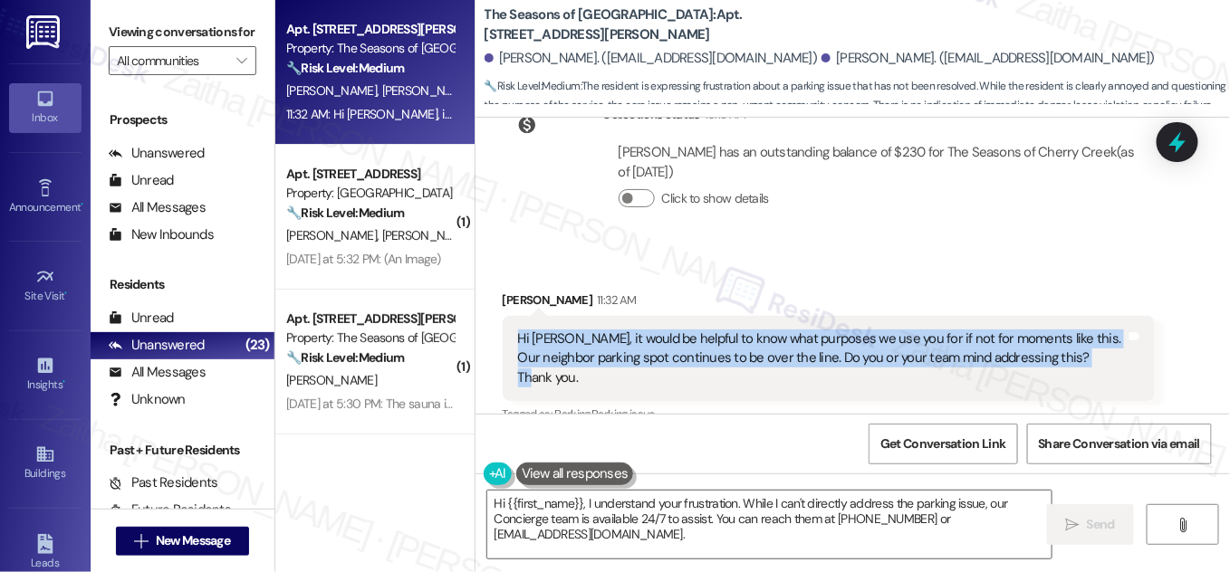
drag, startPoint x: 512, startPoint y: 274, endPoint x: 1072, endPoint y: 309, distance: 561.7
click at [1072, 316] on div "Hi Sarah, it would be helpful to know what purposes we use you for if not for m…" at bounding box center [829, 358] width 652 height 85
copy div "Hi Sarah, it would be helpful to know what purposes we use you for if not for m…"
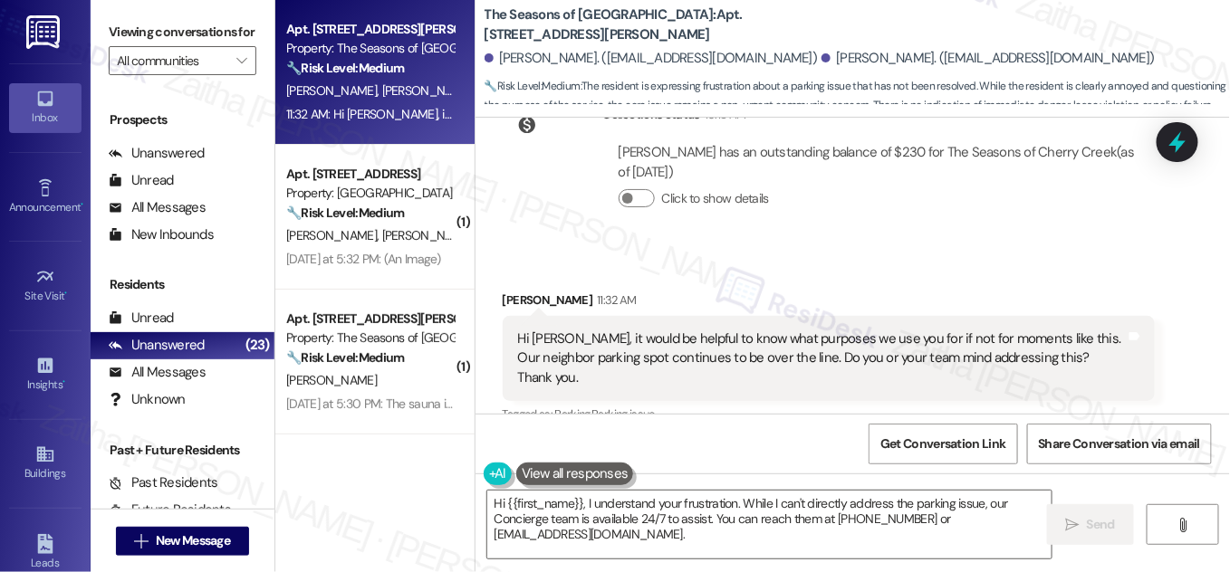
click at [834, 180] on div "Collections Status 10:18 AM Kyle Meredith has an outstanding balance of $230 fo…" at bounding box center [828, 170] width 679 height 158
click at [504, 291] on div "Taylor Herron 11:32 AM" at bounding box center [829, 303] width 652 height 25
copy div "Taylor"
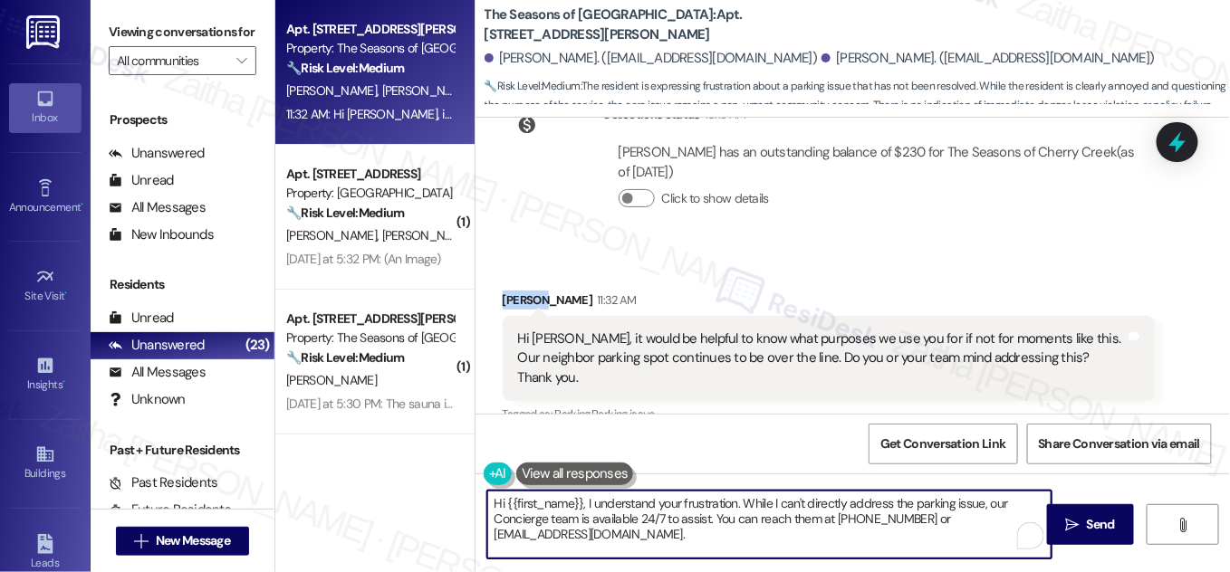
click at [555, 500] on textarea "Hi {{first_name}}, I understand your frustration. While I can't directly addres…" at bounding box center [769, 525] width 564 height 68
click at [556, 500] on textarea "Hi {{first_name}}, I understand your frustration. While I can't directly addres…" at bounding box center [769, 525] width 564 height 68
paste textarea "Taylor"
drag, startPoint x: 693, startPoint y: 499, endPoint x: 714, endPoint y: 545, distance: 50.7
click at [714, 545] on textarea "Hi Taylor, I understand your frustration. While I can't directly address the pa…" at bounding box center [769, 525] width 564 height 68
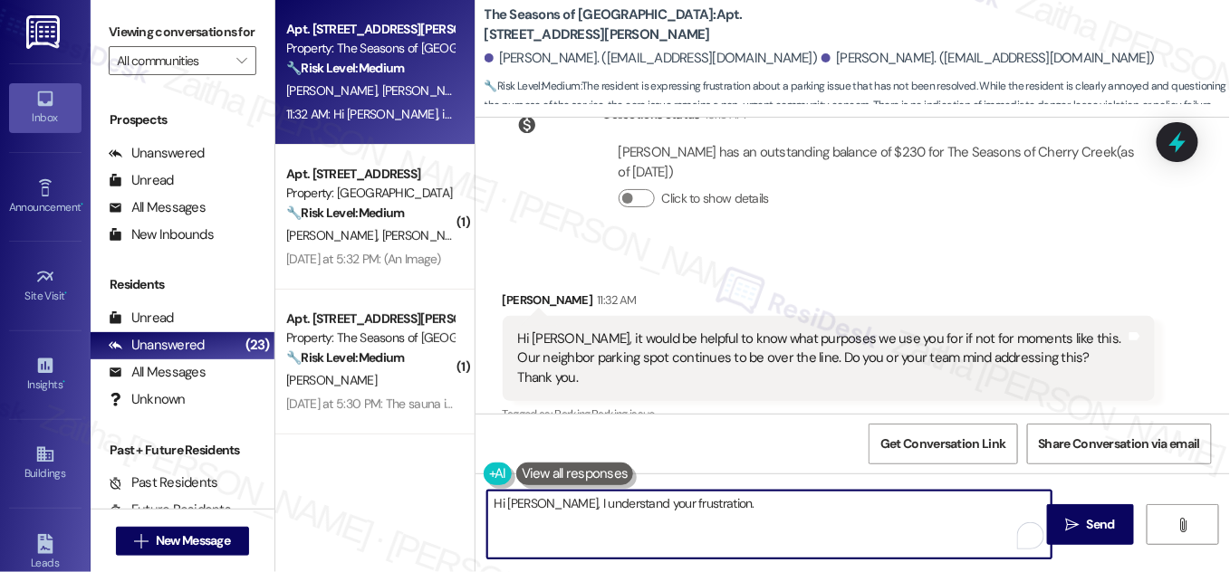
type textarea "Hi Taylor, I understand your frustration."
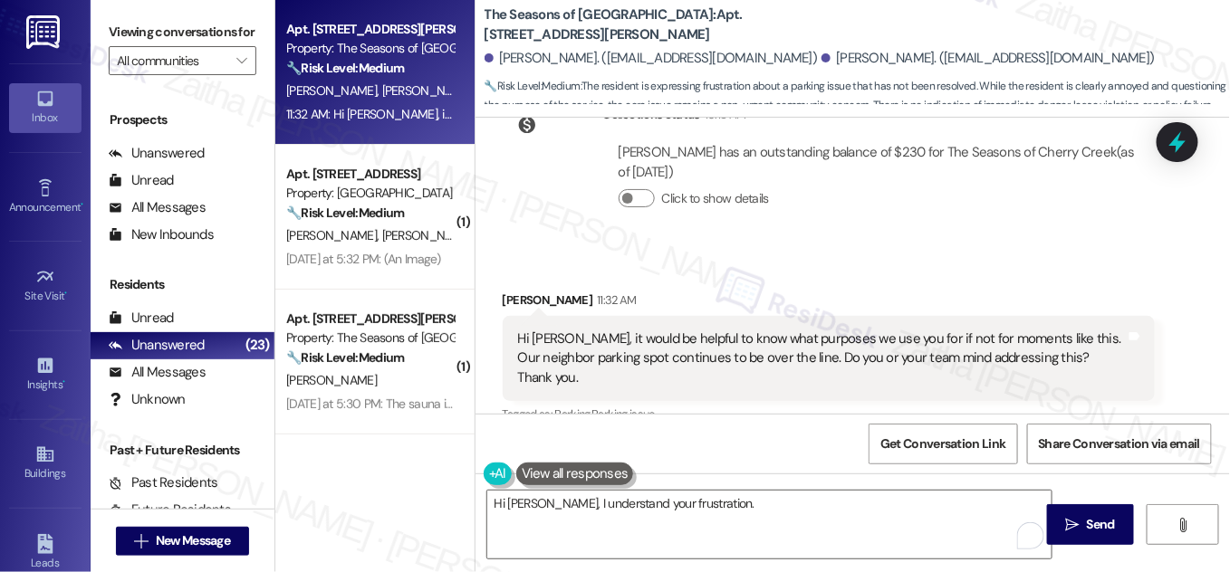
click at [916, 250] on div "Received via SMS Taylor Herron 11:32 AM Hi Sarah, it would be helpful to know w…" at bounding box center [852, 372] width 754 height 245
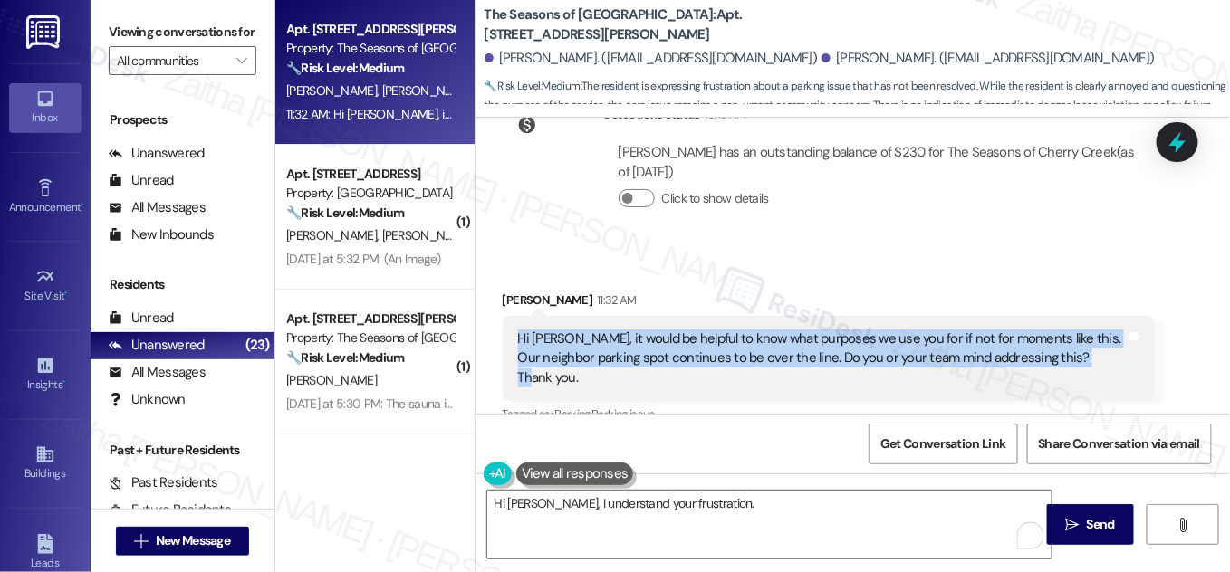
drag, startPoint x: 510, startPoint y: 277, endPoint x: 1058, endPoint y: 307, distance: 548.8
click at [1058, 316] on div "Hi Sarah, it would be helpful to know what purposes we use you for if not for m…" at bounding box center [829, 358] width 652 height 85
copy div "Hi Sarah, it would be helpful to know what purposes we use you for if not for m…"
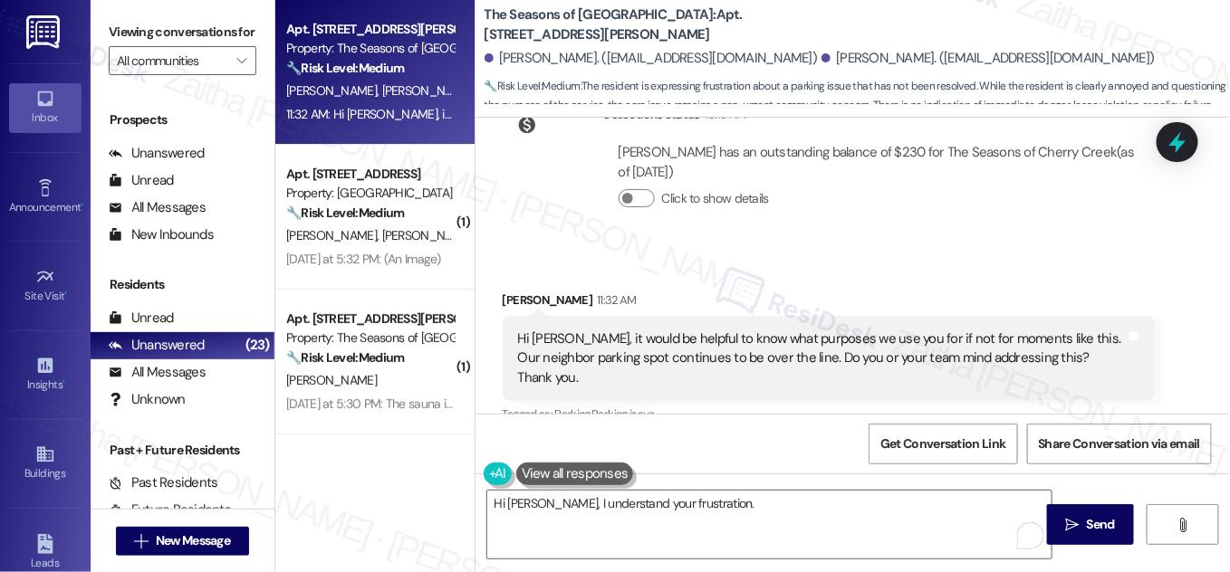
click at [821, 250] on div "Received via SMS Taylor Herron 11:32 AM Hi Sarah, it would be helpful to know w…" at bounding box center [852, 372] width 754 height 245
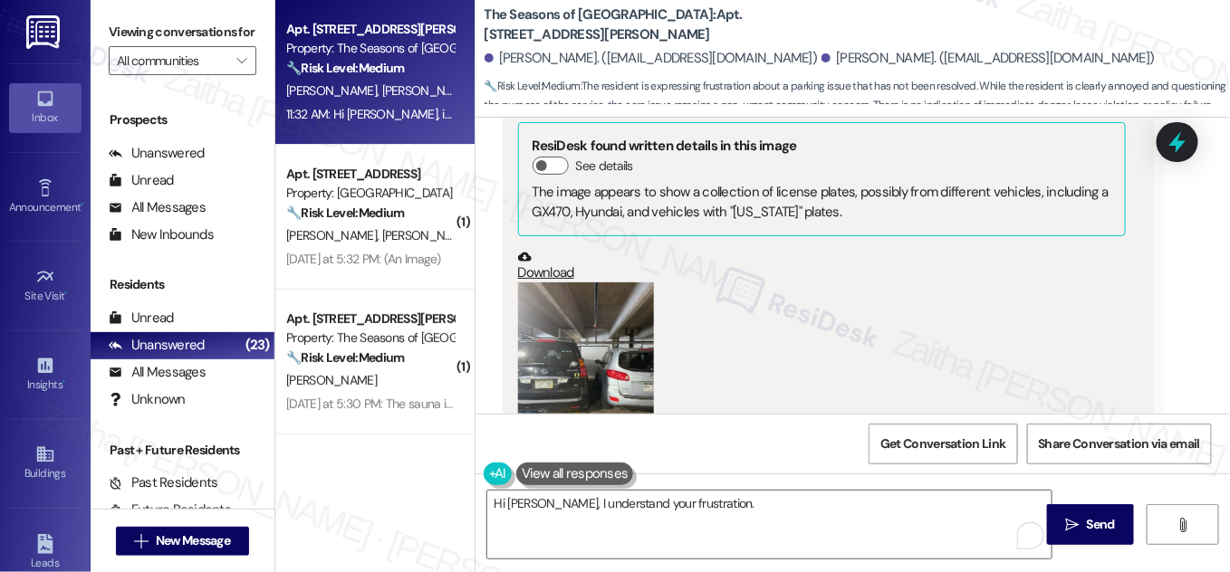
scroll to position [946, 0]
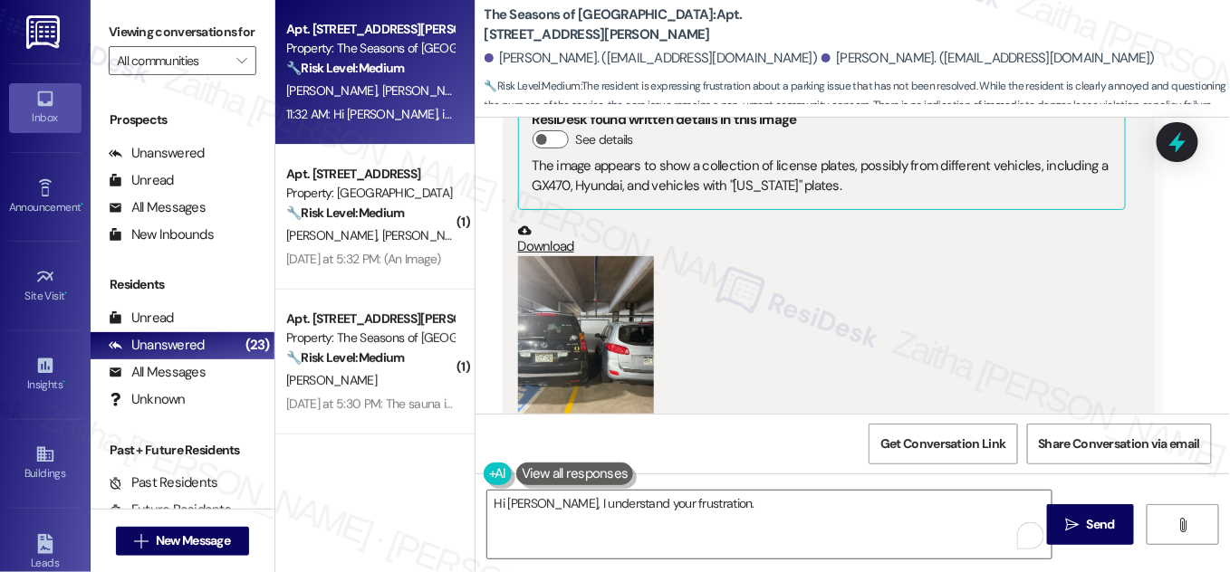
click at [570, 293] on button "Zoom image" at bounding box center [586, 346] width 136 height 181
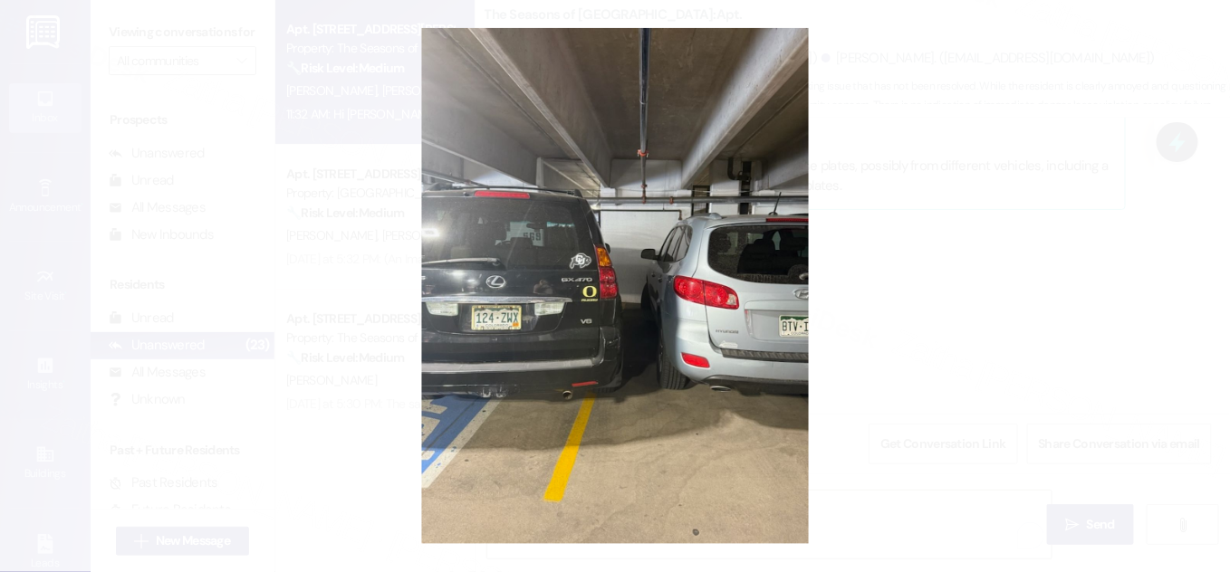
click at [912, 266] on button "Unzoom image" at bounding box center [615, 286] width 1230 height 572
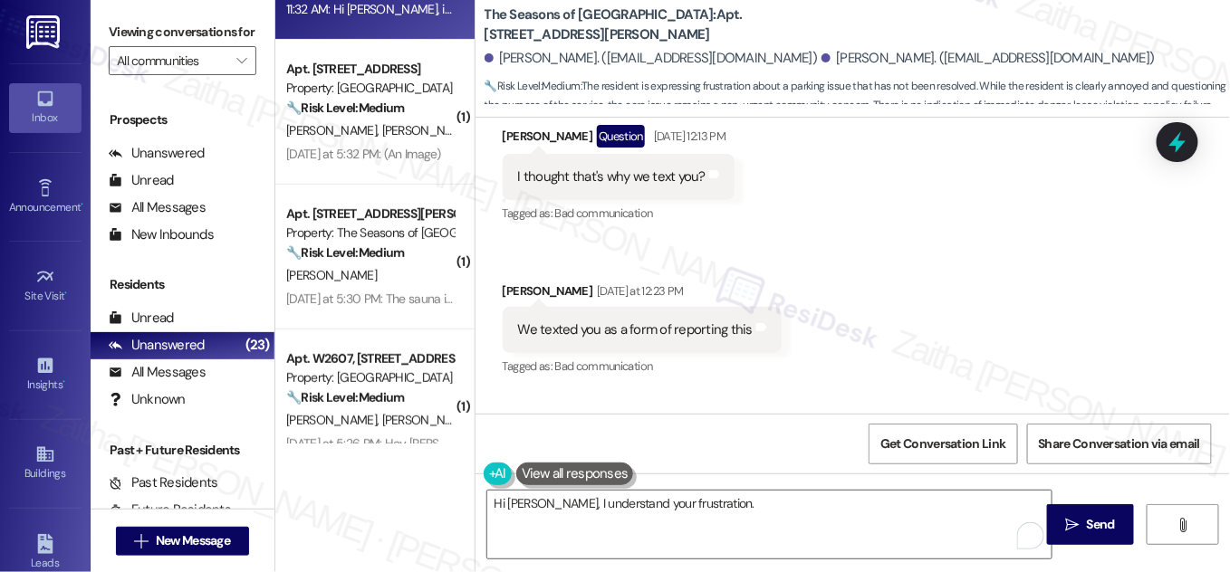
scroll to position [0, 0]
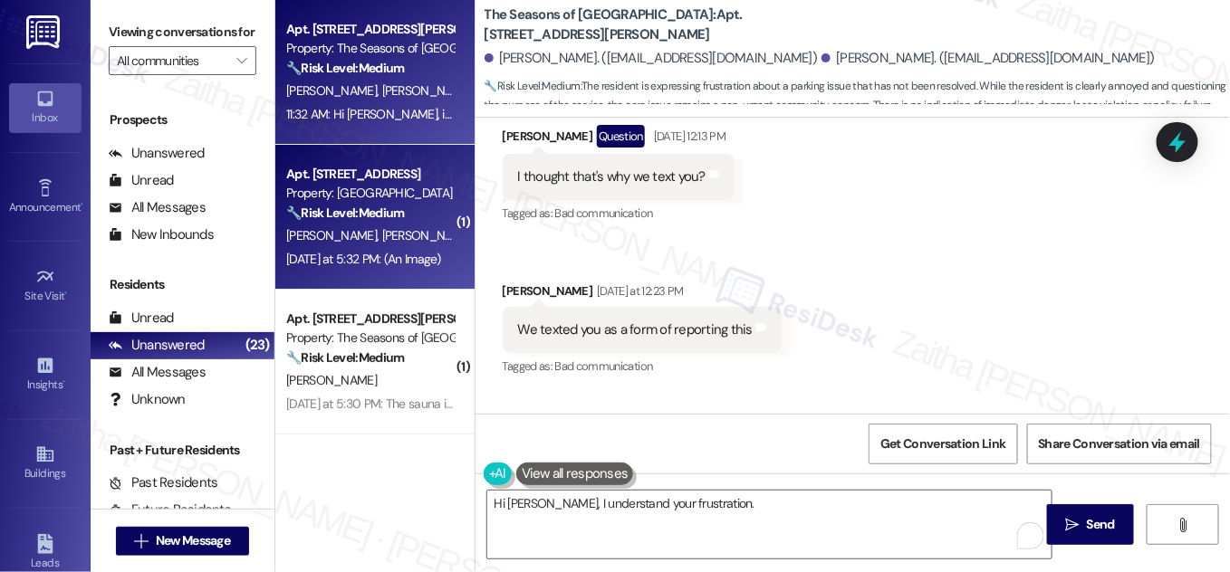
click at [477, 230] on span "[PERSON_NAME]" at bounding box center [522, 235] width 91 height 16
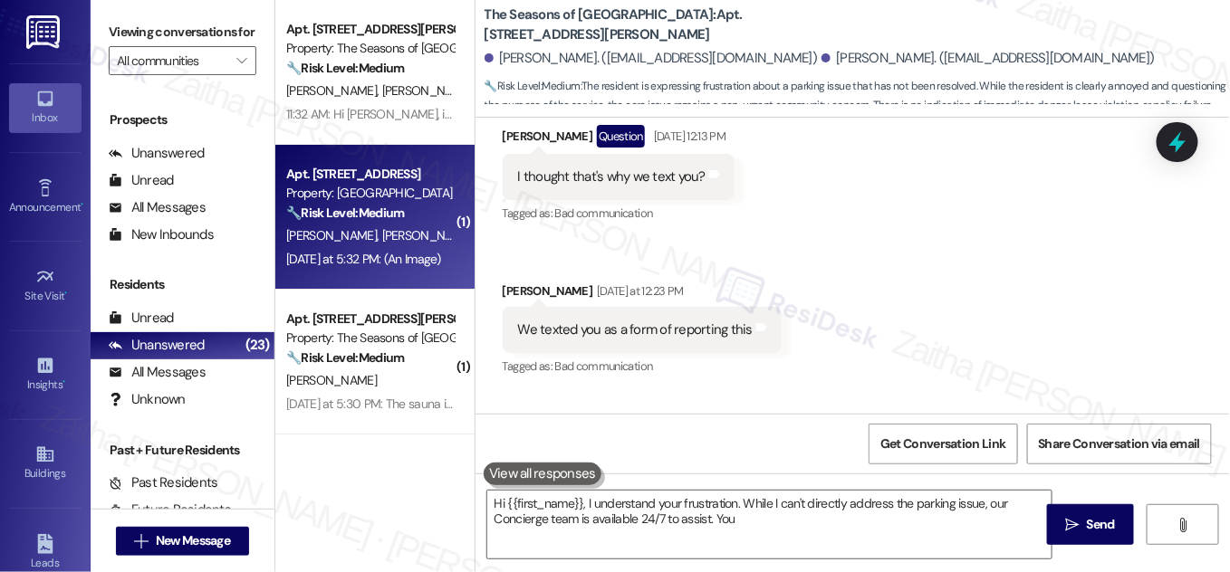
type textarea "Hi {{first_name}}, I understand your frustration. While I can't directly addres…"
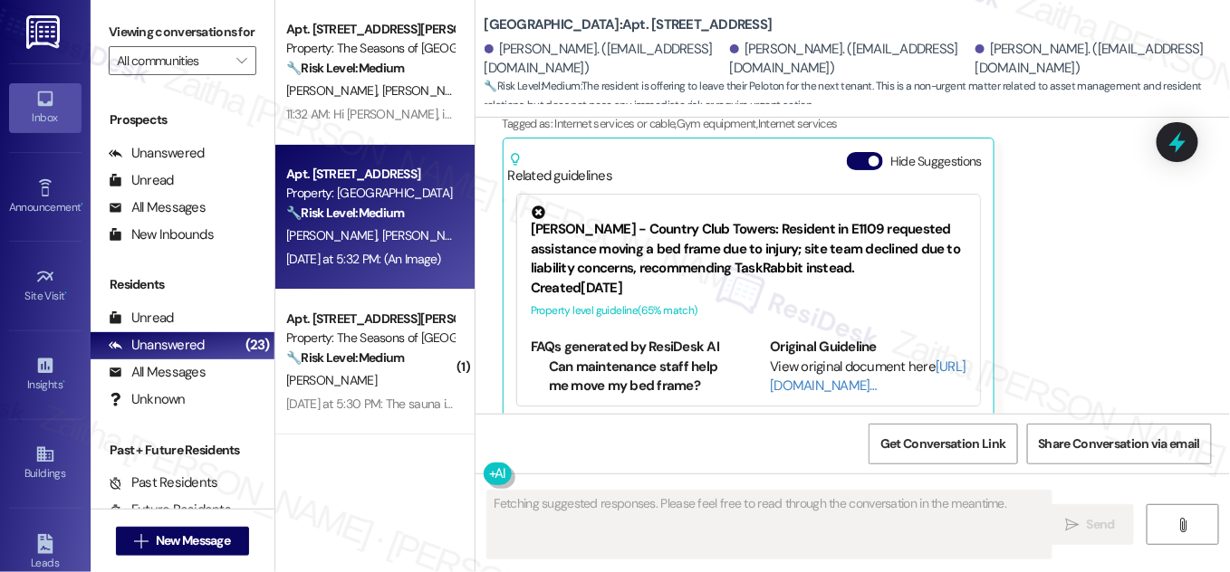
drag, startPoint x: 852, startPoint y: 139, endPoint x: 911, endPoint y: 216, distance: 96.9
click at [851, 152] on button "Hide Suggestions" at bounding box center [865, 161] width 36 height 18
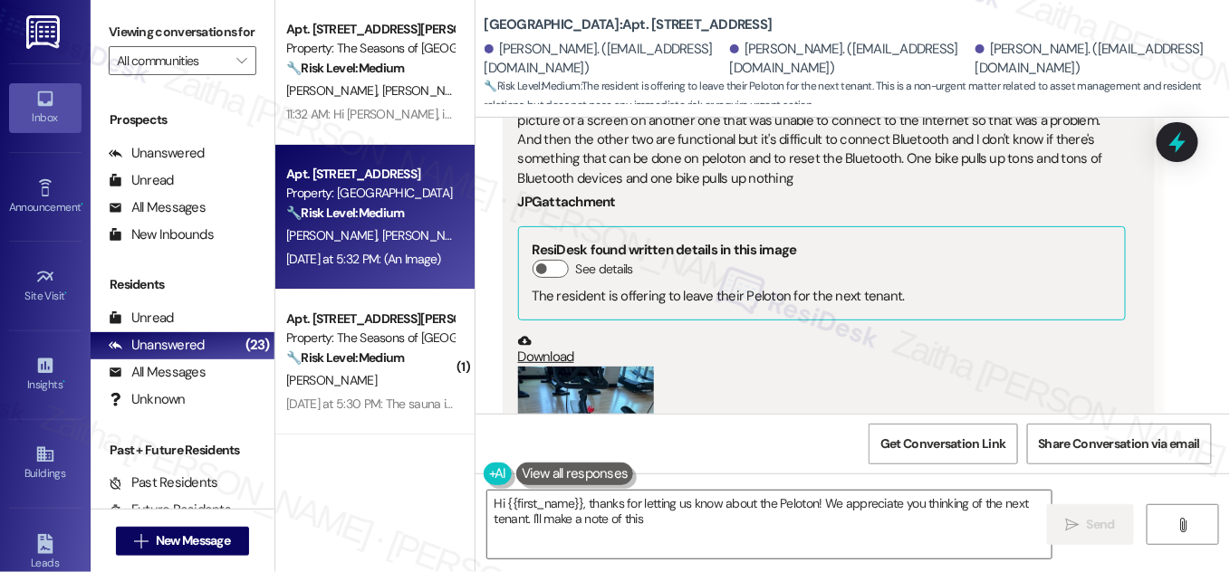
type textarea "Hi {{first_name}}, thanks for letting us know about the Peloton! We appreciate …"
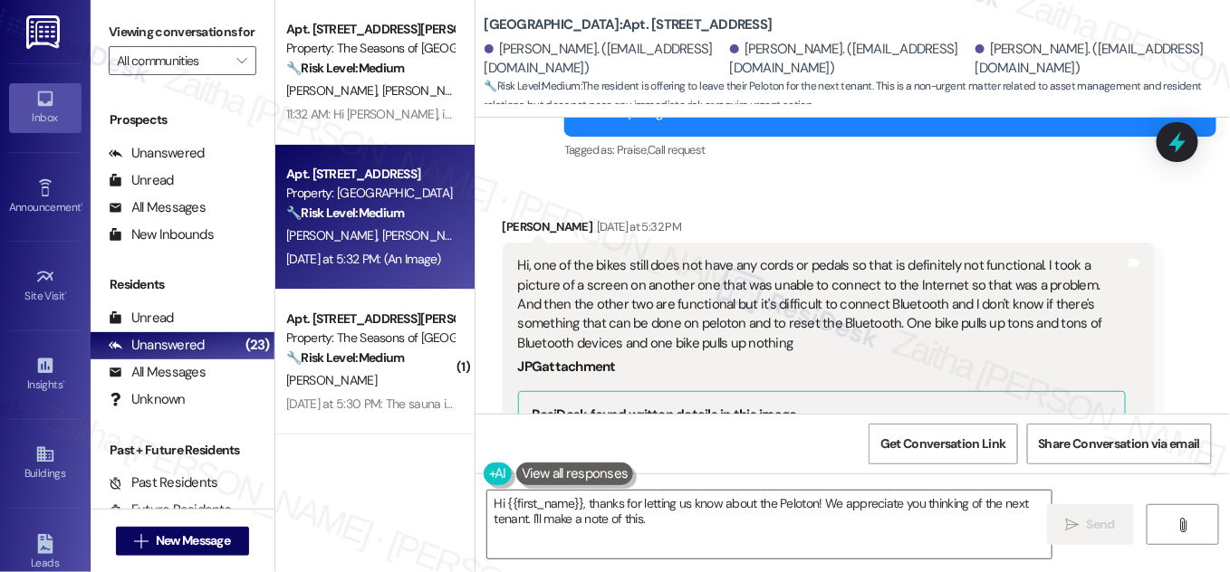
scroll to position [1039, 0]
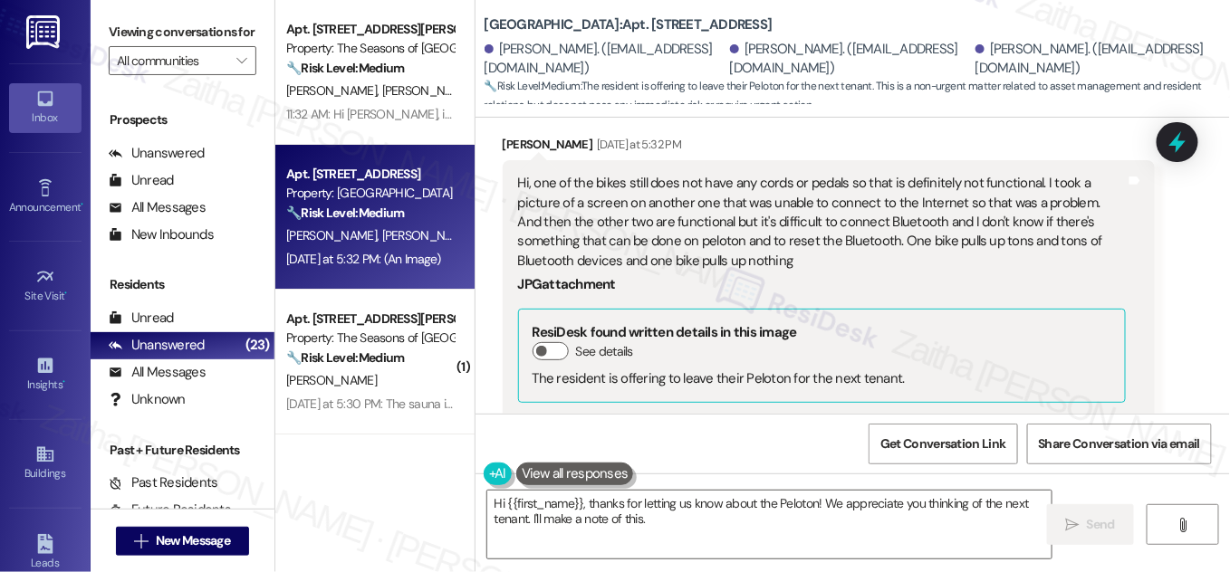
drag, startPoint x: 813, startPoint y: 255, endPoint x: 809, endPoint y: 246, distance: 10.1
drag, startPoint x: 809, startPoint y: 246, endPoint x: 710, endPoint y: 246, distance: 98.7
click at [710, 246] on div "Hi, one of the bikes still does not have any cords or pedals so that is definit…" at bounding box center [822, 222] width 608 height 97
drag, startPoint x: 710, startPoint y: 246, endPoint x: 1177, endPoint y: 252, distance: 467.4
click at [1177, 252] on div "Received via SMS Ann Shiveley Yesterday at 5:32 PM Hi, one of the bikes still d…" at bounding box center [852, 428] width 754 height 669
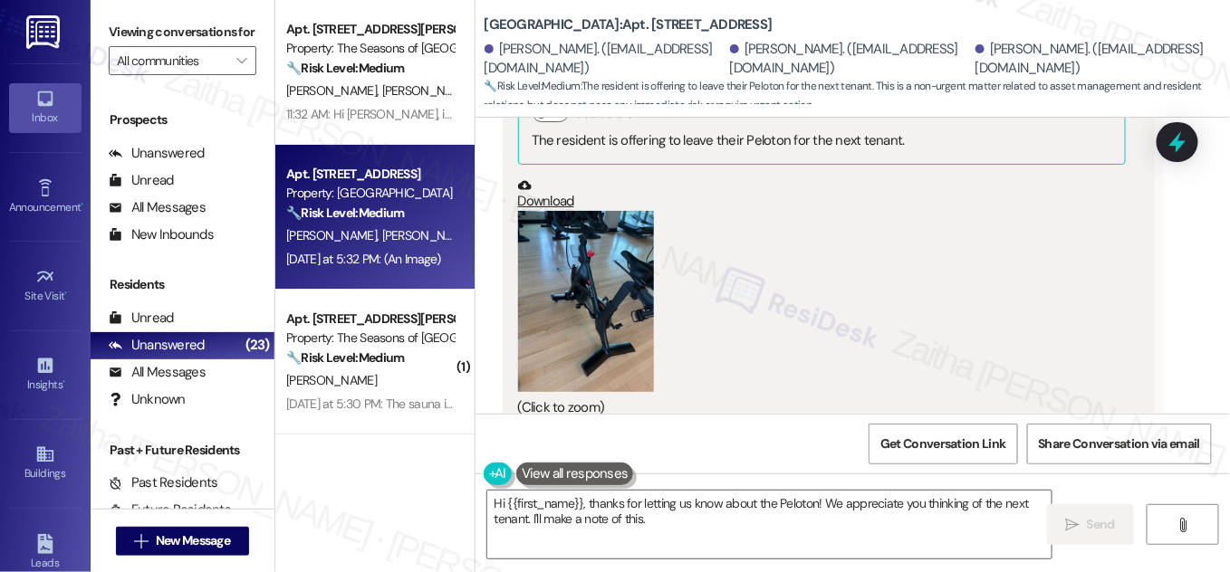
scroll to position [1286, 0]
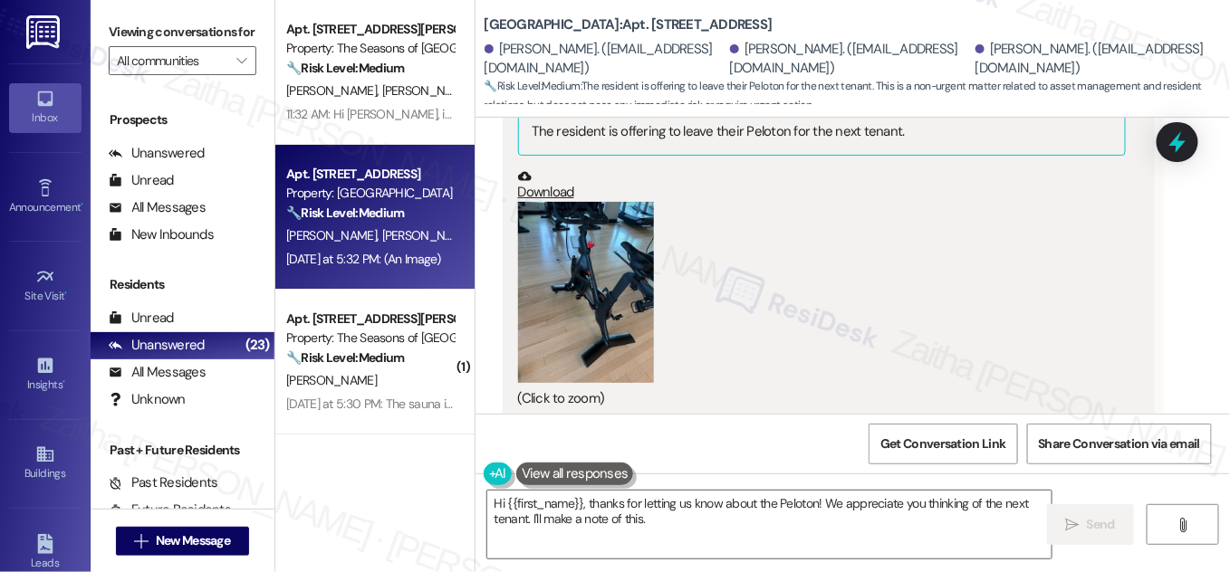
click at [543, 270] on button "Zoom image" at bounding box center [586, 292] width 136 height 181
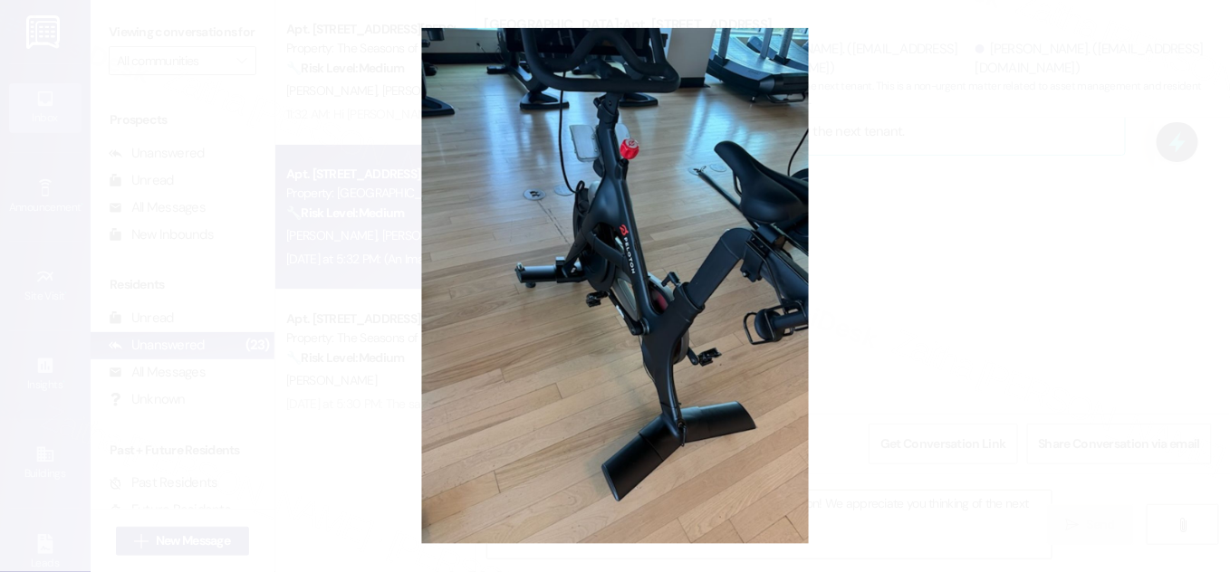
click at [939, 234] on button "Unzoom image" at bounding box center [615, 286] width 1230 height 572
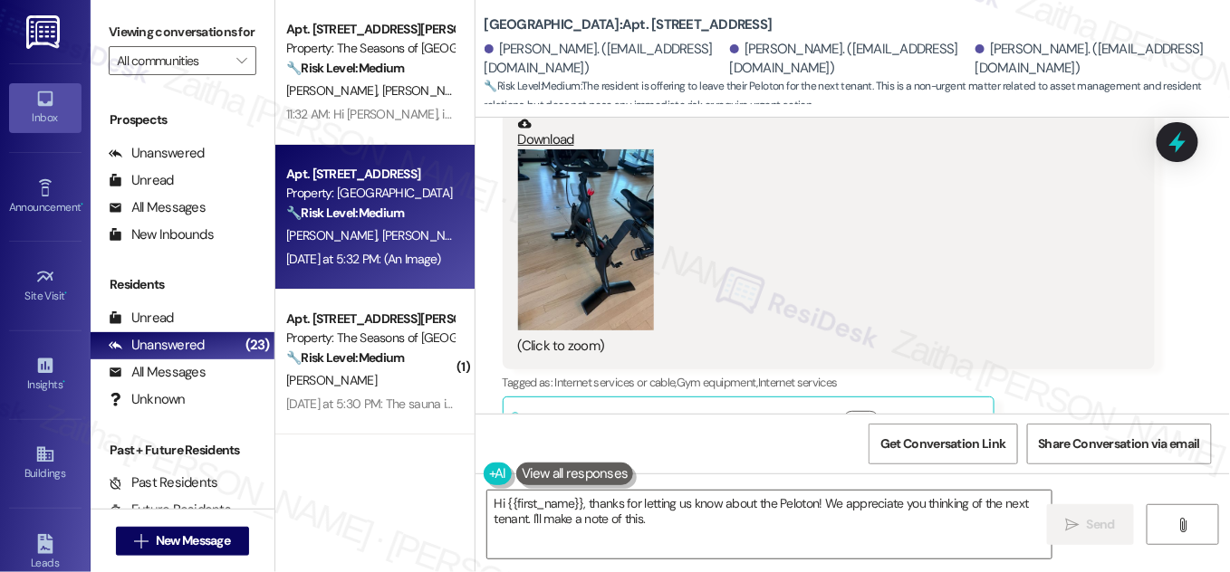
scroll to position [1368, 0]
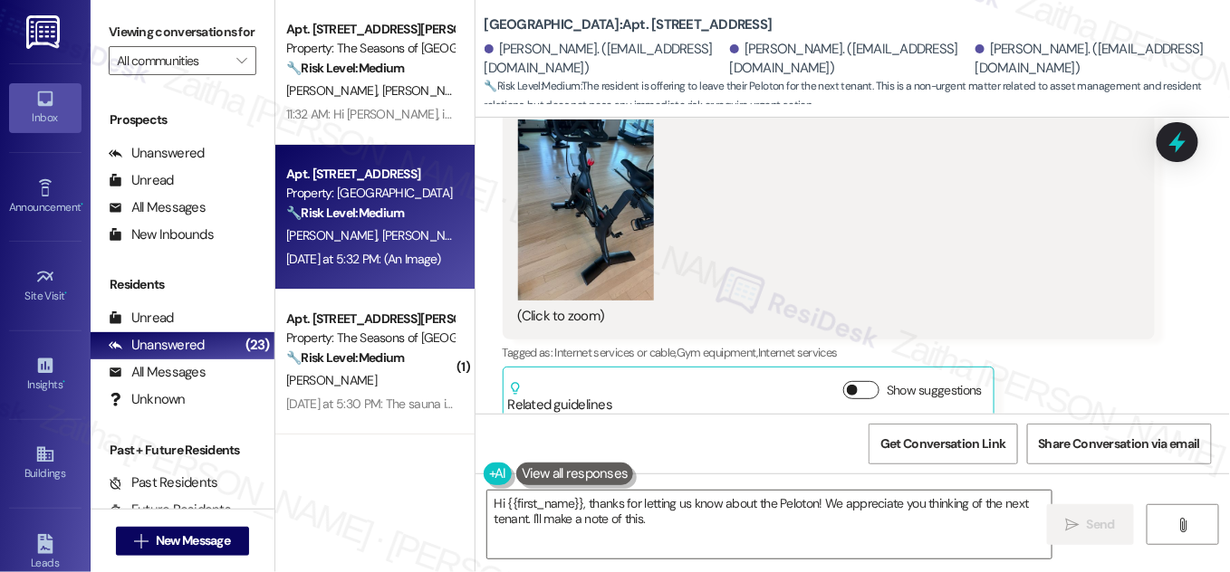
click at [869, 381] on button "Show suggestions" at bounding box center [861, 390] width 36 height 18
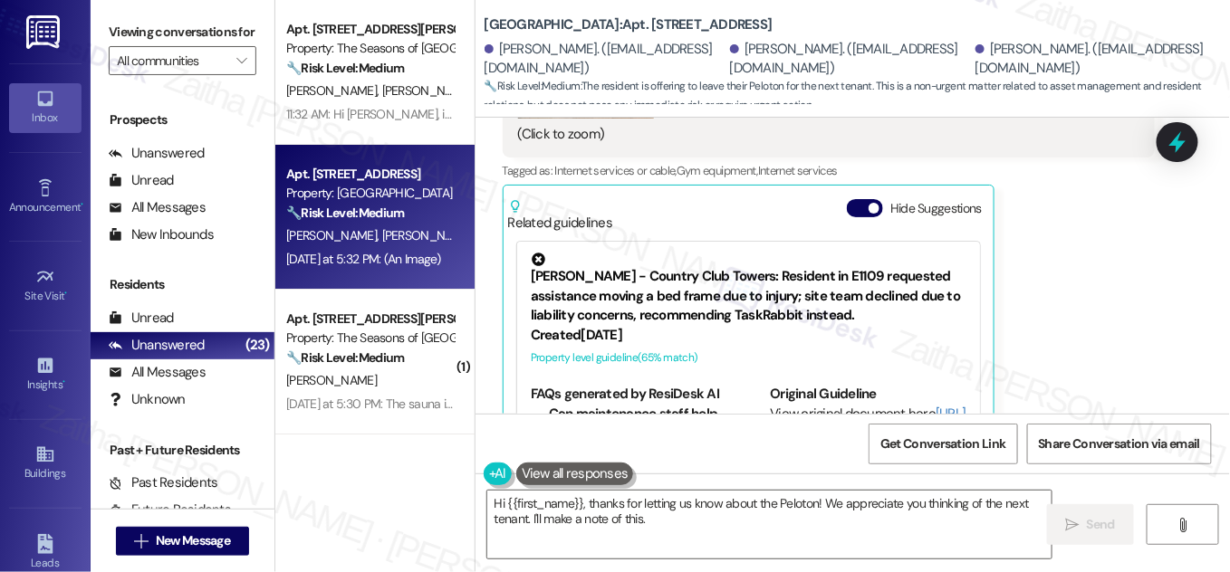
scroll to position [1598, 0]
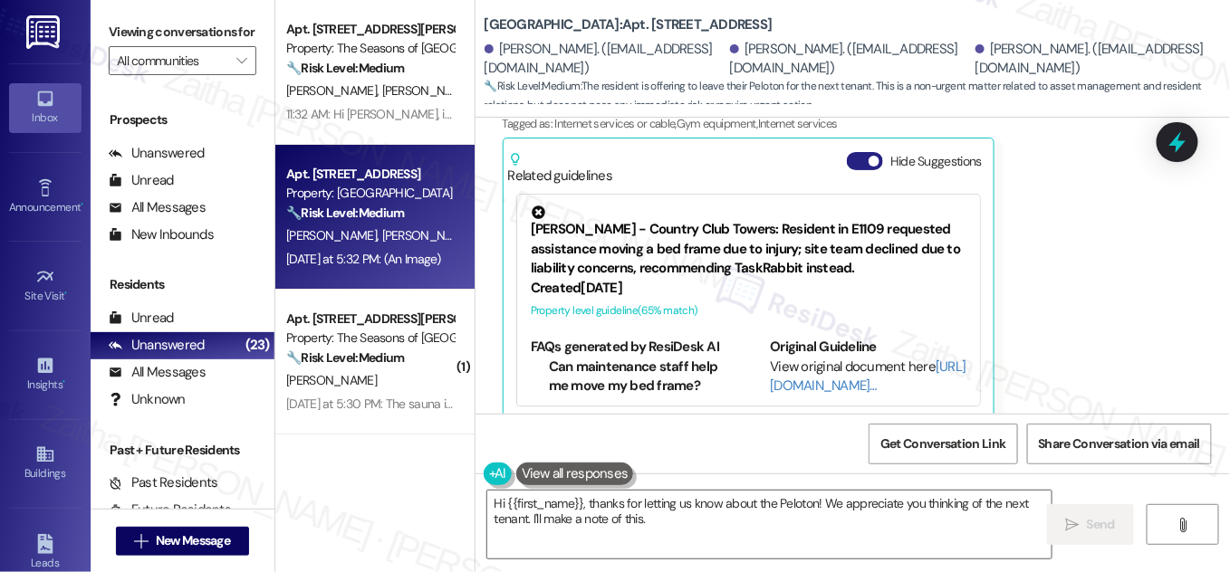
click at [852, 152] on button "Hide Suggestions" at bounding box center [865, 161] width 36 height 18
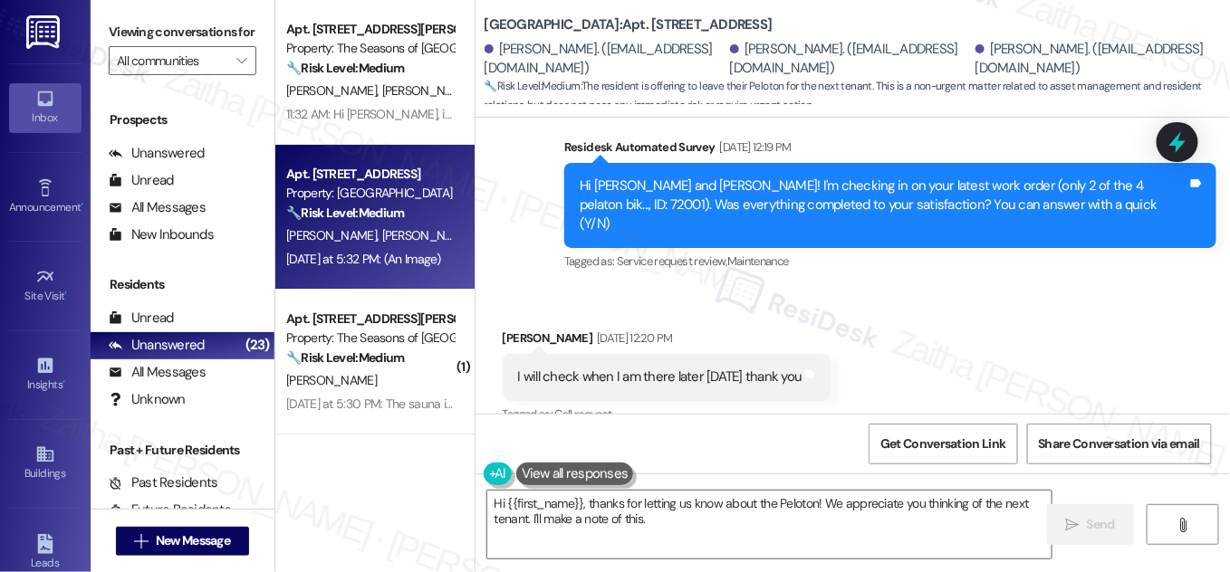
scroll to position [545, 0]
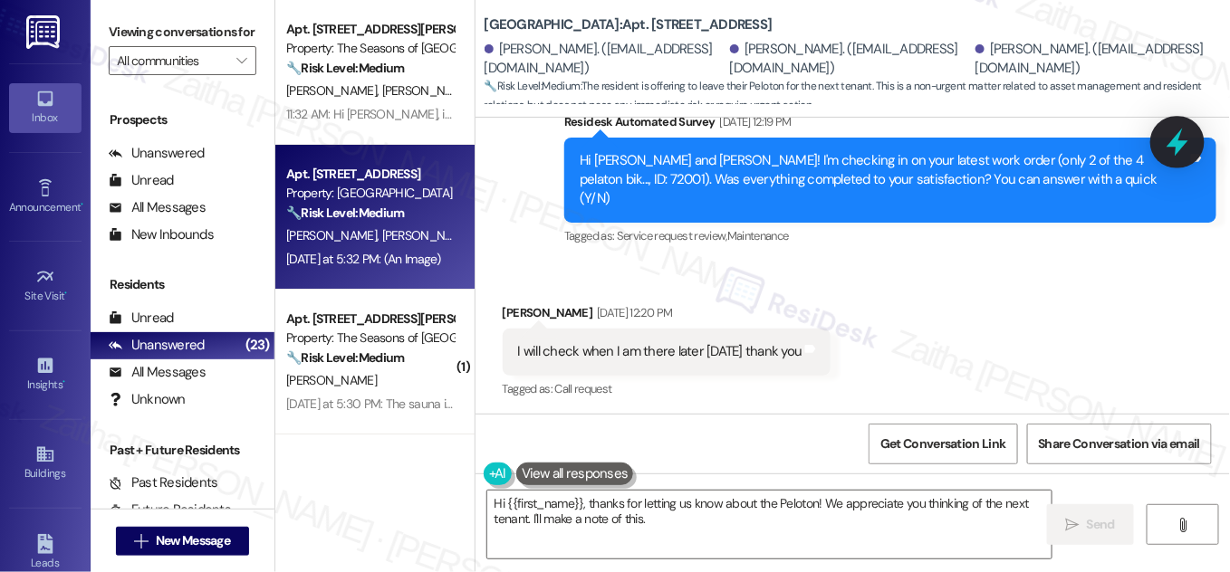
click at [1174, 144] on icon at bounding box center [1178, 143] width 22 height 28
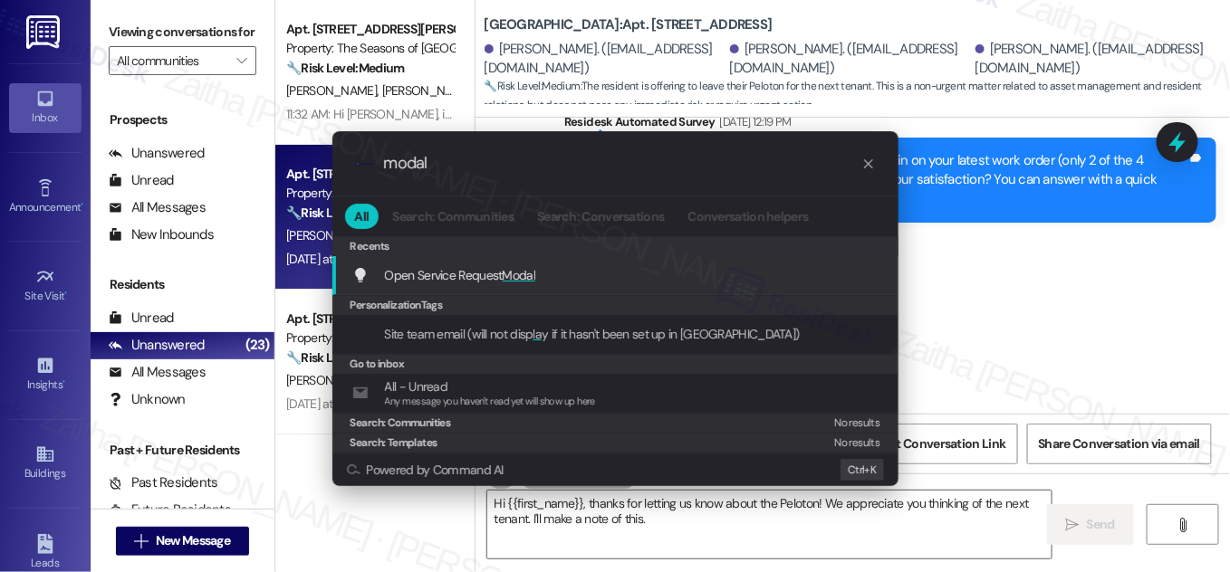
type input "modal"
click at [529, 271] on span "Modal" at bounding box center [520, 275] width 34 height 16
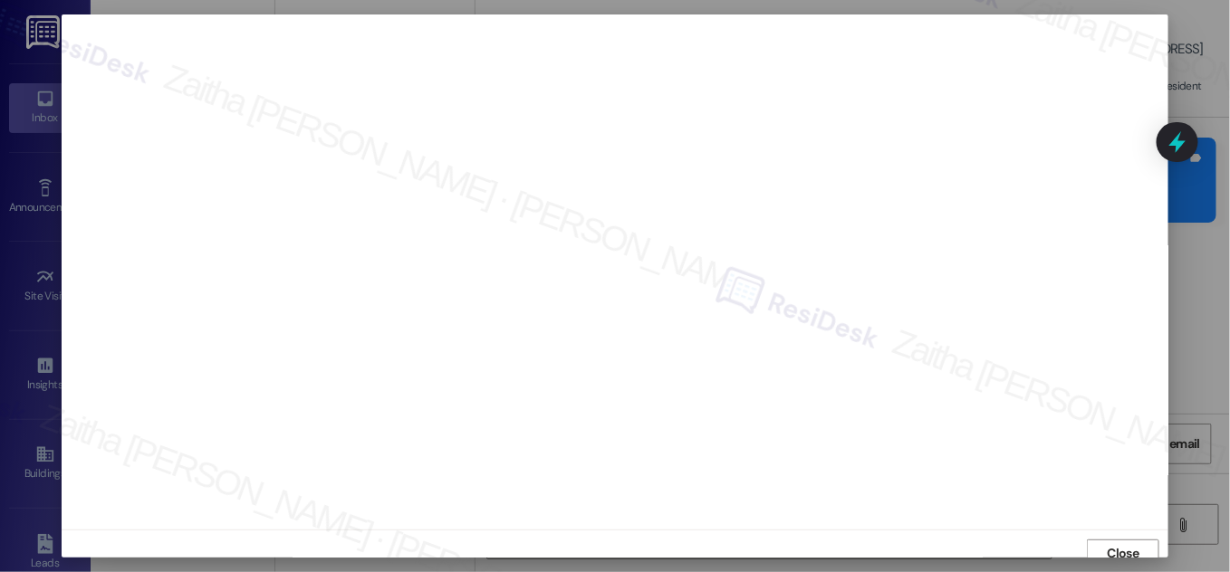
scroll to position [10, 0]
click at [1118, 540] on span "Close" at bounding box center [1124, 543] width 32 height 19
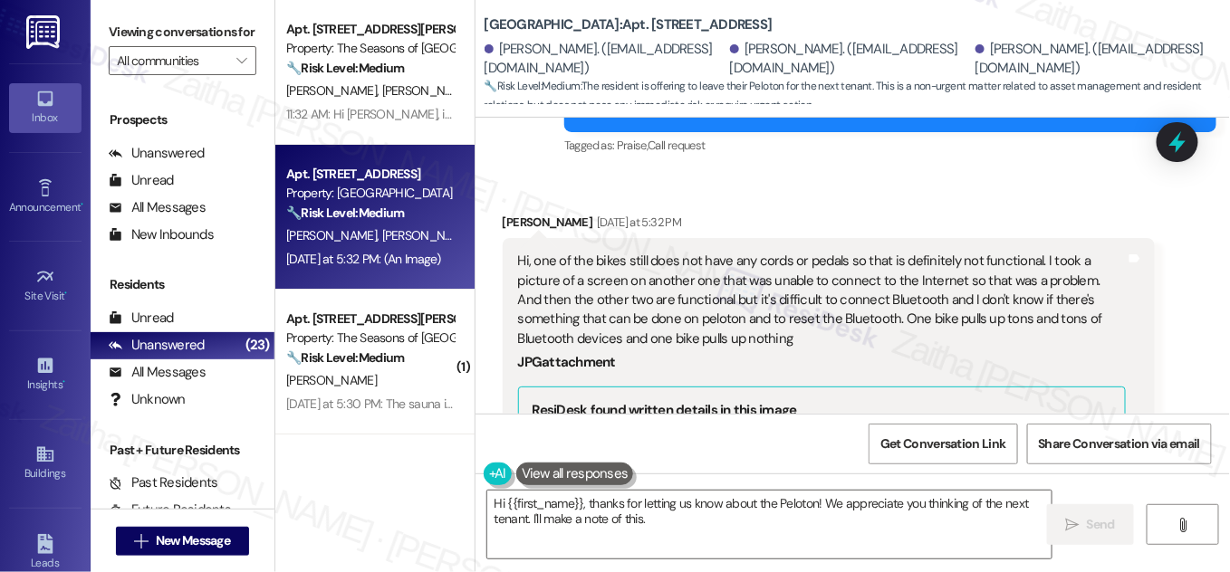
scroll to position [957, 0]
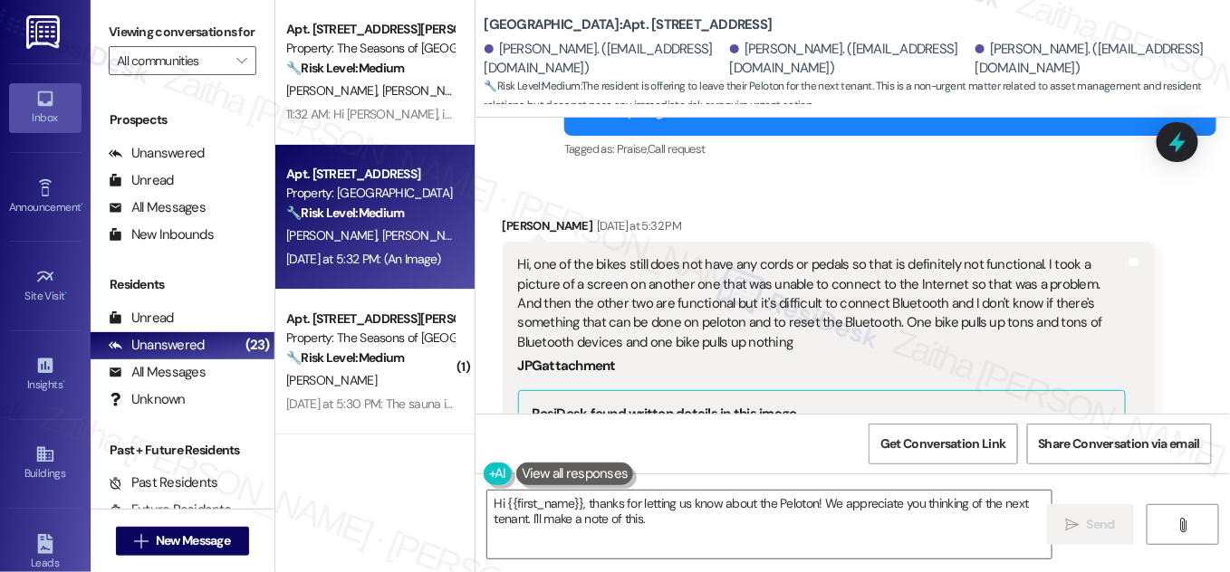
click at [506, 216] on div "Ann Shiveley Yesterday at 5:32 PM" at bounding box center [829, 228] width 652 height 25
copy div "Ann"
click at [566, 504] on textarea "Hi {{first_name}}, thanks for letting us know about the Peloton! We appreciate …" at bounding box center [769, 525] width 564 height 68
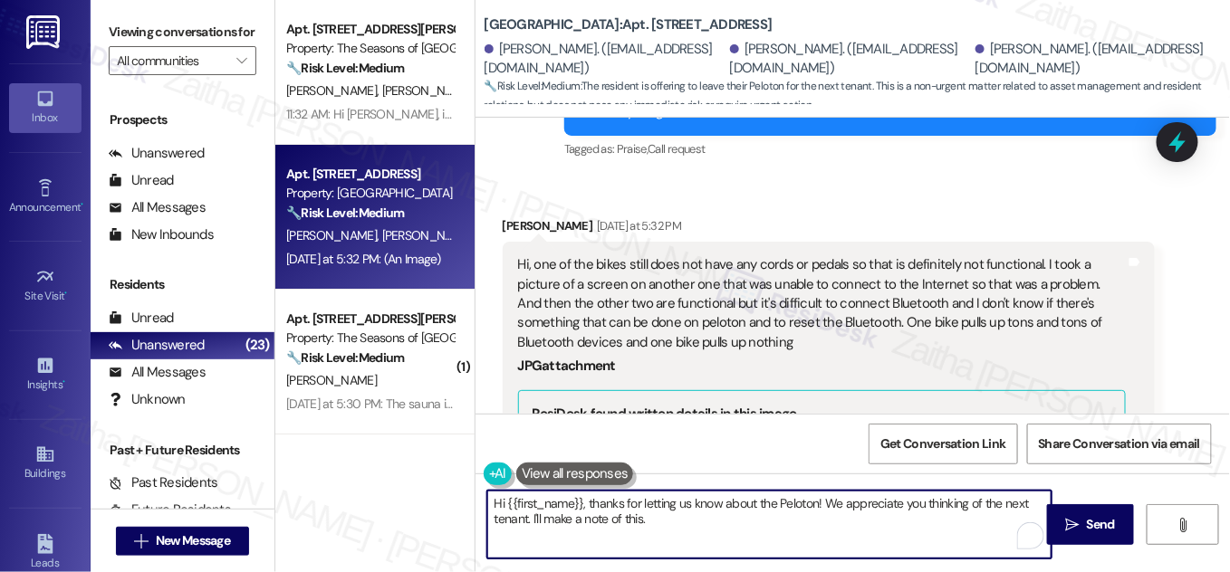
click at [566, 504] on textarea "Hi {{first_name}}, thanks for letting us know about the Peloton! We appreciate …" at bounding box center [769, 525] width 564 height 68
paste textarea "Ann"
drag, startPoint x: 756, startPoint y: 504, endPoint x: 589, endPoint y: 499, distance: 167.6
click at [586, 499] on textarea "Hi Ann, thanks for letting us know about the Peloton! We appreciate you thinkin…" at bounding box center [769, 525] width 564 height 68
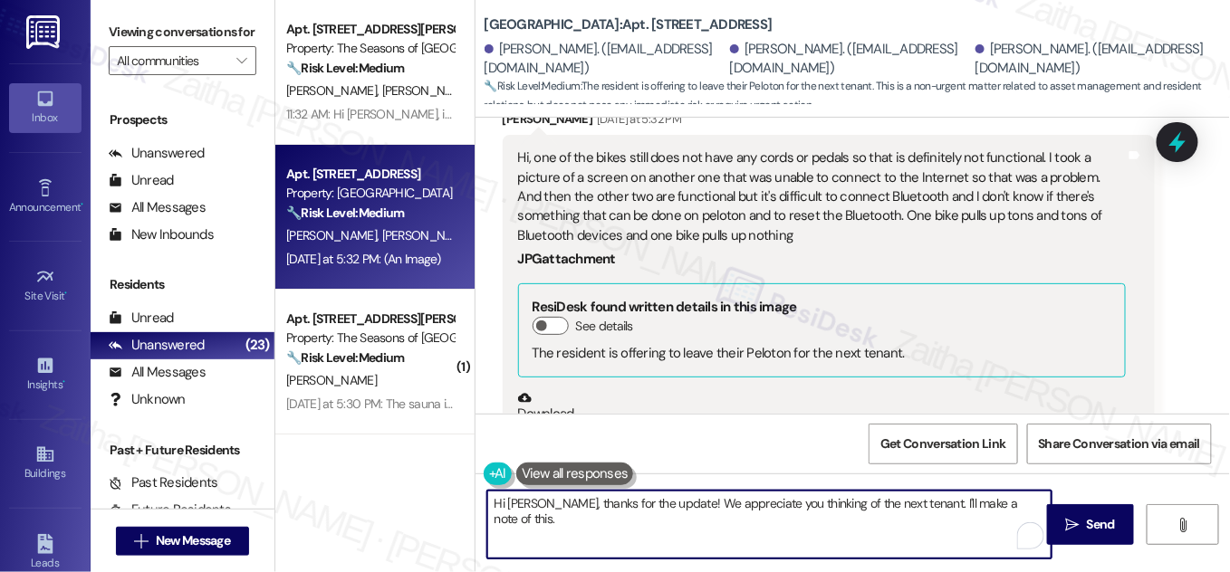
scroll to position [1040, 0]
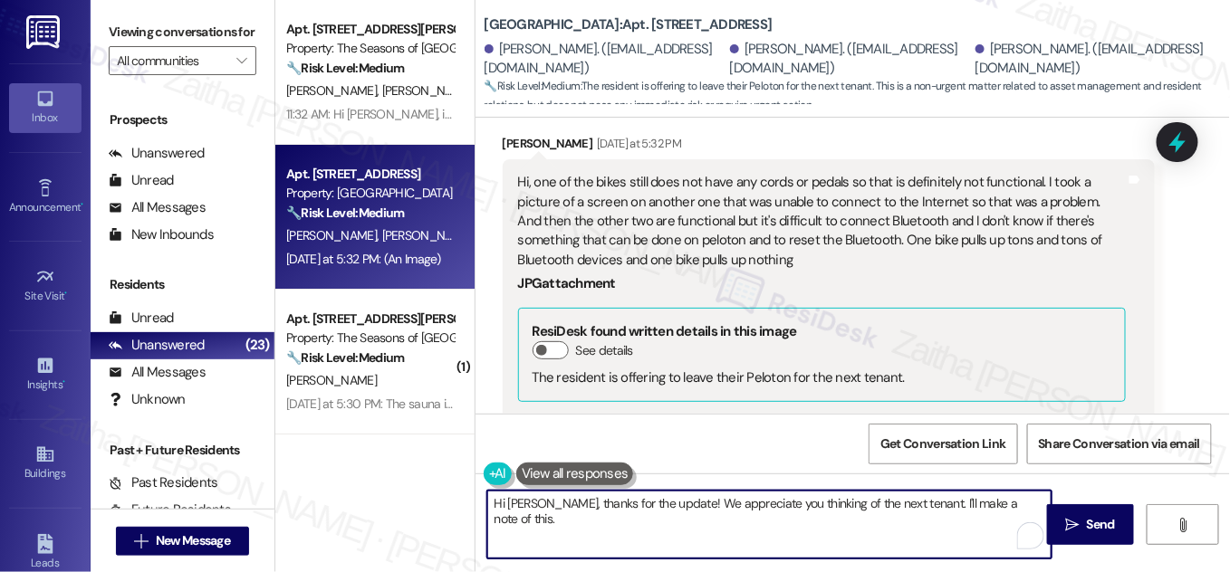
type textarea "Hi Ann, thanks for the update! We appreciate you thinking of the next tenant. I…"
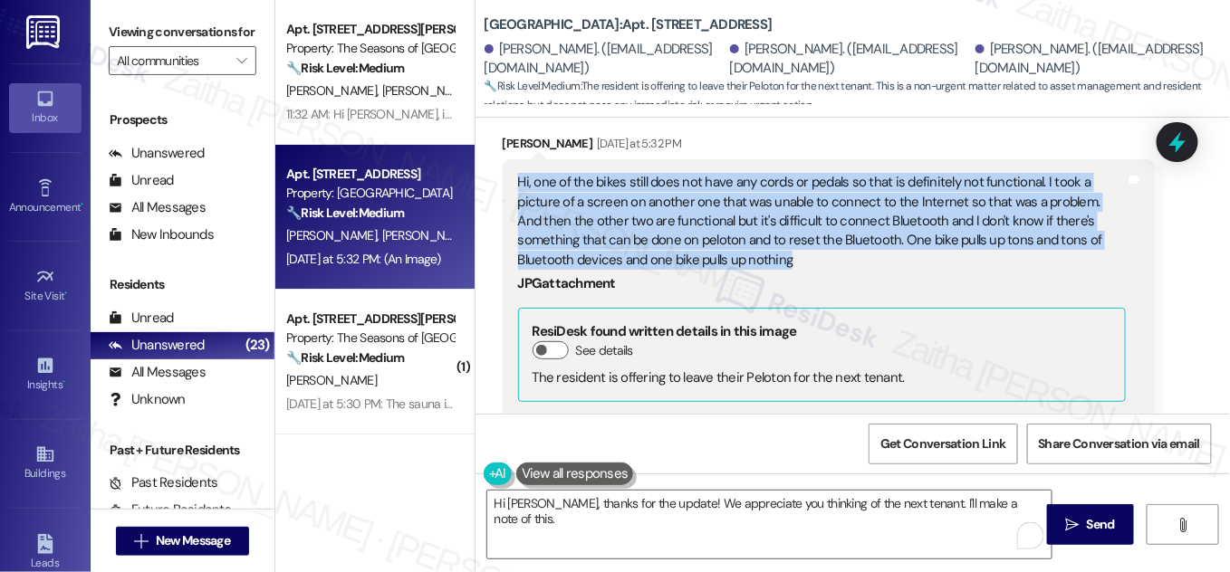
drag, startPoint x: 512, startPoint y: 158, endPoint x: 659, endPoint y: 234, distance: 166.1
click at [659, 234] on div "Hi, one of the bikes still does not have any cords or pedals so that is definit…" at bounding box center [821, 414] width 611 height 482
copy div "Hi, one of the bikes still does not have any cords or pedals so that is definit…"
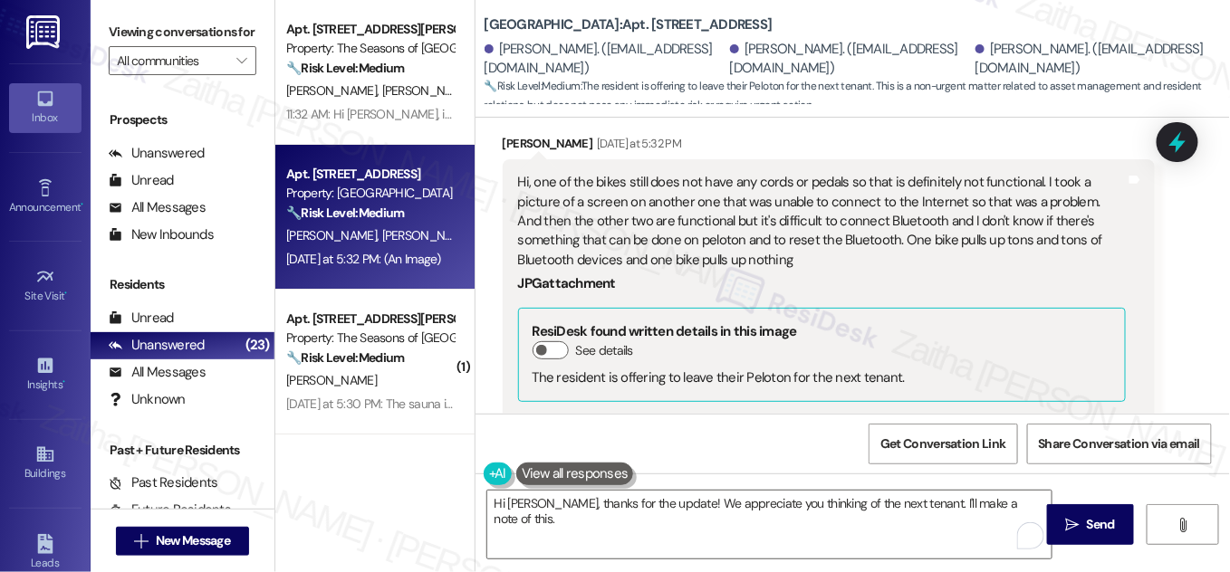
click at [930, 274] on div "JPG attachment" at bounding box center [822, 283] width 608 height 19
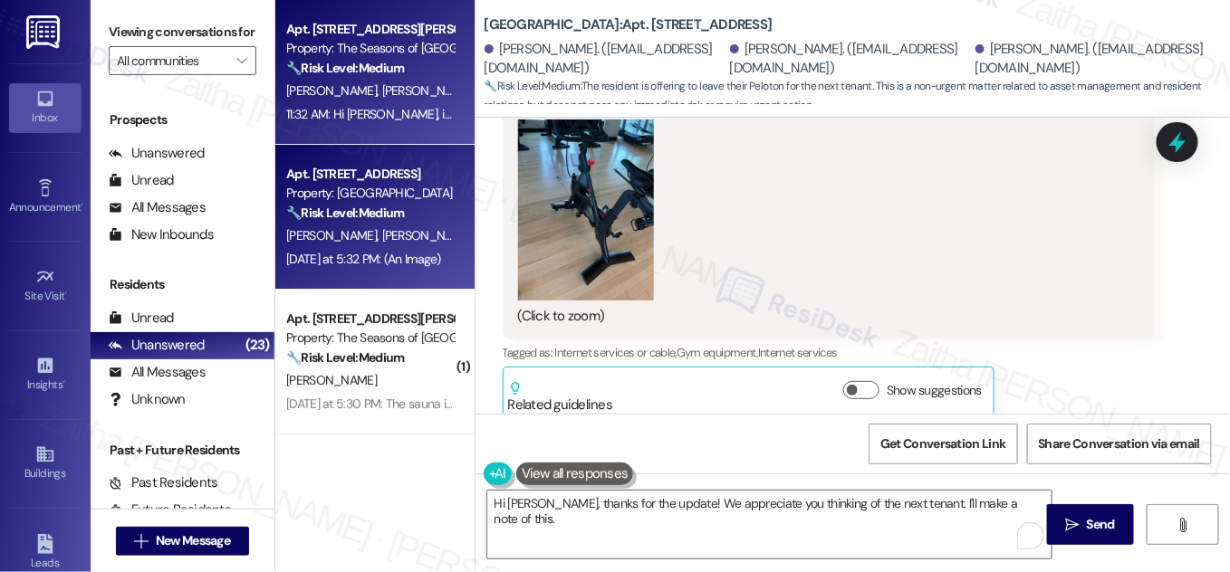
click at [413, 72] on div "🔧 Risk Level: Medium The resident is expressing frustration about a parking iss…" at bounding box center [370, 68] width 168 height 19
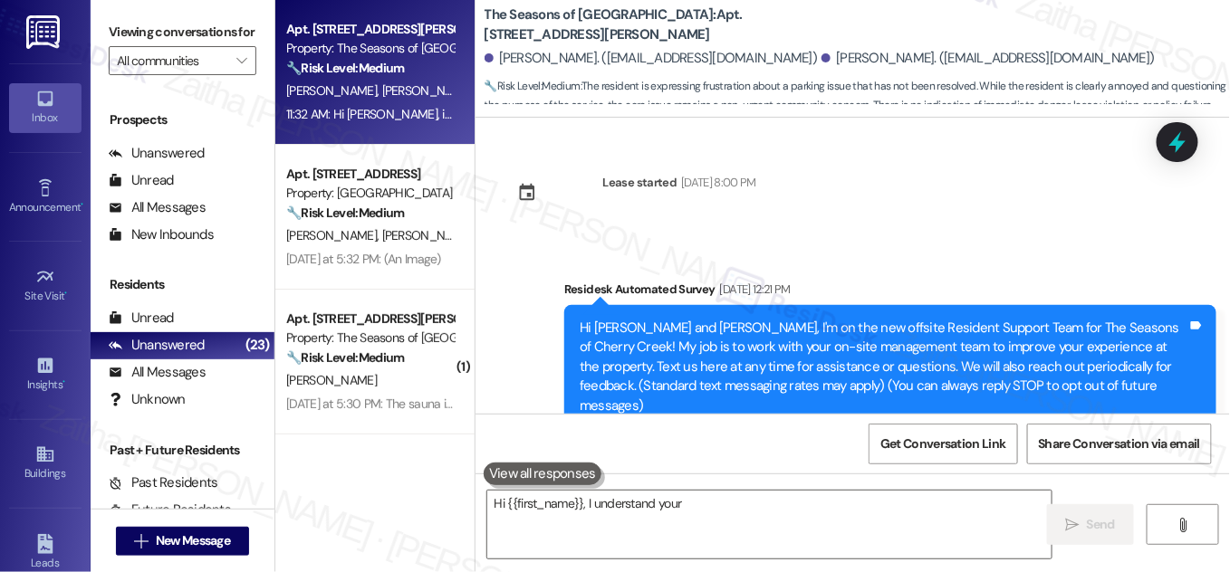
scroll to position [4139, 0]
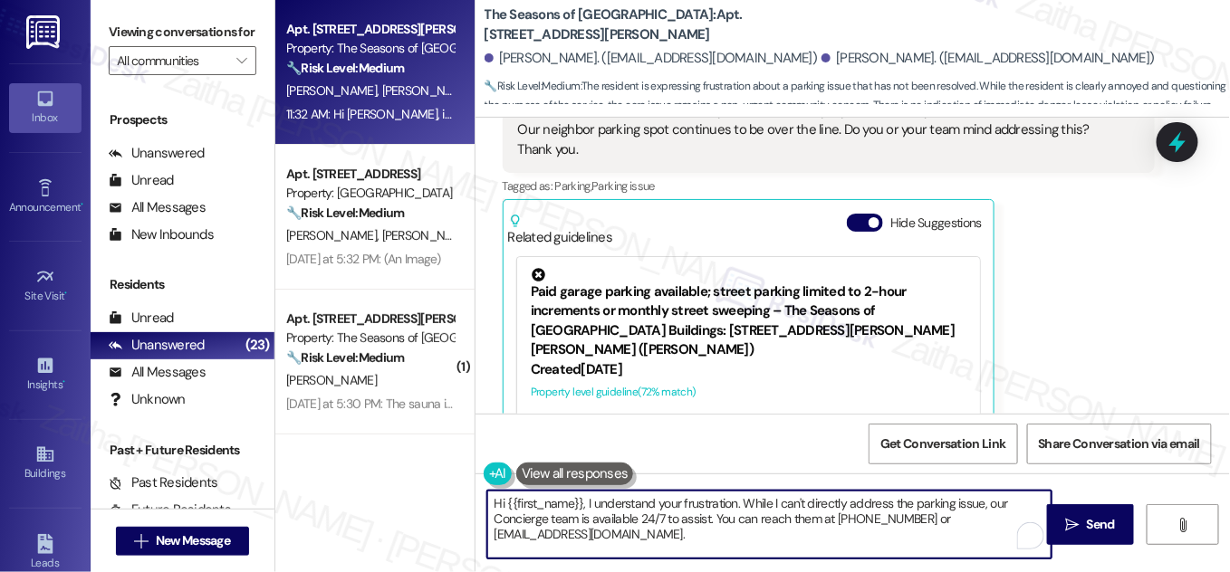
drag, startPoint x: 581, startPoint y: 502, endPoint x: 729, endPoint y: 530, distance: 150.3
click at [729, 530] on textarea "Hi {{first_name}}, I understand your frustration. While I can't directly addres…" at bounding box center [769, 525] width 564 height 68
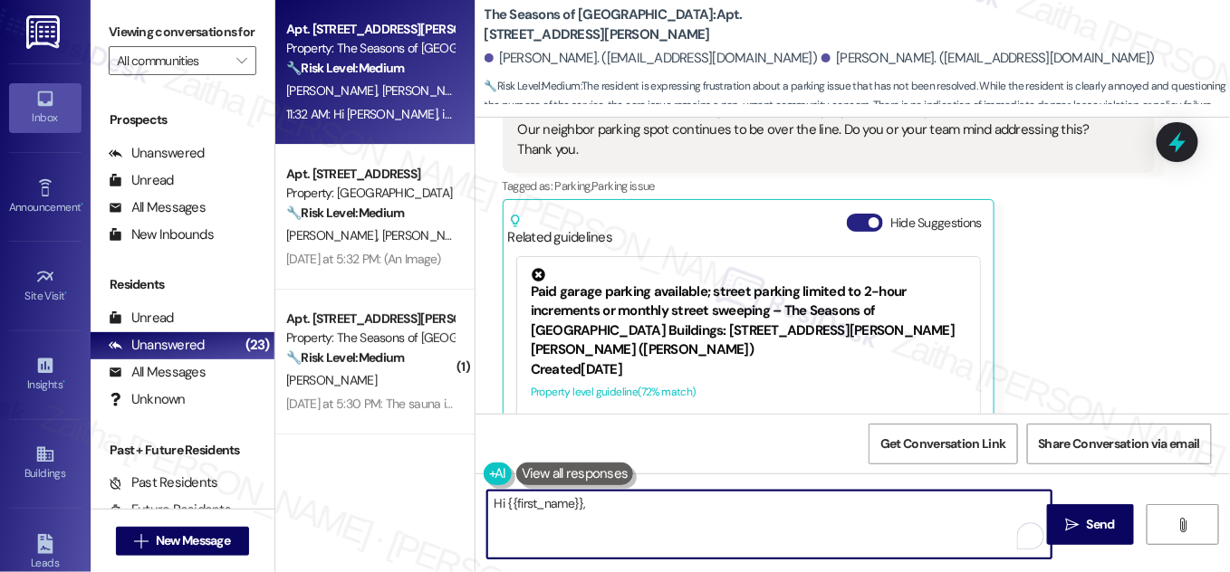
click at [859, 214] on button "Hide Suggestions" at bounding box center [865, 223] width 36 height 18
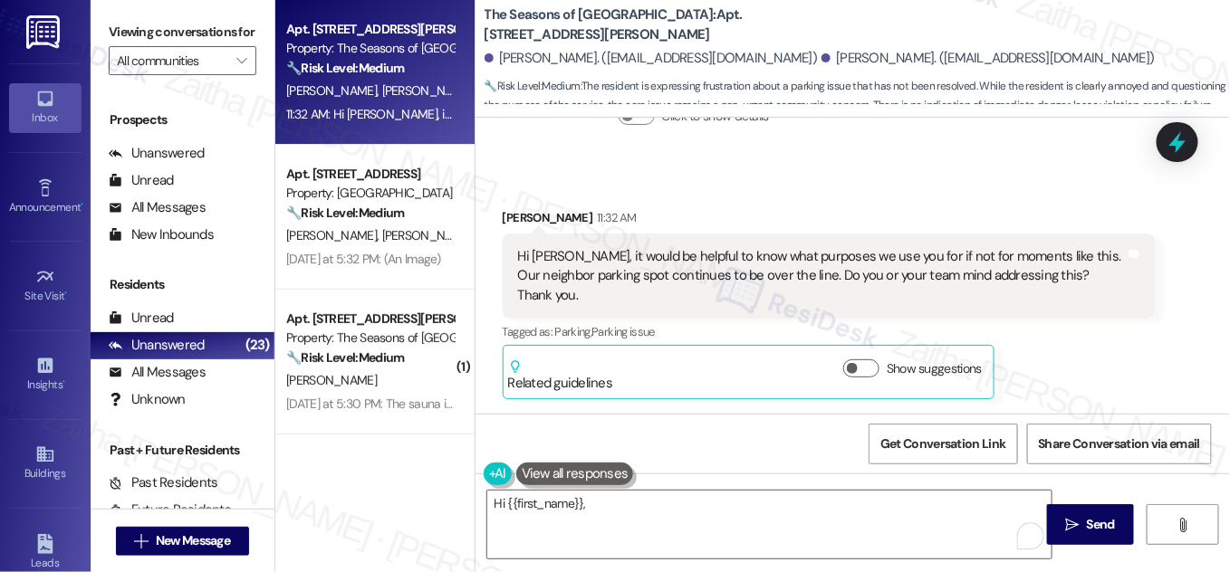
scroll to position [3911, 0]
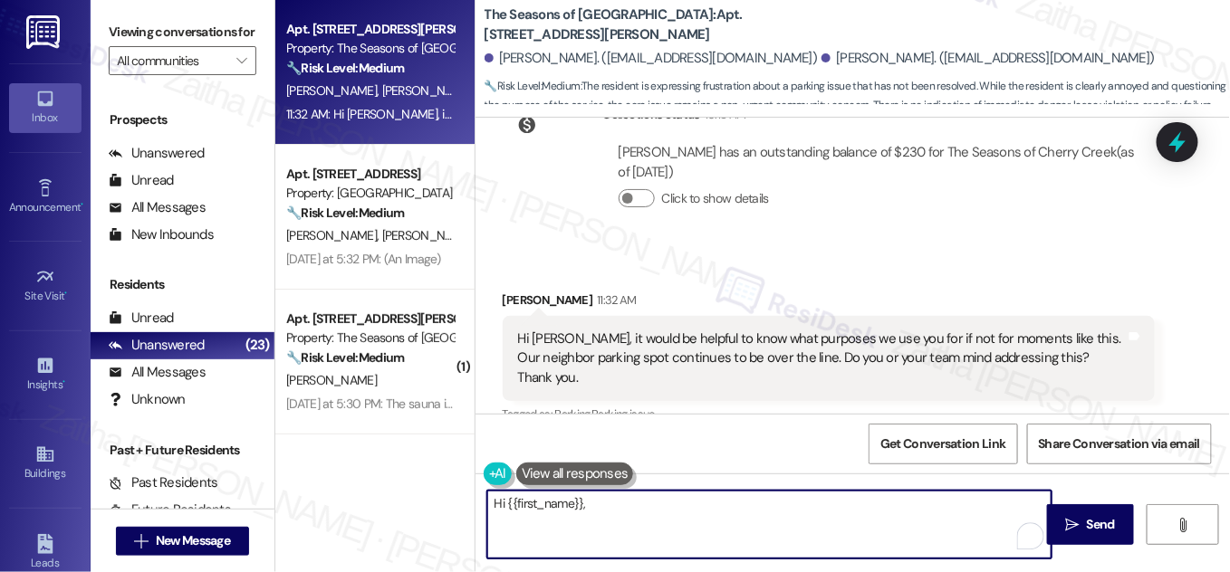
click at [611, 516] on textarea "Hi {{first_name}}," at bounding box center [769, 525] width 564 height 68
paste textarea "I completely understand your frustration, and I appreciate you bringing this to…"
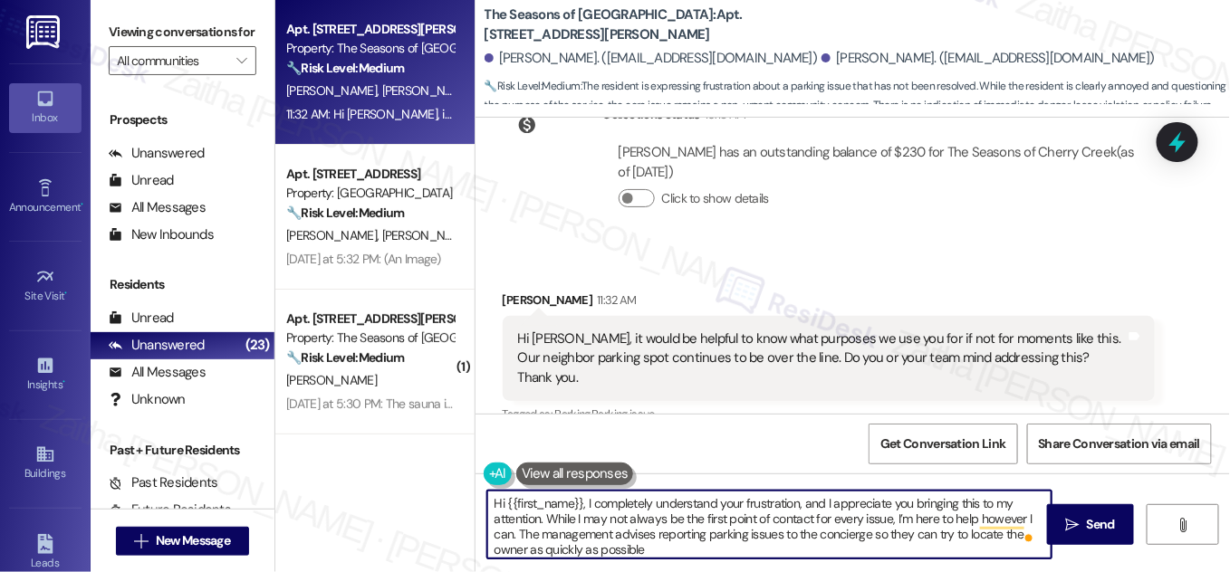
click at [517, 291] on div "Taylor Herron 11:32 AM" at bounding box center [829, 303] width 652 height 25
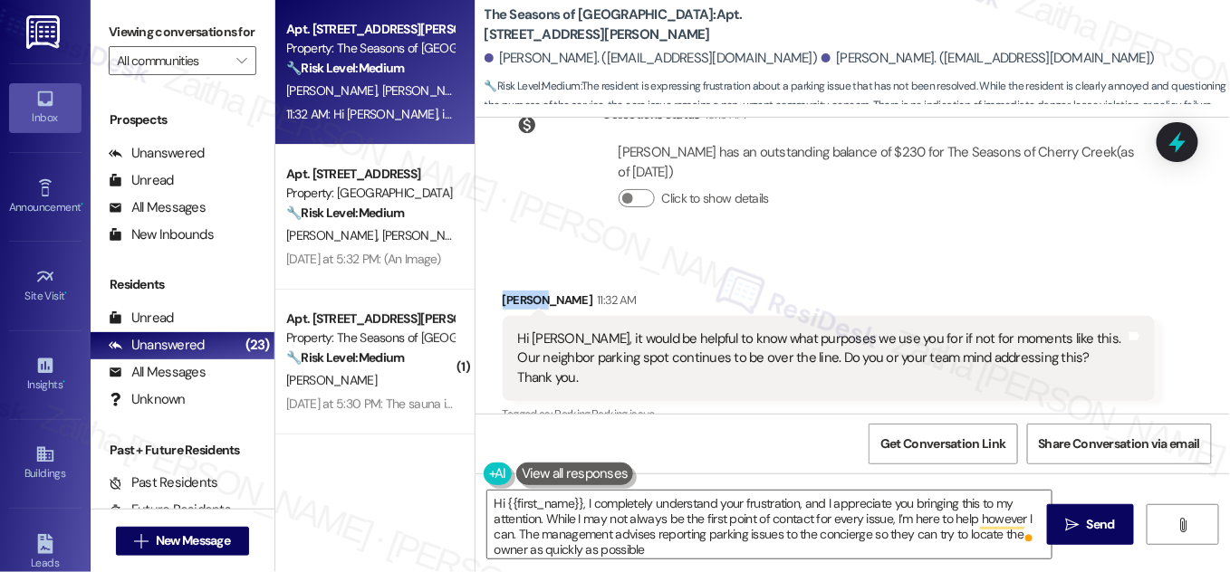
click at [517, 291] on div "Taylor Herron 11:32 AM" at bounding box center [829, 303] width 652 height 25
copy div "Taylor"
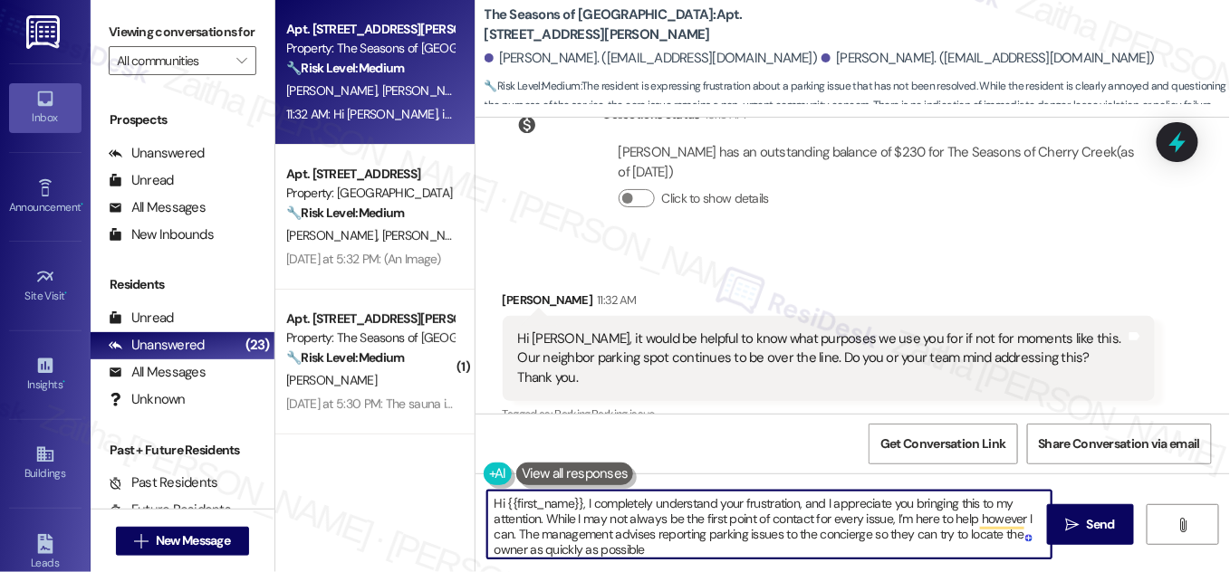
click at [560, 504] on textarea "Hi {{first_name}}, I completely understand your frustration, and I appreciate y…" at bounding box center [769, 525] width 564 height 68
click at [561, 504] on textarea "Hi {{first_name}}, I completely understand your frustration, and I appreciate y…" at bounding box center [769, 525] width 564 height 68
paste textarea "Taylor"
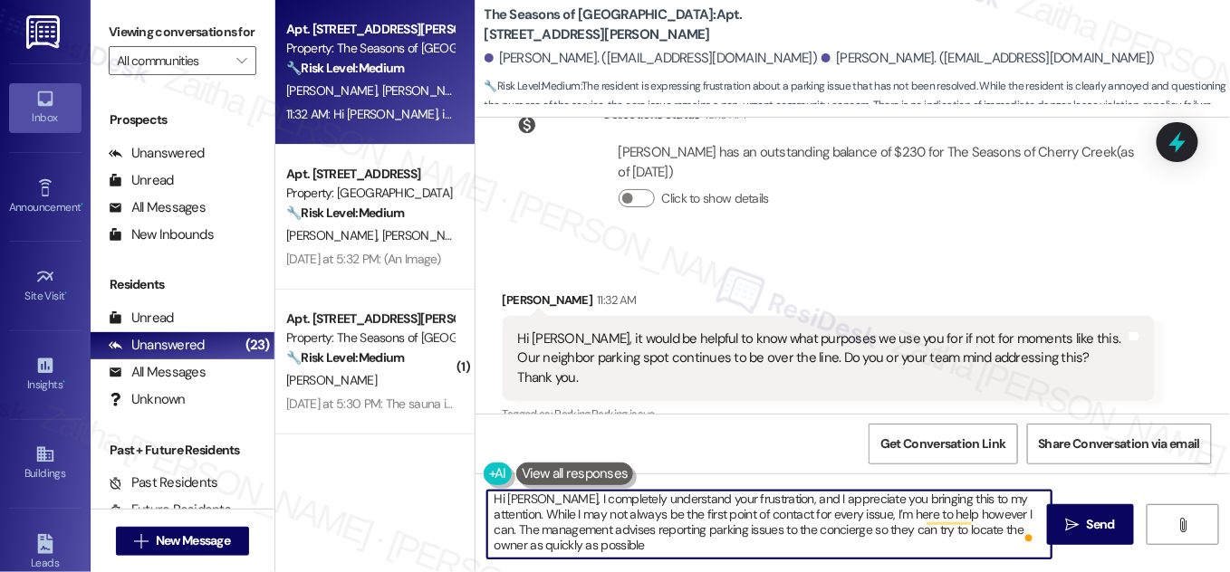
click at [619, 544] on textarea "Hi Taylor, I completely understand your frustration, and I appreciate you bring…" at bounding box center [769, 525] width 564 height 68
drag, startPoint x: 490, startPoint y: 501, endPoint x: 806, endPoint y: 548, distance: 319.6
click at [806, 552] on textarea "Hi Taylor, I completely understand your frustration, and I appreciate you bring…" at bounding box center [769, 525] width 564 height 68
click at [622, 512] on textarea "Hi Taylor, I completely understand your frustration, and I appreciate you bring…" at bounding box center [769, 525] width 564 height 68
drag, startPoint x: 536, startPoint y: 497, endPoint x: 806, endPoint y: 547, distance: 274.5
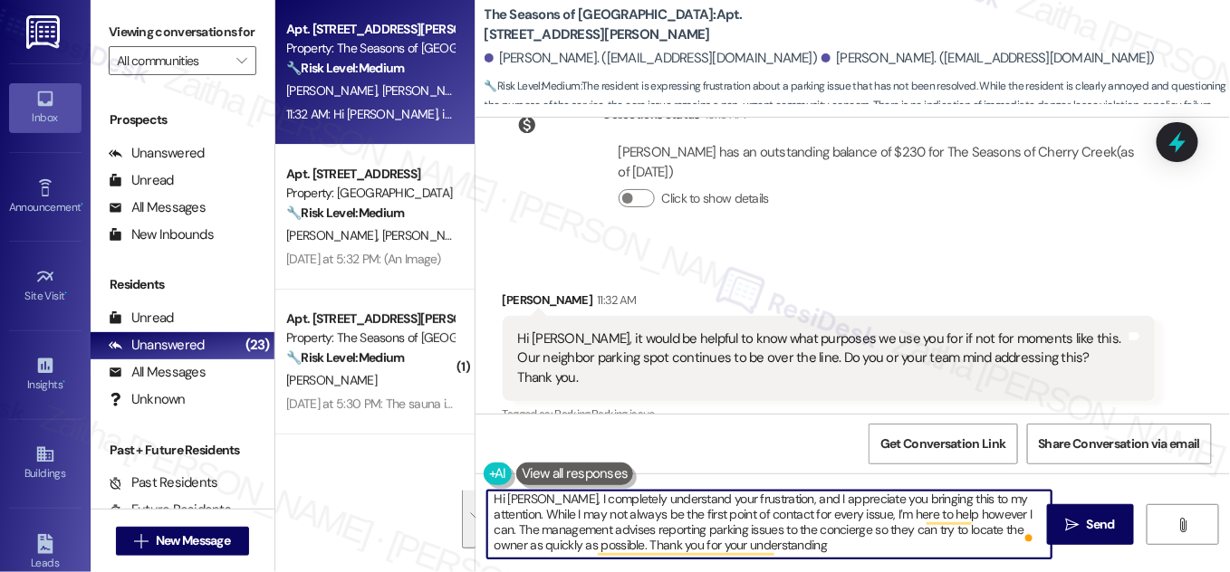
click at [806, 547] on textarea "Hi Taylor, I completely understand your frustration, and I appreciate you bring…" at bounding box center [769, 525] width 564 height 68
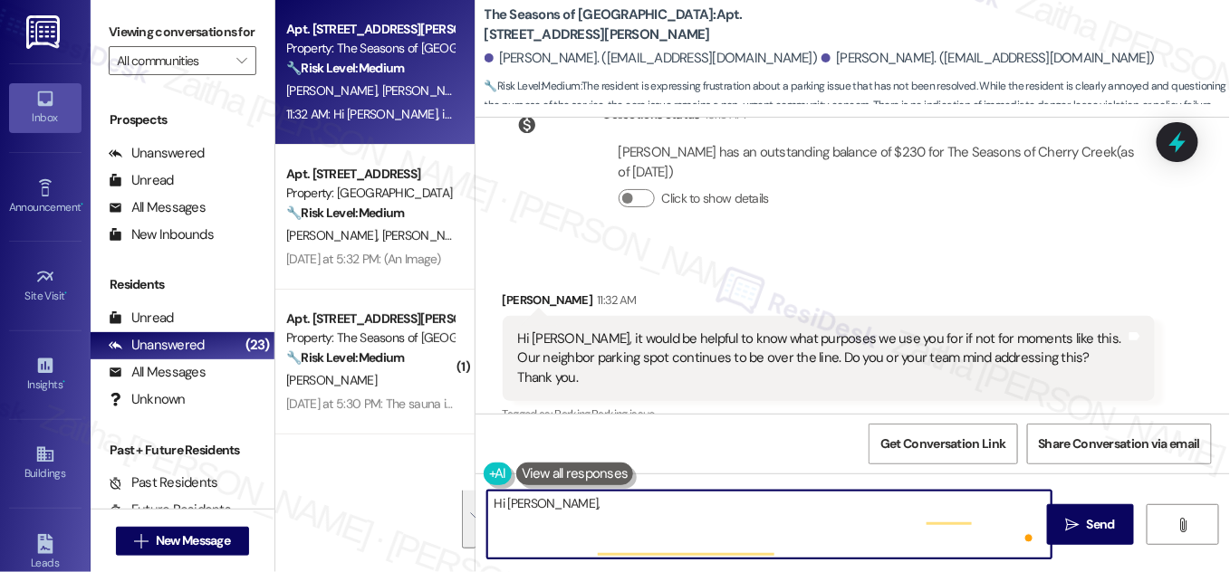
scroll to position [0, 0]
paste textarea "I completely understand your frustration, and I truly appreciate you bringing t…"
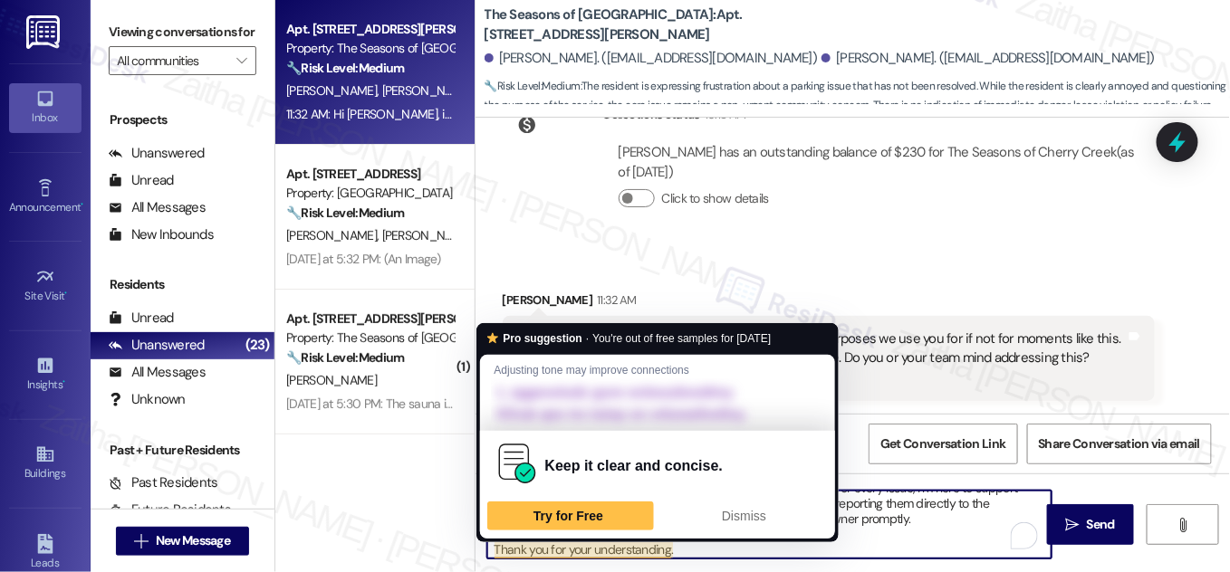
click at [492, 548] on textarea "Hi Taylor, I completely understand your frustration, and I truly appreciate you…" at bounding box center [769, 525] width 564 height 68
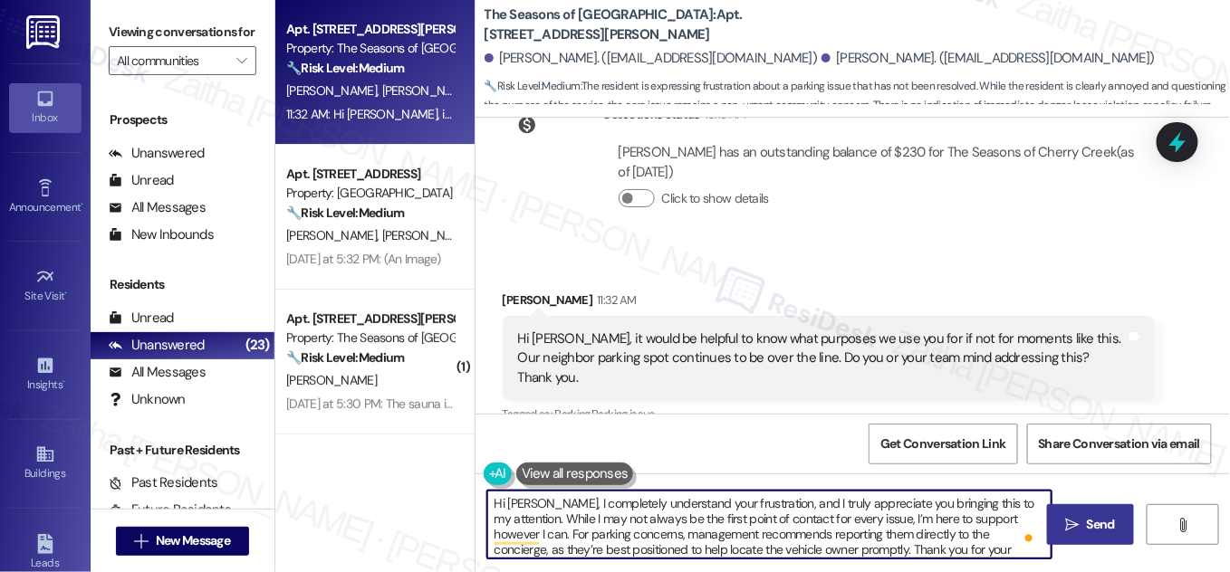
type textarea "Hi Taylor, I completely understand your frustration, and I truly appreciate you…"
click at [1080, 518] on span " Send" at bounding box center [1090, 524] width 57 height 19
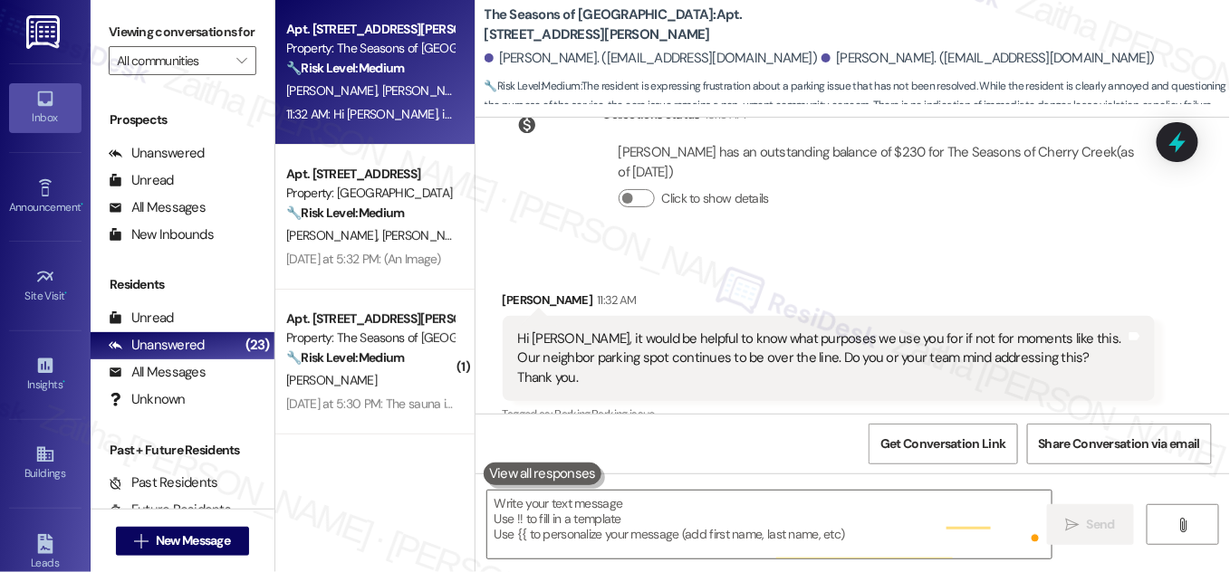
type textarea "Fetching suggested responses. Please feel free to read through the conversation…"
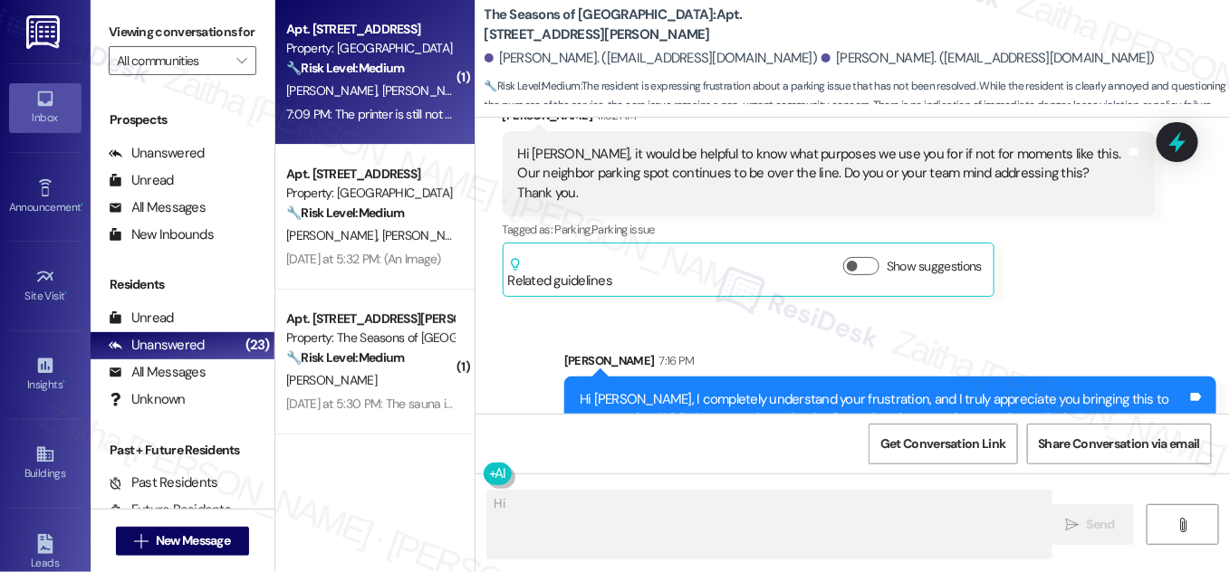
click at [400, 81] on div "R. Raffini S. Goodell" at bounding box center [369, 91] width 171 height 23
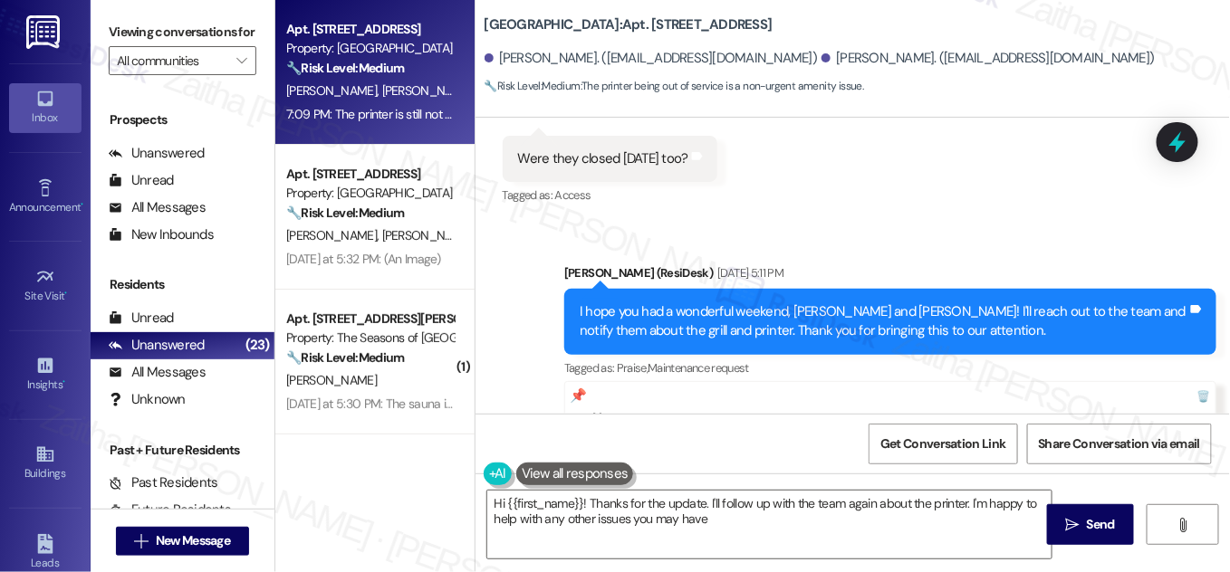
type textarea "Hi {{first_name}}! Thanks for the update. I'll follow up with the team again ab…"
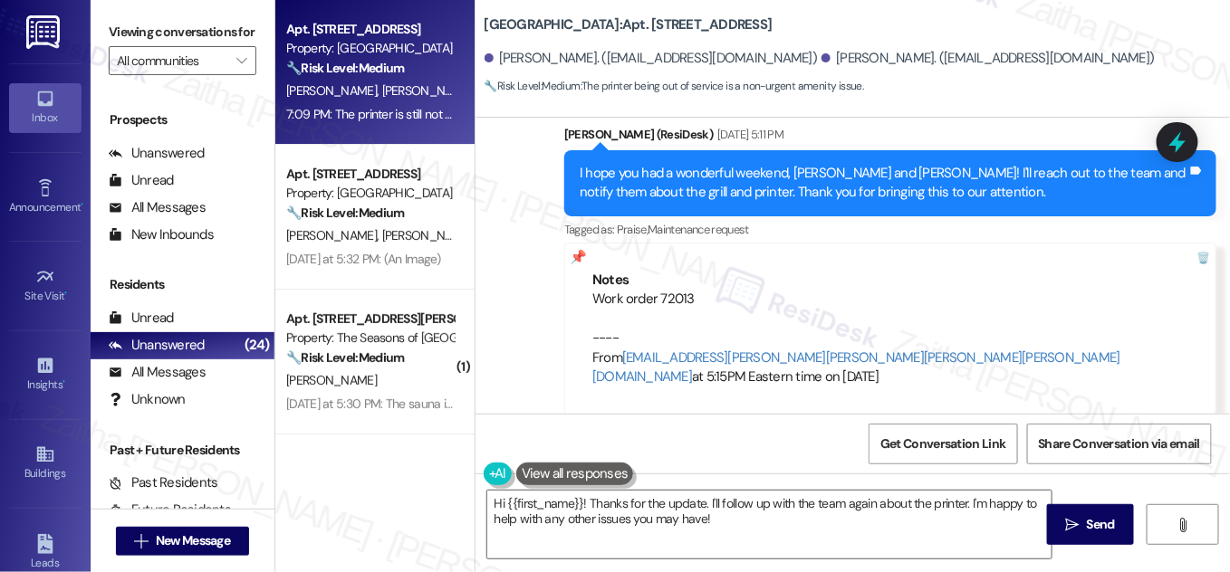
scroll to position [2791, 0]
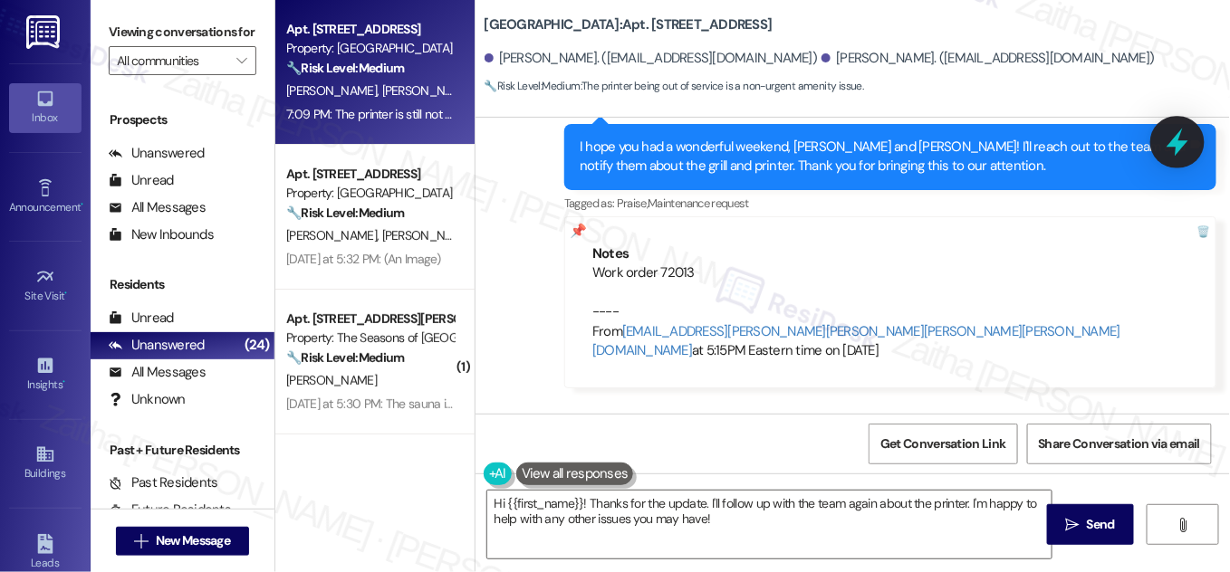
click at [1174, 140] on icon at bounding box center [1178, 143] width 22 height 28
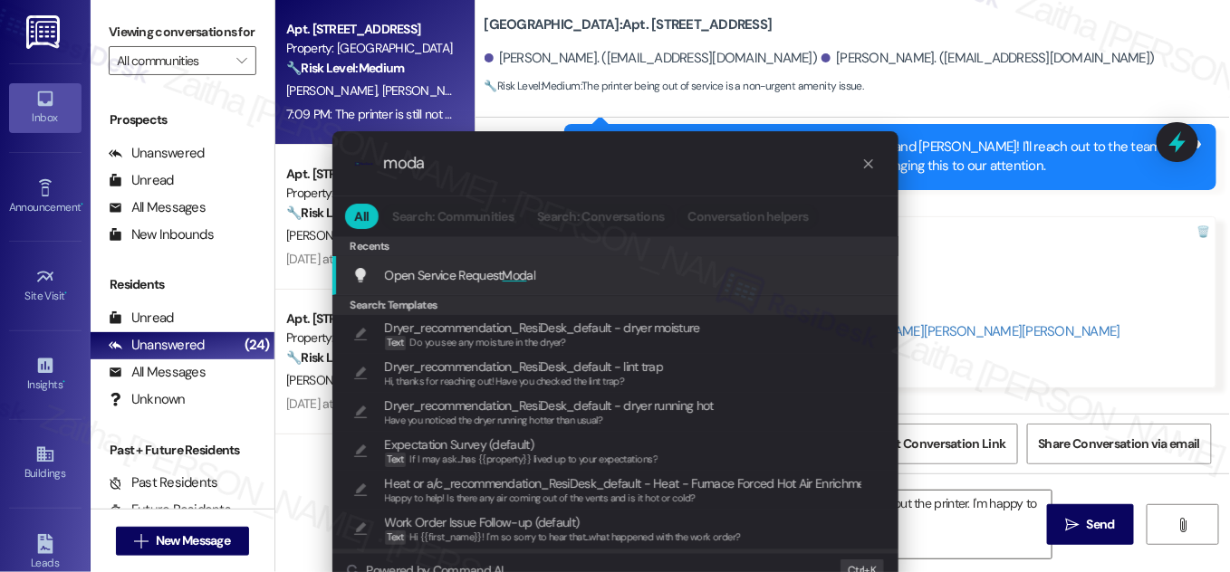
type input "modal"
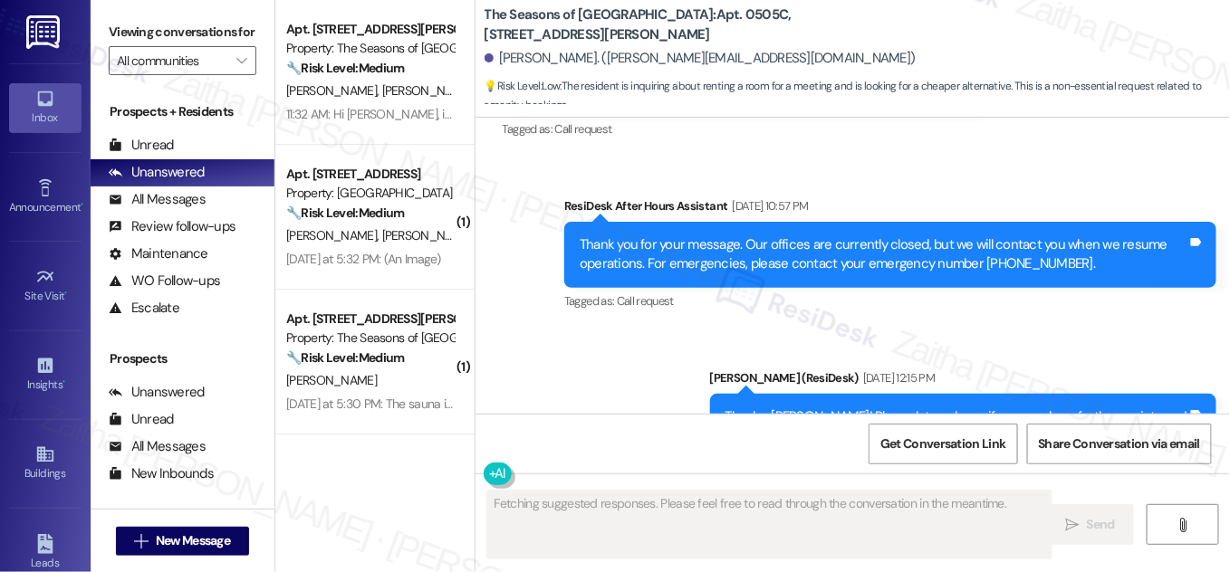
scroll to position [2881, 0]
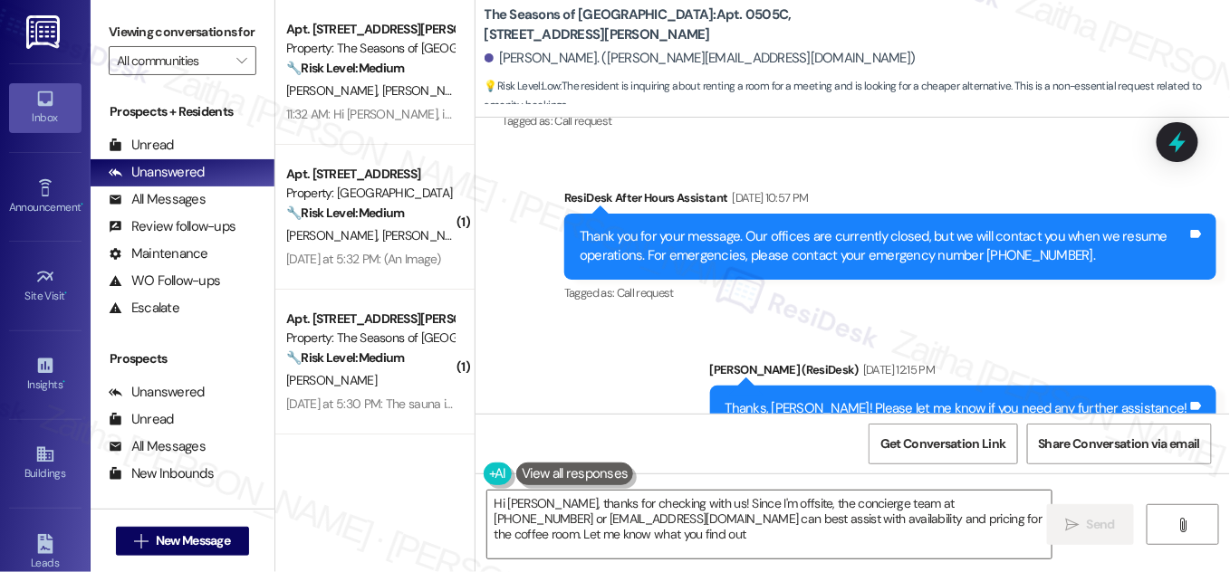
type textarea "Hi [PERSON_NAME], thanks for checking with us! Since I'm offsite, the concierge…"
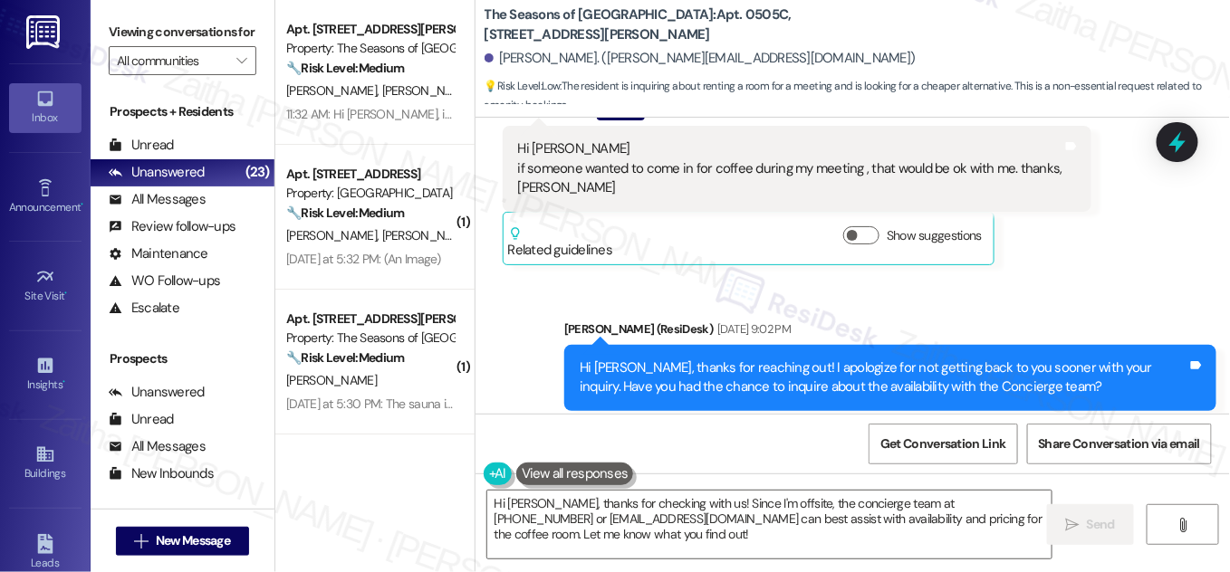
scroll to position [2388, 0]
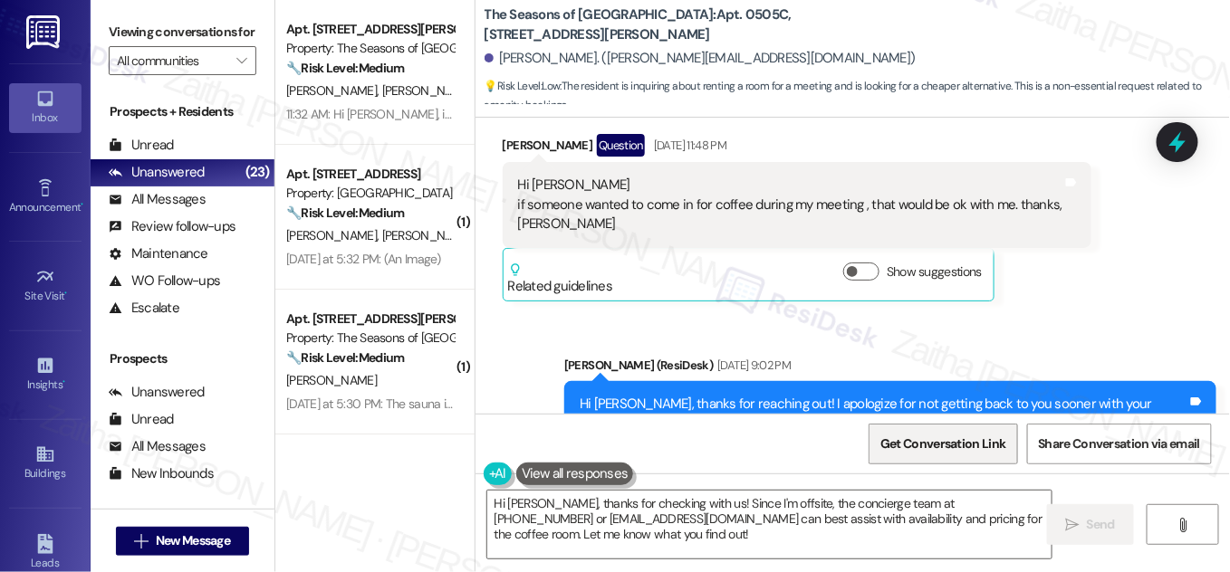
click at [908, 457] on span "Get Conversation Link" at bounding box center [943, 444] width 132 height 39
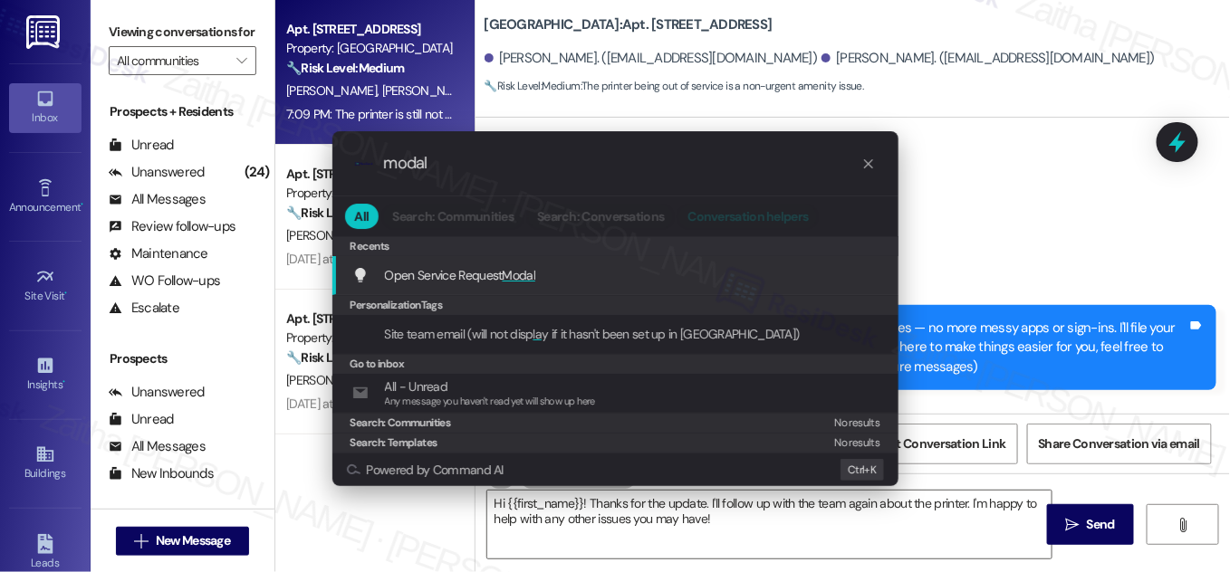
scroll to position [2791, 0]
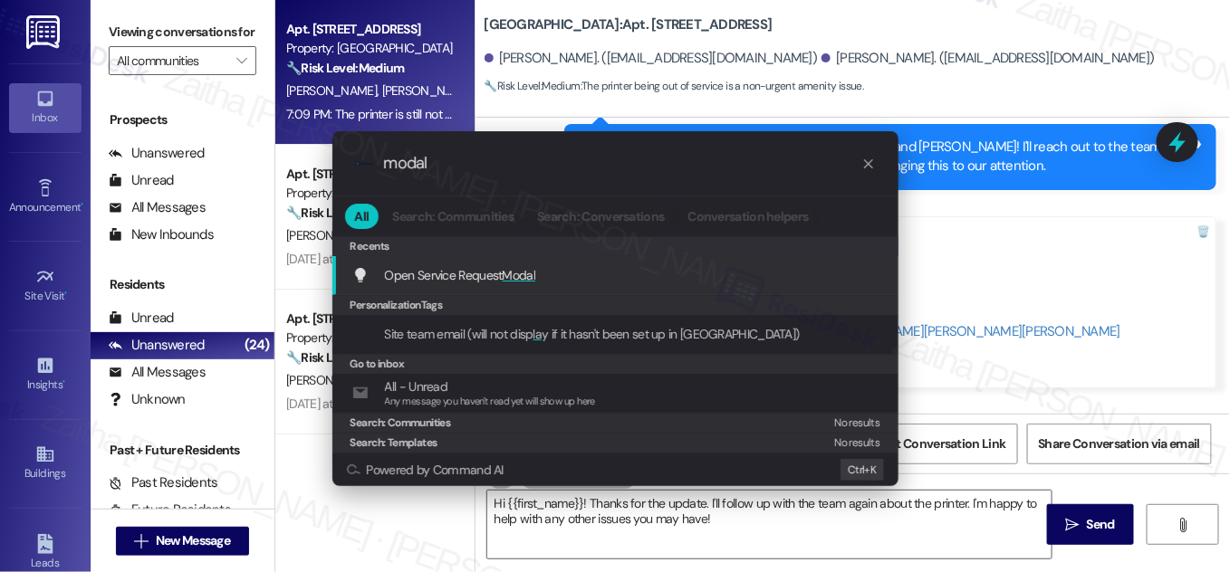
type input "modal"
click at [531, 276] on span "Modal" at bounding box center [520, 275] width 34 height 16
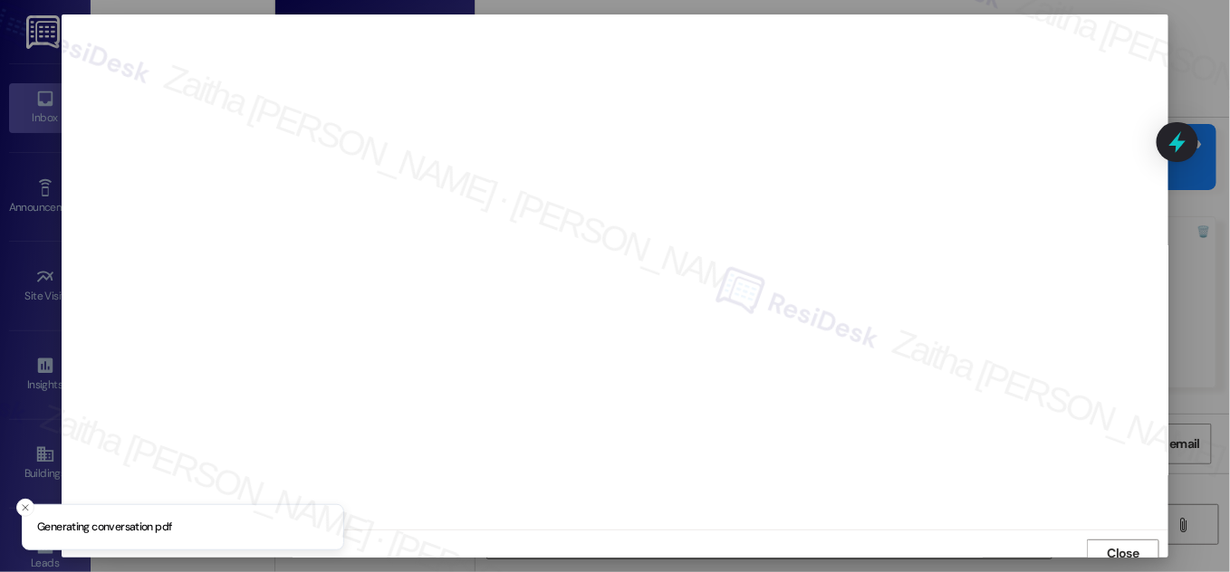
scroll to position [10, 0]
click at [1111, 541] on span "Close" at bounding box center [1124, 543] width 32 height 19
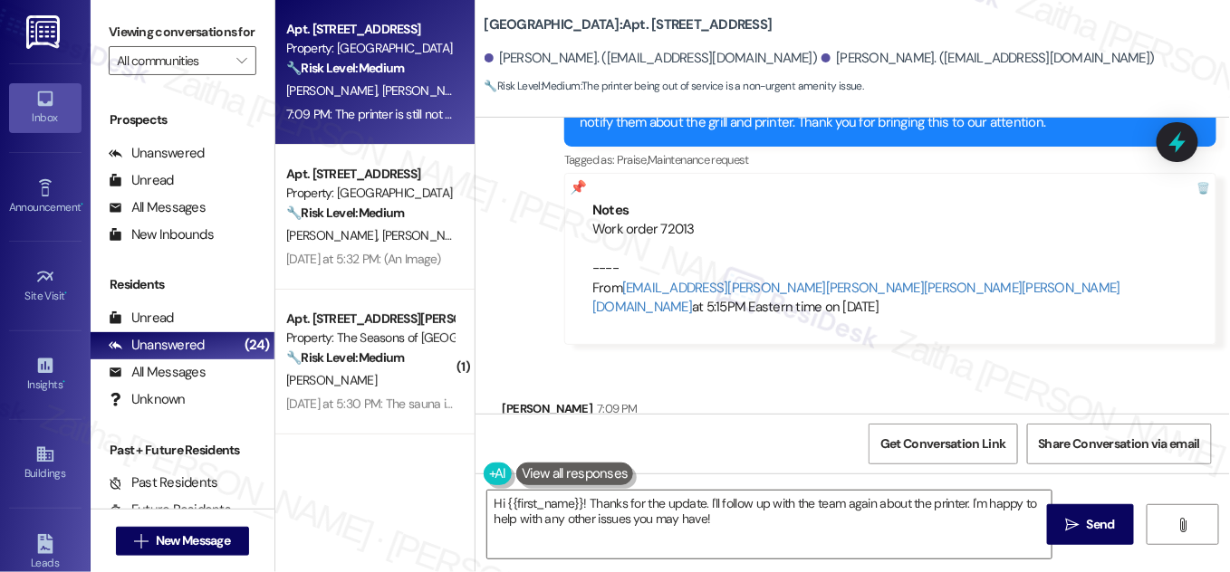
scroll to position [2874, 0]
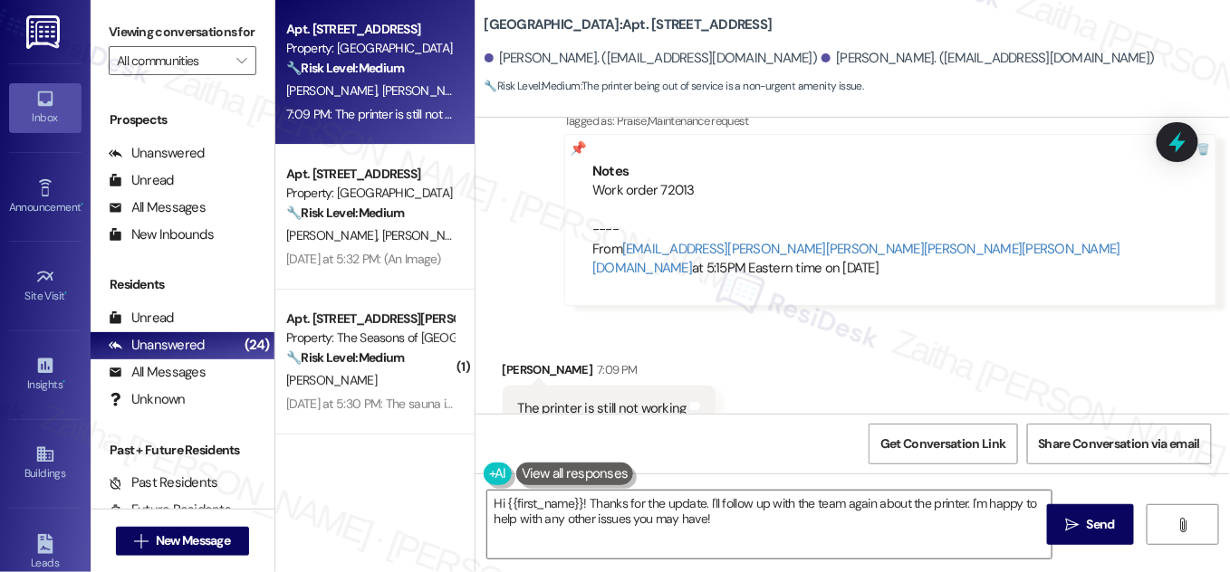
click at [508, 360] on div "[PERSON_NAME] 7:09 PM" at bounding box center [609, 372] width 213 height 25
copy div "Rachael"
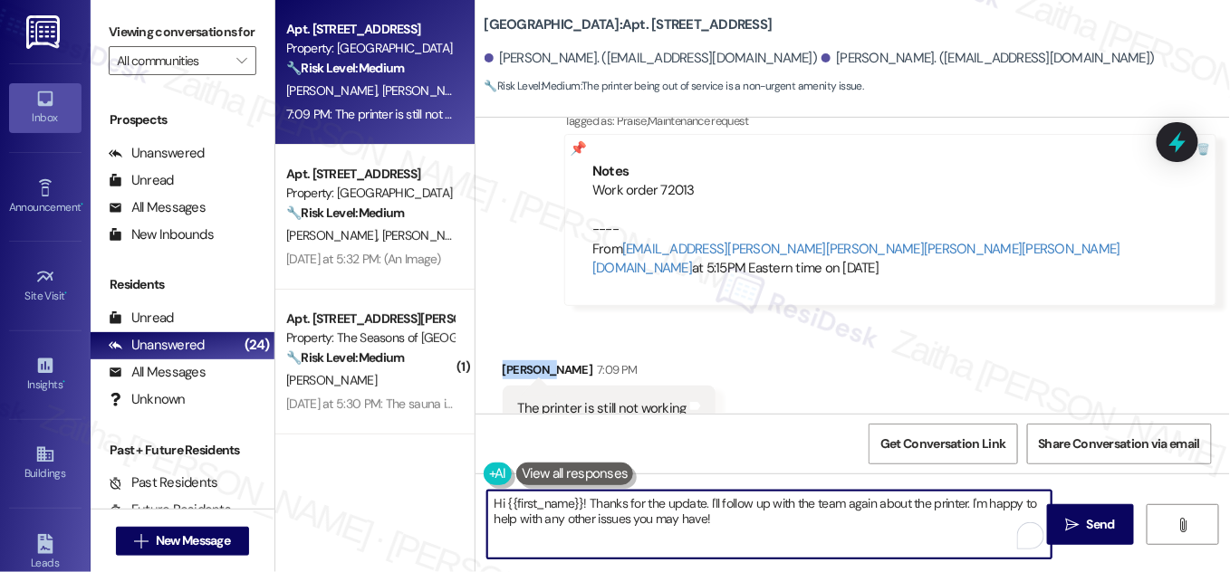
click at [549, 504] on textarea "Hi {{first_name}}! Thanks for the update. I'll follow up with the team again ab…" at bounding box center [769, 525] width 564 height 68
paste textarea "Rachael"
drag, startPoint x: 933, startPoint y: 503, endPoint x: 940, endPoint y: 518, distance: 17.0
click at [940, 518] on textarea "Hi [PERSON_NAME]! Thanks for the update. I'll follow up with the team again abo…" at bounding box center [769, 525] width 564 height 68
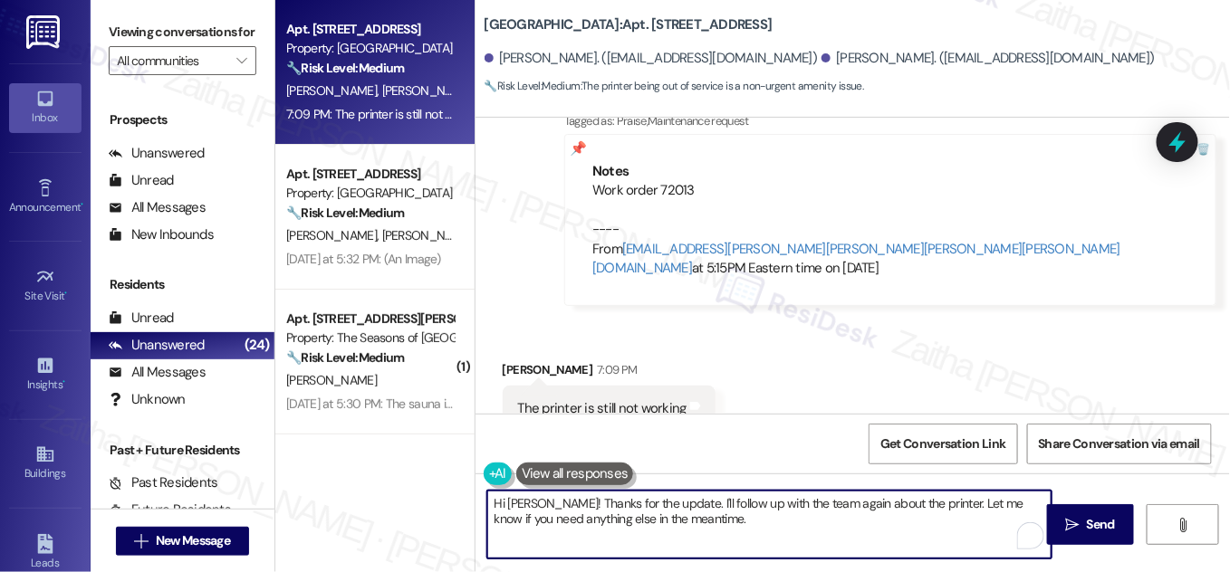
click at [749, 516] on textarea "Hi [PERSON_NAME]! Thanks for the update. I'll follow up with the team again abo…" at bounding box center [769, 525] width 564 height 68
type textarea "Hi [PERSON_NAME]! Thanks for the update. I'll follow up with the team again abo…"
click at [1089, 519] on span "Send" at bounding box center [1101, 524] width 28 height 19
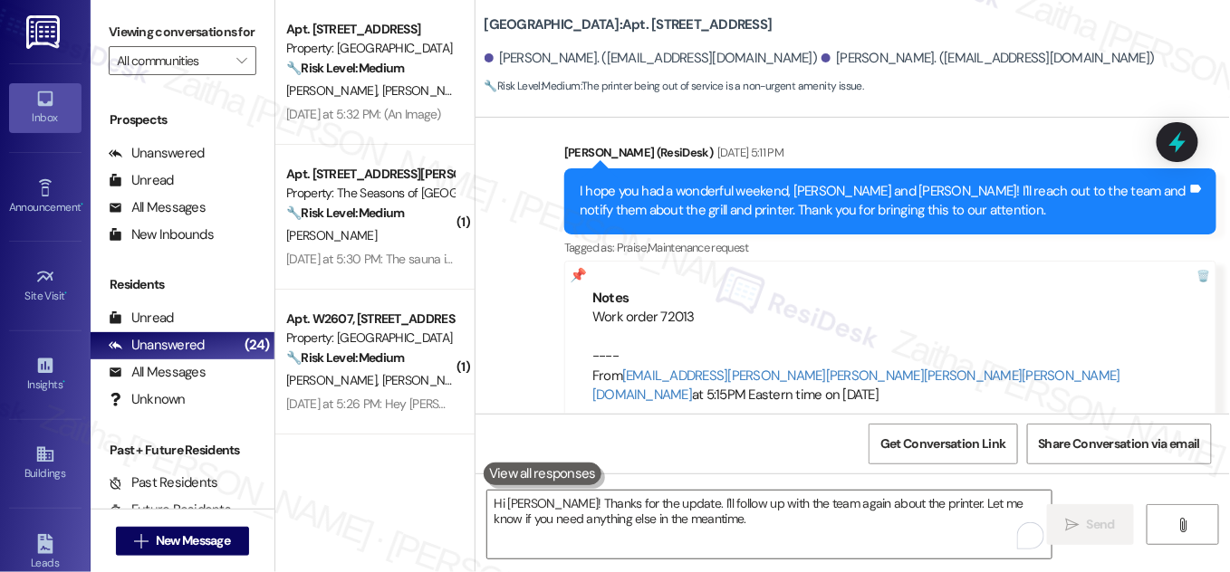
scroll to position [2772, 0]
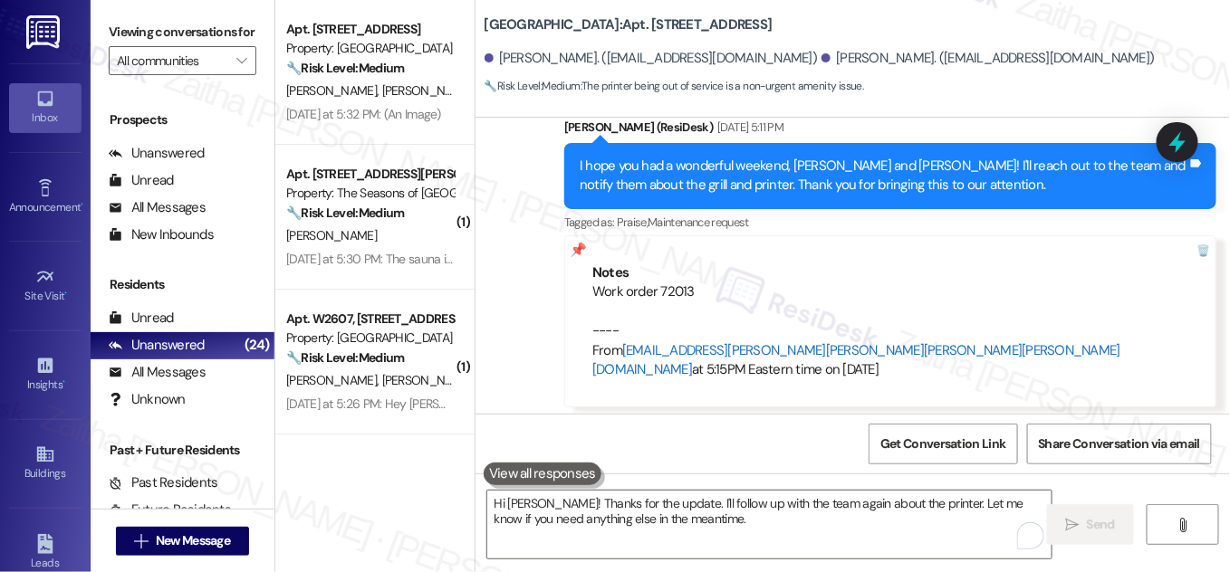
click at [729, 341] on link "[EMAIL_ADDRESS][PERSON_NAME][PERSON_NAME][PERSON_NAME][PERSON_NAME][DOMAIN_NAME]" at bounding box center [856, 359] width 528 height 37
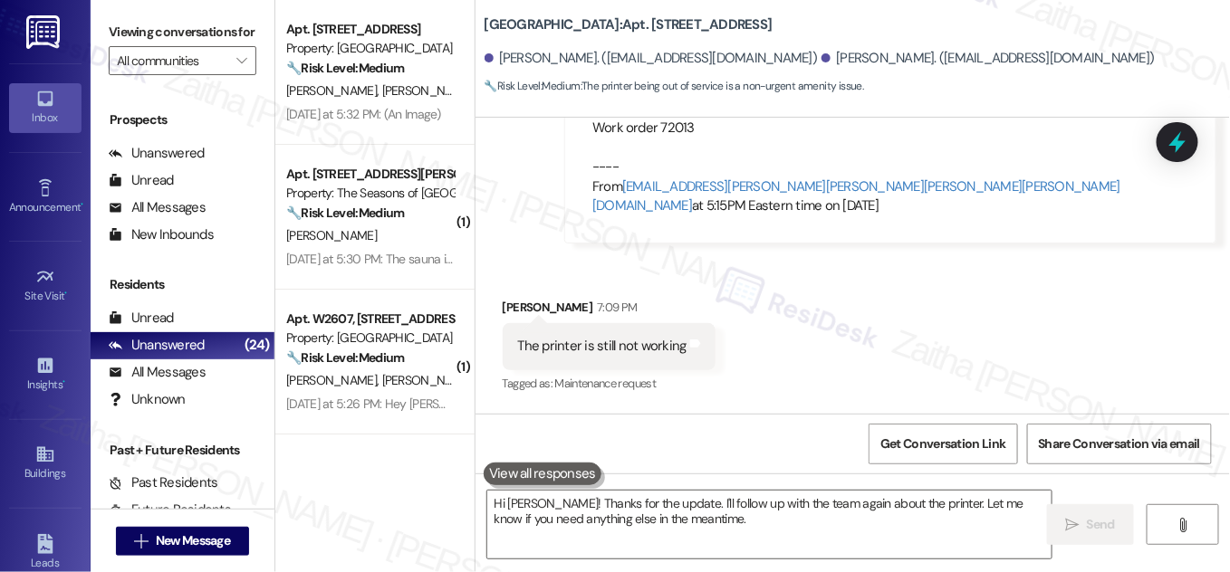
scroll to position [2938, 0]
click at [518, 335] on div "The printer is still not working" at bounding box center [602, 344] width 168 height 19
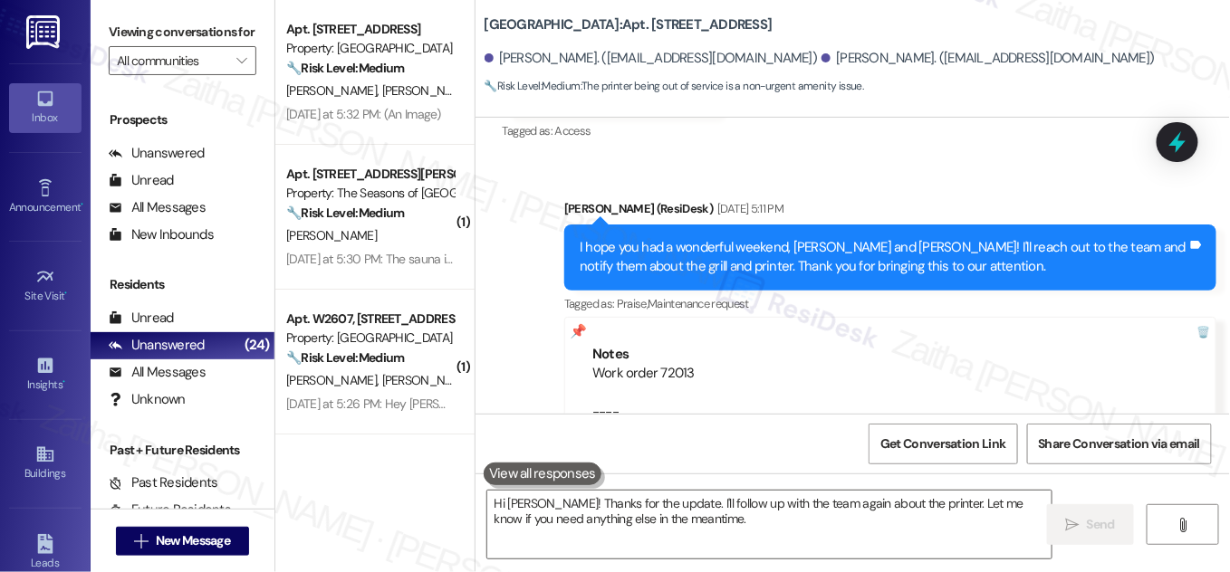
scroll to position [2856, 0]
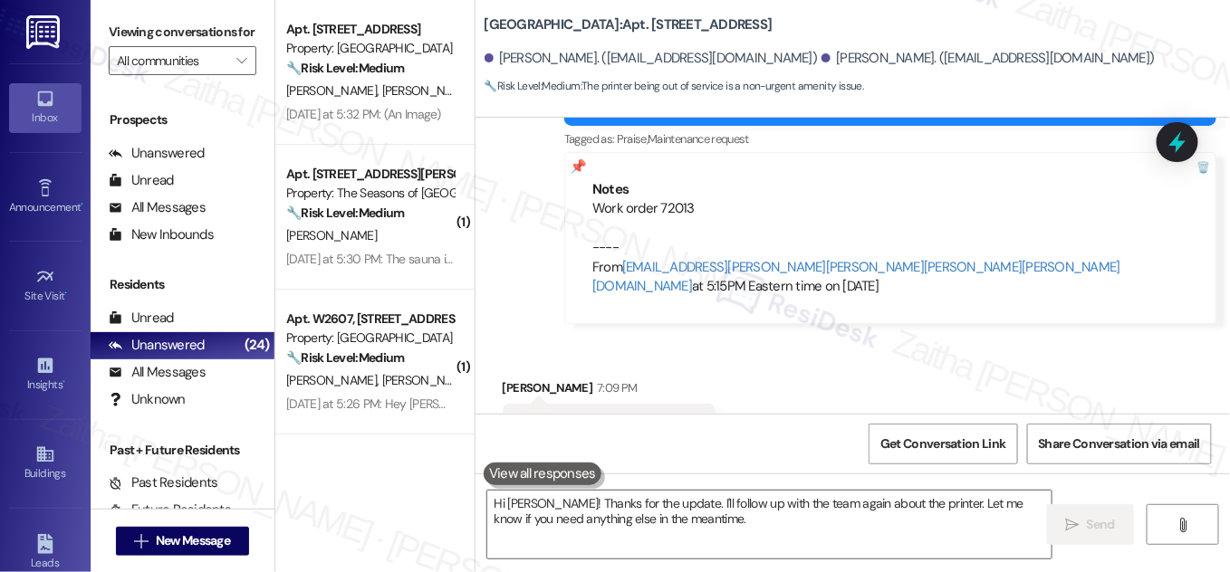
drag, startPoint x: 508, startPoint y: 369, endPoint x: 698, endPoint y: 378, distance: 190.4
click at [698, 404] on div "The printer is still not working Tags and notes" at bounding box center [609, 427] width 213 height 46
copy div "The printer is still not working Tags and notes"
click at [1164, 144] on icon at bounding box center [1177, 142] width 31 height 31
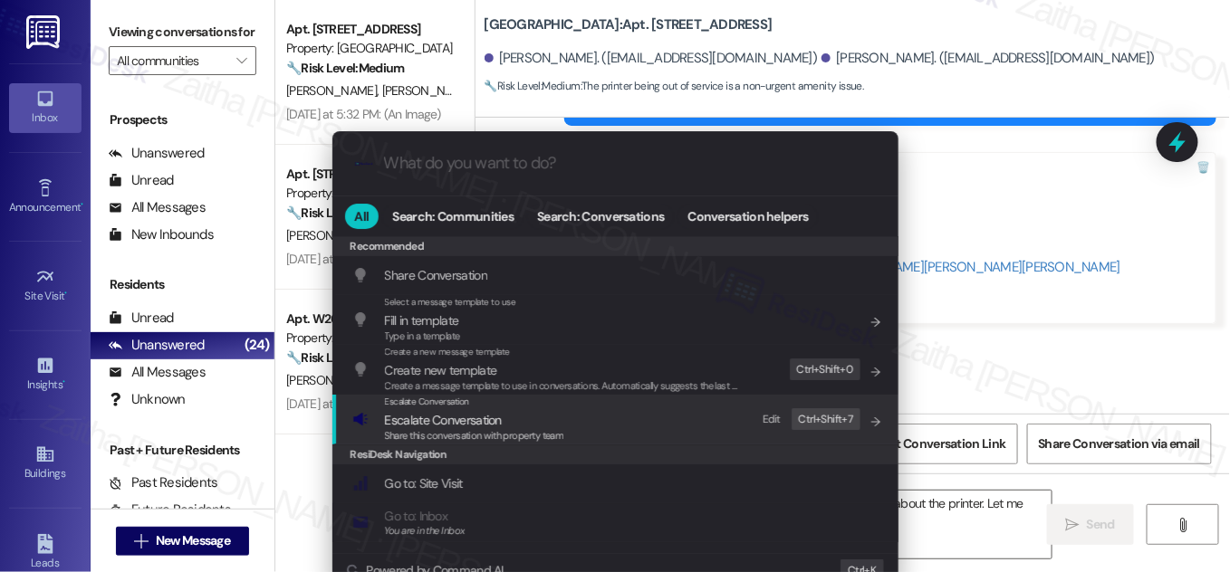
click at [430, 410] on span "Escalate Conversation" at bounding box center [443, 420] width 117 height 20
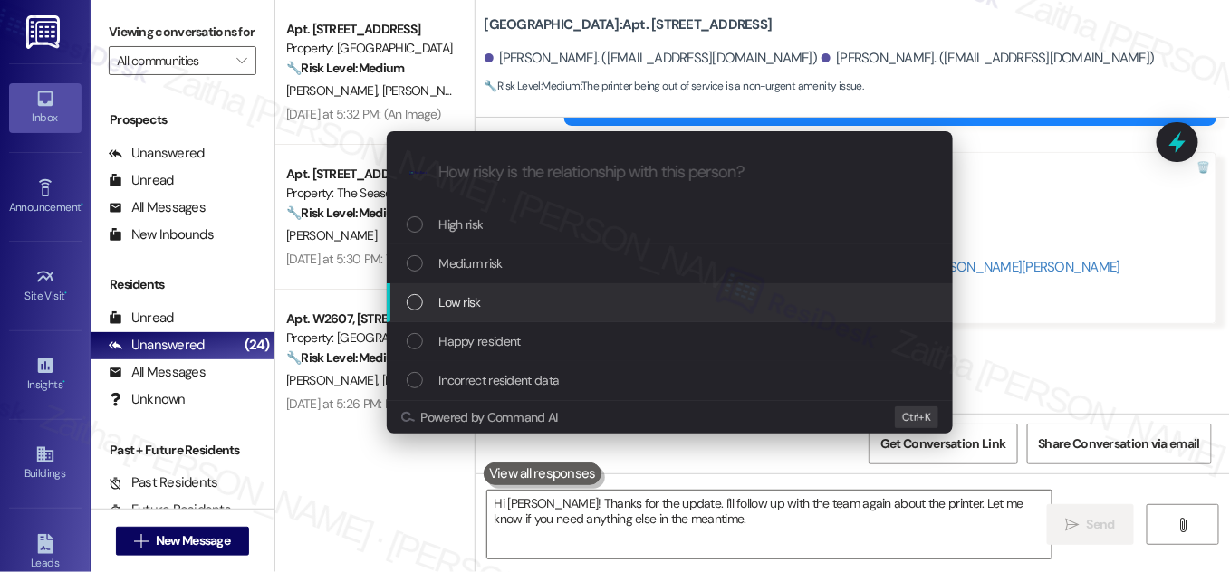
click at [460, 306] on span "Low risk" at bounding box center [460, 303] width 42 height 20
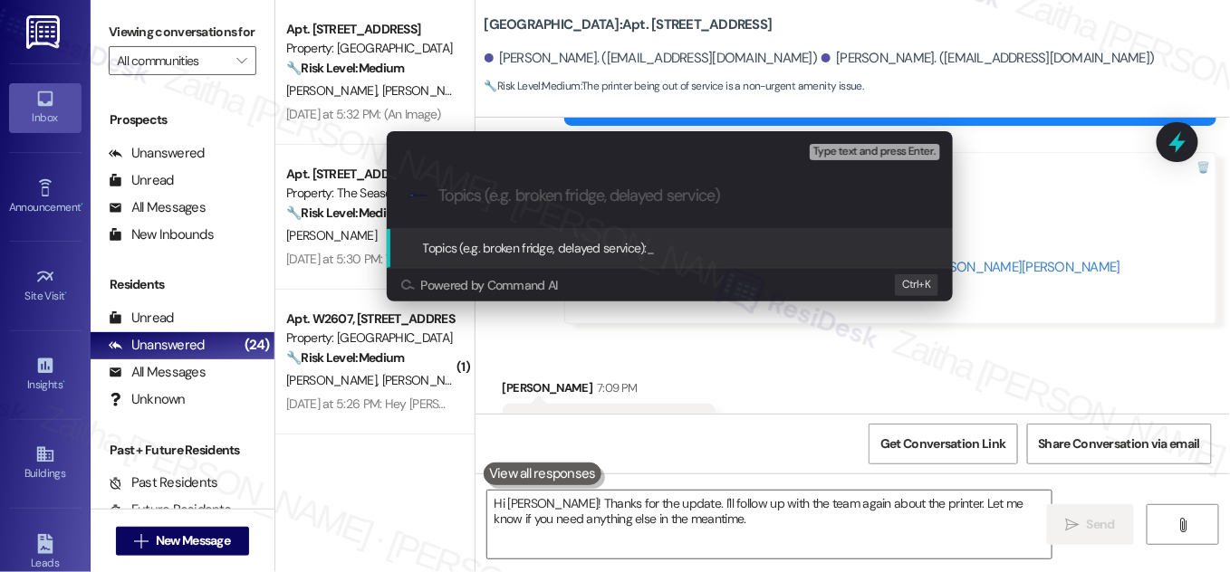
click at [1055, 74] on div "Escalate Conversation Low risk Topics (e.g. broken fridge, delayed service) Any…" at bounding box center [615, 286] width 1230 height 572
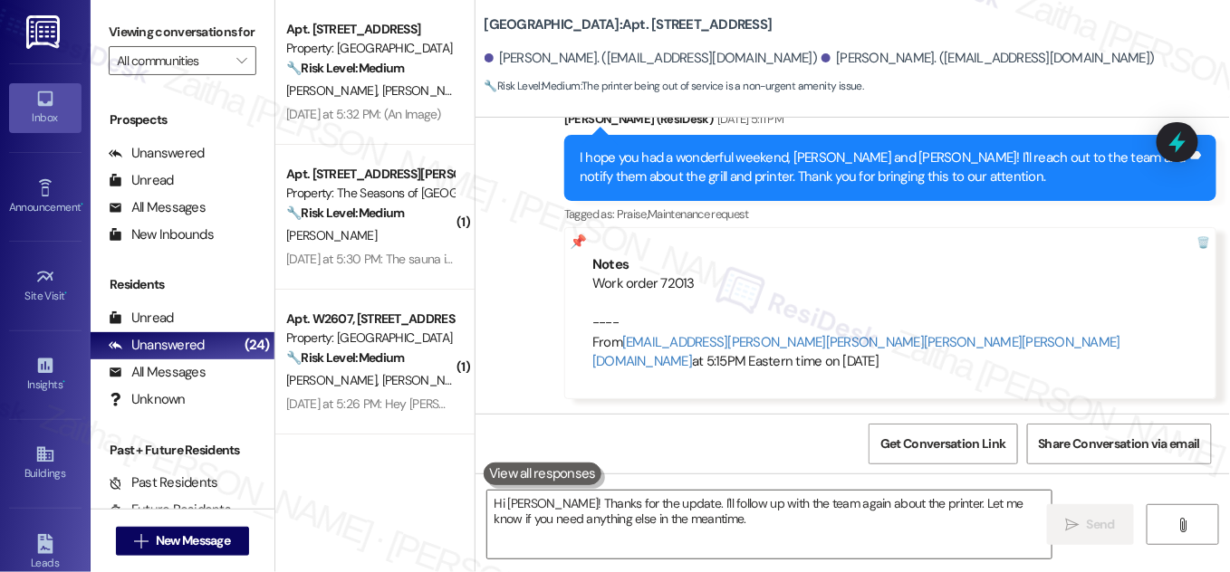
scroll to position [2691, 0]
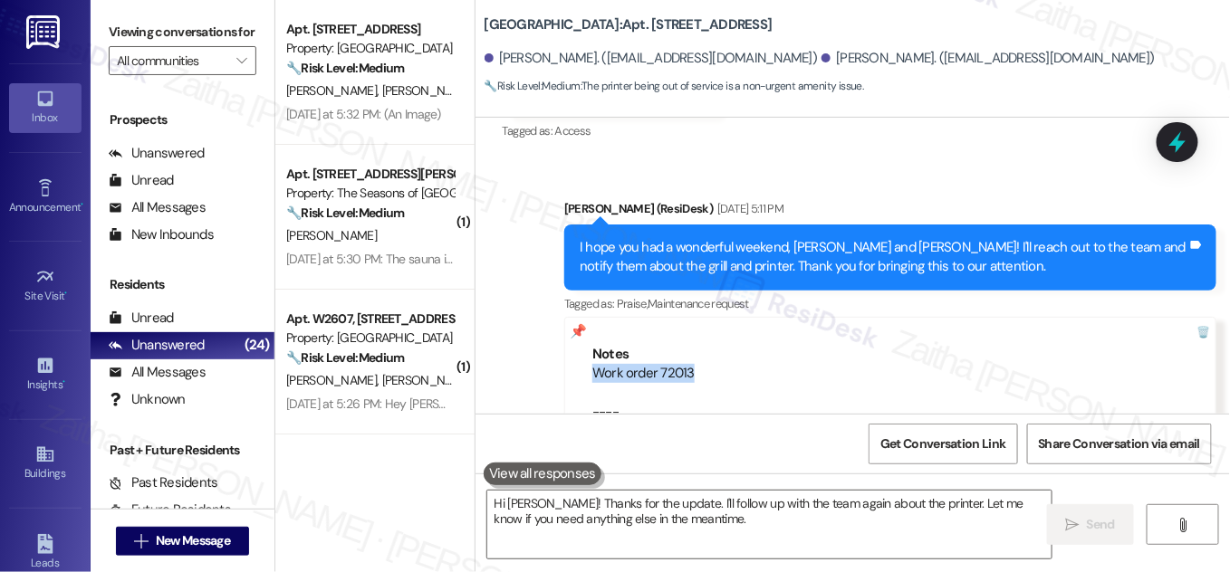
drag, startPoint x: 589, startPoint y: 333, endPoint x: 705, endPoint y: 334, distance: 115.9
click at [705, 364] on div "Work order 72013 ---- From [EMAIL_ADDRESS][PERSON_NAME][PERSON_NAME][PERSON_NAM…" at bounding box center [890, 412] width 596 height 97
copy div "Work order 72013"
click at [1170, 139] on icon at bounding box center [1177, 142] width 31 height 31
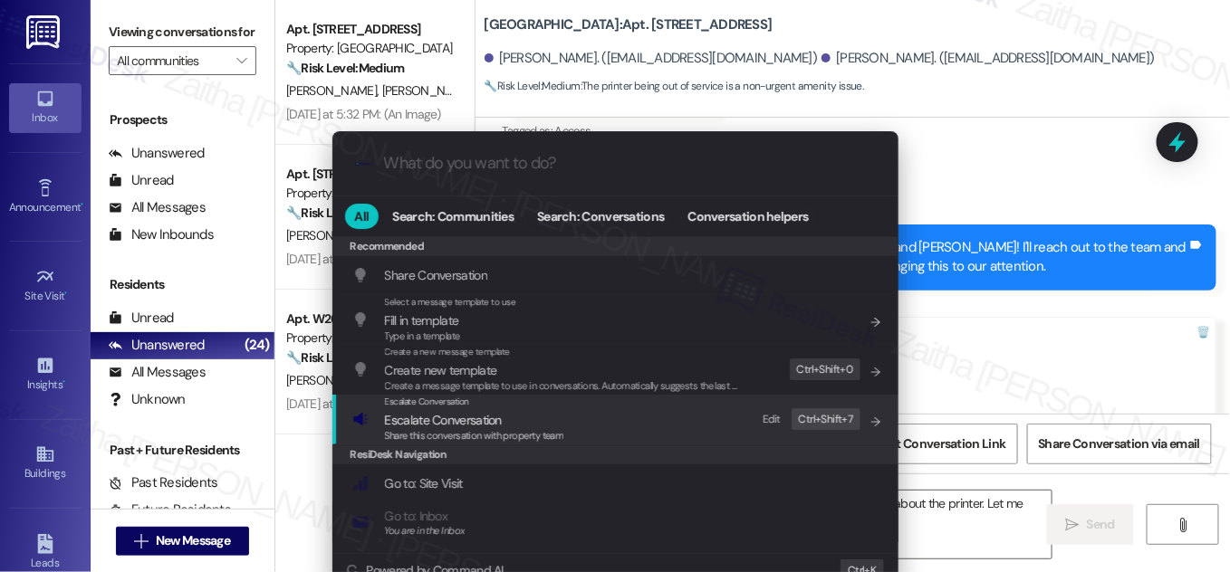
click at [471, 415] on span "Escalate Conversation" at bounding box center [443, 420] width 117 height 16
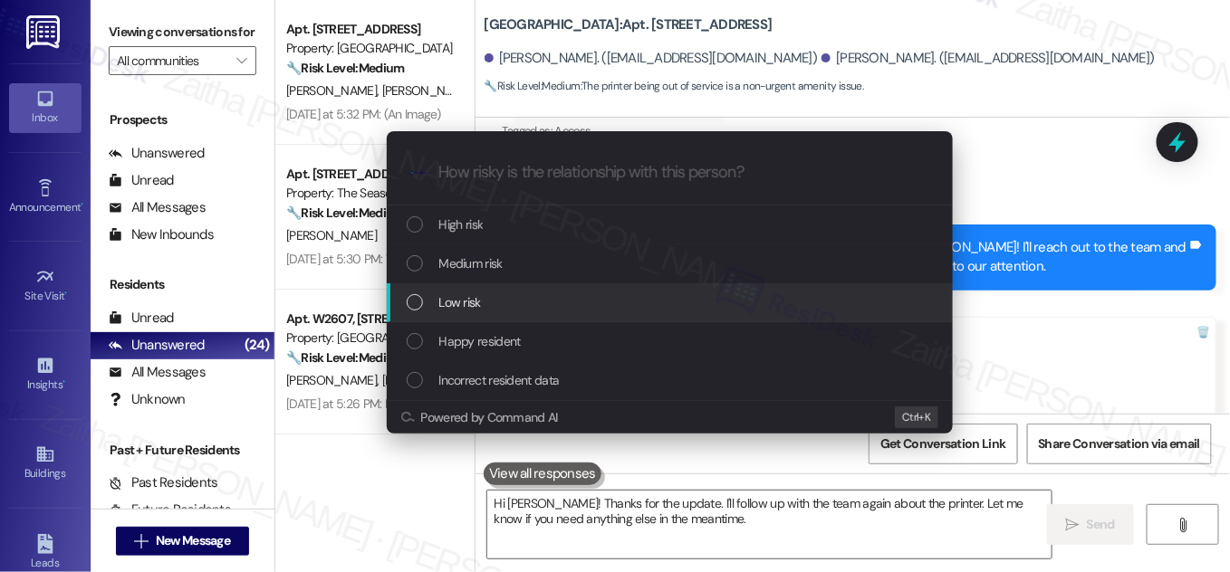
click at [497, 307] on div "Low risk" at bounding box center [672, 303] width 530 height 20
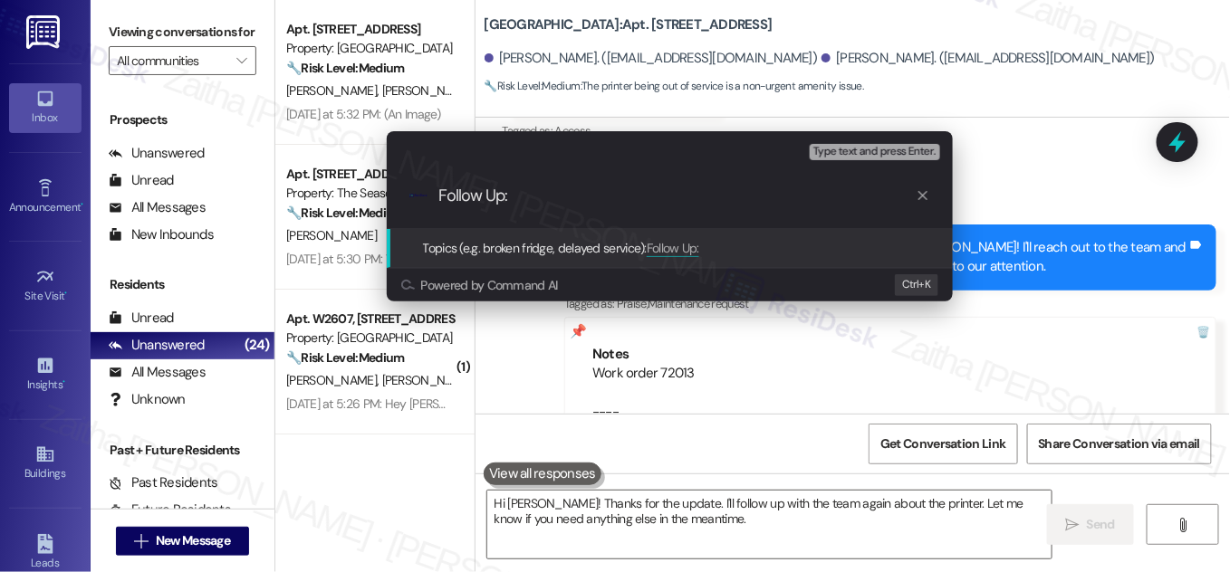
paste input "Work order 72013"
paste input "Printer Still Not Working"
type input "Follow Up: Work order 72013 - Printer Still Not Working"
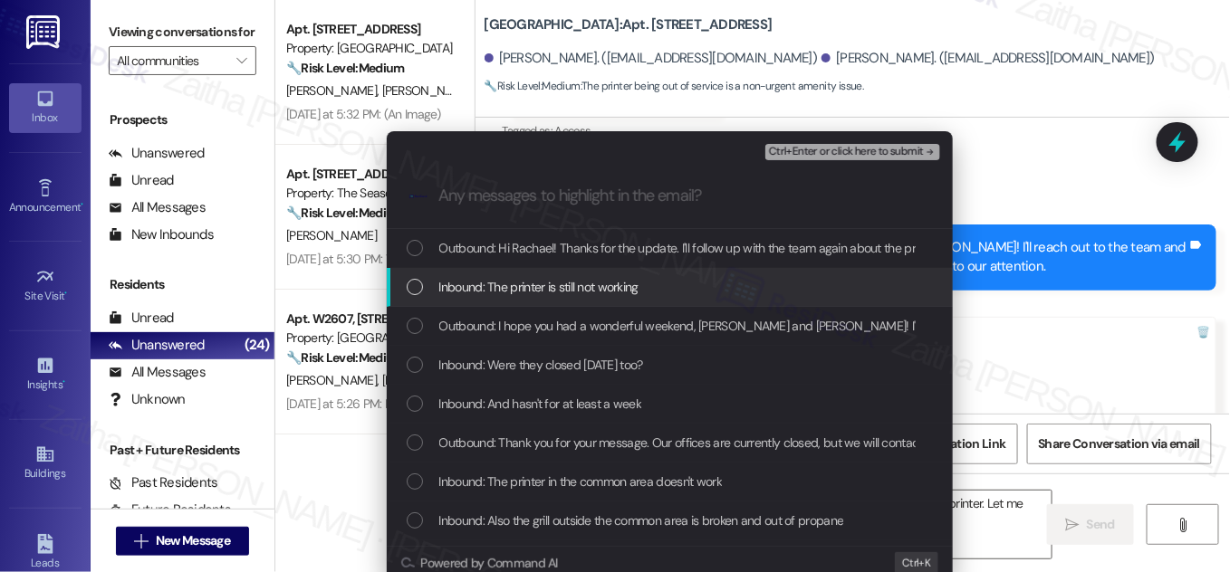
click at [409, 291] on div "List of options" at bounding box center [415, 287] width 16 height 16
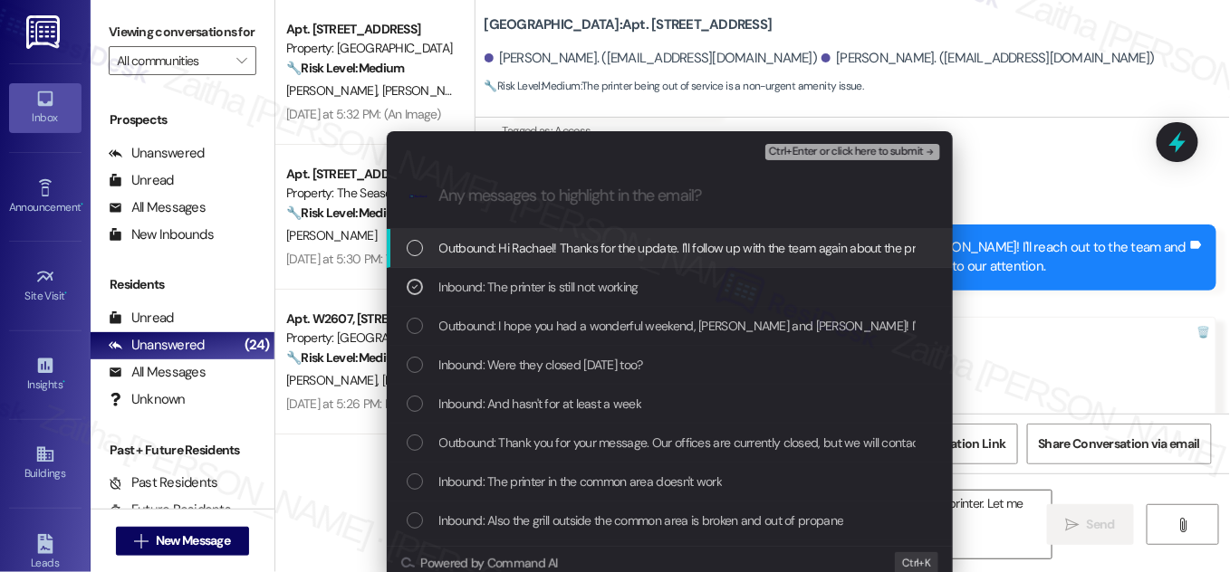
click at [831, 154] on span "Ctrl+Enter or click here to submit" at bounding box center [846, 152] width 155 height 13
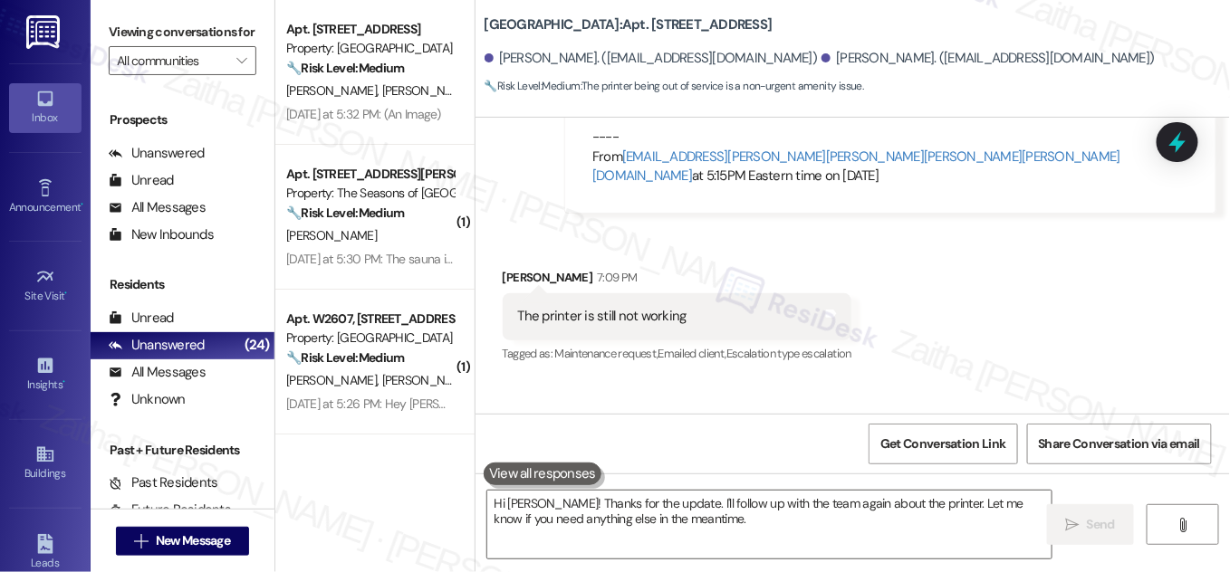
scroll to position [3046, 0]
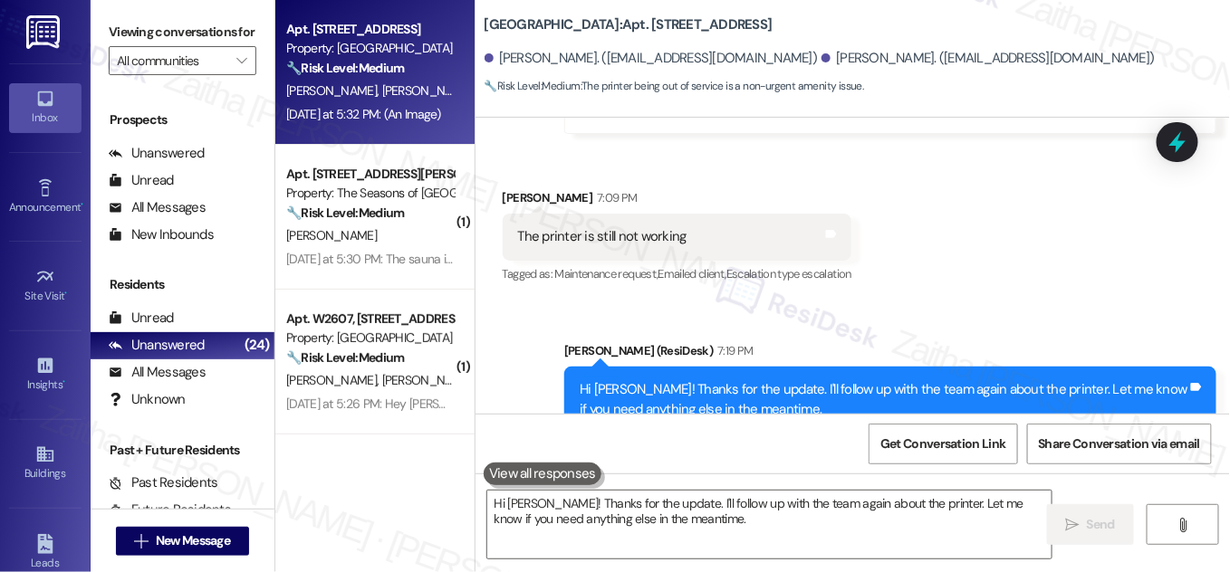
click at [440, 110] on div "[DATE] at 5:32 PM: (An Image) [DATE] at 5:32 PM: (An Image)" at bounding box center [363, 114] width 155 height 16
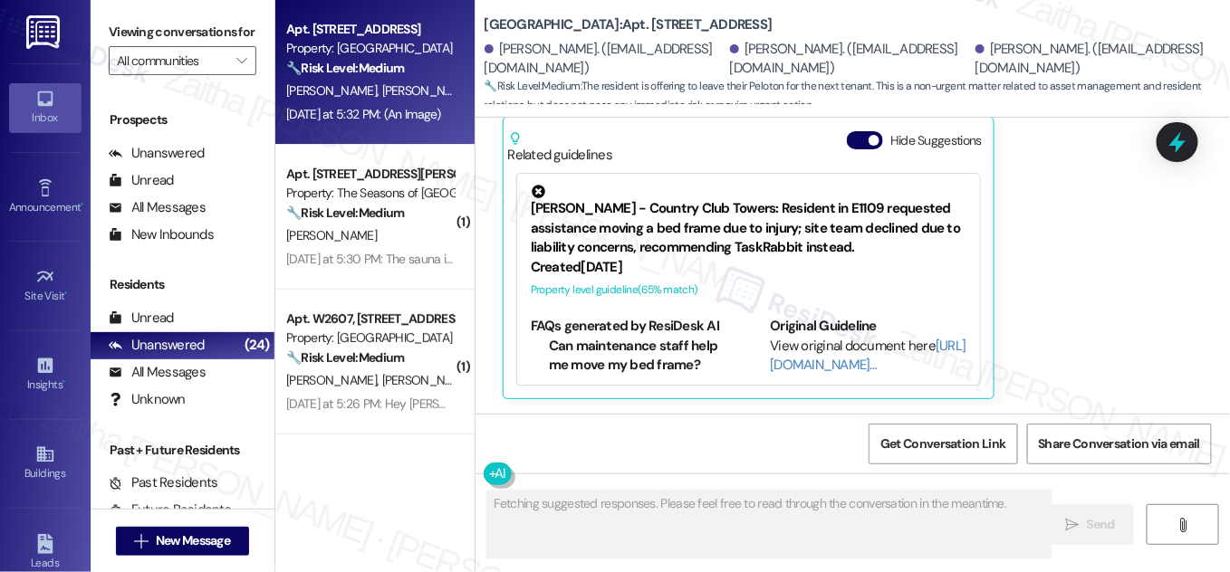
scroll to position [1598, 0]
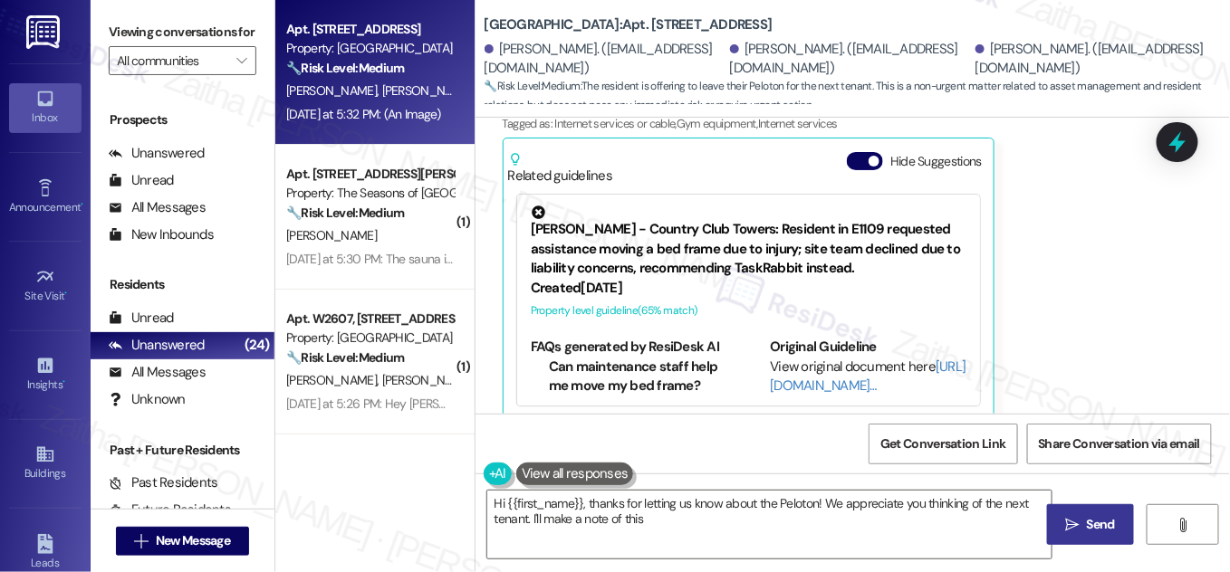
type textarea "Hi {{first_name}}, thanks for letting us know about the Peloton! We appreciate …"
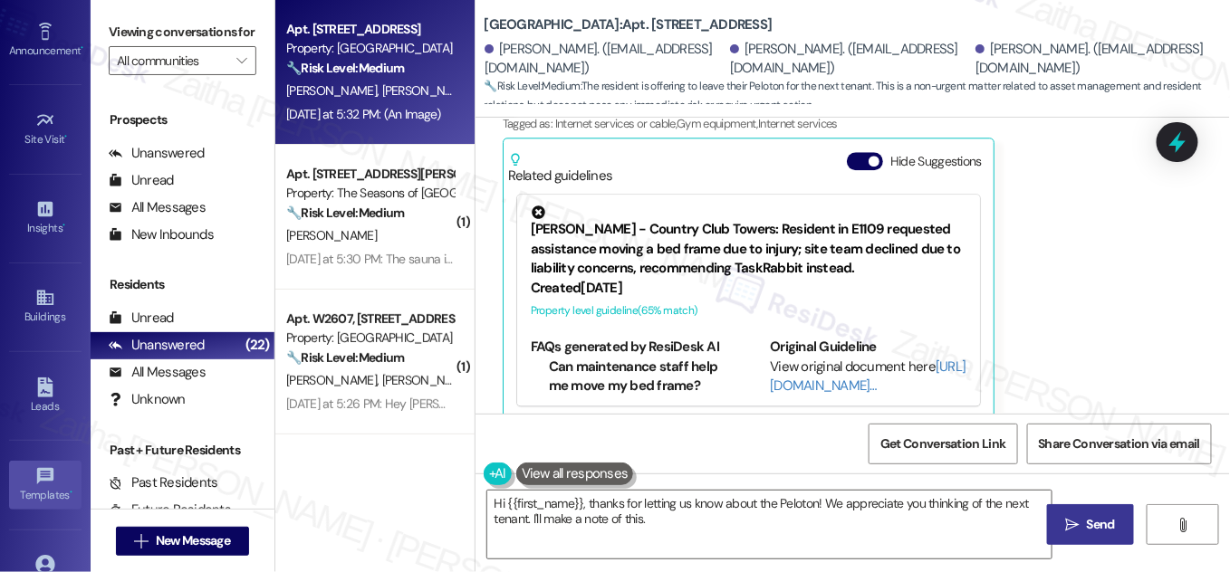
scroll to position [284, 0]
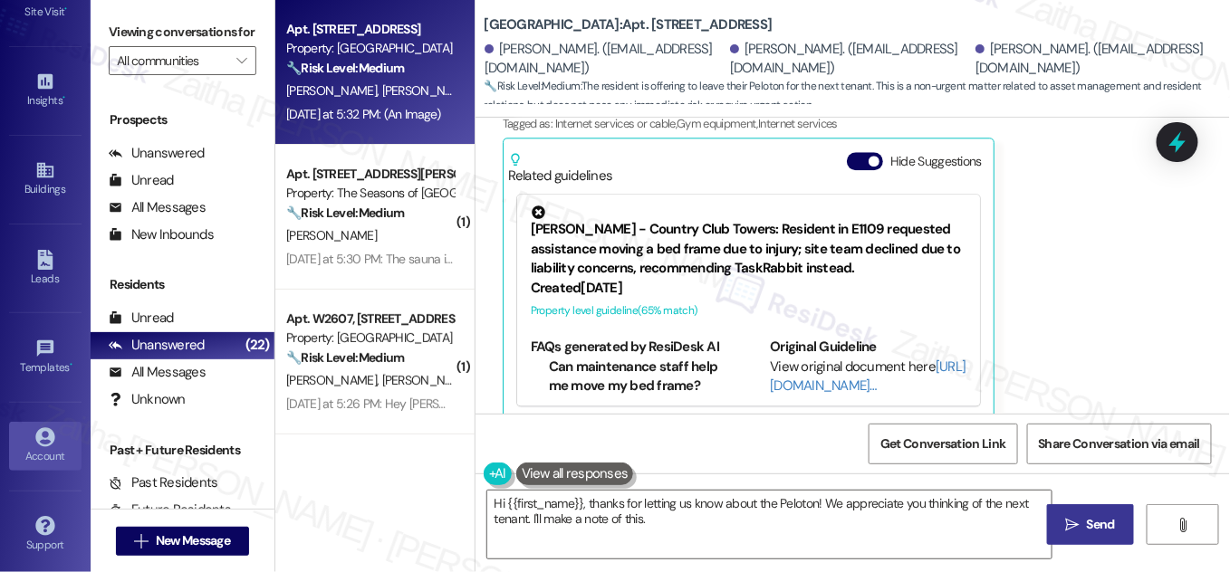
click at [35, 432] on icon at bounding box center [44, 436] width 19 height 19
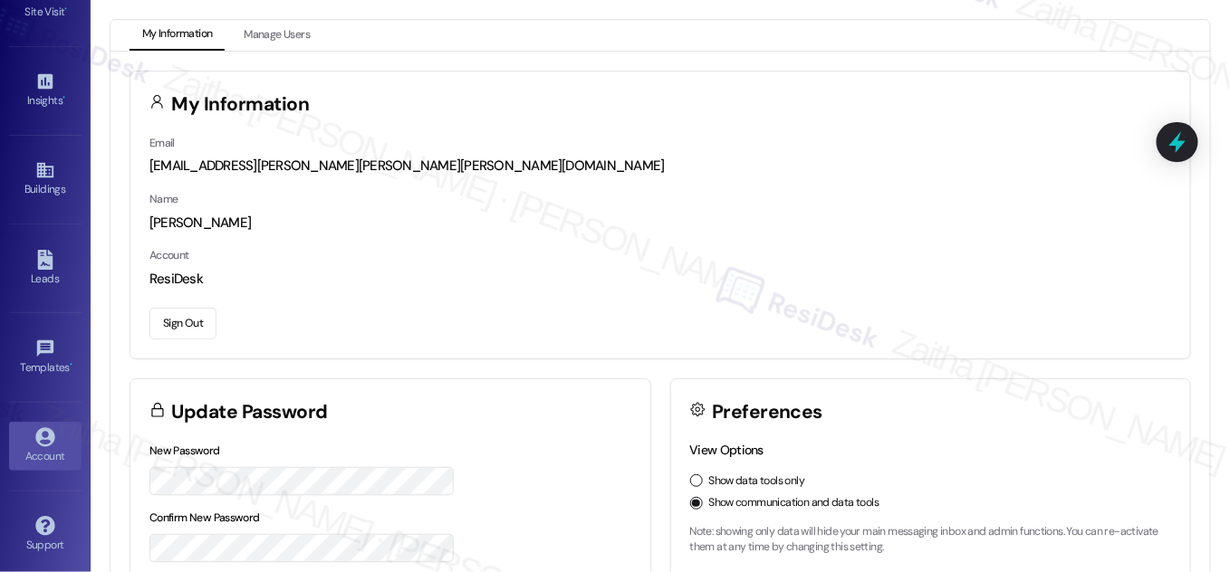
click at [168, 323] on button "Sign Out" at bounding box center [182, 324] width 67 height 32
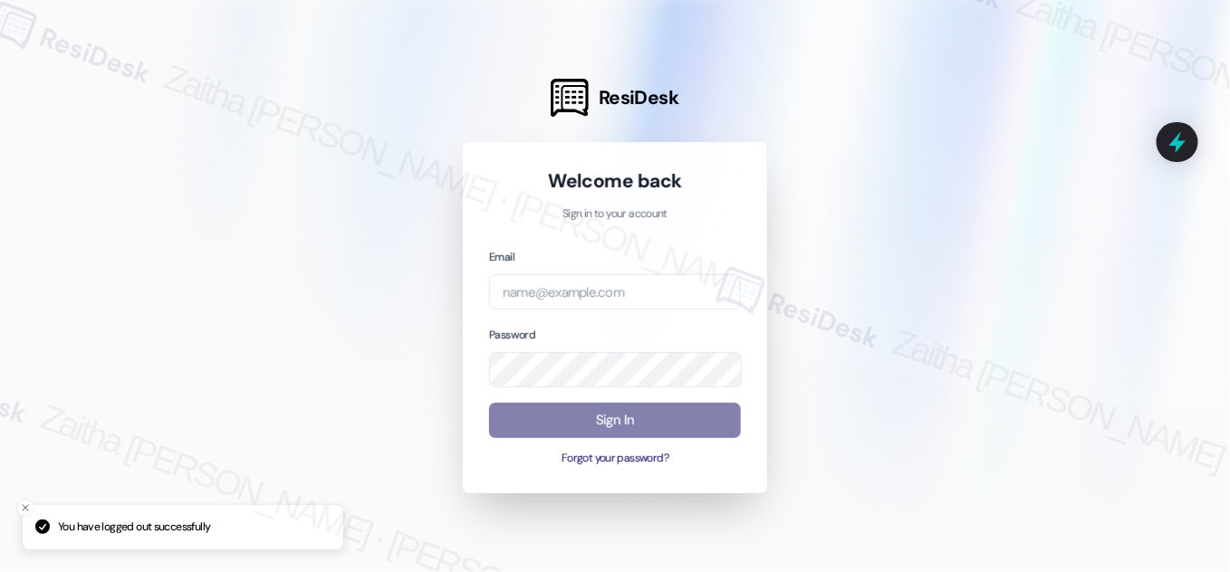
click at [316, 191] on div at bounding box center [615, 286] width 1230 height 572
click at [616, 300] on input "email" at bounding box center [615, 291] width 252 height 35
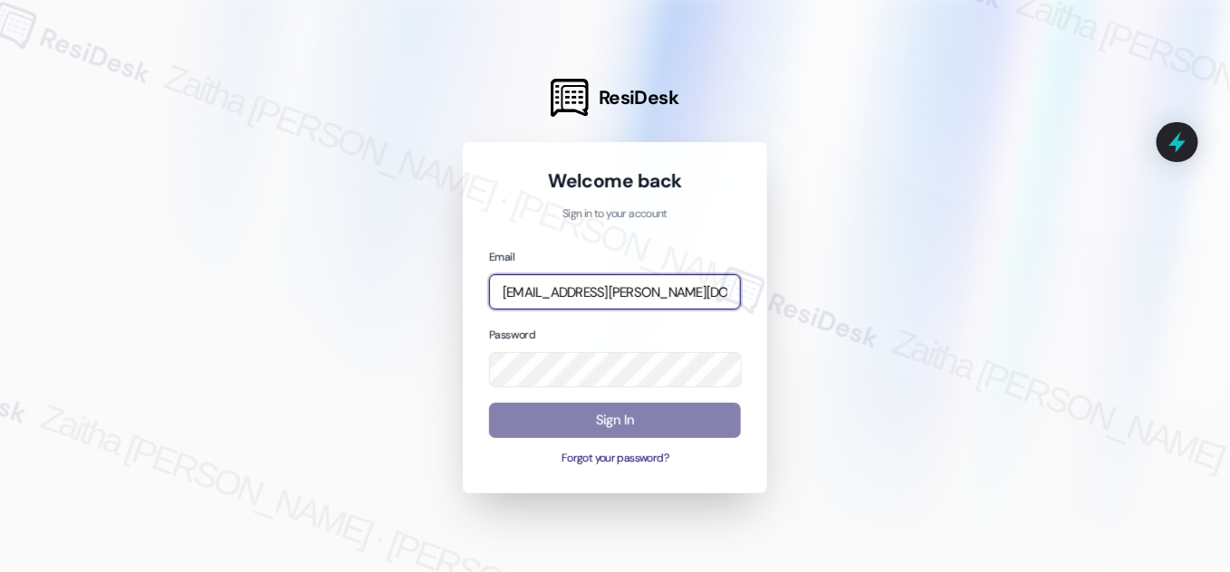
type input "[EMAIL_ADDRESS][PERSON_NAME][DOMAIN_NAME]"
